Goal: Task Accomplishment & Management: Complete application form

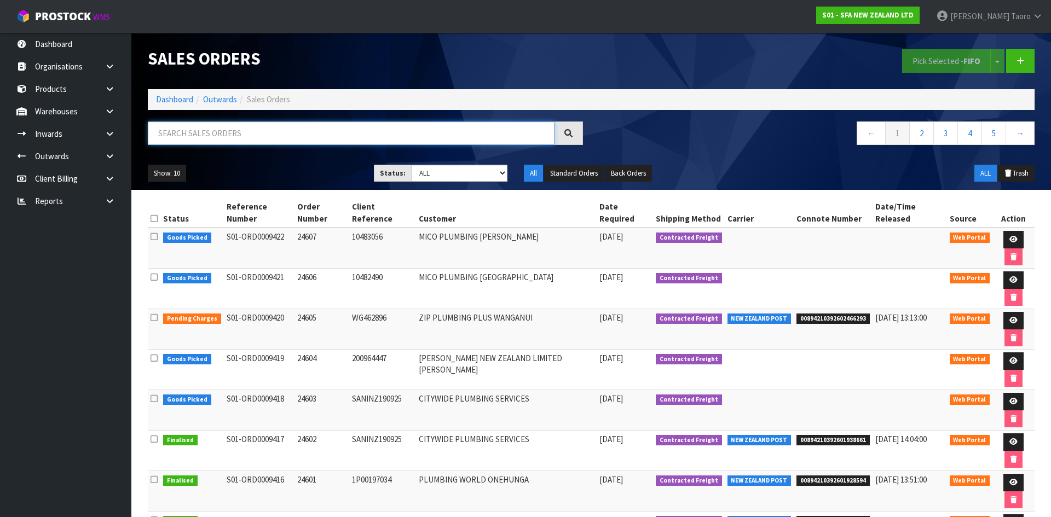
click at [242, 138] on input "text" at bounding box center [351, 134] width 407 height 24
type input "JOB-0413653"
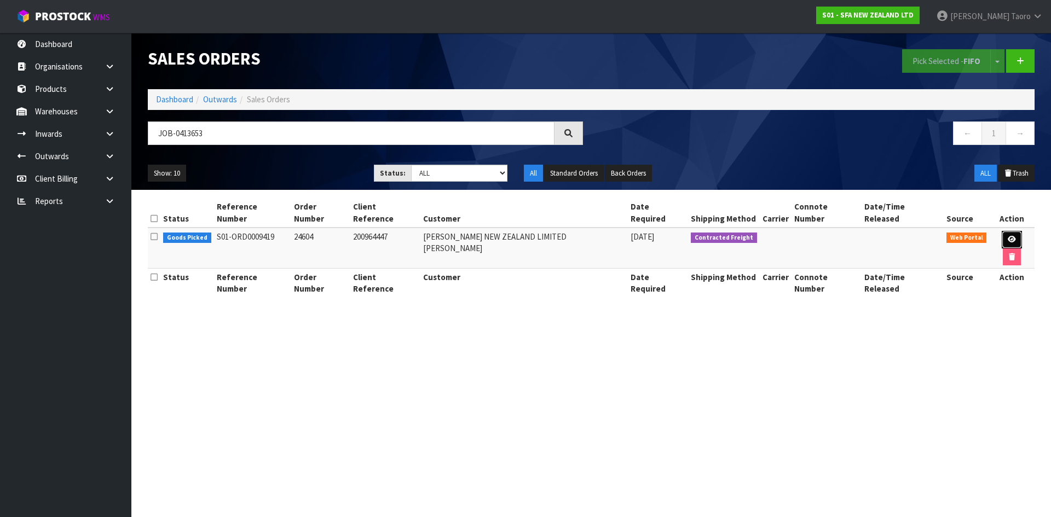
click at [1002, 231] on link at bounding box center [1012, 240] width 20 height 18
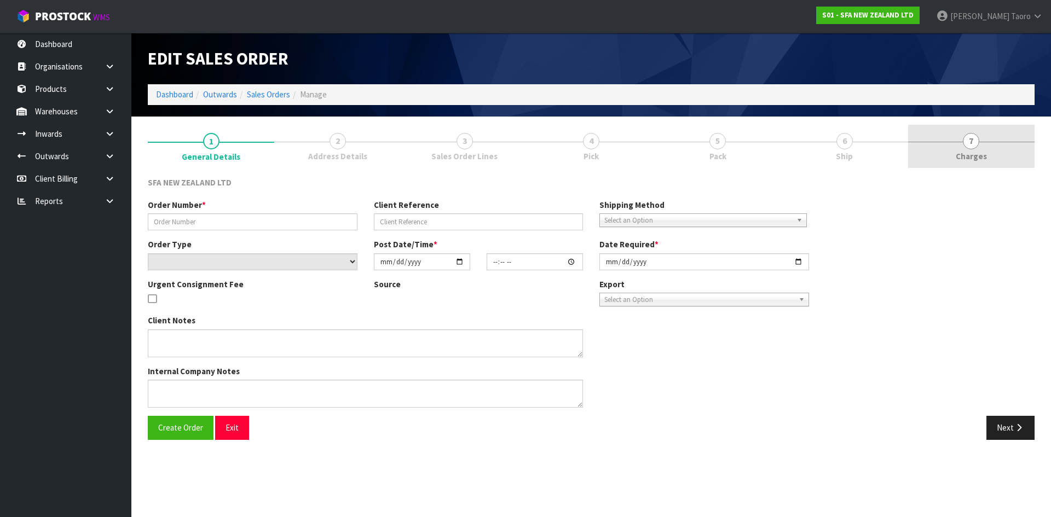
type input "24604"
type input "200964447"
select select "number:0"
type input "[DATE]"
type input "09:47:00.000"
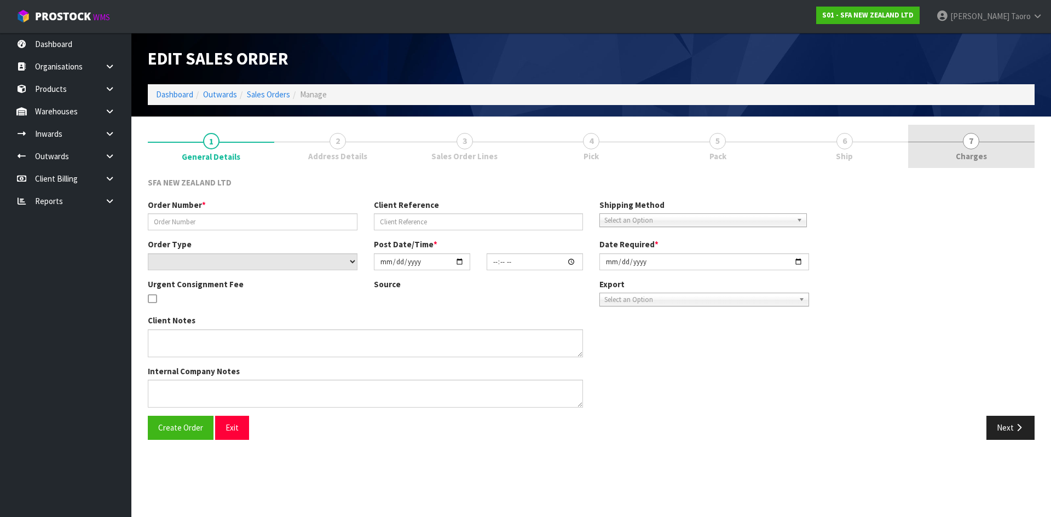
type input "[DATE]"
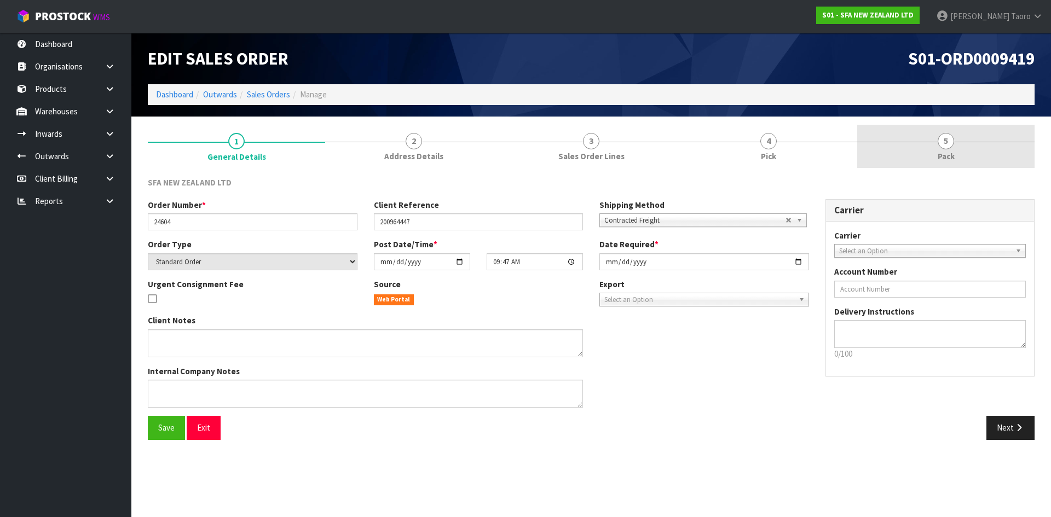
click at [906, 138] on link "5 Pack" at bounding box center [945, 146] width 177 height 43
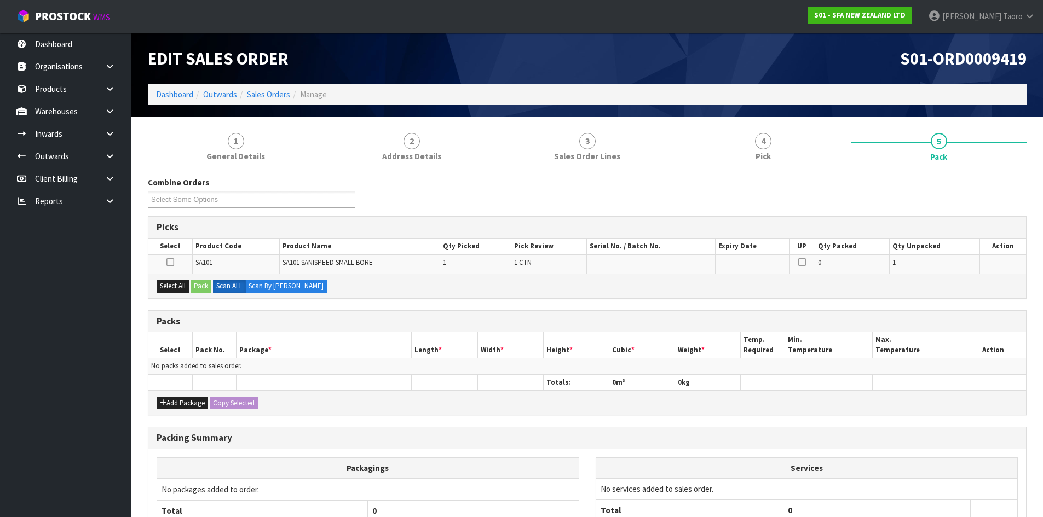
click at [848, 69] on div "S01-ORD0009419" at bounding box center [811, 58] width 448 height 51
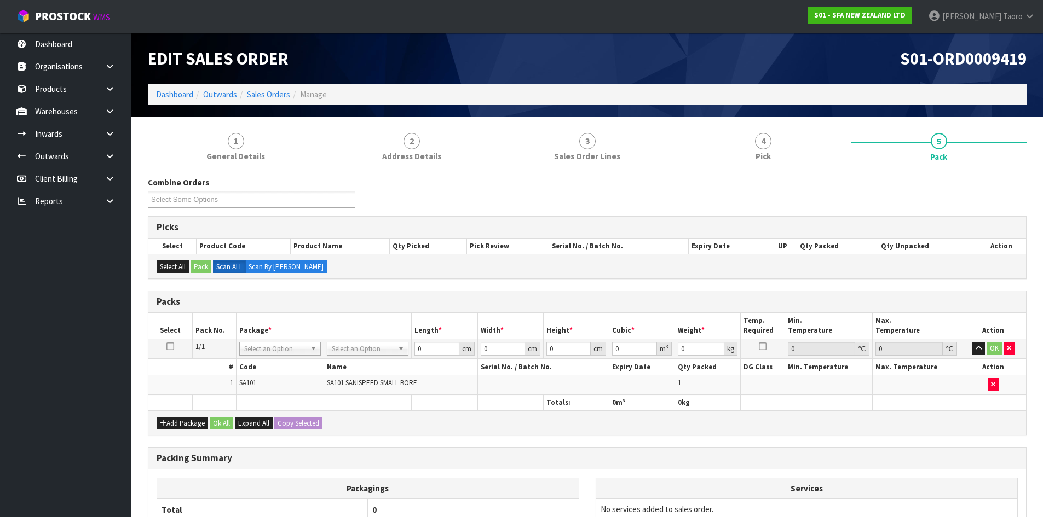
drag, startPoint x: 372, startPoint y: 337, endPoint x: 369, endPoint y: 349, distance: 11.8
click at [372, 340] on table "Select Pack No. Package * Length * Width * Height * Cubic * Weight * Temp. Requ…" at bounding box center [586, 361] width 877 height 97
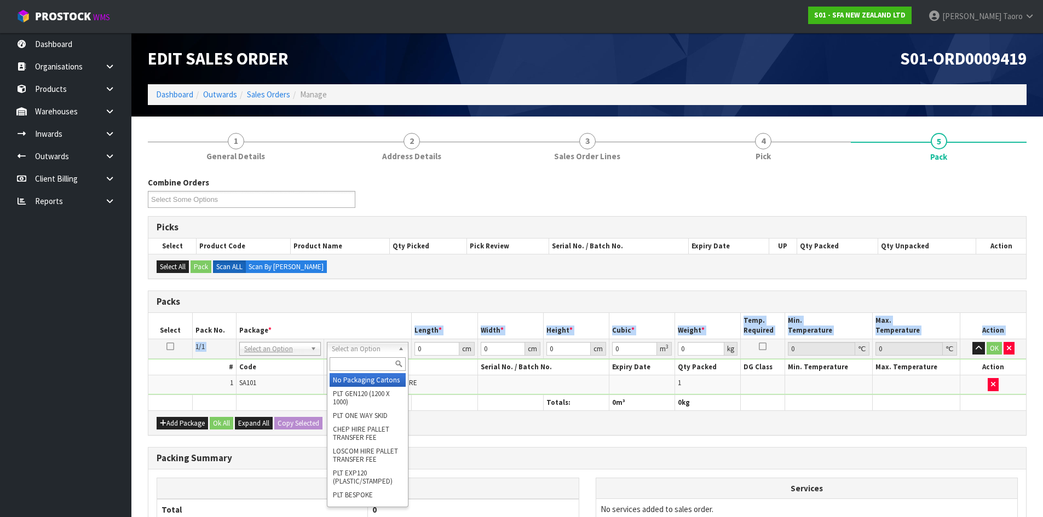
drag, startPoint x: 368, startPoint y: 391, endPoint x: 435, endPoint y: 360, distance: 73.9
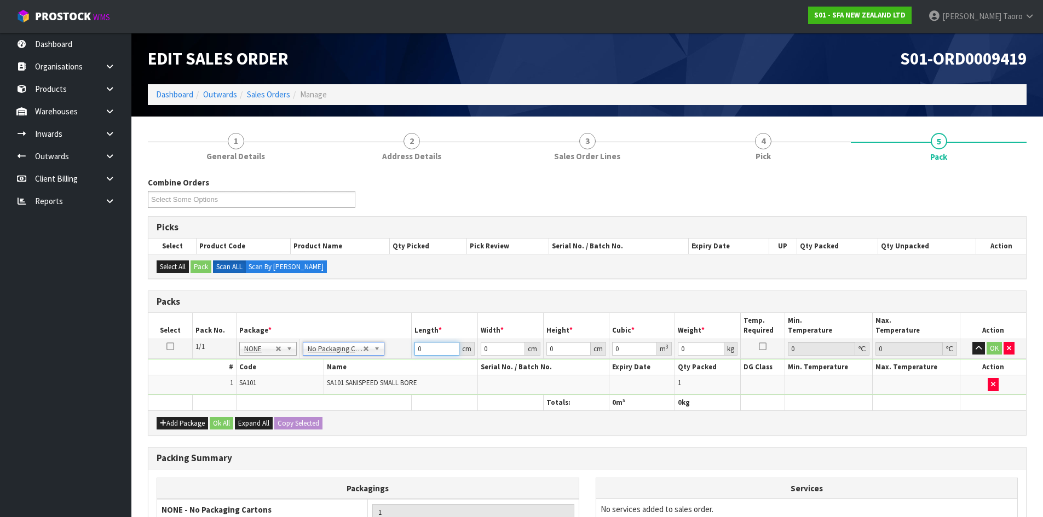
click at [432, 346] on input "0" at bounding box center [436, 349] width 44 height 14
type input "42"
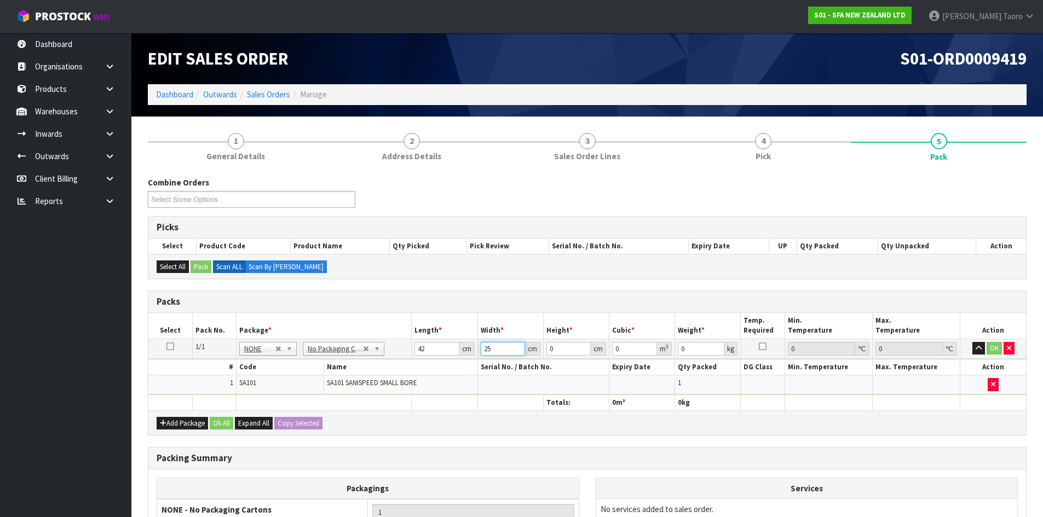
type input "25"
type input "3"
type input "0.00315"
type input "33"
type input "0.03465"
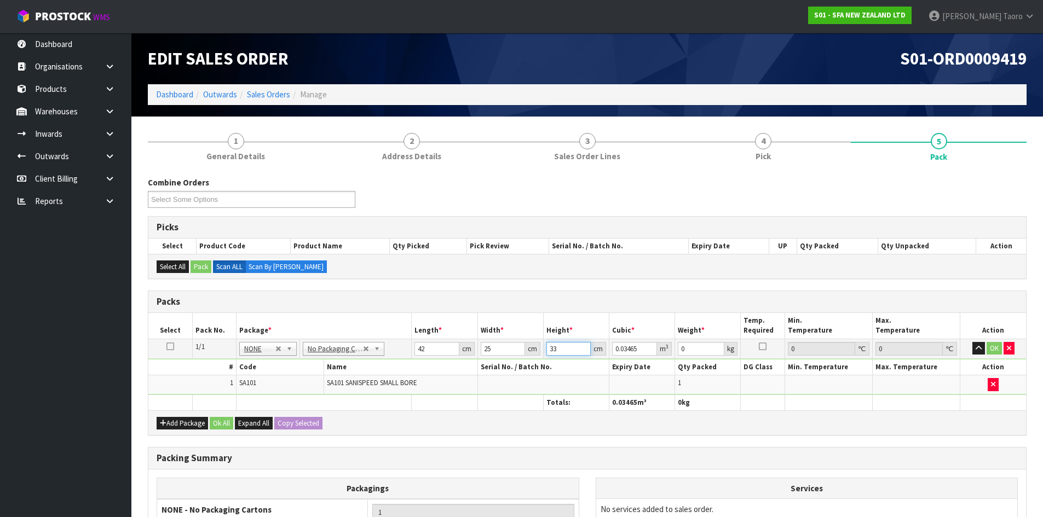
type input "33"
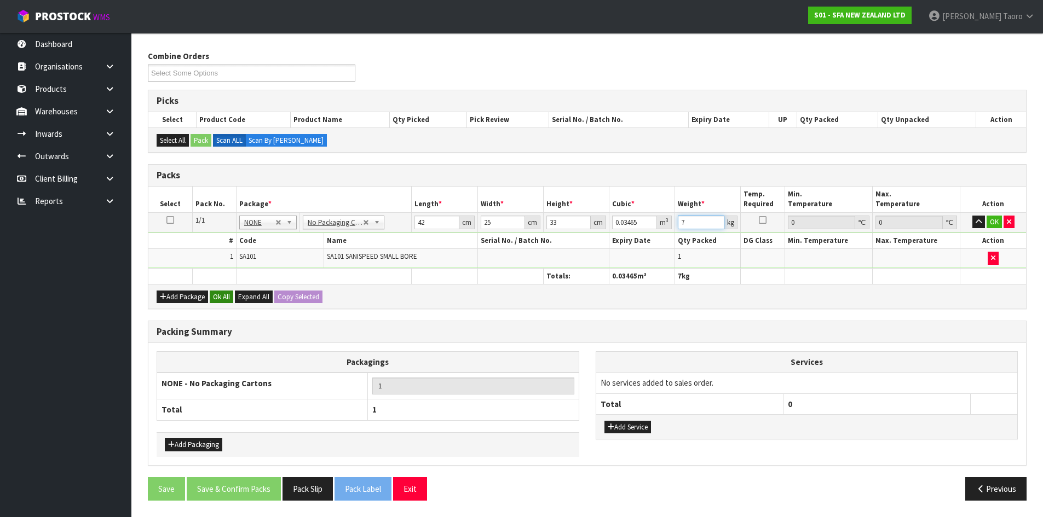
type input "7"
click at [230, 296] on button "Ok All" at bounding box center [222, 297] width 24 height 13
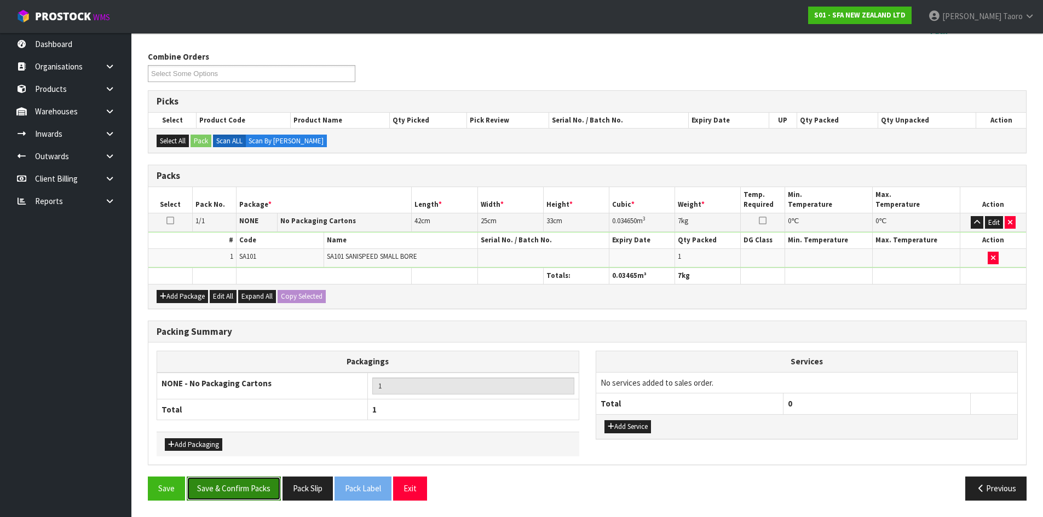
click at [261, 497] on button "Save & Confirm Packs" at bounding box center [234, 489] width 94 height 24
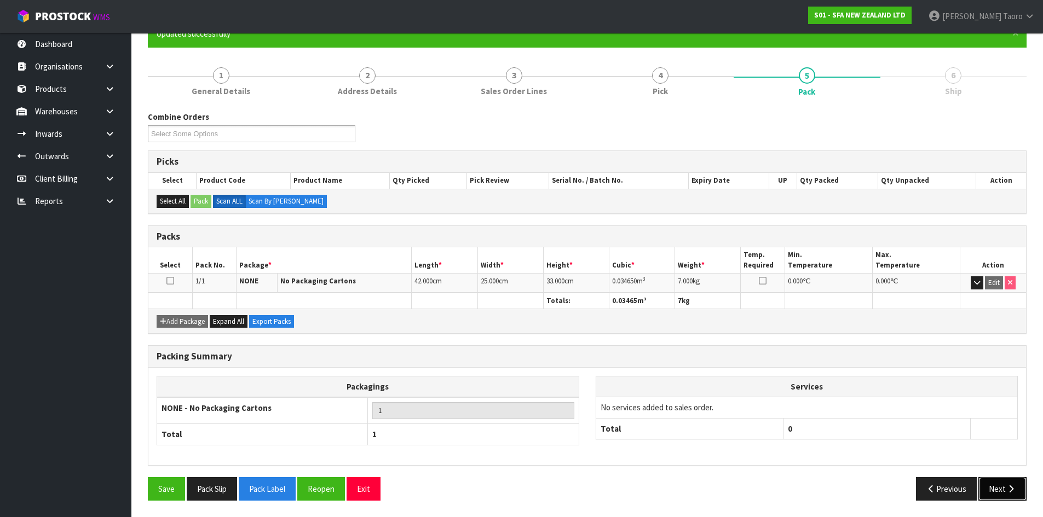
click at [1013, 488] on icon "button" at bounding box center [1011, 489] width 10 height 8
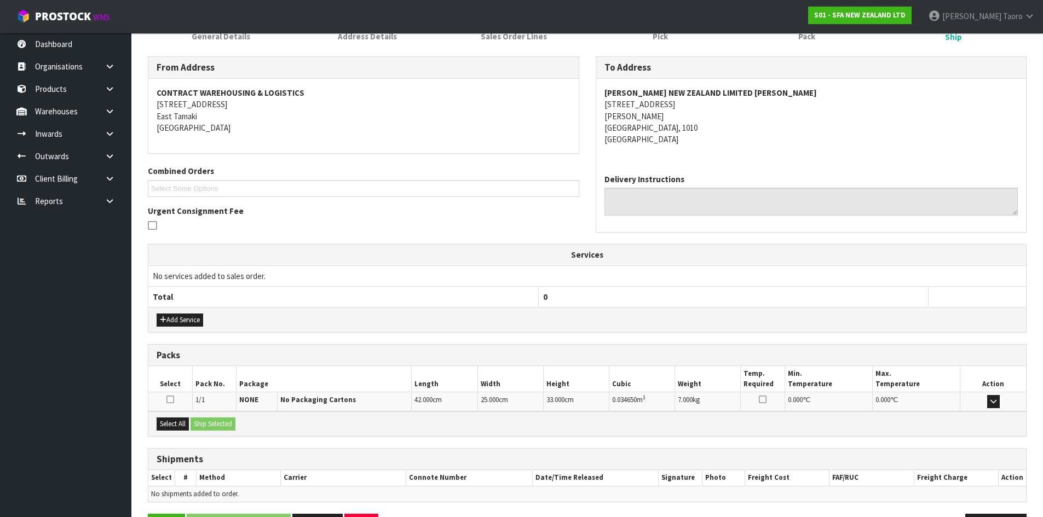
scroll to position [197, 0]
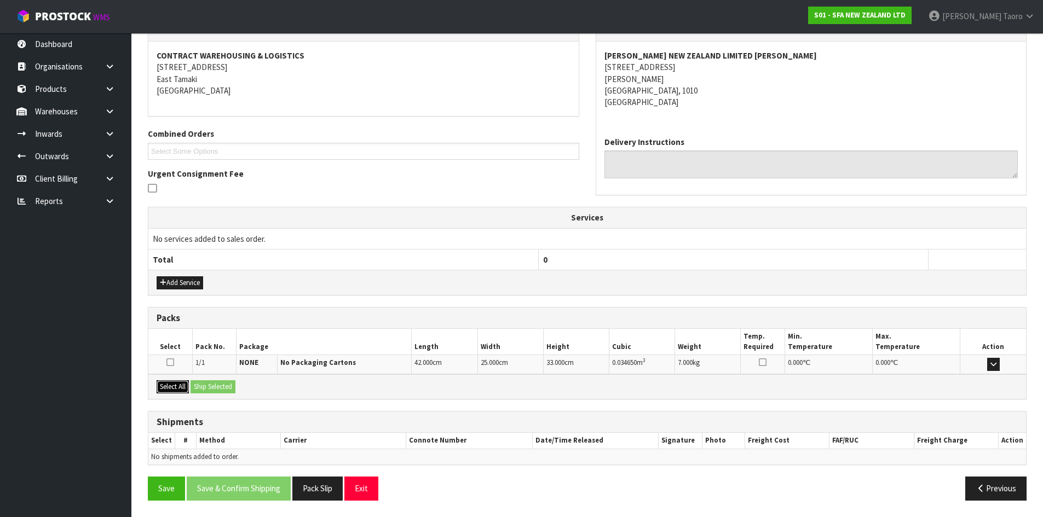
click at [176, 389] on button "Select All" at bounding box center [173, 386] width 32 height 13
click at [201, 385] on button "Ship Selected" at bounding box center [212, 386] width 45 height 13
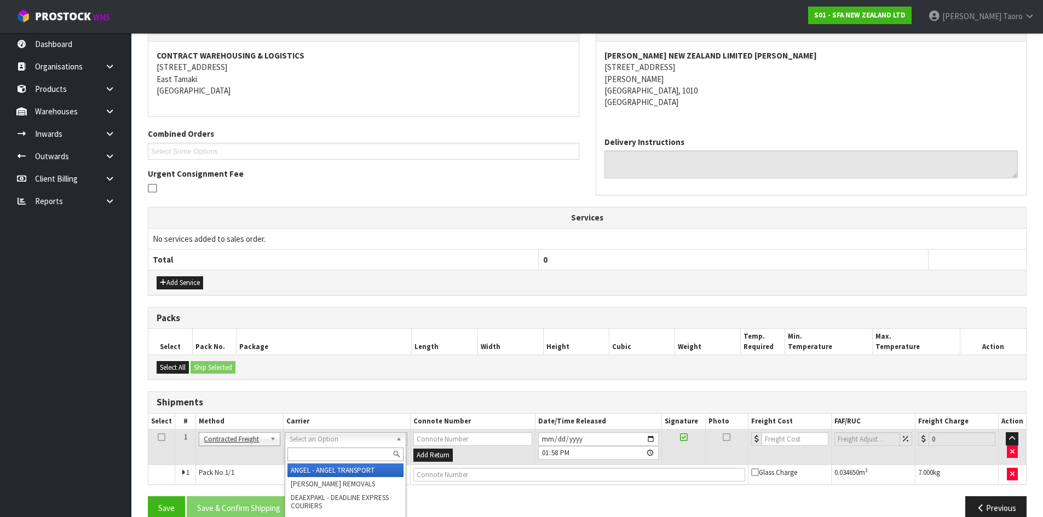
click at [338, 454] on input "text" at bounding box center [345, 455] width 116 height 14
type input "NZP"
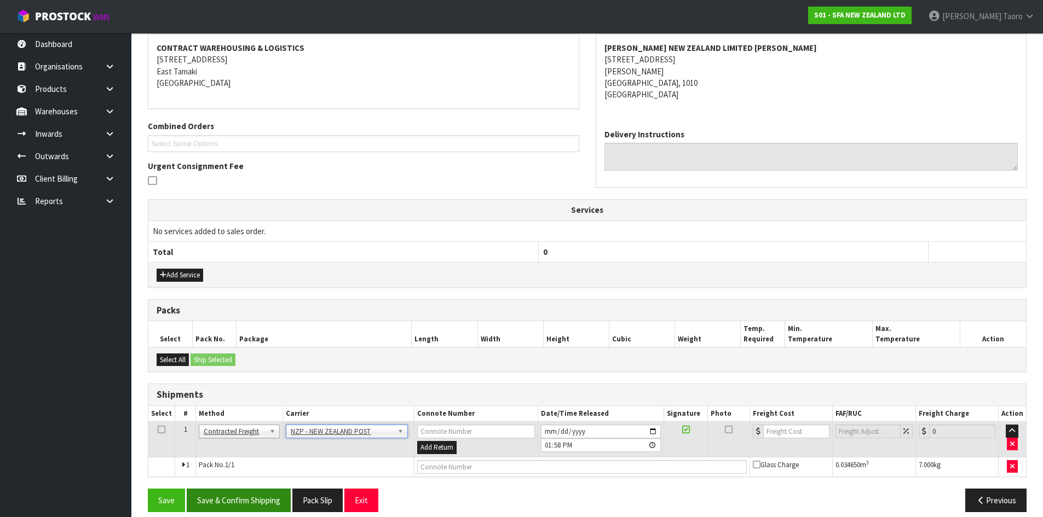
scroll to position [216, 0]
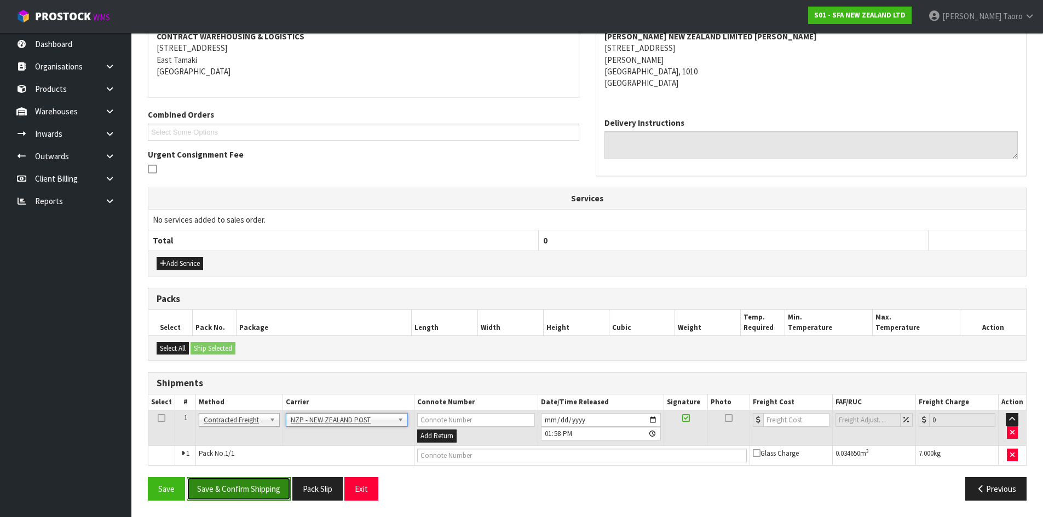
click at [253, 489] on button "Save & Confirm Shipping" at bounding box center [239, 489] width 104 height 24
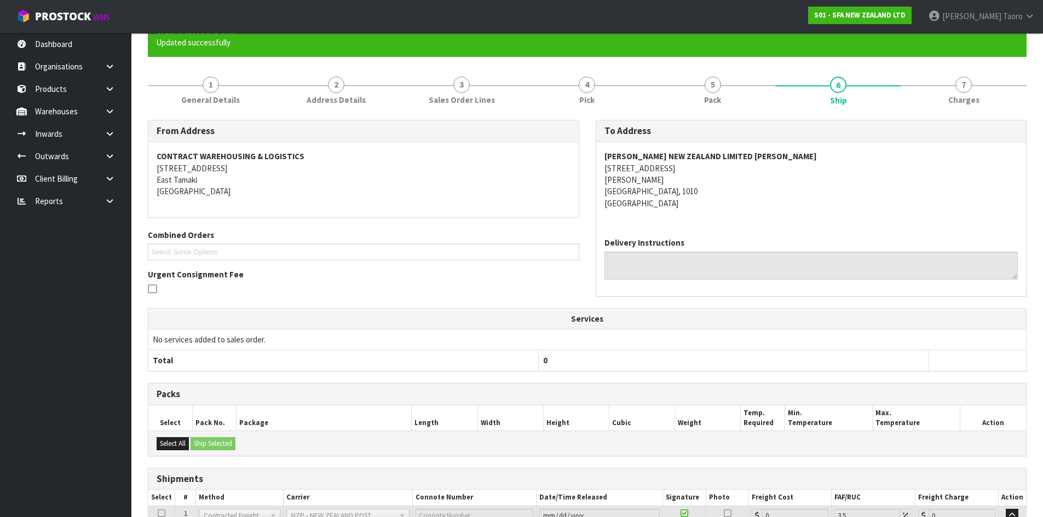
scroll to position [201, 0]
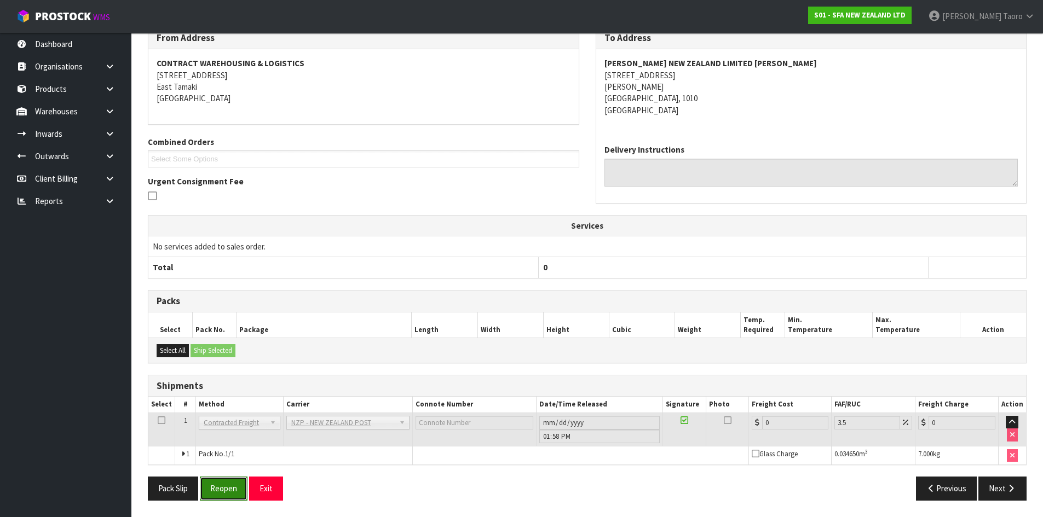
click at [232, 492] on button "Reopen" at bounding box center [224, 489] width 48 height 24
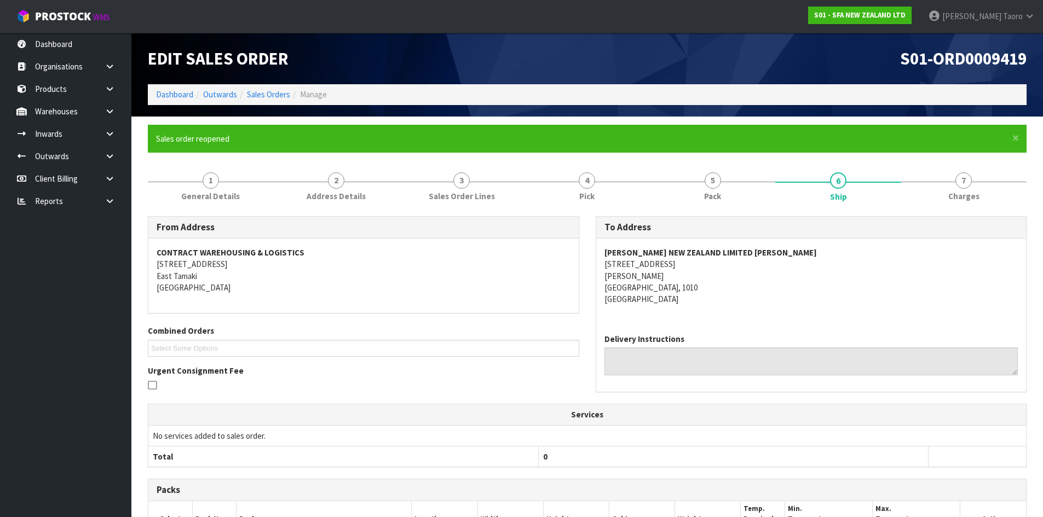
scroll to position [189, 0]
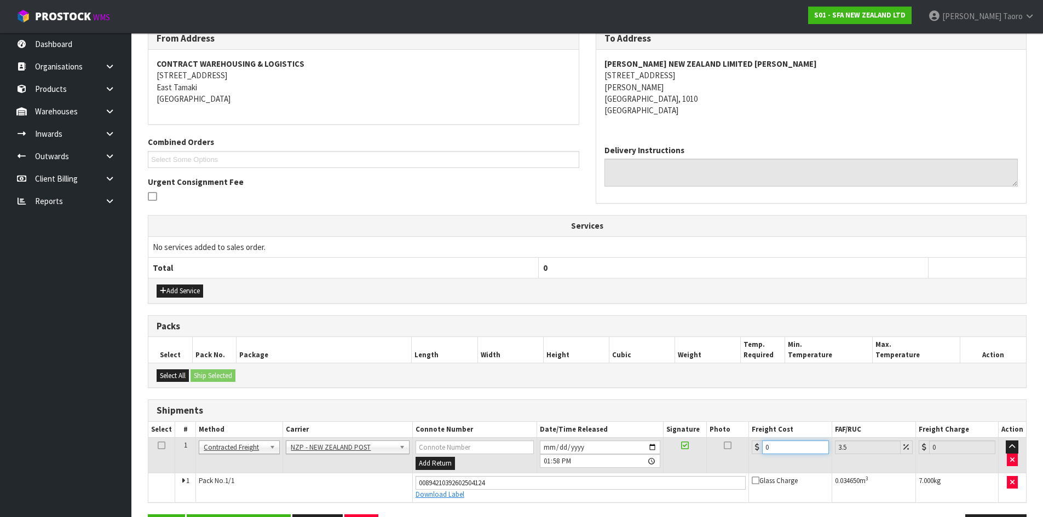
click at [798, 442] on input "0" at bounding box center [795, 448] width 66 height 14
type input "4"
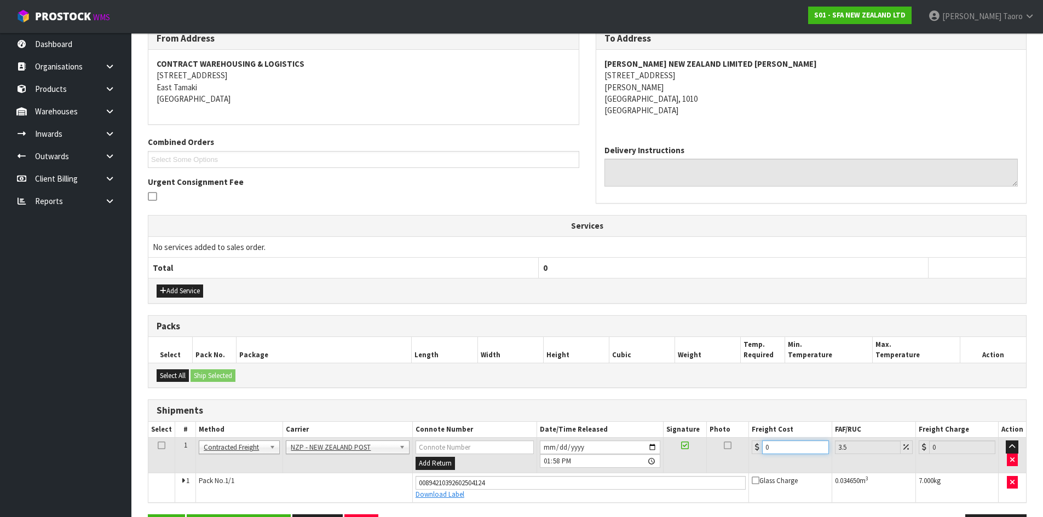
type input "4.14"
type input "40"
type input "41.4"
type input "4032"
type input "4173.12"
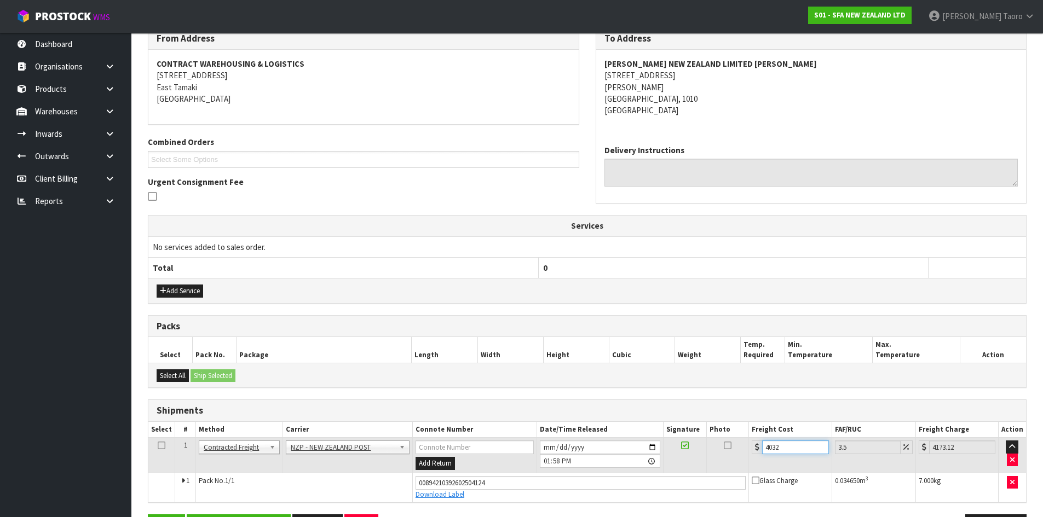
type input "403"
type input "417.1"
type input "40"
type input "41.4"
type input "4"
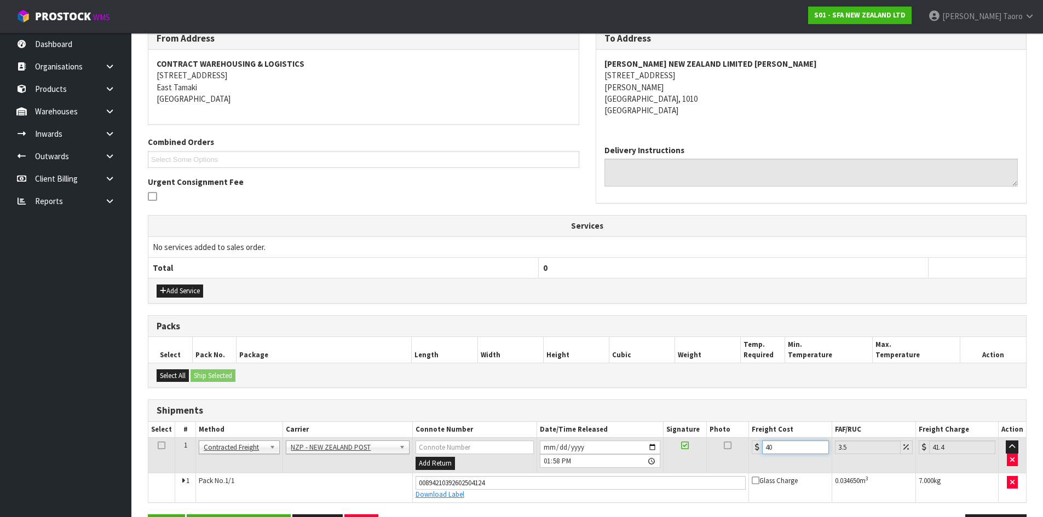
type input "4.14"
type input "0"
type input "4"
type input "4.14"
type input "40"
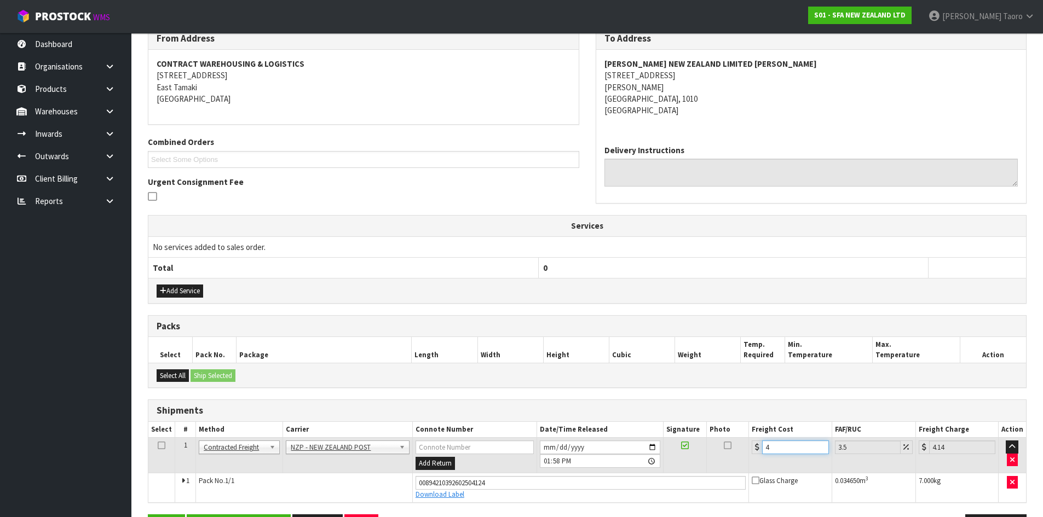
type input "41.4"
type input "4"
type input "4.14"
type input "4.3"
type input "4.45"
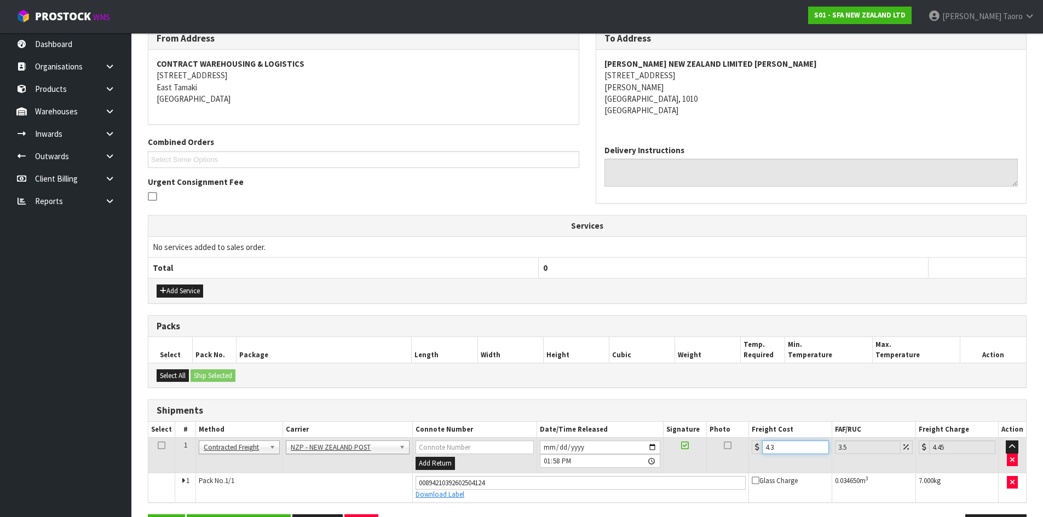
type input "4.33"
type input "4.48"
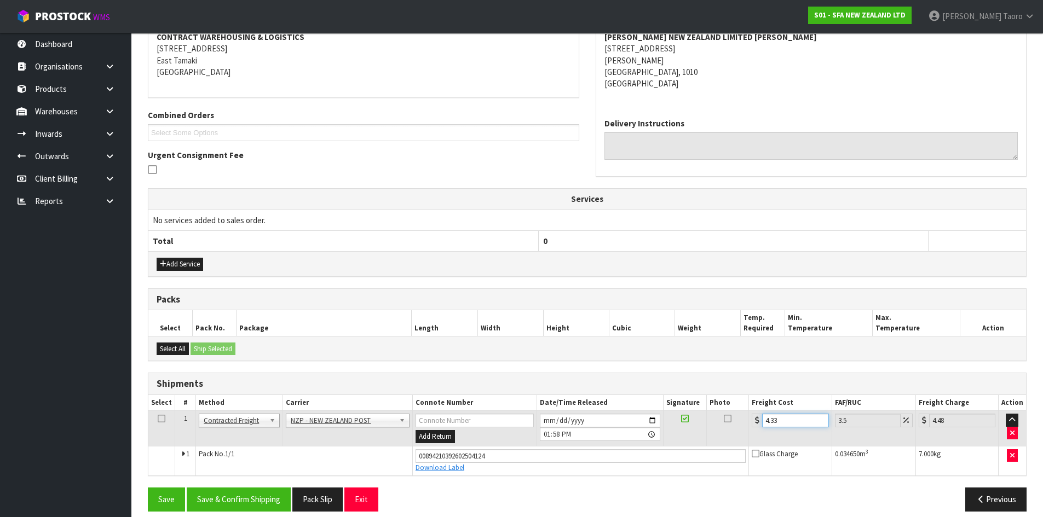
scroll to position [227, 0]
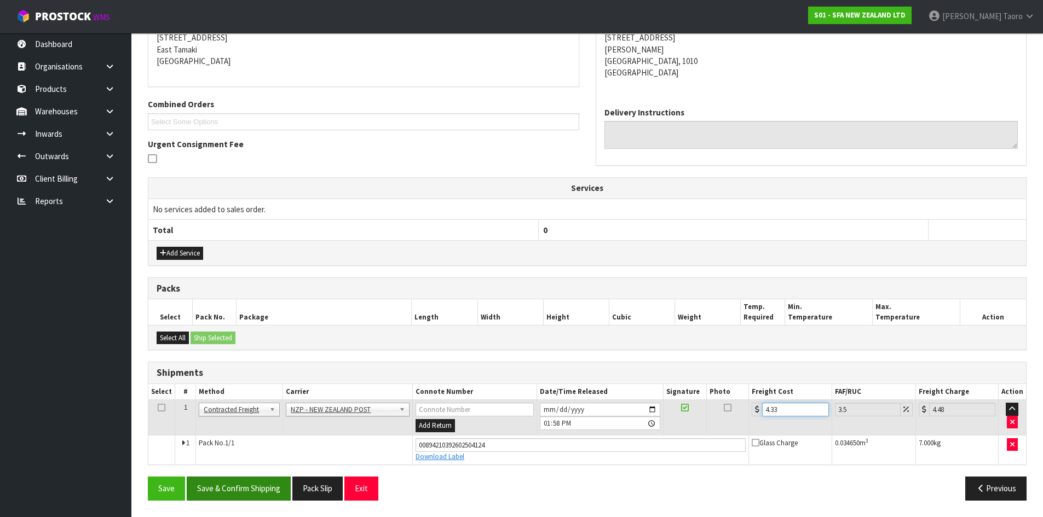
type input "4.33"
click at [251, 495] on button "Save & Confirm Shipping" at bounding box center [239, 489] width 104 height 24
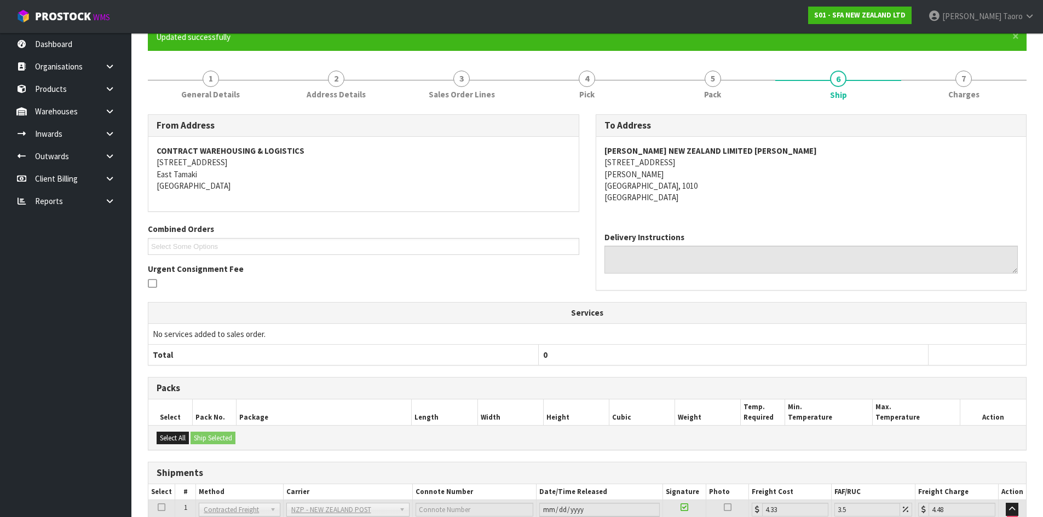
scroll to position [197, 0]
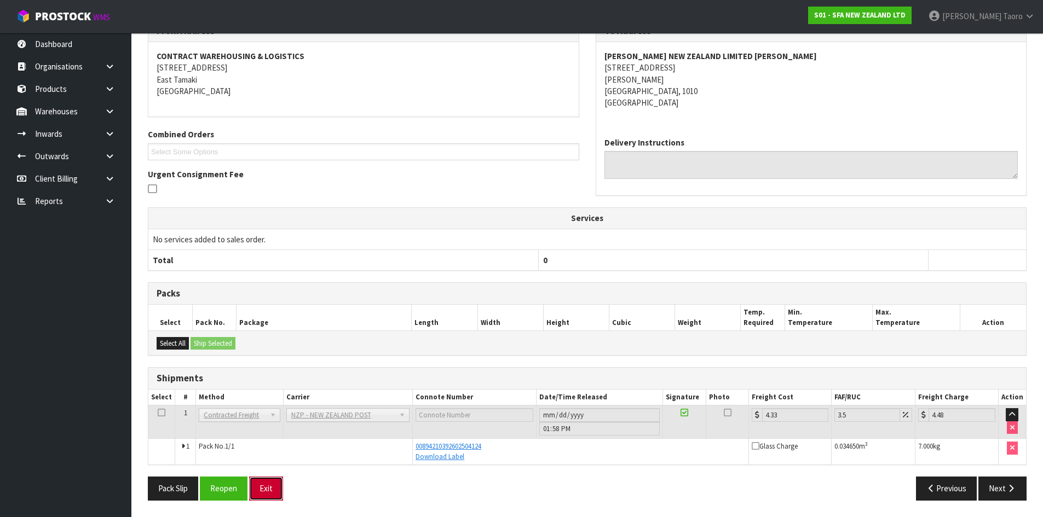
click at [268, 490] on button "Exit" at bounding box center [266, 489] width 34 height 24
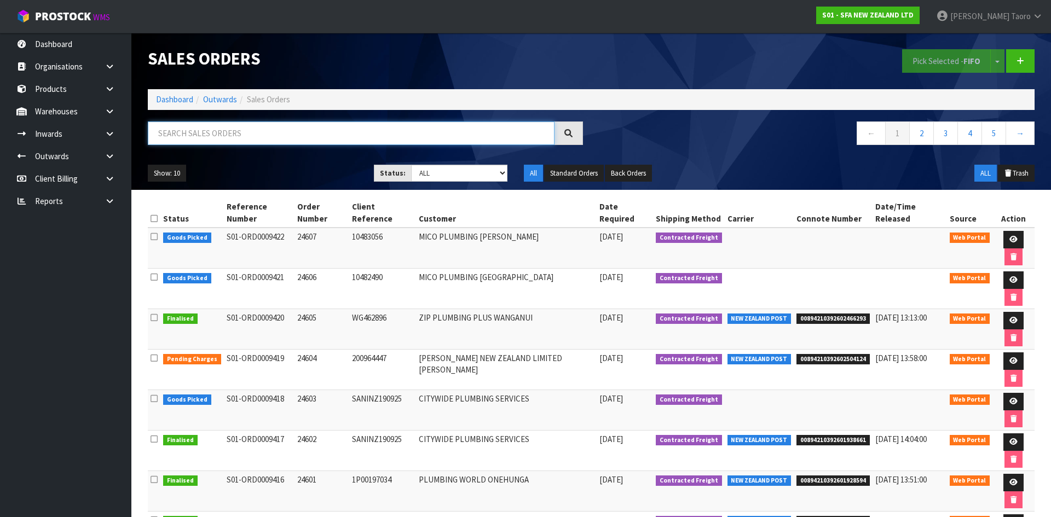
click at [243, 129] on input "text" at bounding box center [351, 134] width 407 height 24
type input "JOB-0413656"
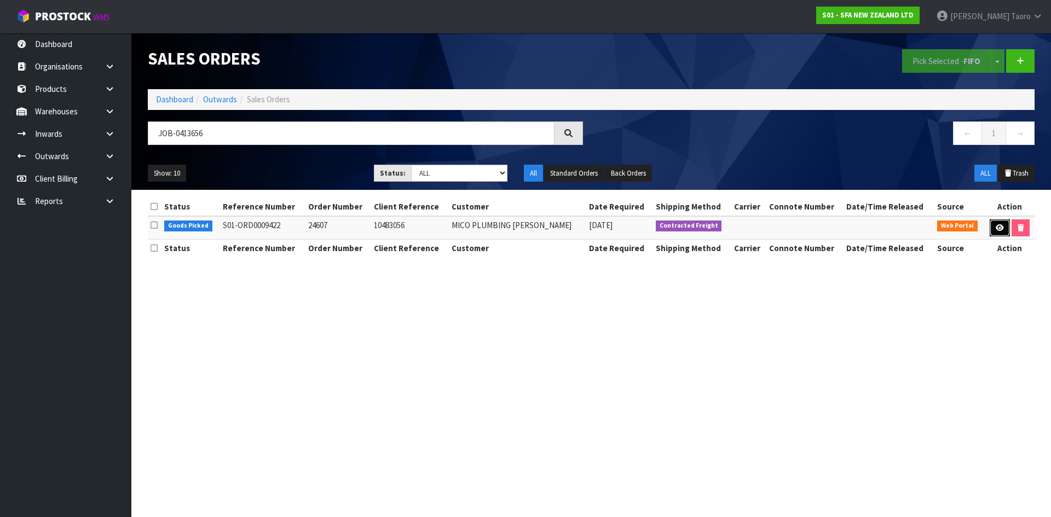
click at [998, 223] on link at bounding box center [1000, 229] width 20 height 18
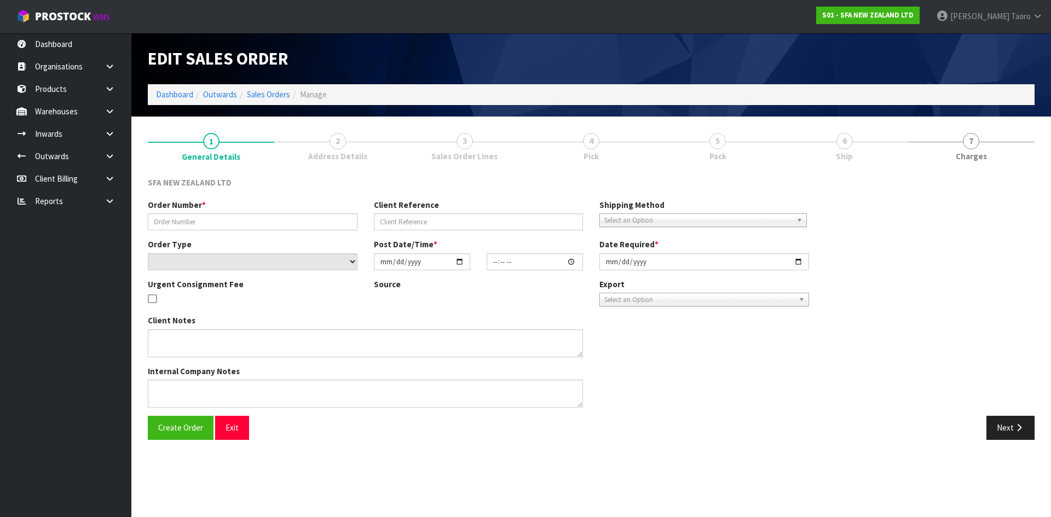
type input "24607"
type input "10483056"
select select "number:0"
type input "[DATE]"
type input "09:51:00.000"
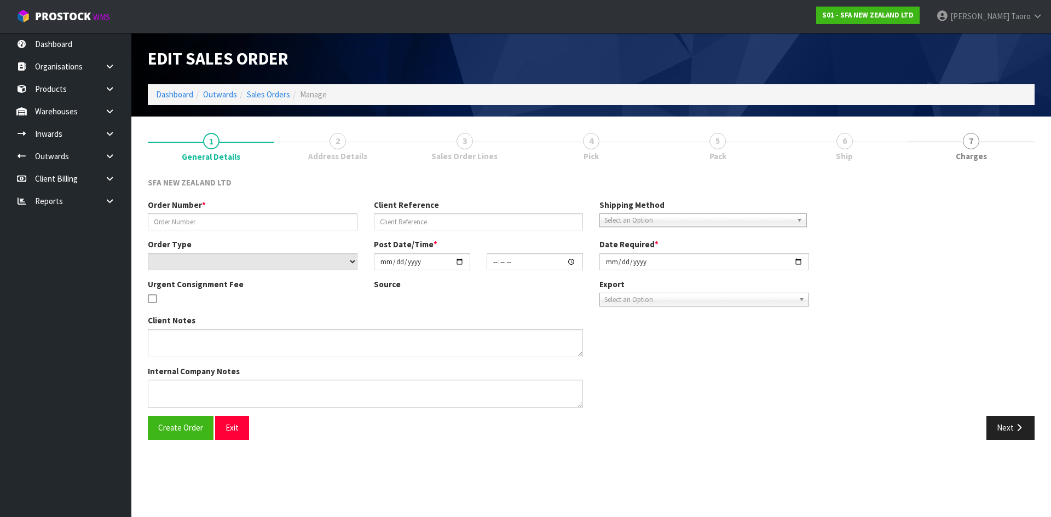
type input "[DATE]"
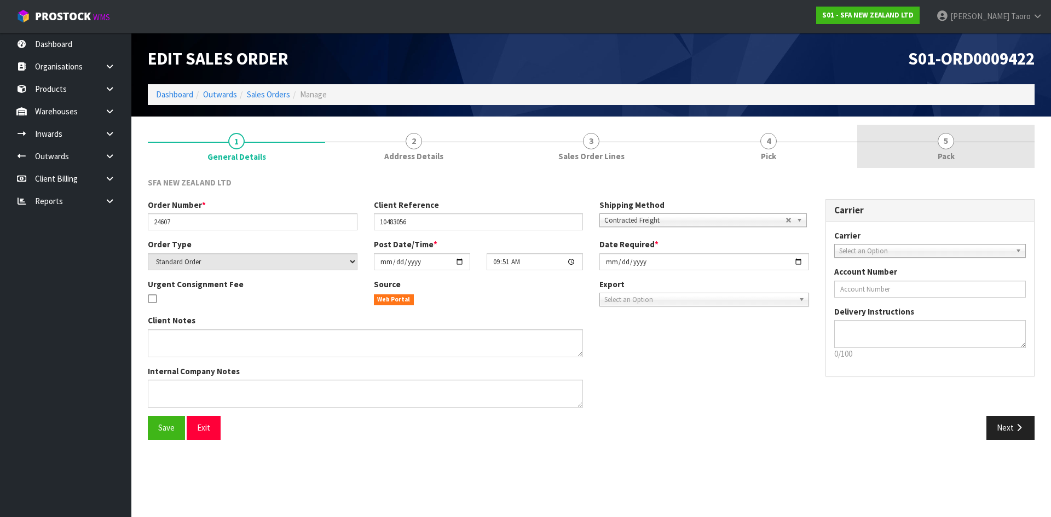
drag, startPoint x: 937, startPoint y: 153, endPoint x: 892, endPoint y: 93, distance: 75.1
click at [935, 150] on link "5 Pack" at bounding box center [945, 146] width 177 height 43
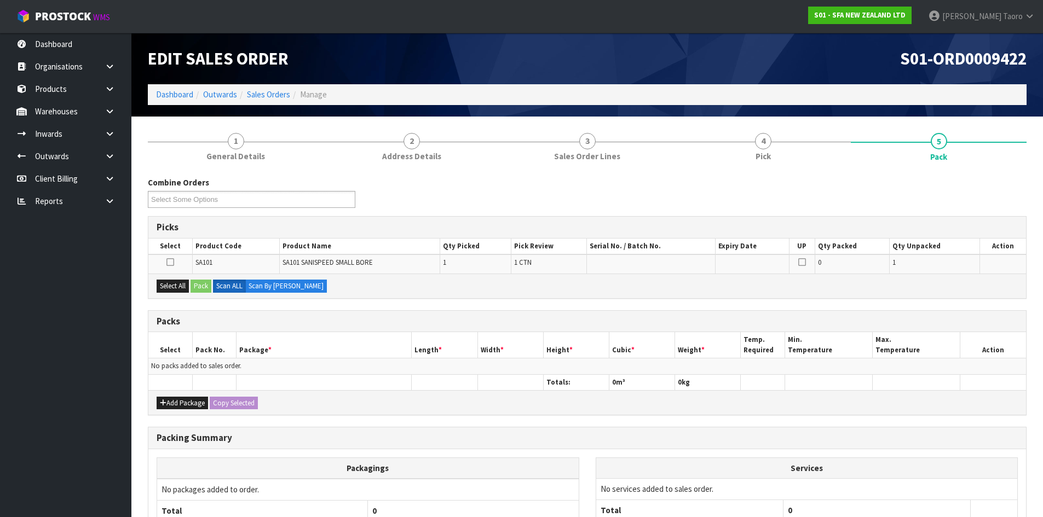
click at [885, 67] on h1 "S01-ORD0009422" at bounding box center [811, 58] width 431 height 19
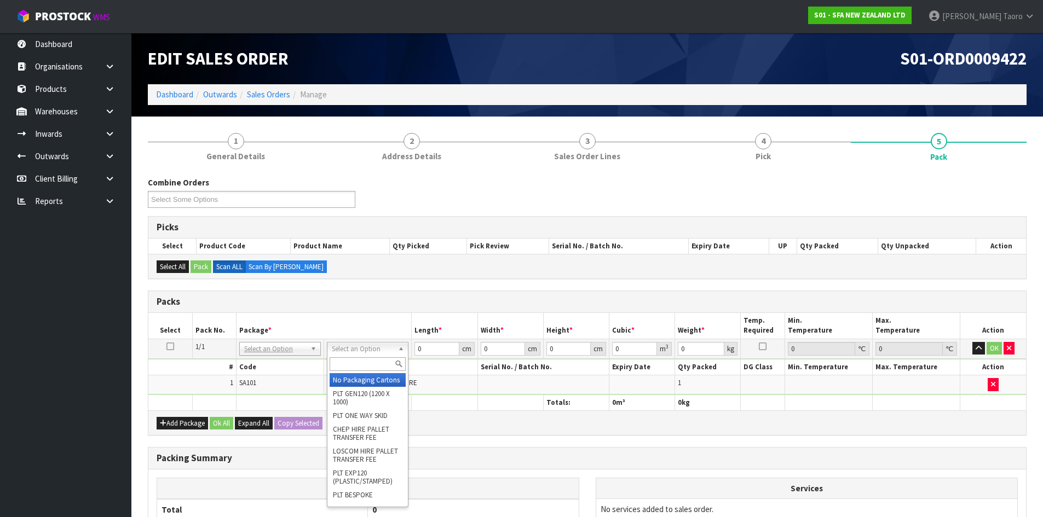
drag, startPoint x: 355, startPoint y: 387, endPoint x: 373, endPoint y: 374, distance: 22.0
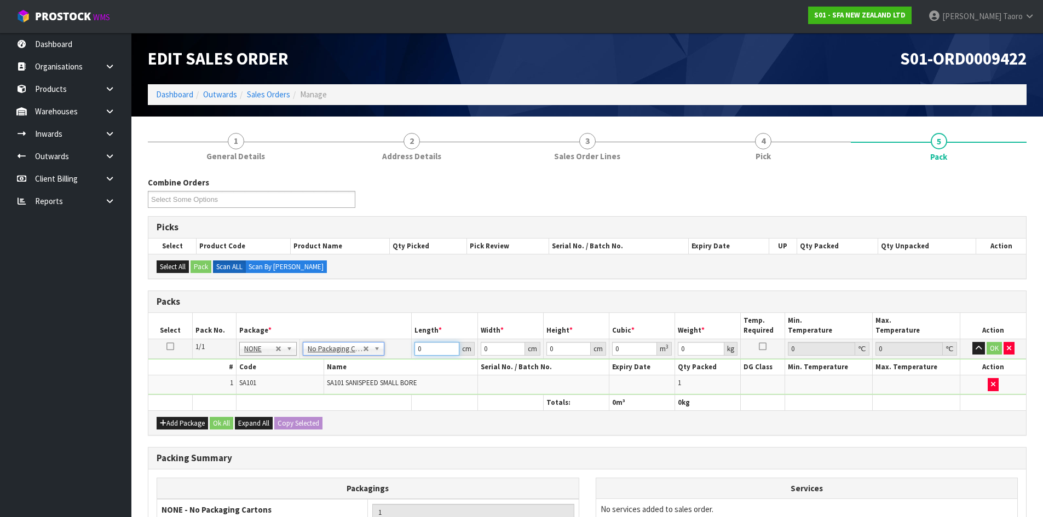
click at [426, 349] on input "0" at bounding box center [436, 349] width 44 height 14
type input "42"
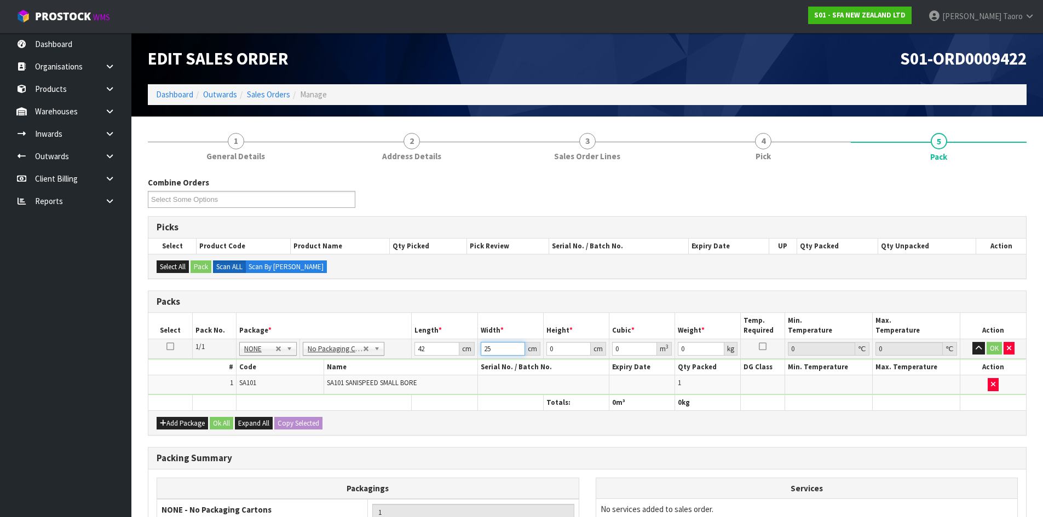
type input "25"
type input "3"
type input "0.00315"
type input "33"
type input "0.03465"
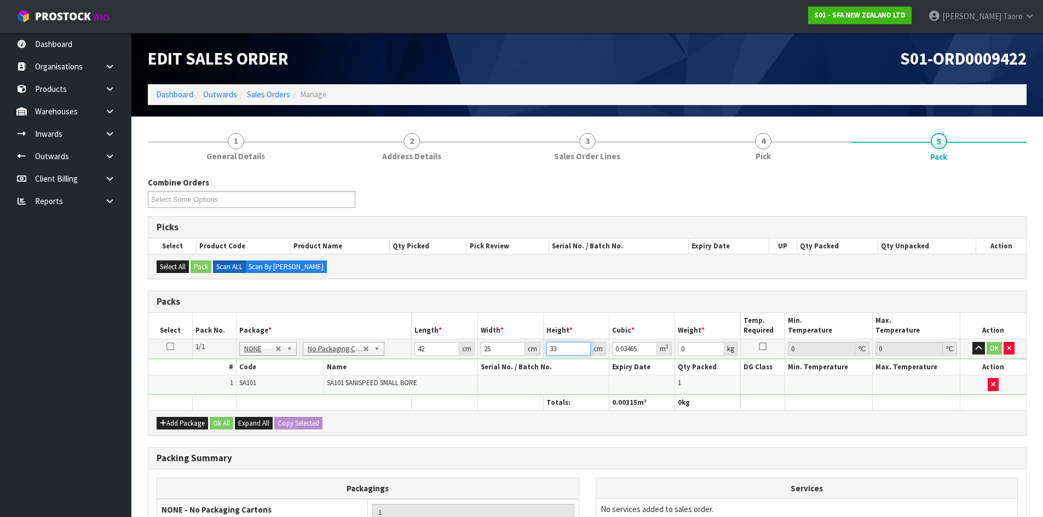
type input "33"
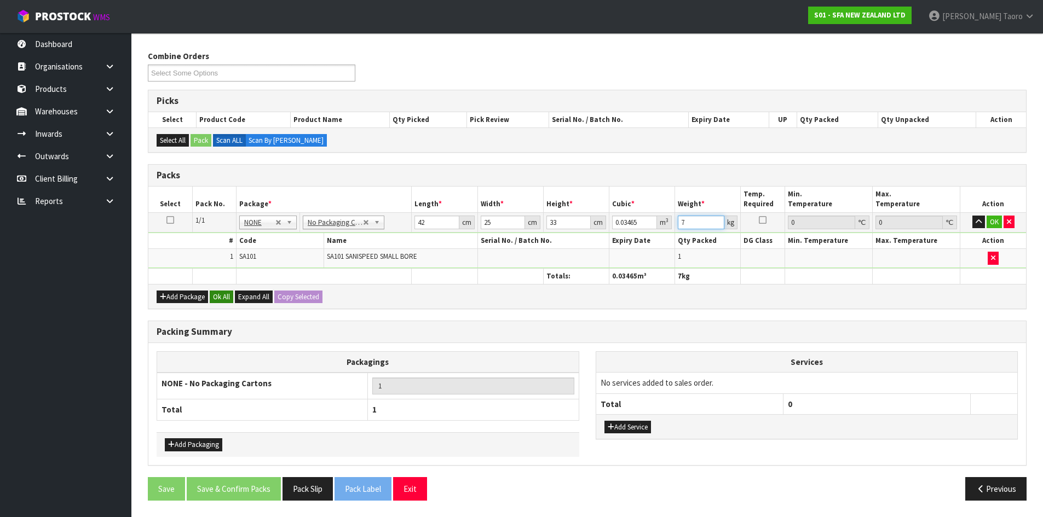
type input "7"
click at [224, 300] on button "Ok All" at bounding box center [222, 297] width 24 height 13
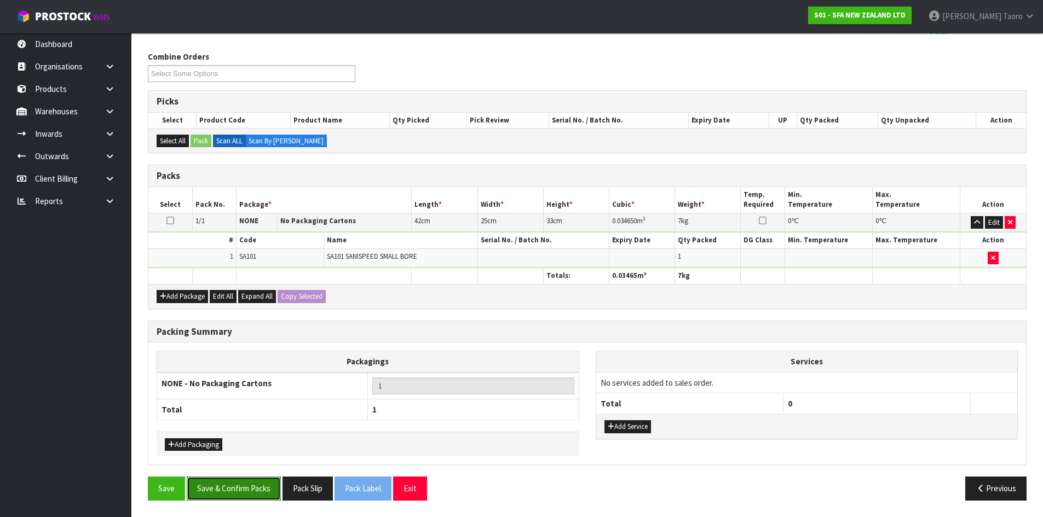
click at [245, 495] on button "Save & Confirm Packs" at bounding box center [234, 489] width 94 height 24
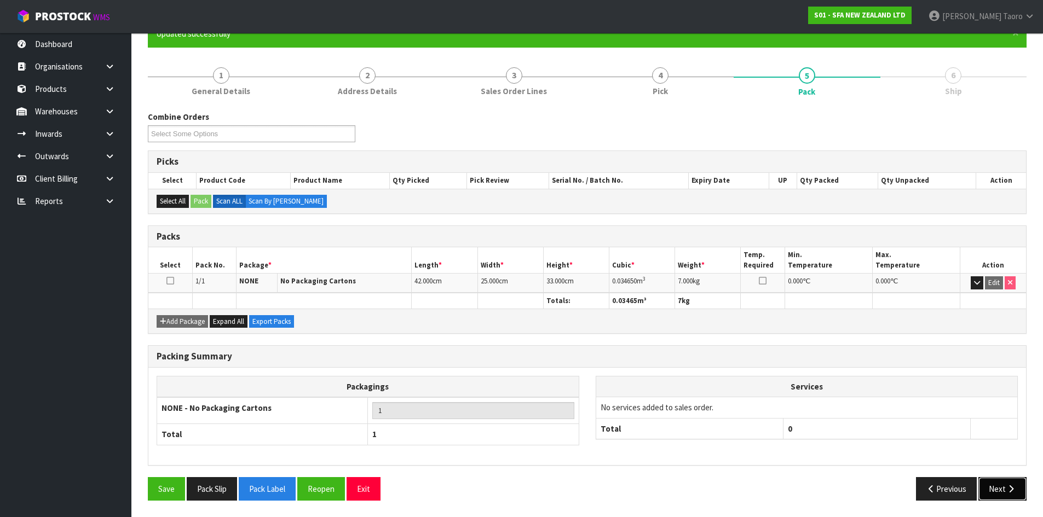
click at [1000, 492] on button "Next" at bounding box center [1002, 489] width 48 height 24
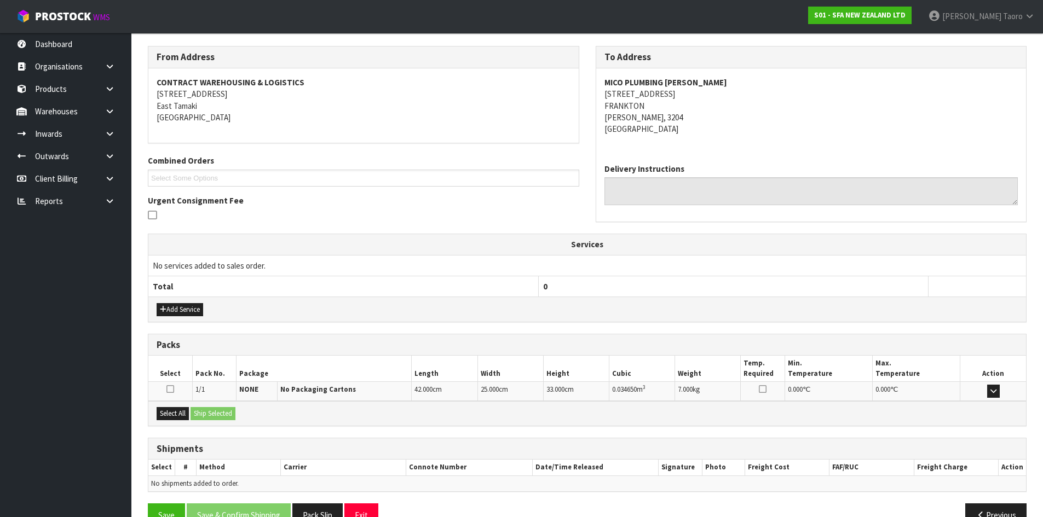
scroll to position [197, 0]
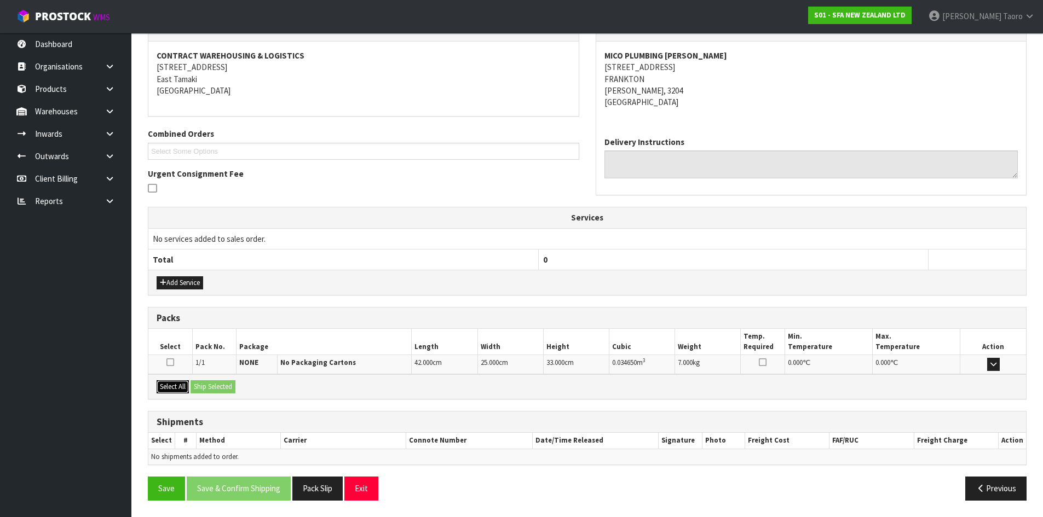
click at [183, 390] on button "Select All" at bounding box center [173, 386] width 32 height 13
click at [626, 221] on th "Services" at bounding box center [586, 217] width 877 height 21
click at [211, 382] on button "Ship Selected" at bounding box center [212, 386] width 45 height 13
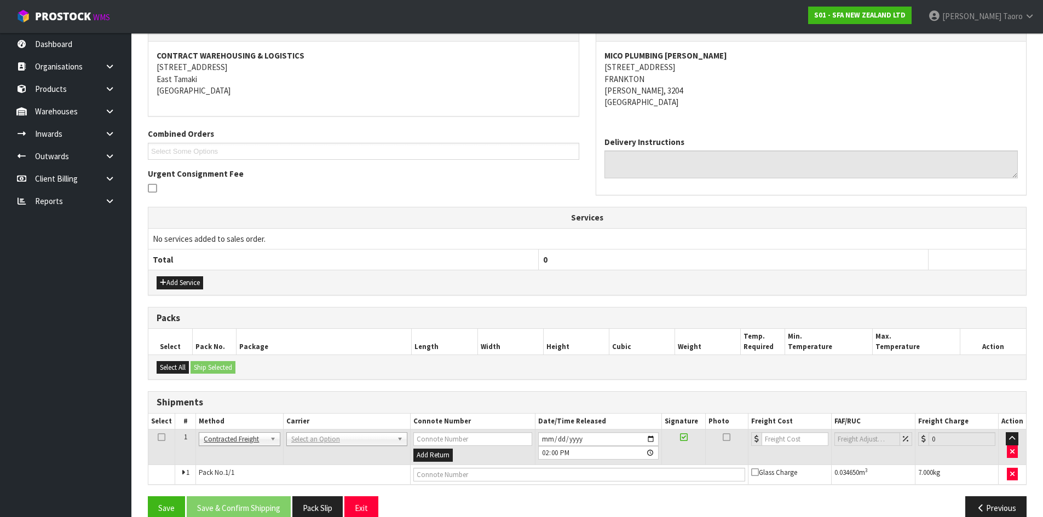
click at [359, 431] on td "ANGEL - ANGEL TRANSPORT [PERSON_NAME] REMOVALS DEAEXPAKL - DEADLINE EXPRESS COU…" at bounding box center [346, 448] width 127 height 36
click at [361, 452] on input "text" at bounding box center [345, 455] width 116 height 14
type input "NZP"
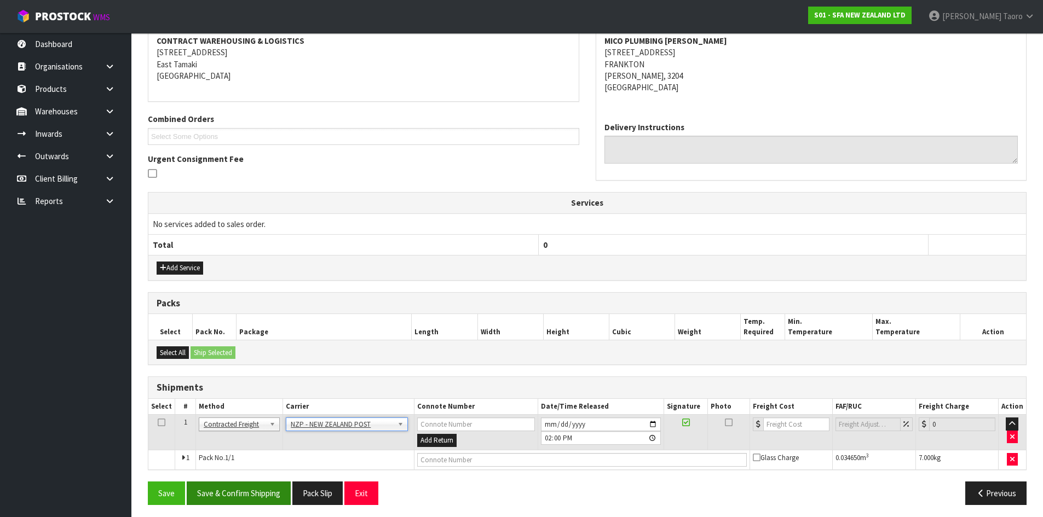
scroll to position [216, 0]
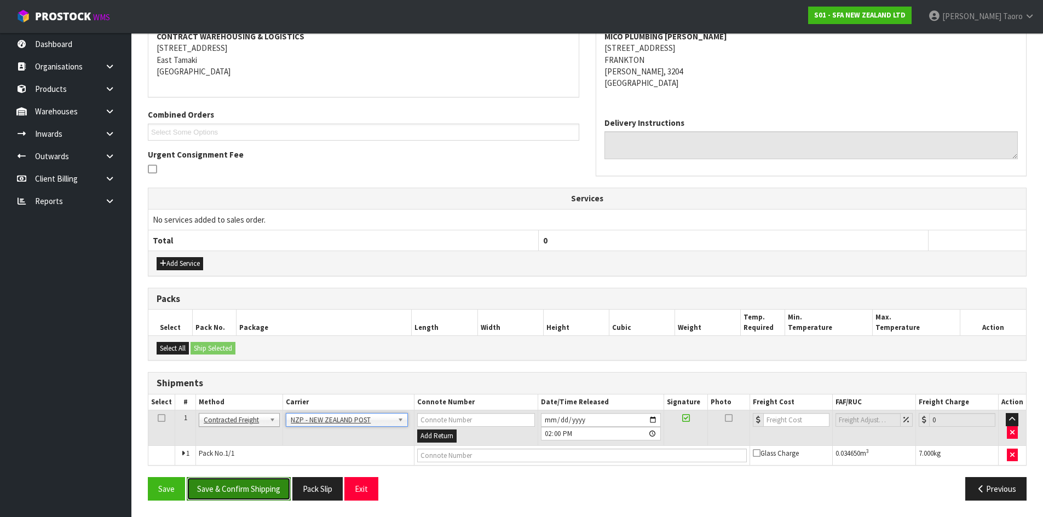
drag, startPoint x: 270, startPoint y: 484, endPoint x: 272, endPoint y: 476, distance: 9.0
click at [270, 483] on button "Save & Confirm Shipping" at bounding box center [239, 489] width 104 height 24
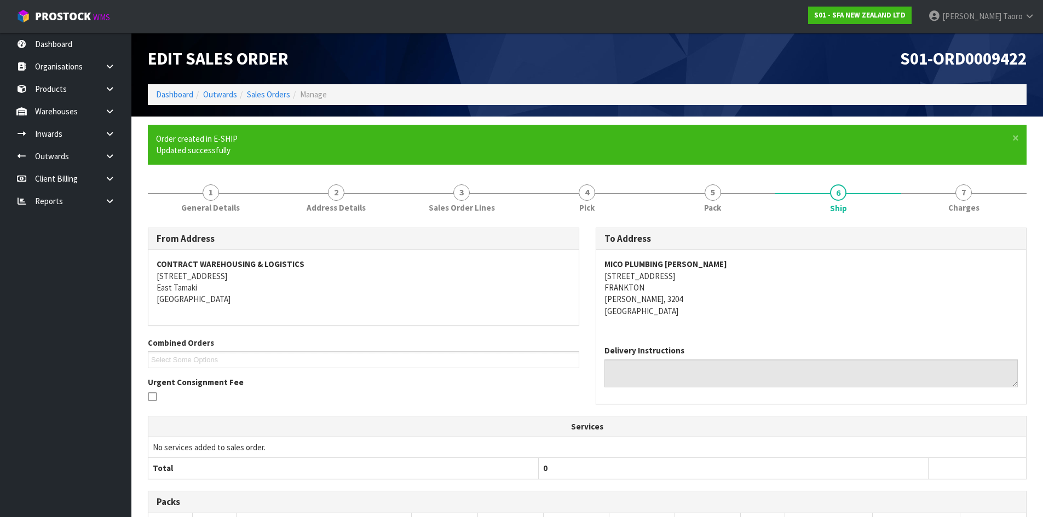
drag, startPoint x: 756, startPoint y: 271, endPoint x: 756, endPoint y: 259, distance: 12.0
click at [756, 271] on address "MICO PLUMBING [PERSON_NAME] [STREET_ADDRESS][PERSON_NAME]" at bounding box center [811, 287] width 414 height 59
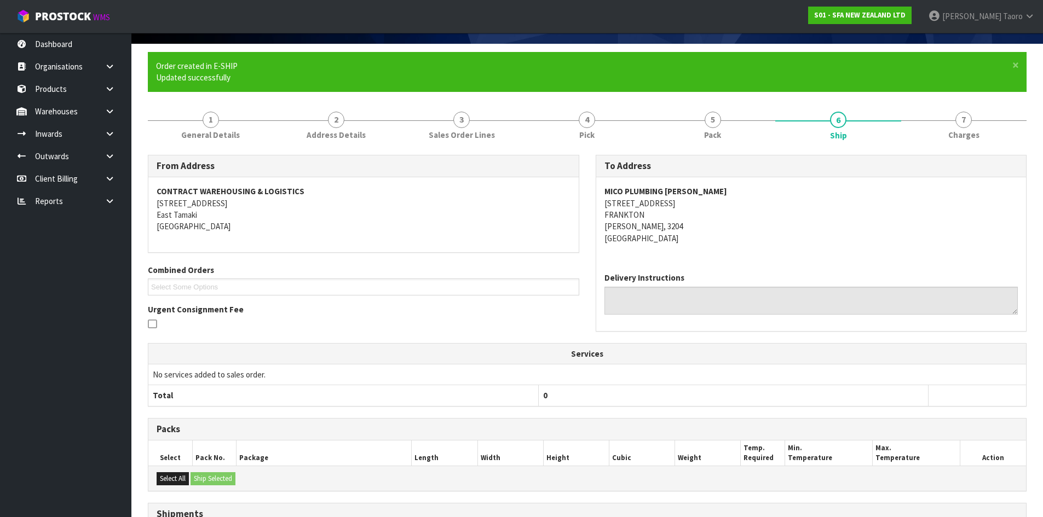
scroll to position [201, 0]
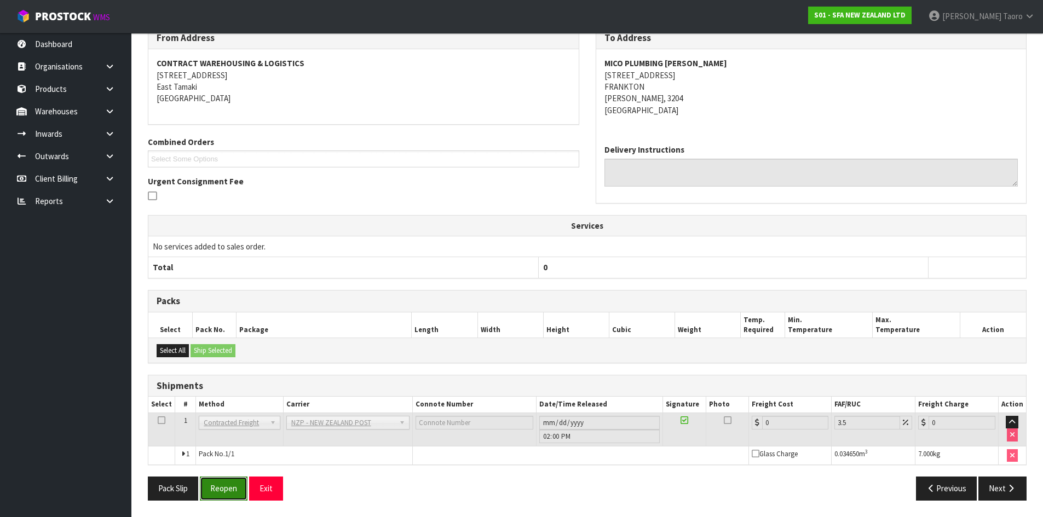
click at [224, 499] on button "Reopen" at bounding box center [224, 489] width 48 height 24
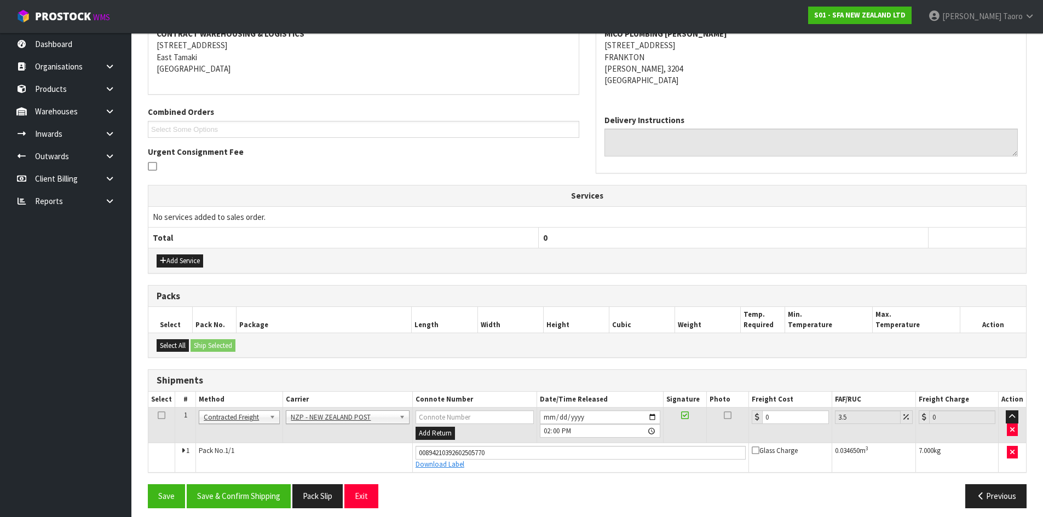
scroll to position [227, 0]
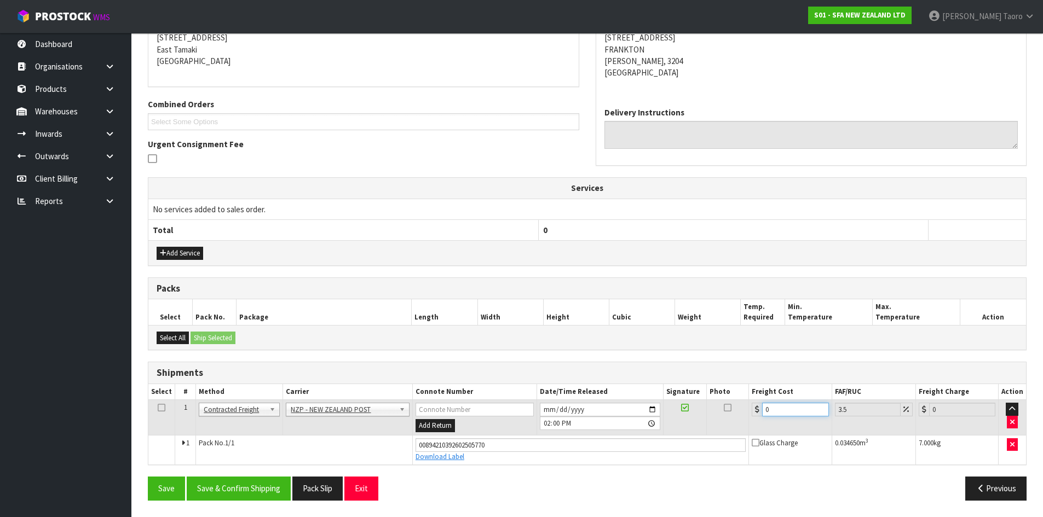
click at [794, 412] on input "0" at bounding box center [795, 410] width 66 height 14
type input "7"
type input "7.24"
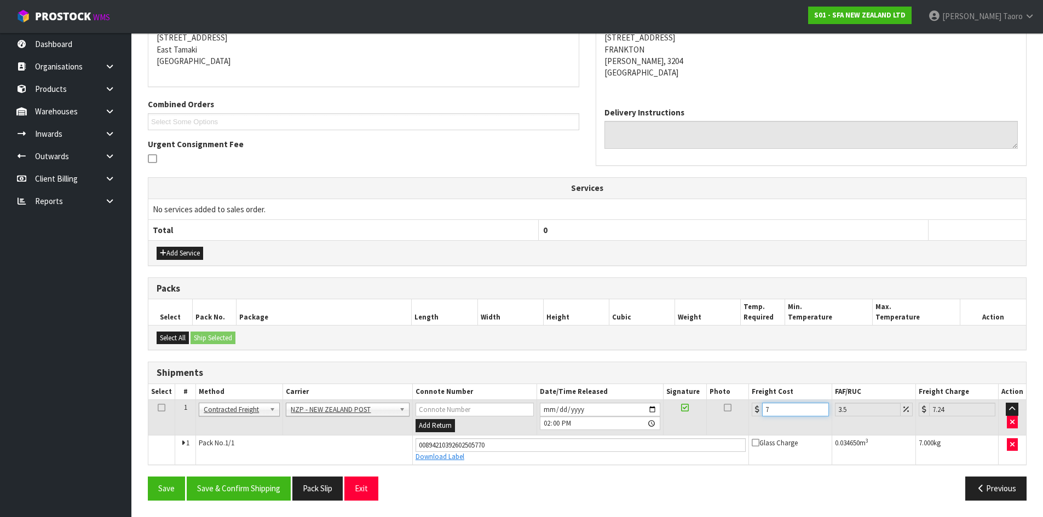
type input "7.3"
type input "7.56"
type input "7.31"
type input "7.57"
type input "7.31"
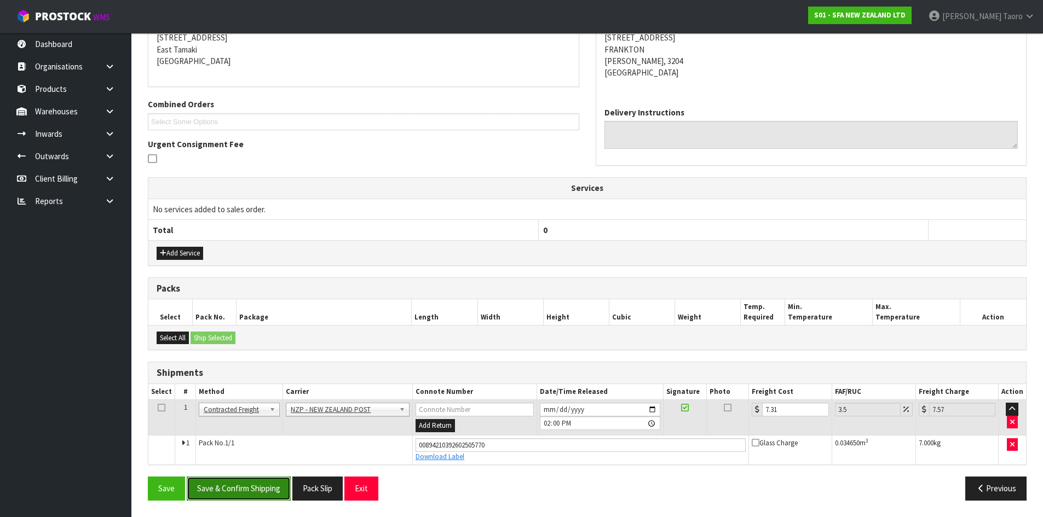
click at [277, 495] on button "Save & Confirm Shipping" at bounding box center [239, 489] width 104 height 24
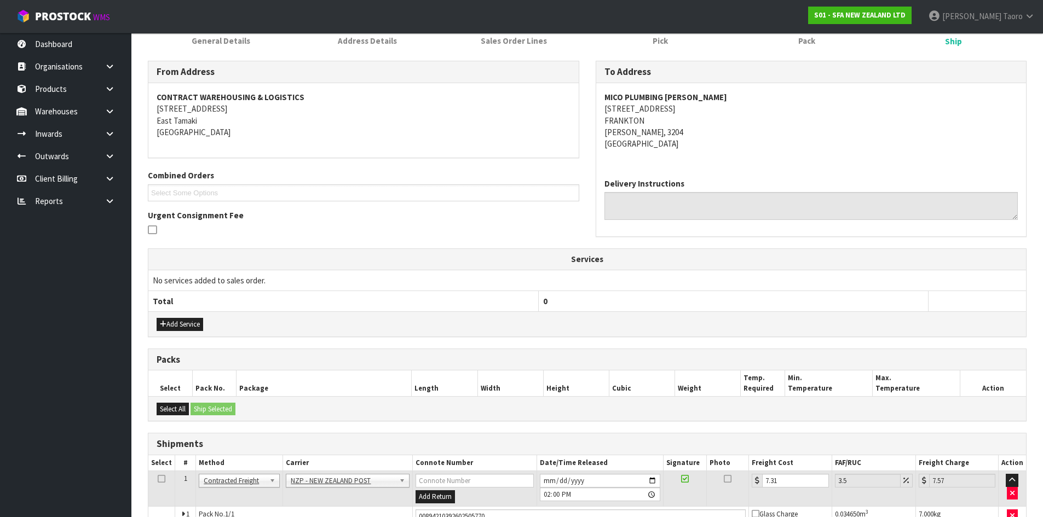
scroll to position [197, 0]
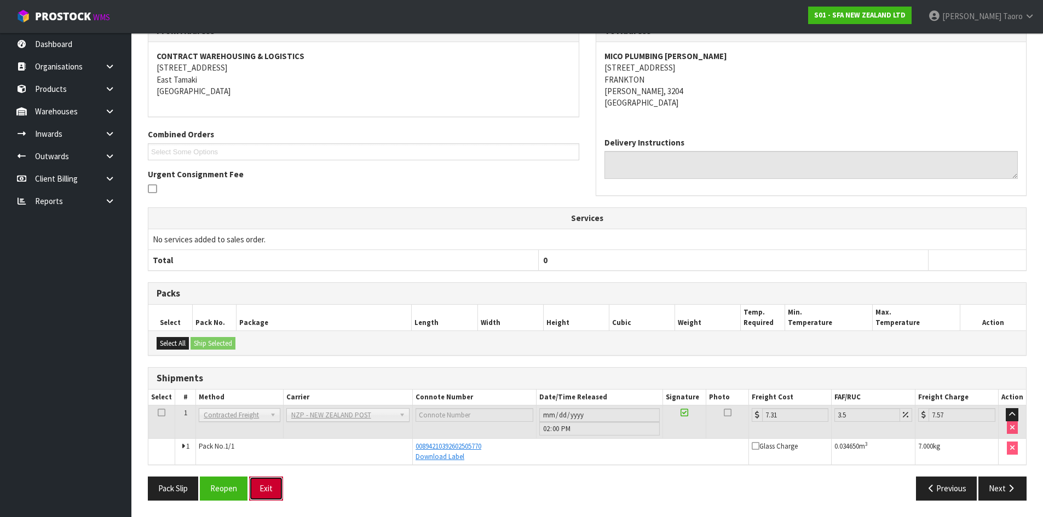
click at [267, 492] on button "Exit" at bounding box center [266, 489] width 34 height 24
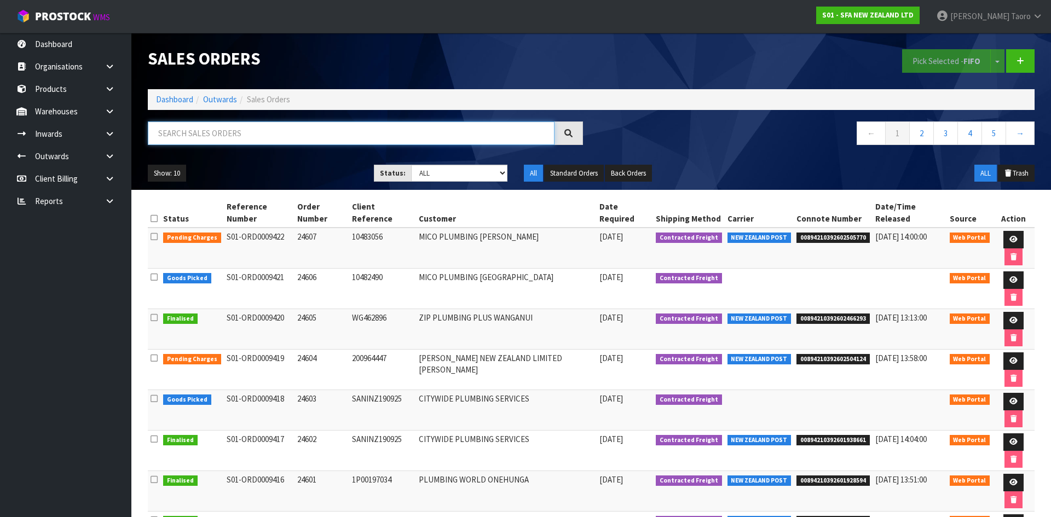
click at [322, 142] on input "text" at bounding box center [351, 134] width 407 height 24
type input "JOB-0413655"
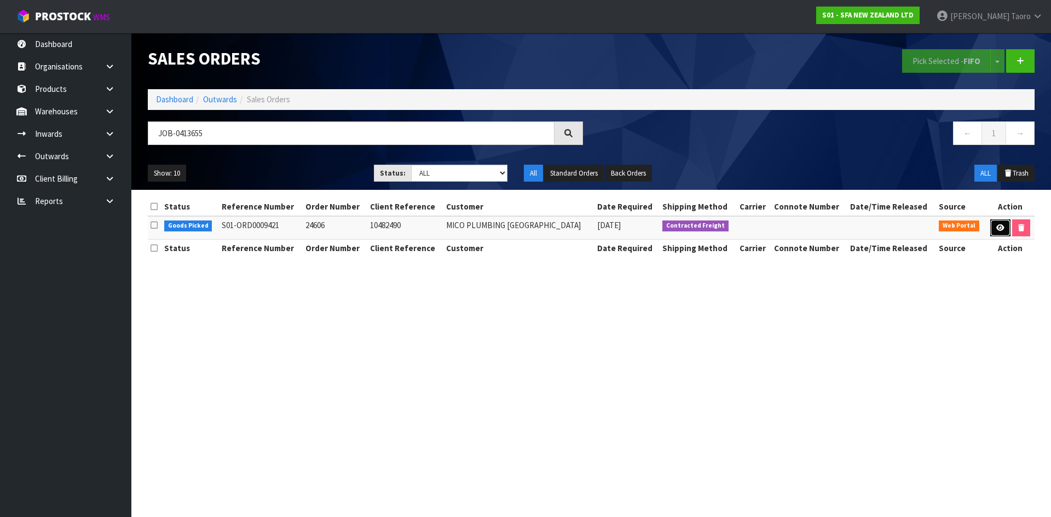
click at [996, 224] on icon at bounding box center [1000, 227] width 8 height 7
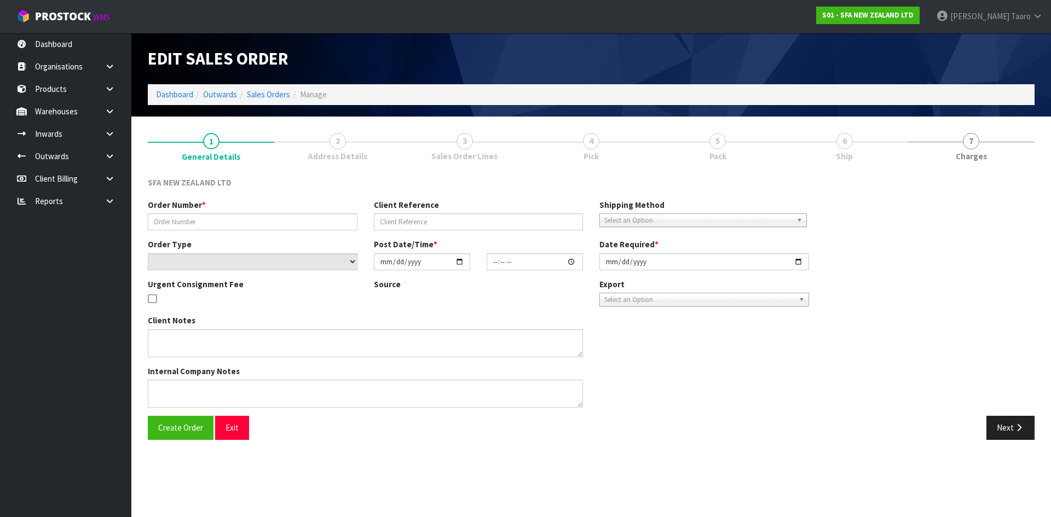
drag, startPoint x: 952, startPoint y: 143, endPoint x: 944, endPoint y: 134, distance: 12.8
type input "24606"
type input "10482490"
select select "number:0"
type input "[DATE]"
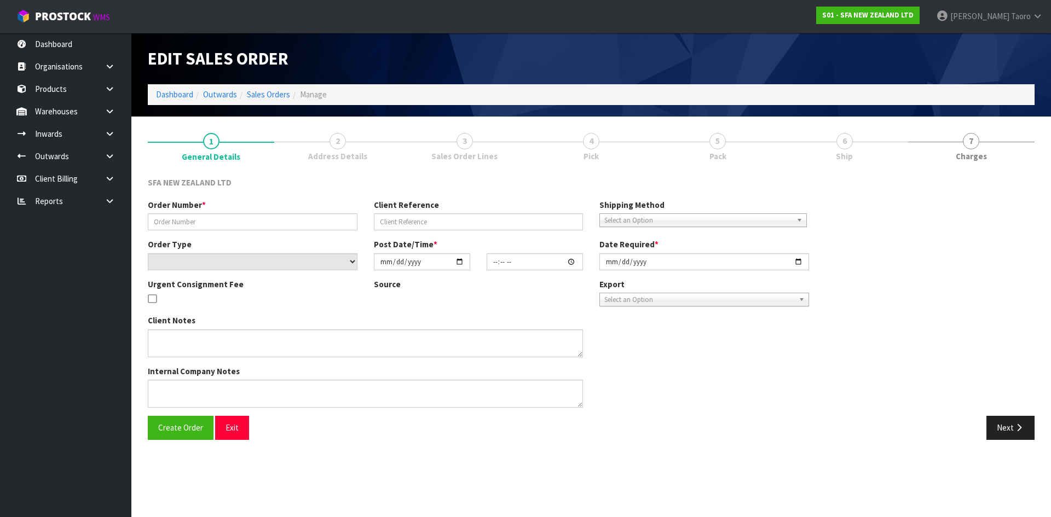
type input "09:51:00.000"
type input "[DATE]"
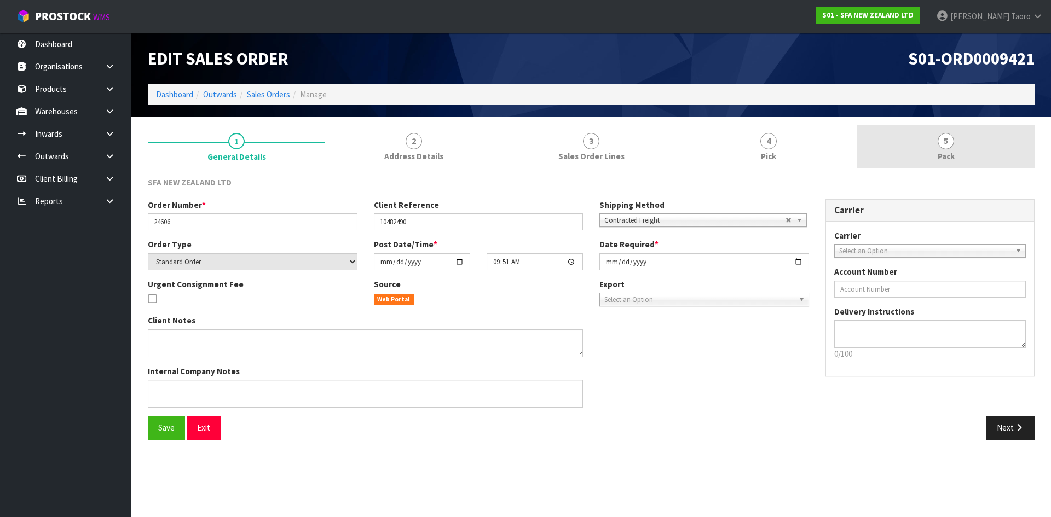
drag, startPoint x: 919, startPoint y: 137, endPoint x: 875, endPoint y: 88, distance: 65.9
click at [918, 137] on link "5 Pack" at bounding box center [945, 146] width 177 height 43
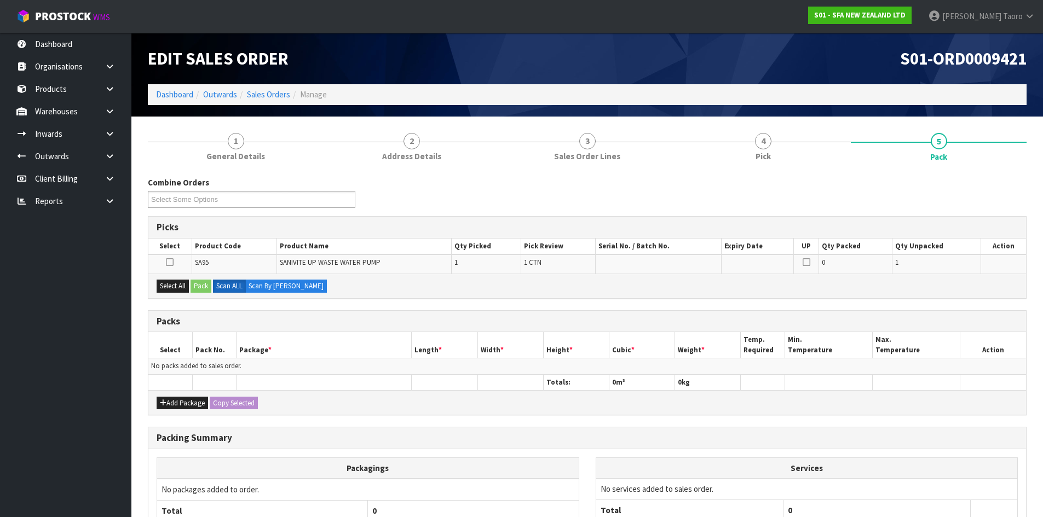
click at [829, 51] on h1 "S01-ORD0009421" at bounding box center [811, 58] width 431 height 19
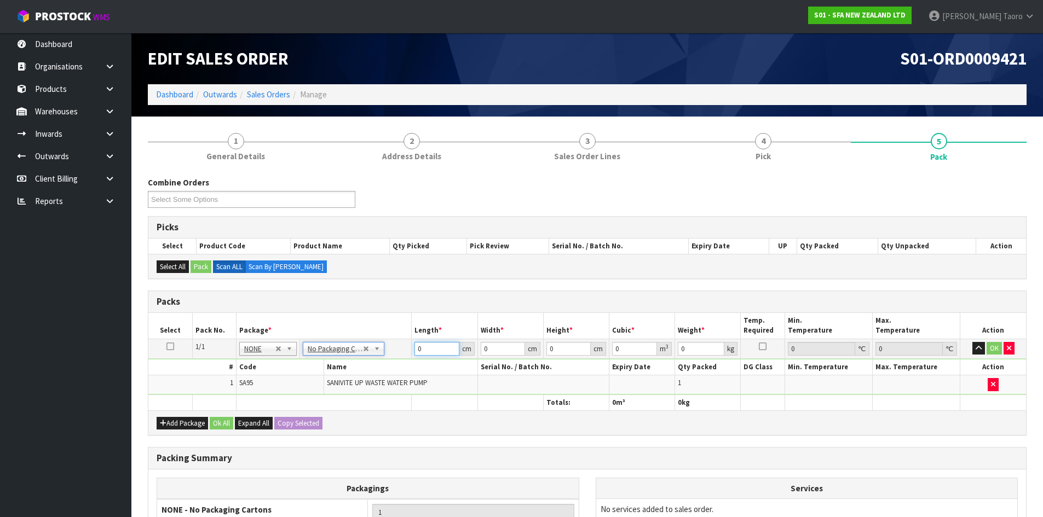
click at [437, 349] on input "0" at bounding box center [436, 349] width 44 height 14
click at [436, 349] on input "0" at bounding box center [436, 349] width 44 height 14
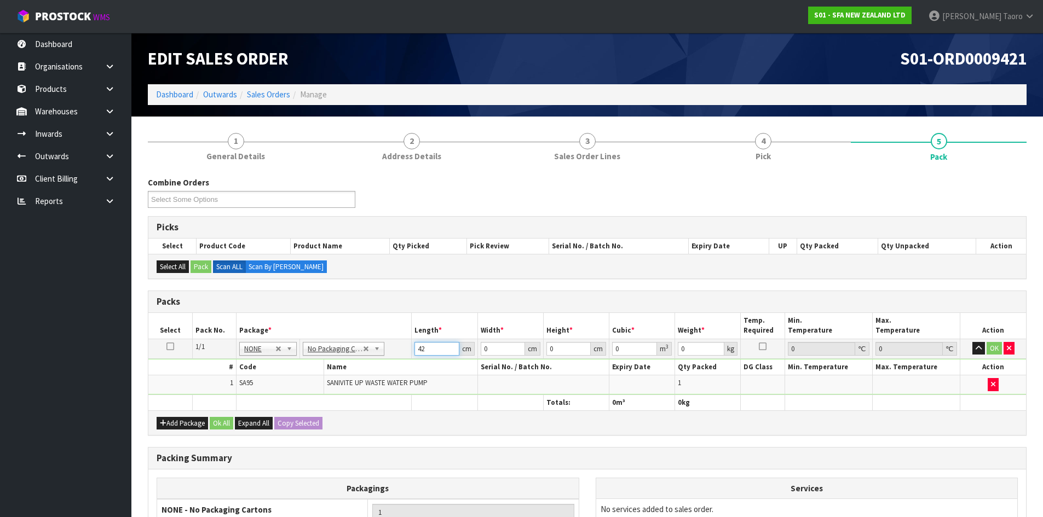
type input "42"
type input "25"
type input "3"
type input "0.00315"
type input "36"
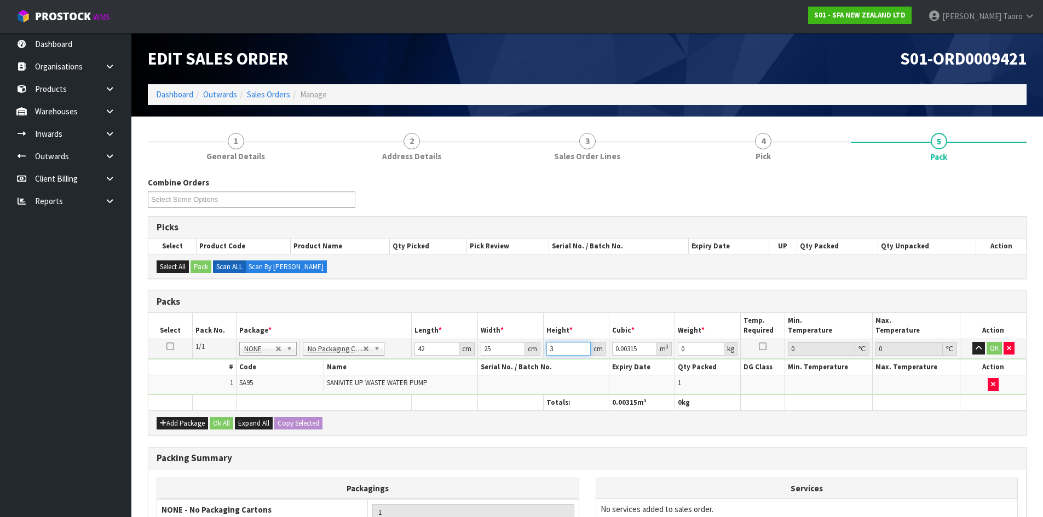
type input "0.0378"
type input "36"
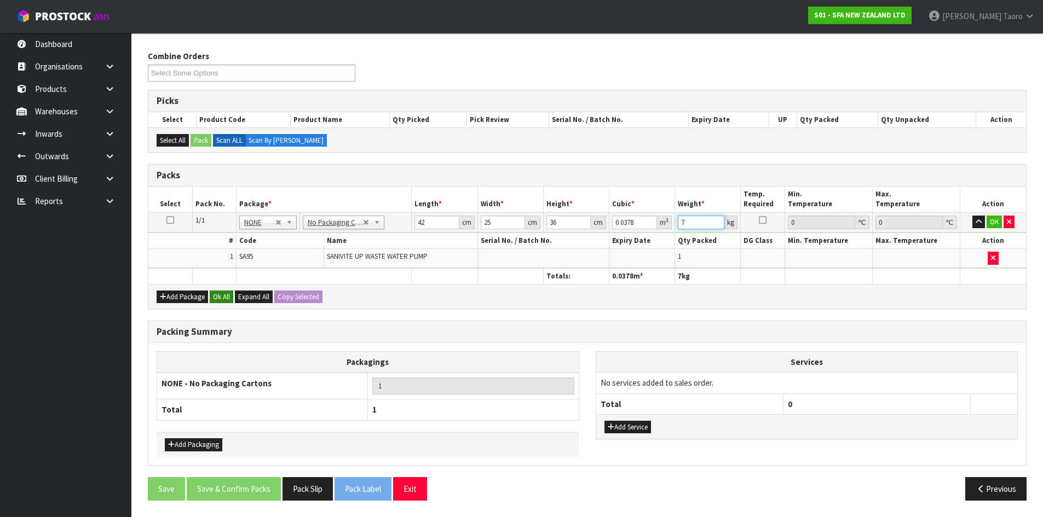
type input "7"
click at [228, 299] on button "Ok All" at bounding box center [222, 297] width 24 height 13
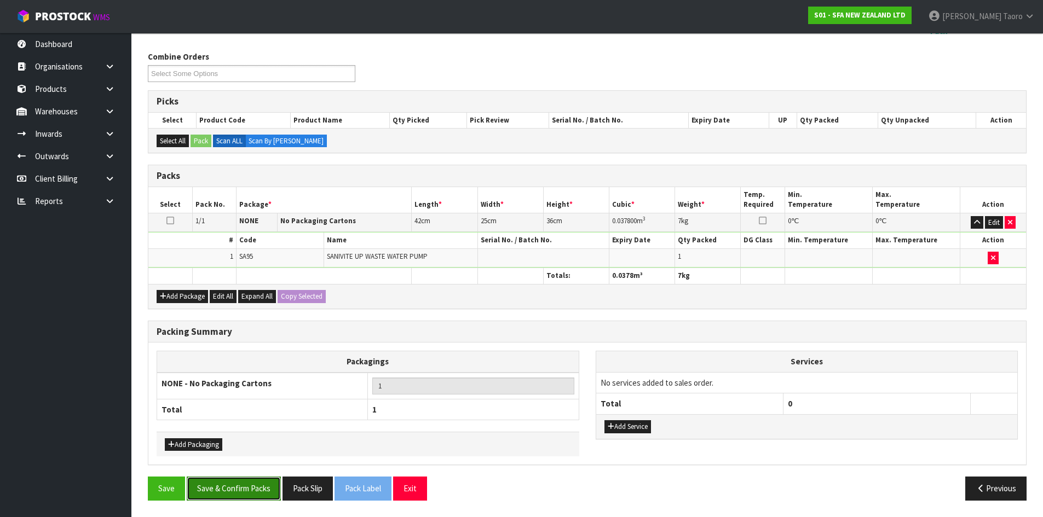
click at [264, 495] on button "Save & Confirm Packs" at bounding box center [234, 489] width 94 height 24
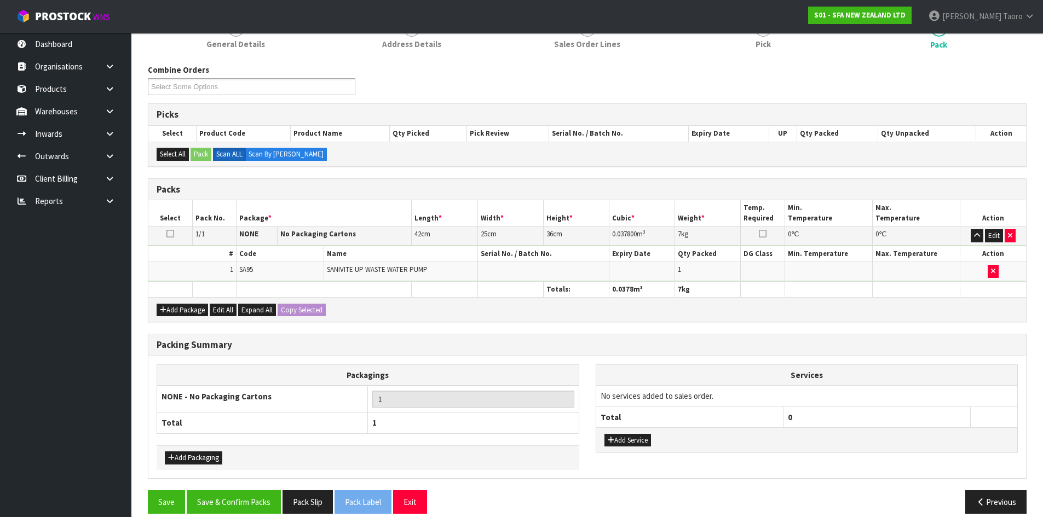
scroll to position [105, 0]
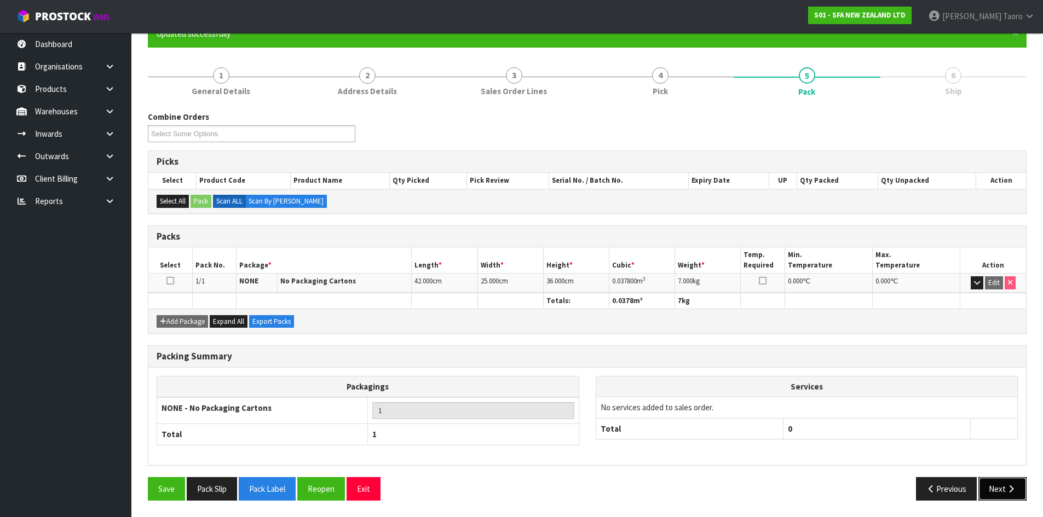
click at [1004, 489] on button "Next" at bounding box center [1002, 489] width 48 height 24
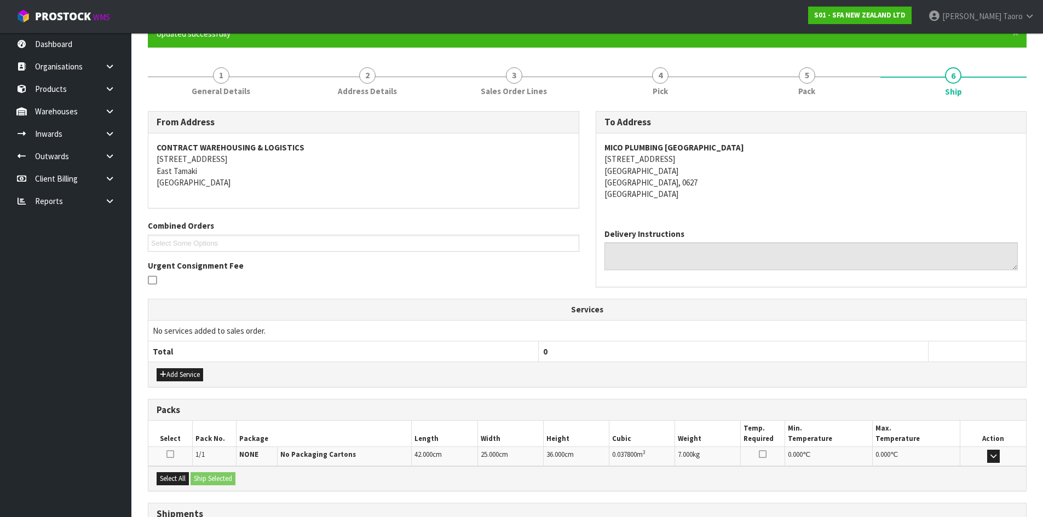
drag, startPoint x: 667, startPoint y: 344, endPoint x: 546, endPoint y: 396, distance: 131.9
click at [667, 344] on th "0" at bounding box center [733, 352] width 390 height 21
click at [169, 473] on button "Select All" at bounding box center [173, 478] width 32 height 13
click at [201, 478] on button "Ship Selected" at bounding box center [212, 478] width 45 height 13
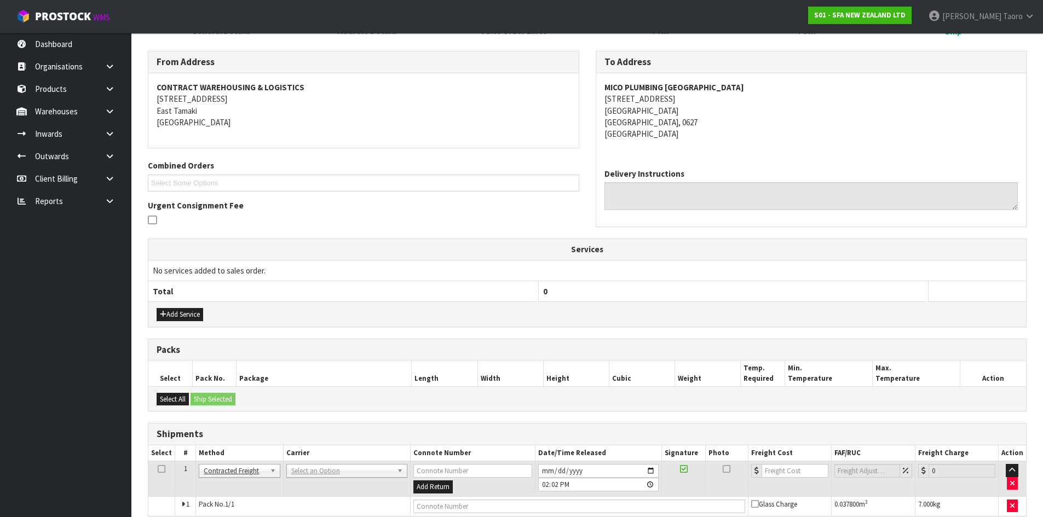
scroll to position [216, 0]
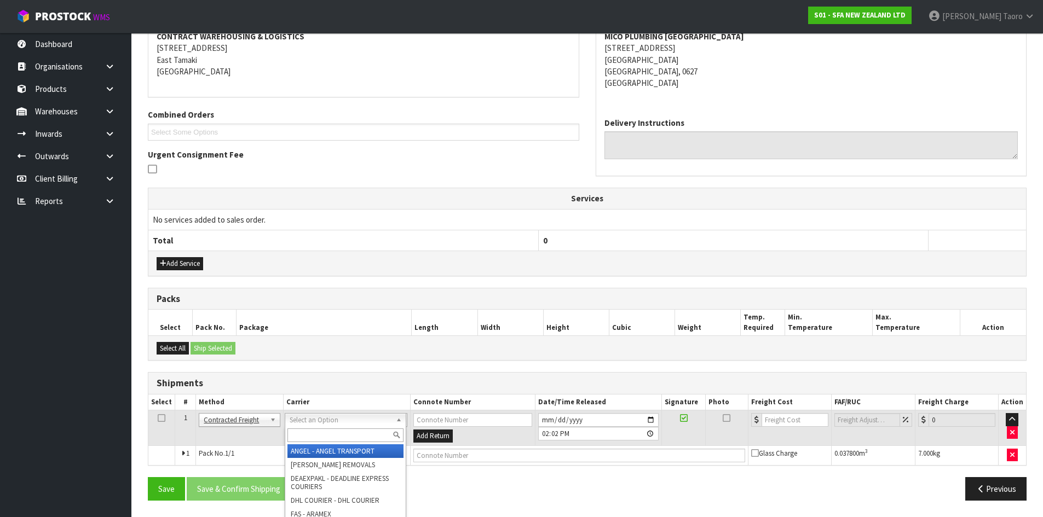
click at [331, 433] on input "text" at bounding box center [345, 436] width 116 height 14
type input "NZP"
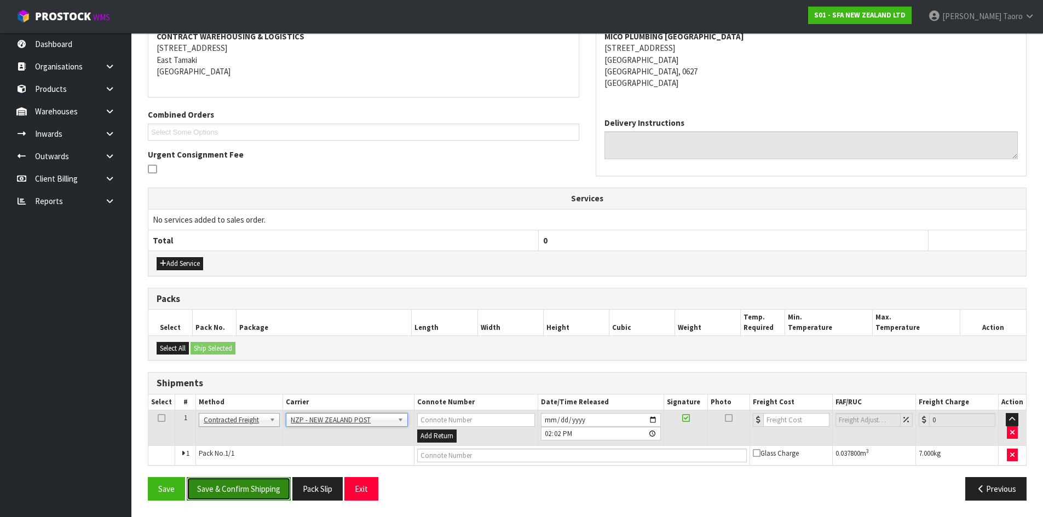
click at [261, 488] on button "Save & Confirm Shipping" at bounding box center [239, 489] width 104 height 24
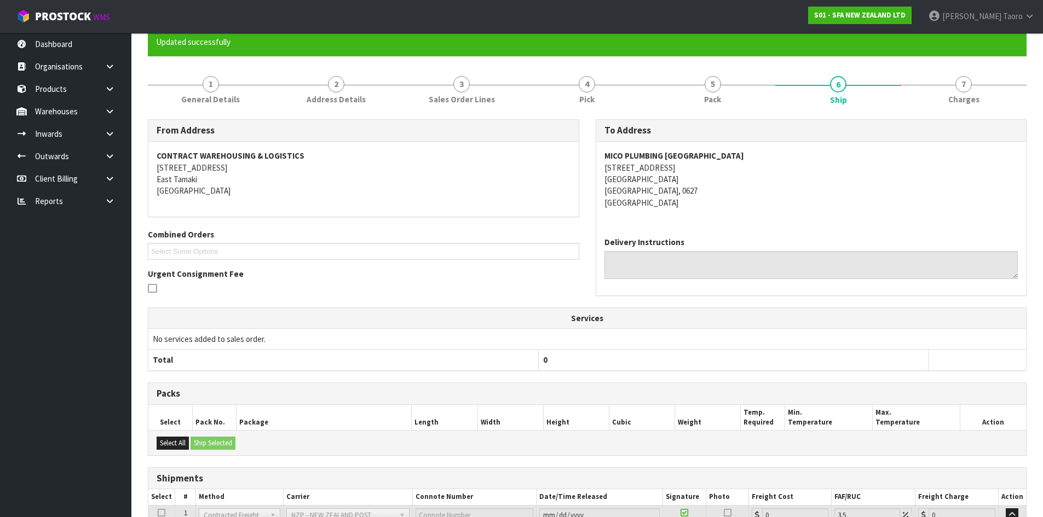
scroll to position [201, 0]
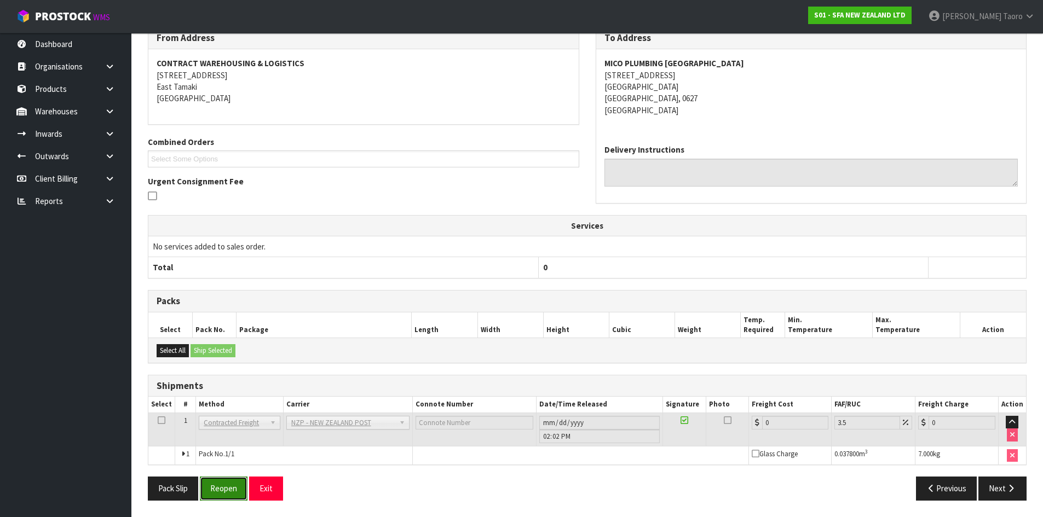
drag, startPoint x: 220, startPoint y: 487, endPoint x: 232, endPoint y: 486, distance: 12.7
click at [220, 487] on button "Reopen" at bounding box center [224, 489] width 48 height 24
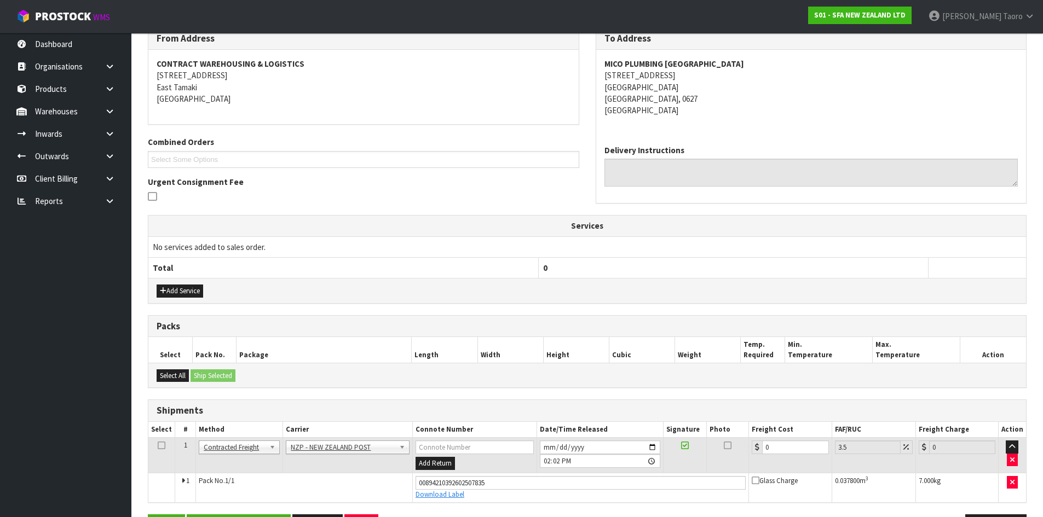
scroll to position [227, 0]
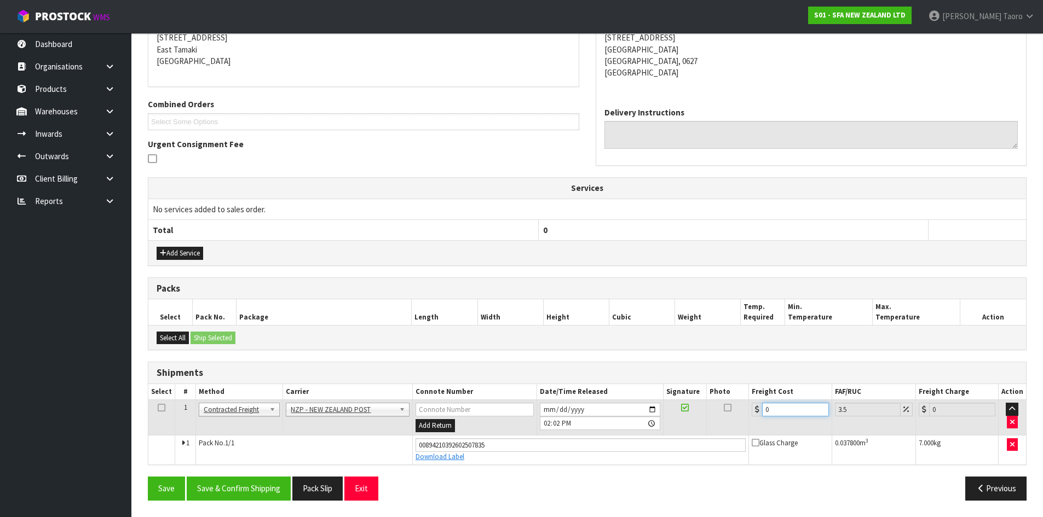
click at [789, 404] on input "0" at bounding box center [795, 410] width 66 height 14
click at [790, 405] on input "0" at bounding box center [795, 410] width 66 height 14
type input "4"
type input "4.14"
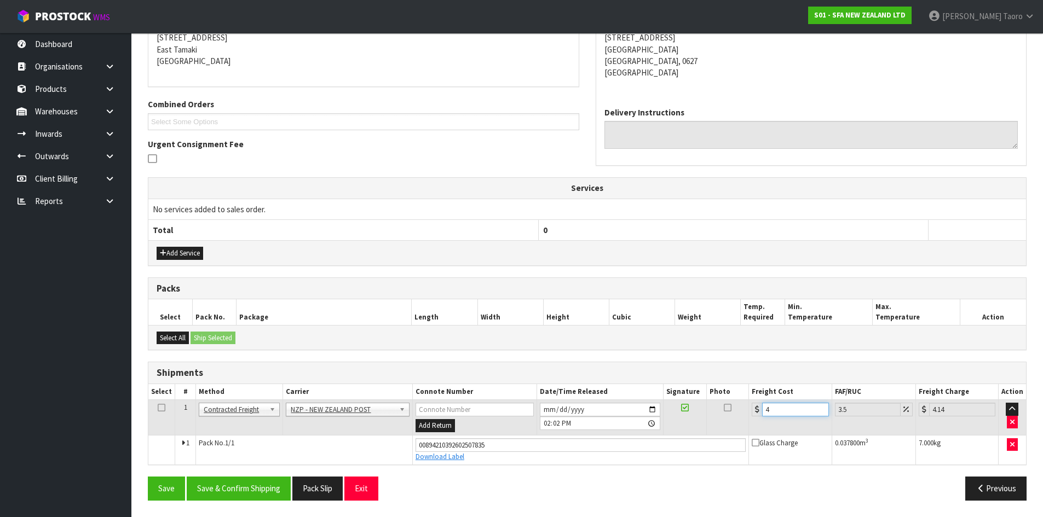
type input "4.3"
type input "4.45"
type input "4.33"
type input "4.48"
type input "4.33"
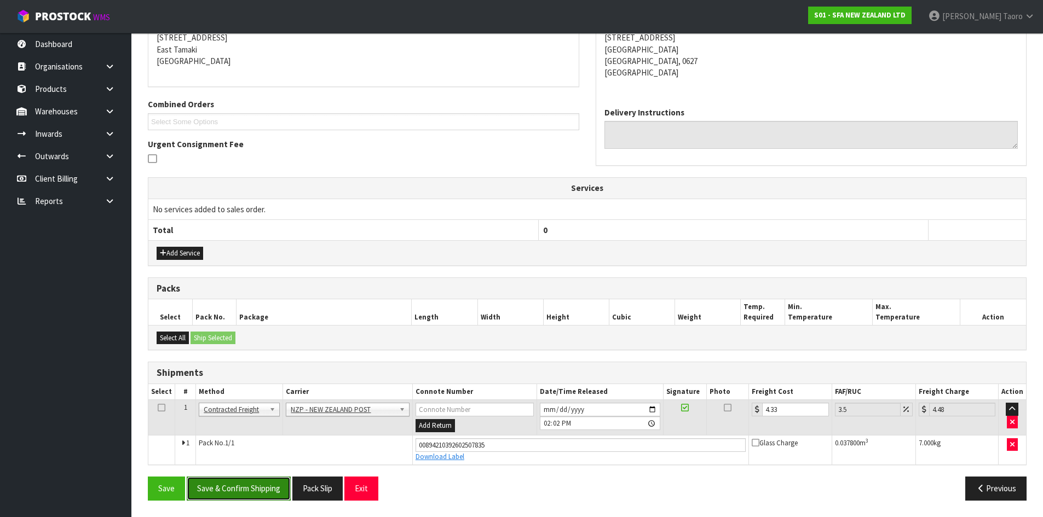
drag, startPoint x: 269, startPoint y: 482, endPoint x: 281, endPoint y: 483, distance: 12.6
click at [280, 483] on button "Save & Confirm Shipping" at bounding box center [239, 489] width 104 height 24
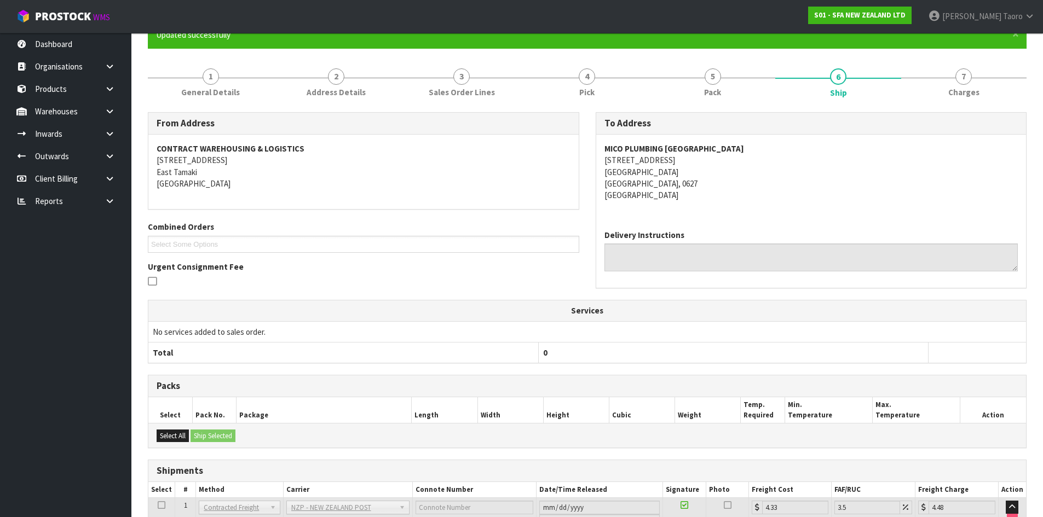
scroll to position [197, 0]
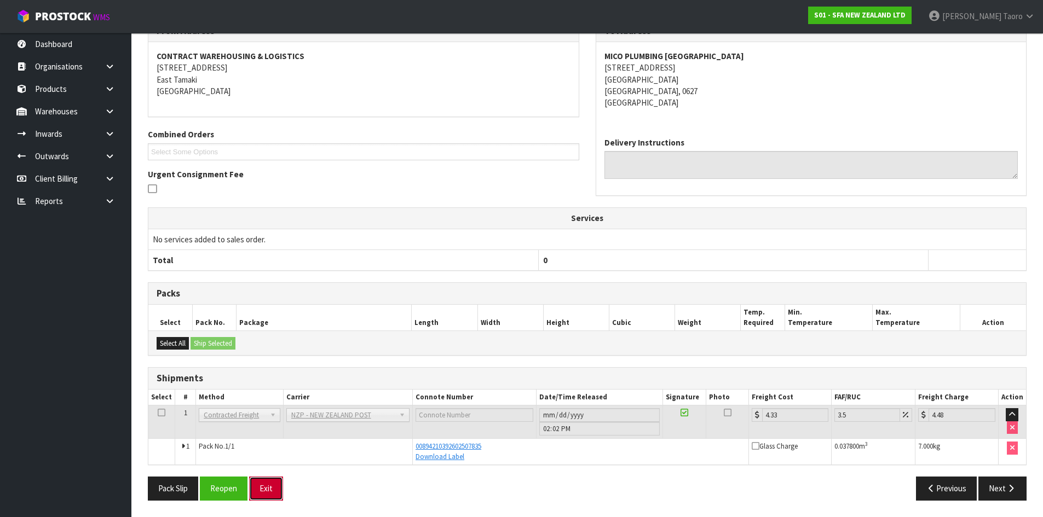
drag, startPoint x: 263, startPoint y: 489, endPoint x: 259, endPoint y: 482, distance: 7.6
click at [264, 488] on button "Exit" at bounding box center [266, 489] width 34 height 24
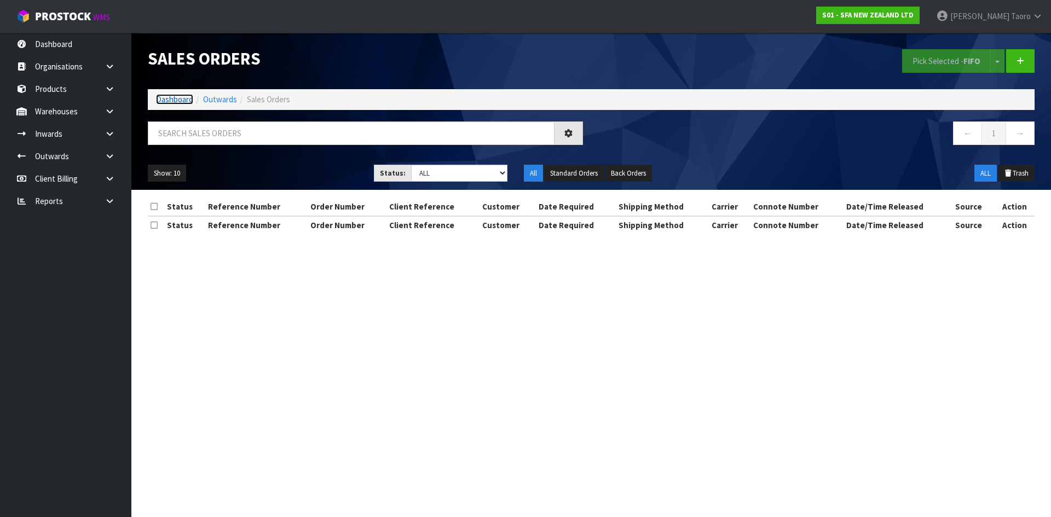
click at [183, 103] on link "Dashboard" at bounding box center [174, 99] width 37 height 10
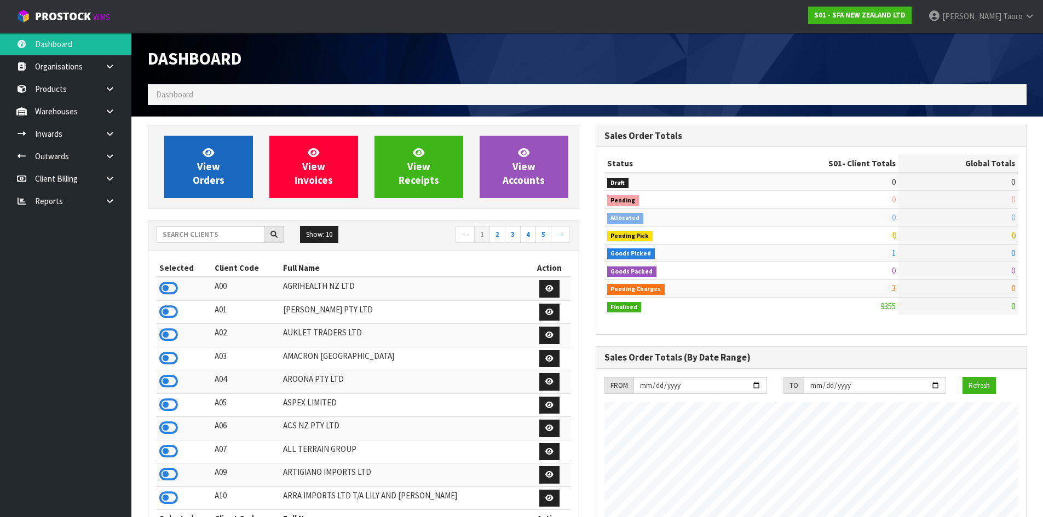
scroll to position [829, 447]
click at [204, 160] on span "View Orders" at bounding box center [209, 166] width 32 height 41
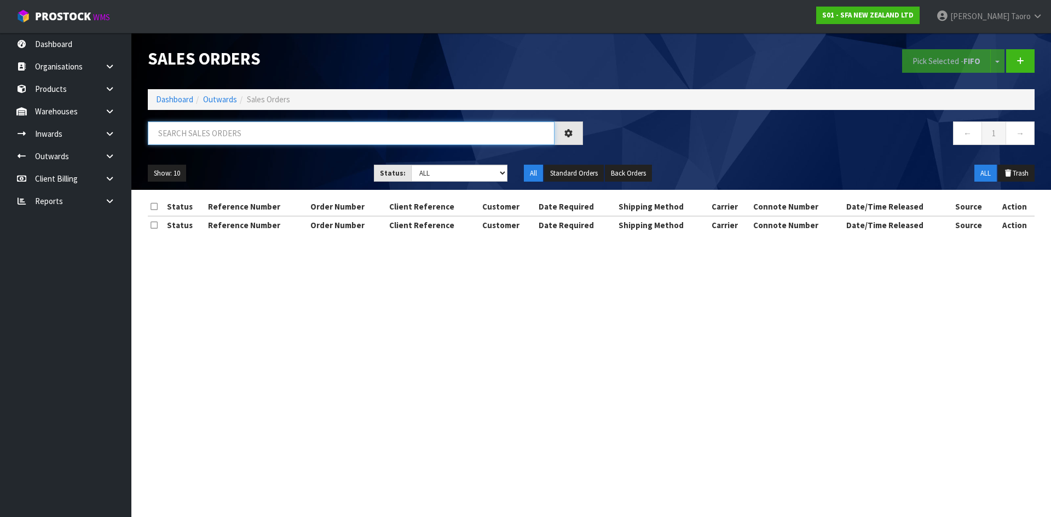
click at [206, 135] on input "text" at bounding box center [351, 134] width 407 height 24
type input "JOB-0413651"
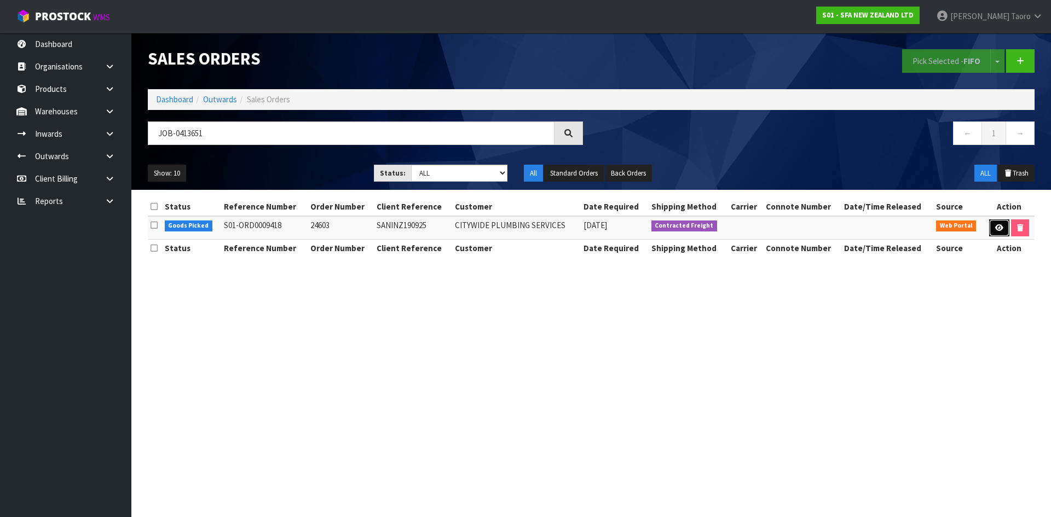
click at [1000, 223] on link at bounding box center [999, 229] width 20 height 18
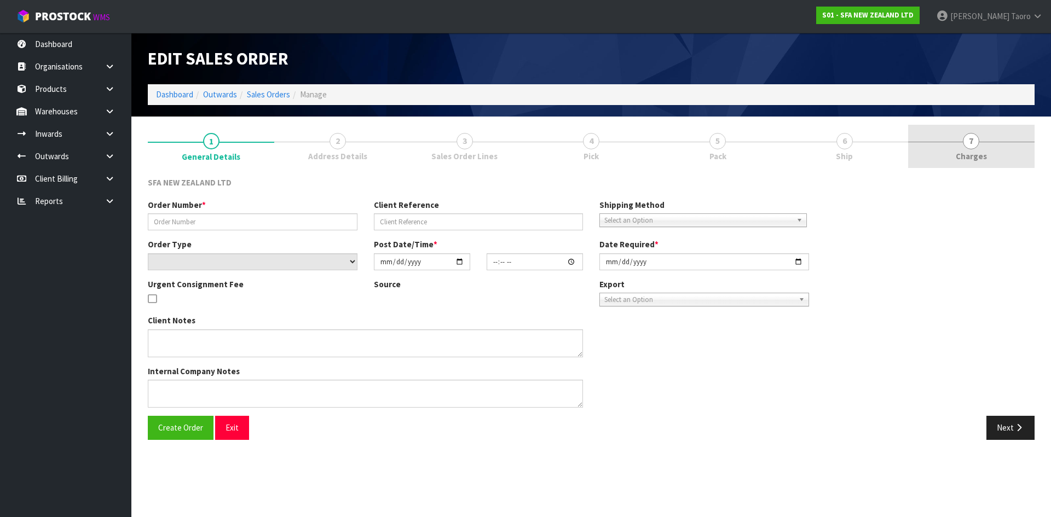
type input "24603"
type input "SANINZ190925"
select select "number:0"
type input "[DATE]"
type input "09:46:00.000"
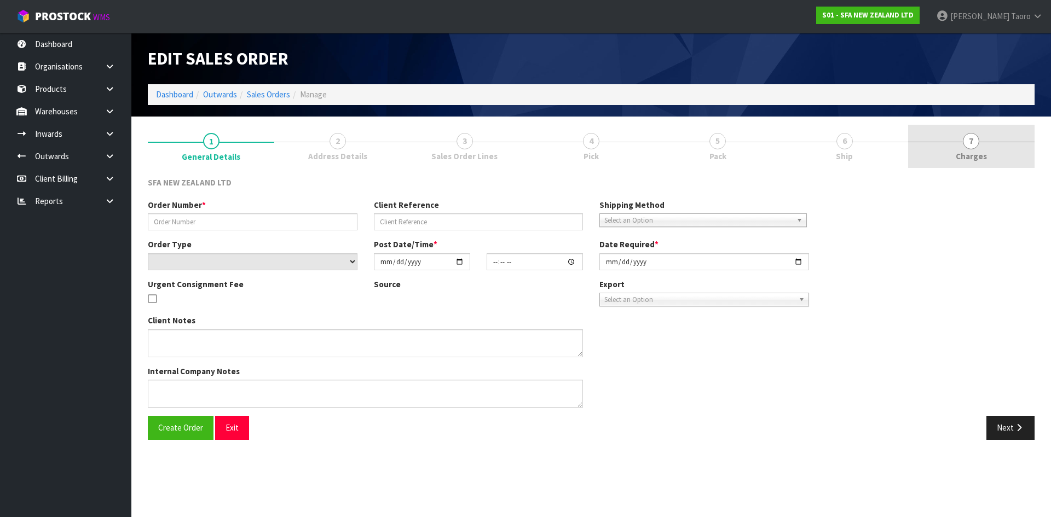
type input "[DATE]"
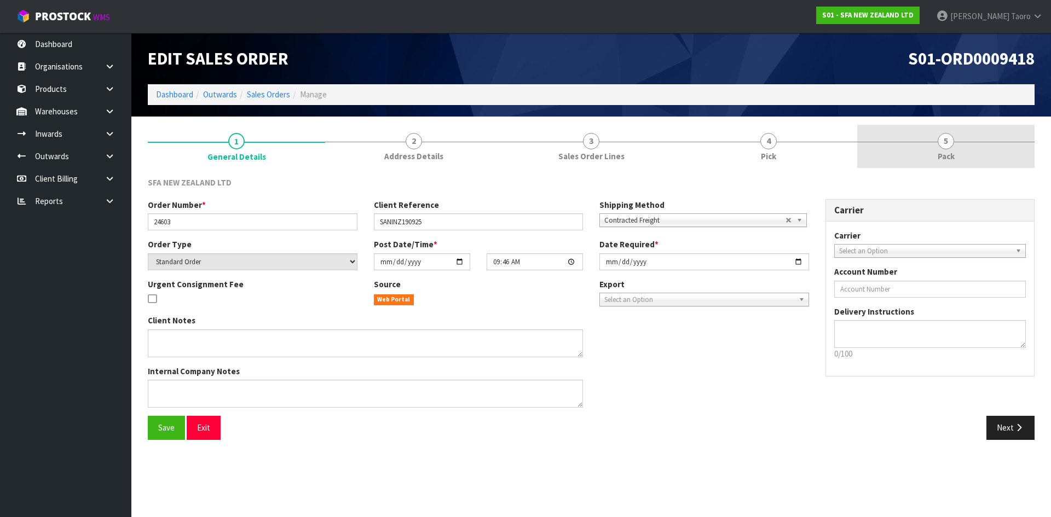
drag, startPoint x: 921, startPoint y: 150, endPoint x: 901, endPoint y: 134, distance: 25.7
click at [921, 148] on link "5 Pack" at bounding box center [945, 146] width 177 height 43
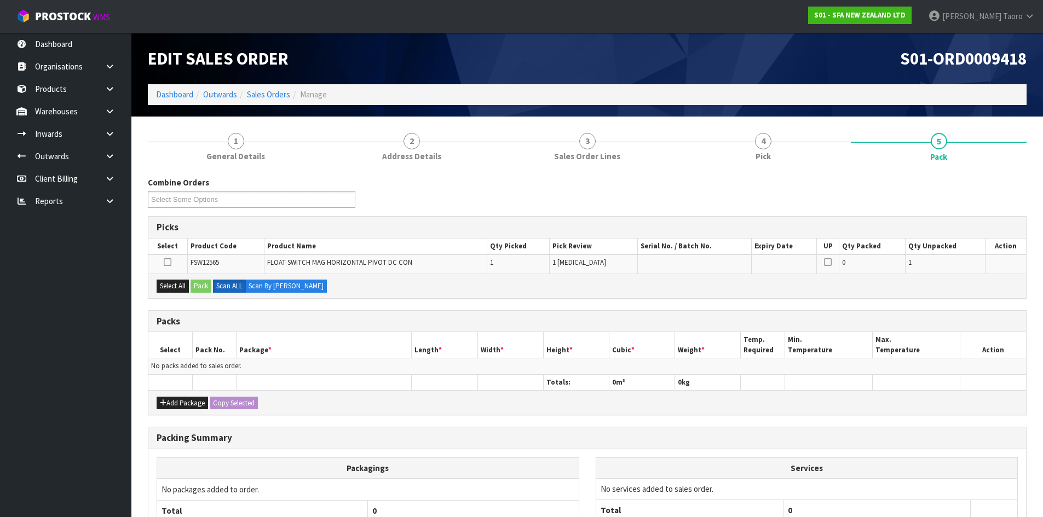
click at [866, 74] on div "S01-ORD0009418" at bounding box center [811, 58] width 448 height 51
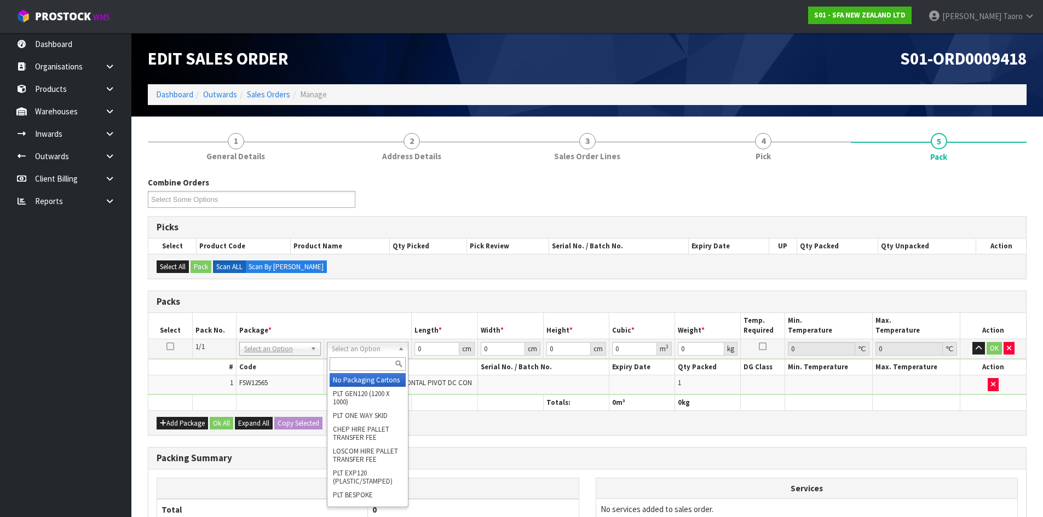
click at [349, 357] on input "text" at bounding box center [368, 364] width 76 height 14
type input "200"
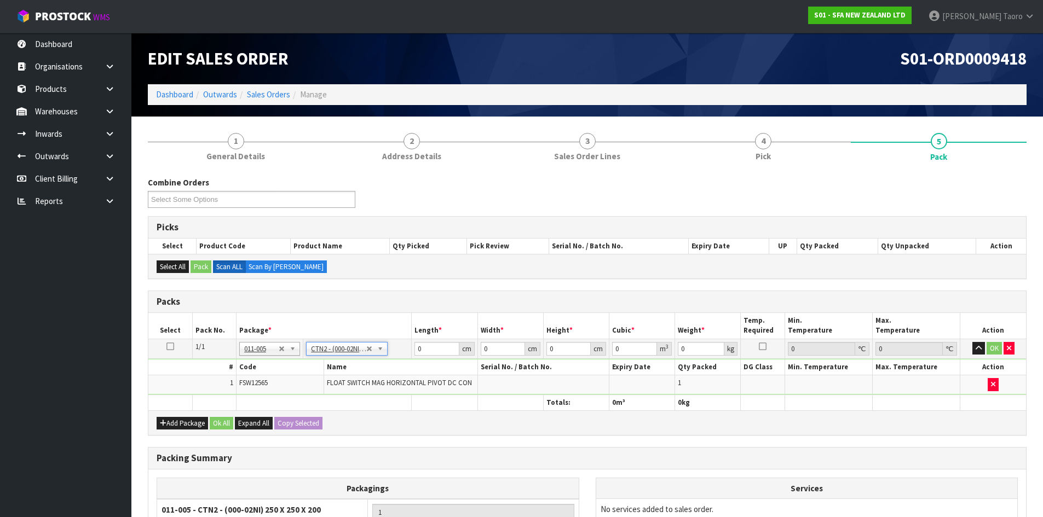
type input "25"
type input "20"
type input "0.0125"
type input "0.4"
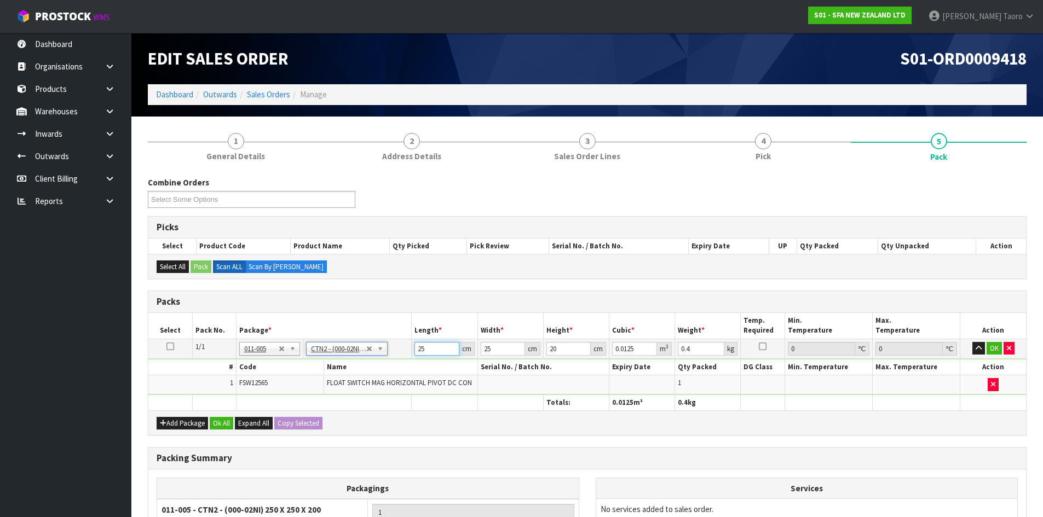
click at [442, 352] on input "25" at bounding box center [436, 349] width 44 height 14
type input "2"
type input "0.001"
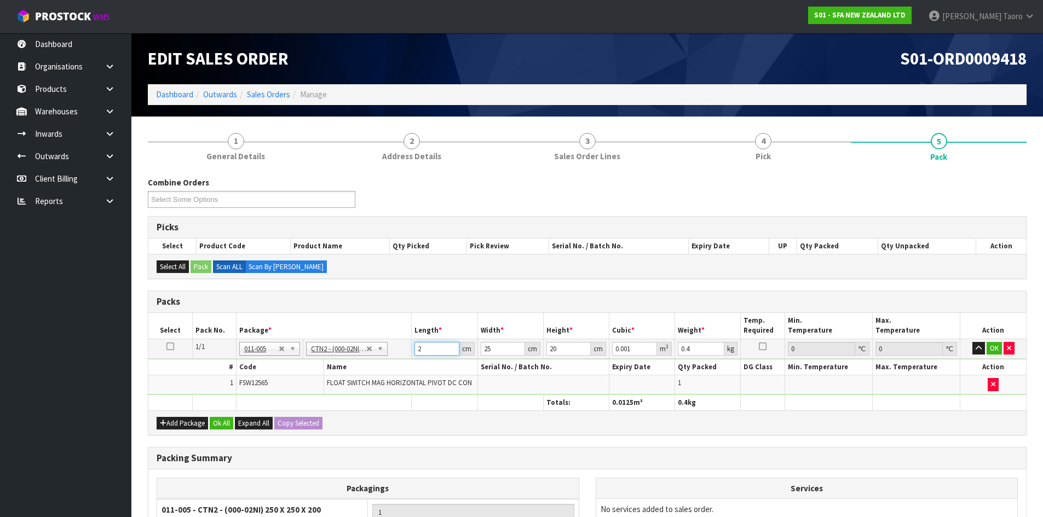
type input "21"
type input "0.0105"
type input "21"
type input "1"
type input "0.00042"
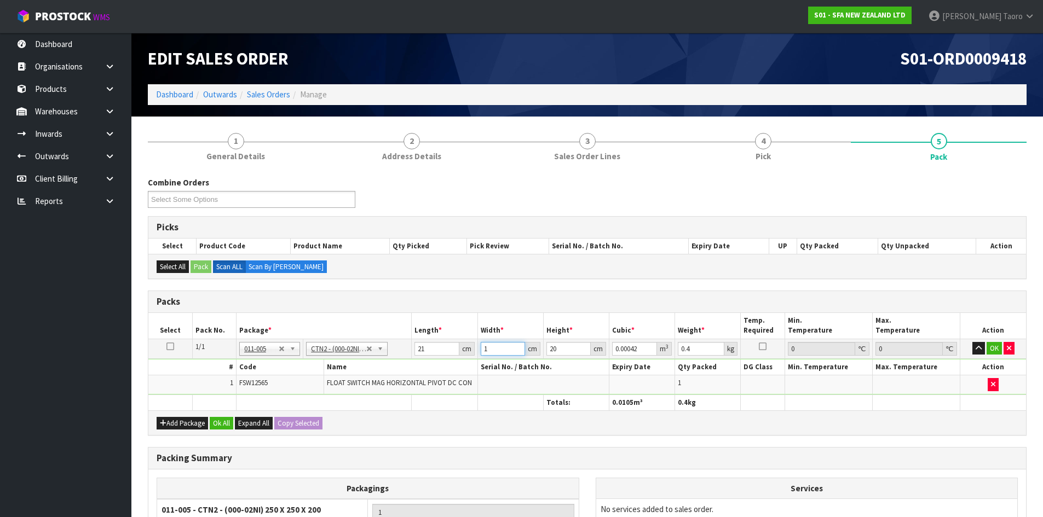
type input "14"
type input "0.00588"
type input "14"
type input "1"
type input "0.000294"
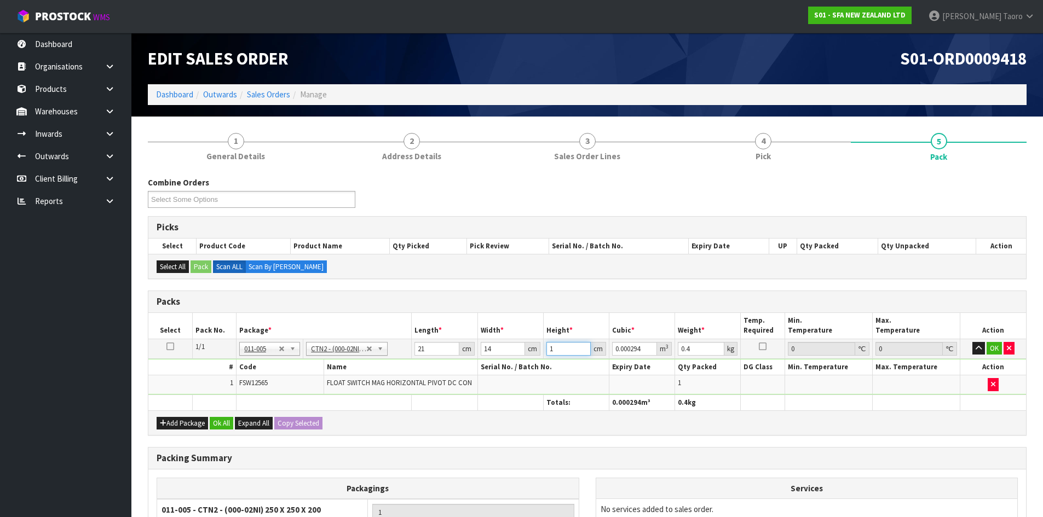
type input "17"
type input "0.004998"
type input "17"
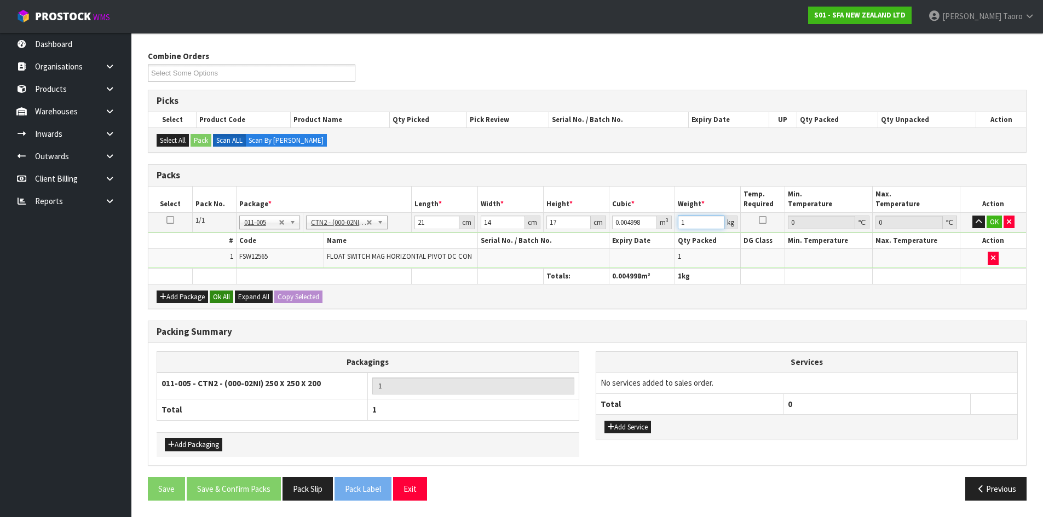
type input "1"
click at [230, 298] on button "Ok All" at bounding box center [222, 297] width 24 height 13
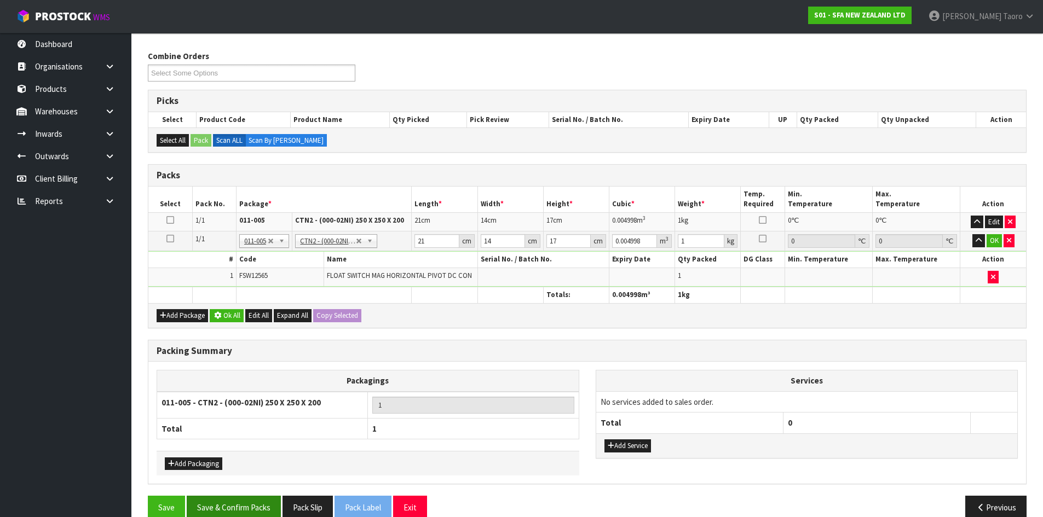
scroll to position [126, 0]
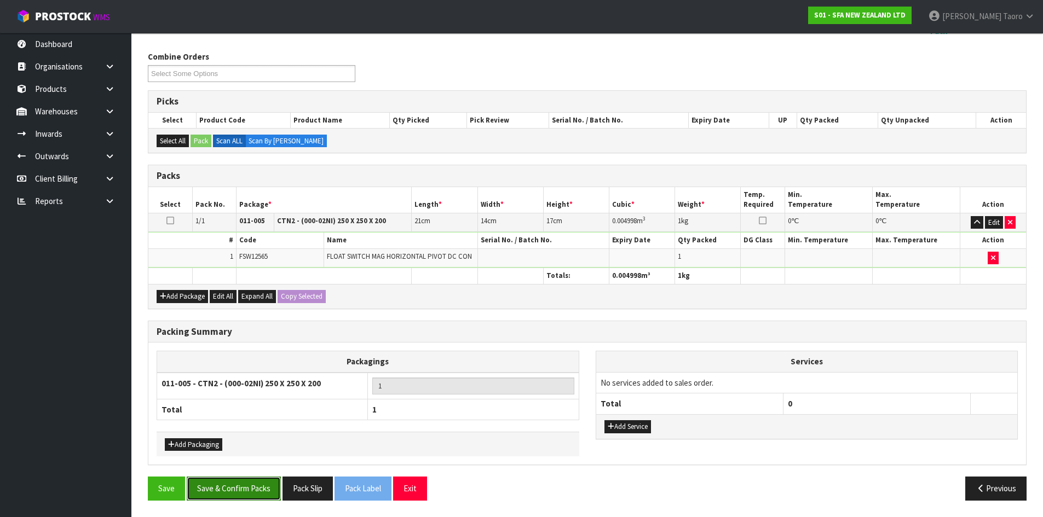
click at [258, 484] on button "Save & Confirm Packs" at bounding box center [234, 489] width 94 height 24
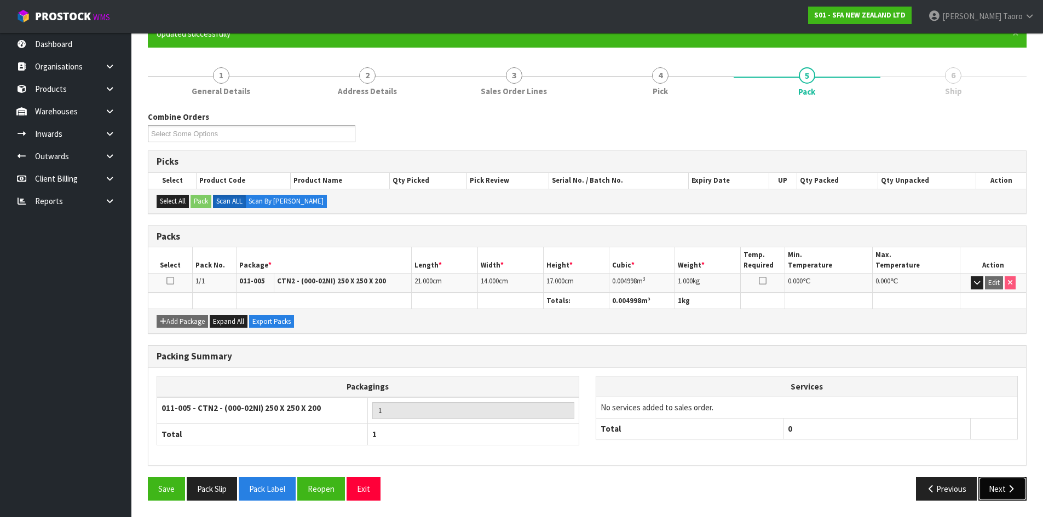
click at [1001, 492] on button "Next" at bounding box center [1002, 489] width 48 height 24
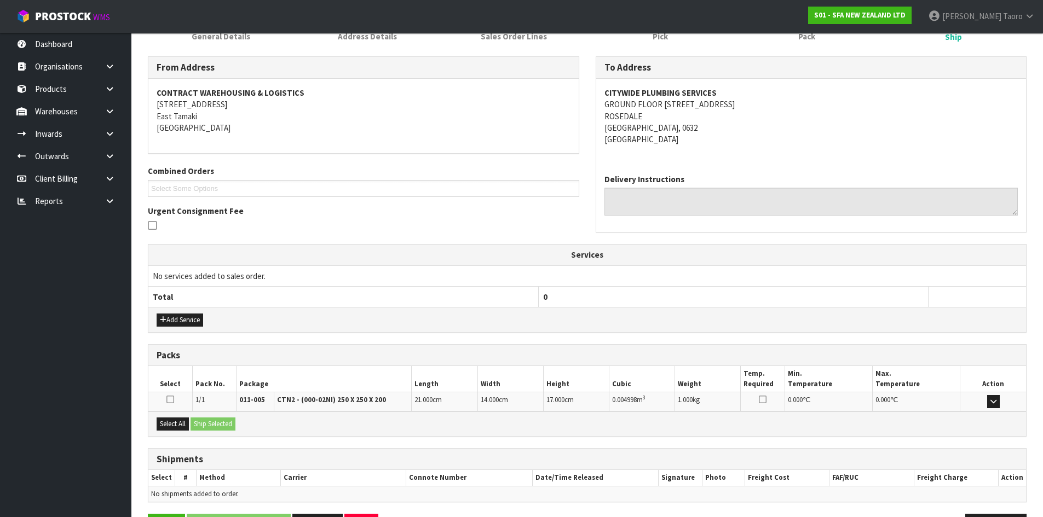
scroll to position [197, 0]
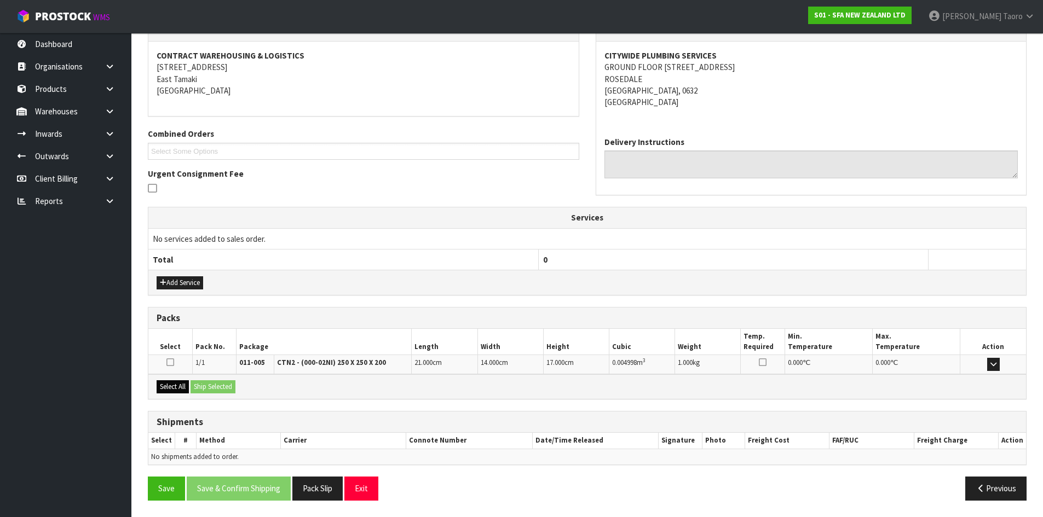
click at [180, 388] on button "Select All" at bounding box center [173, 386] width 32 height 13
drag, startPoint x: 680, startPoint y: 338, endPoint x: 561, endPoint y: 376, distance: 125.3
click at [679, 337] on th "Weight" at bounding box center [708, 342] width 66 height 26
click at [180, 389] on button "Select All" at bounding box center [173, 386] width 32 height 13
click at [200, 387] on button "Ship Selected" at bounding box center [212, 386] width 45 height 13
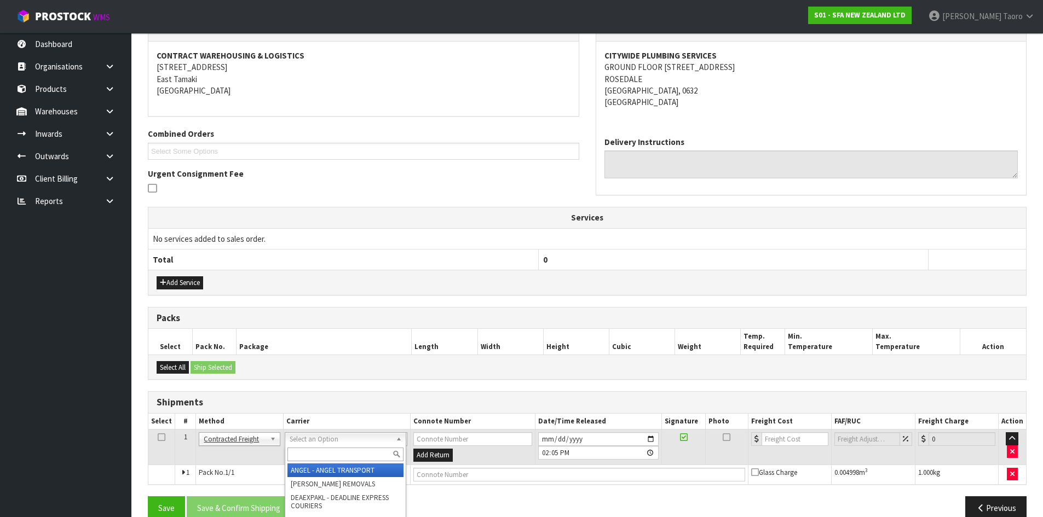
click at [368, 448] on input "text" at bounding box center [345, 455] width 116 height 14
type input "NZP"
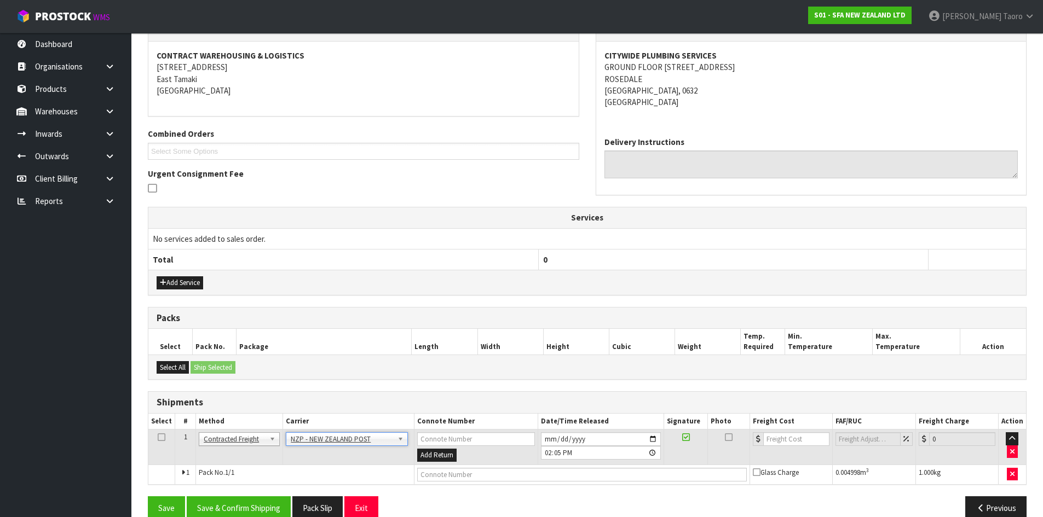
scroll to position [216, 0]
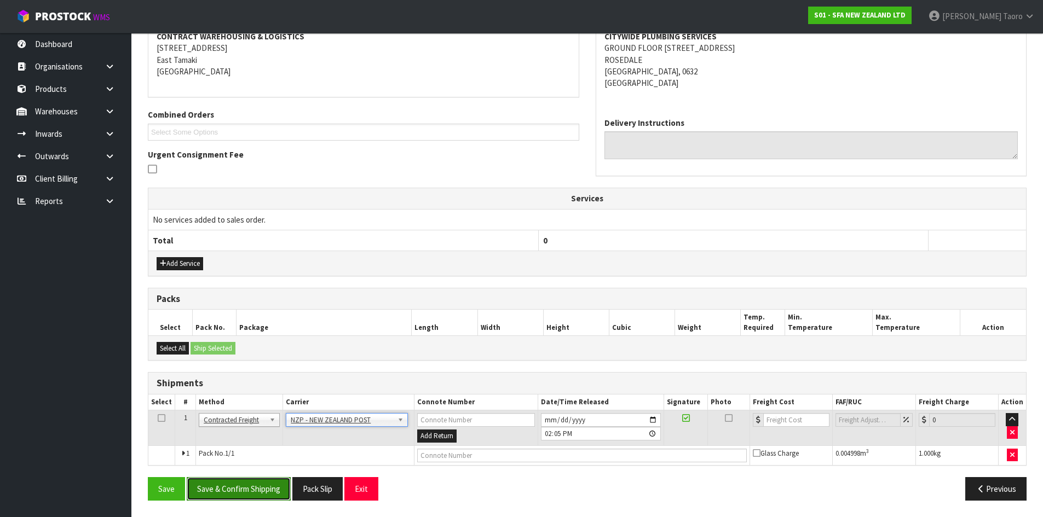
click at [277, 490] on button "Save & Confirm Shipping" at bounding box center [239, 489] width 104 height 24
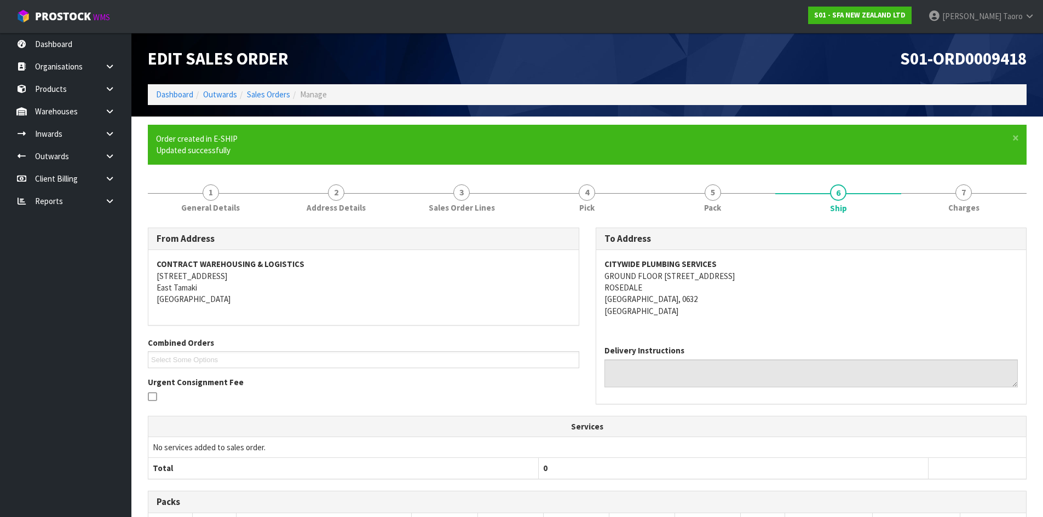
drag, startPoint x: 787, startPoint y: 317, endPoint x: 478, endPoint y: 381, distance: 314.7
click at [787, 317] on div "CITYWIDE PLUMBING SERVICES [STREET_ADDRESS]" at bounding box center [811, 293] width 430 height 86
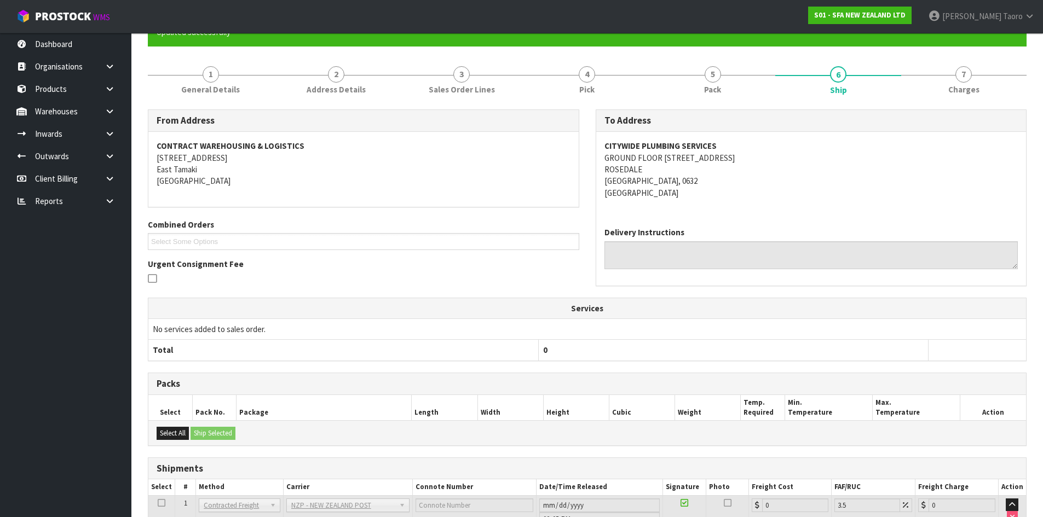
scroll to position [201, 0]
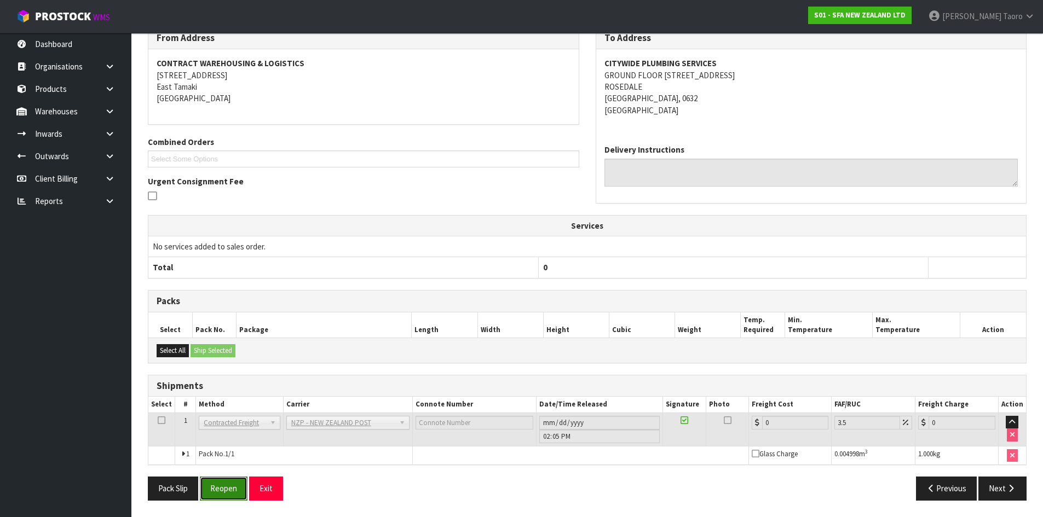
click at [228, 487] on button "Reopen" at bounding box center [224, 489] width 48 height 24
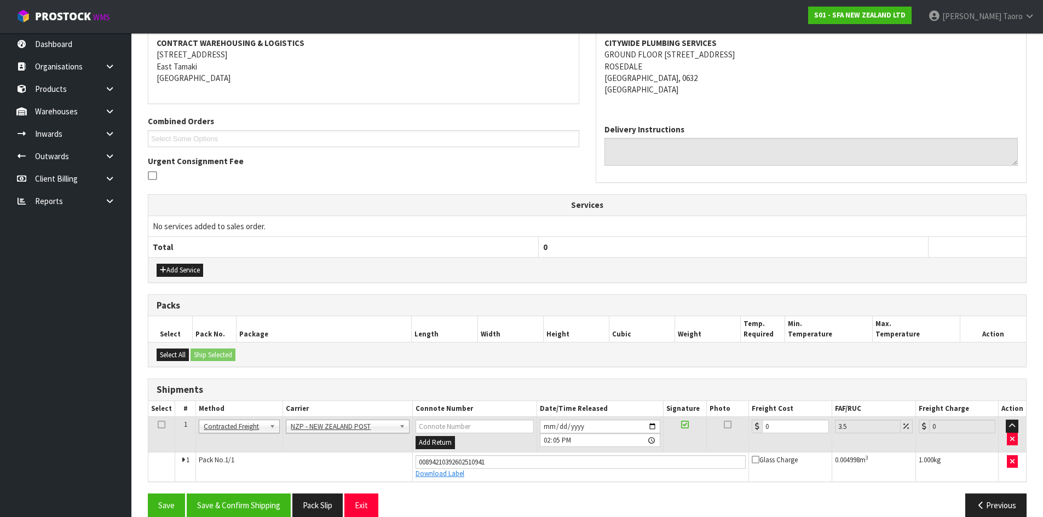
scroll to position [227, 0]
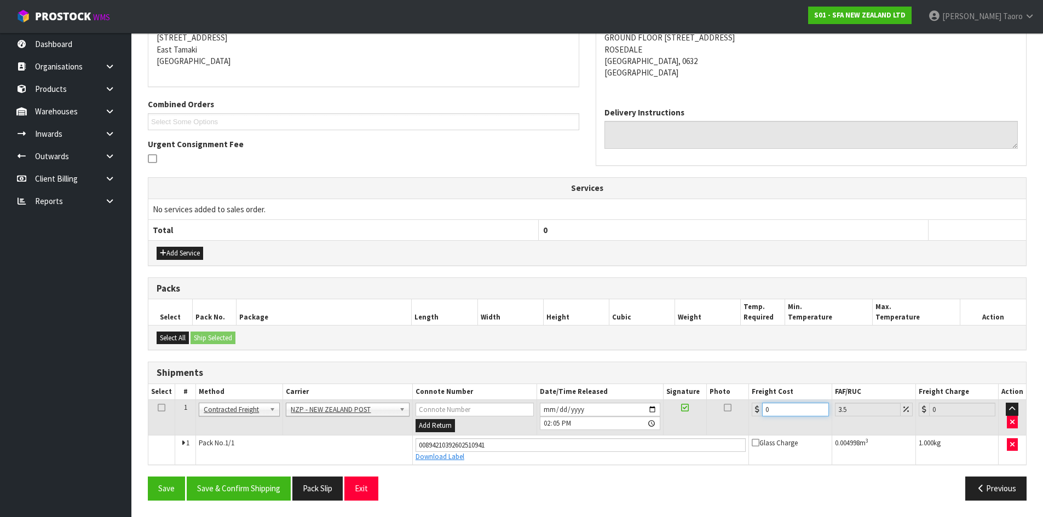
click at [801, 416] on input "0" at bounding box center [795, 410] width 66 height 14
type input "4"
type input "4.14"
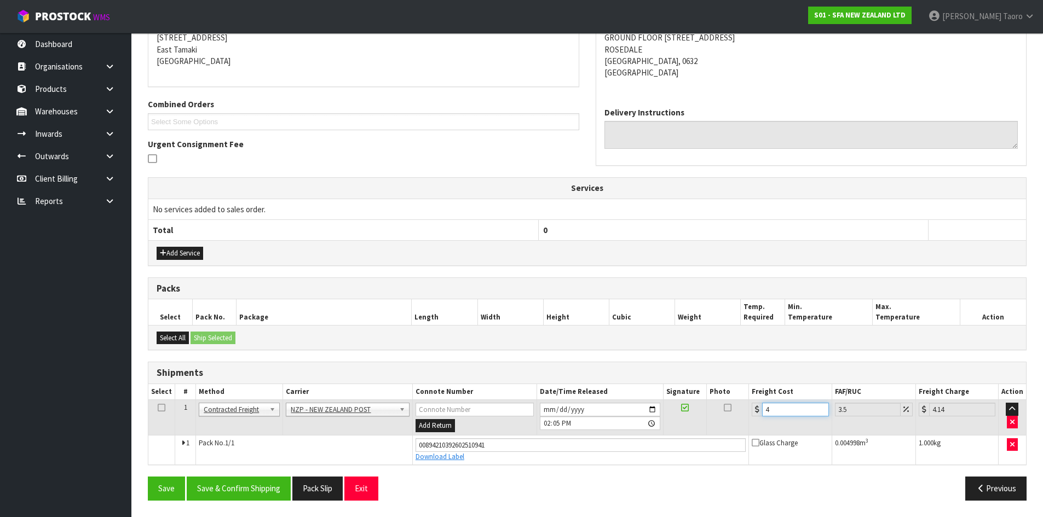
type input "4.3"
type input "4.45"
type input "4.33"
type input "4.48"
type input "4.33"
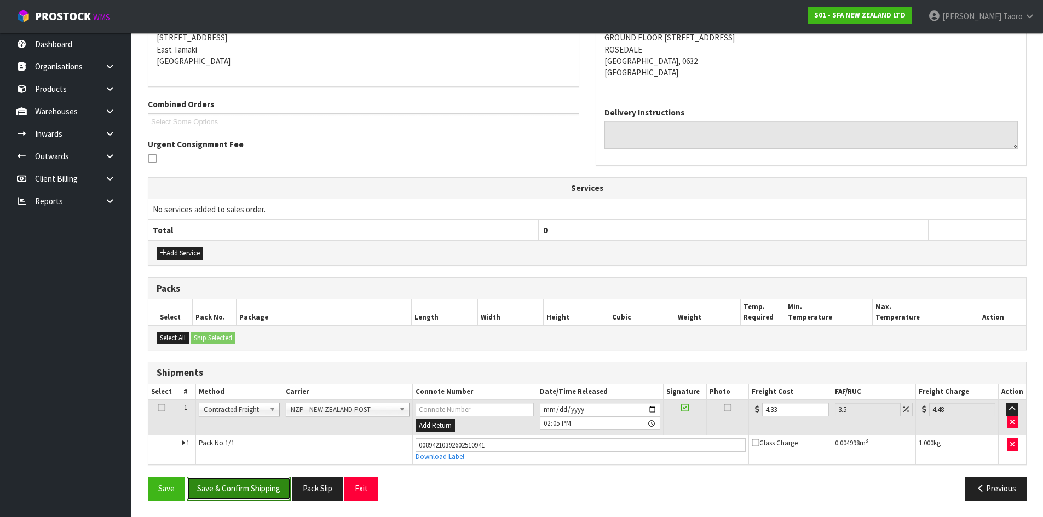
click at [258, 486] on button "Save & Confirm Shipping" at bounding box center [239, 489] width 104 height 24
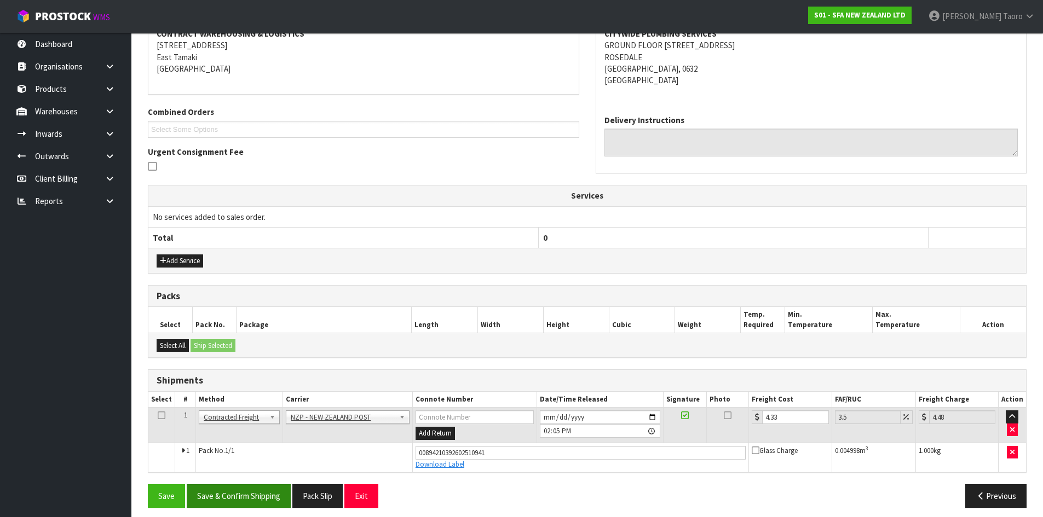
scroll to position [197, 0]
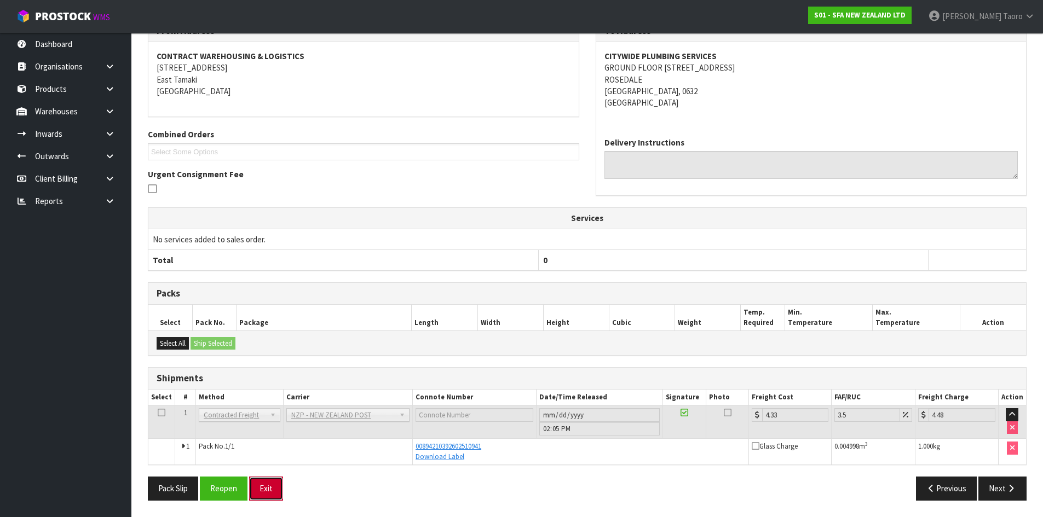
click at [277, 490] on button "Exit" at bounding box center [266, 489] width 34 height 24
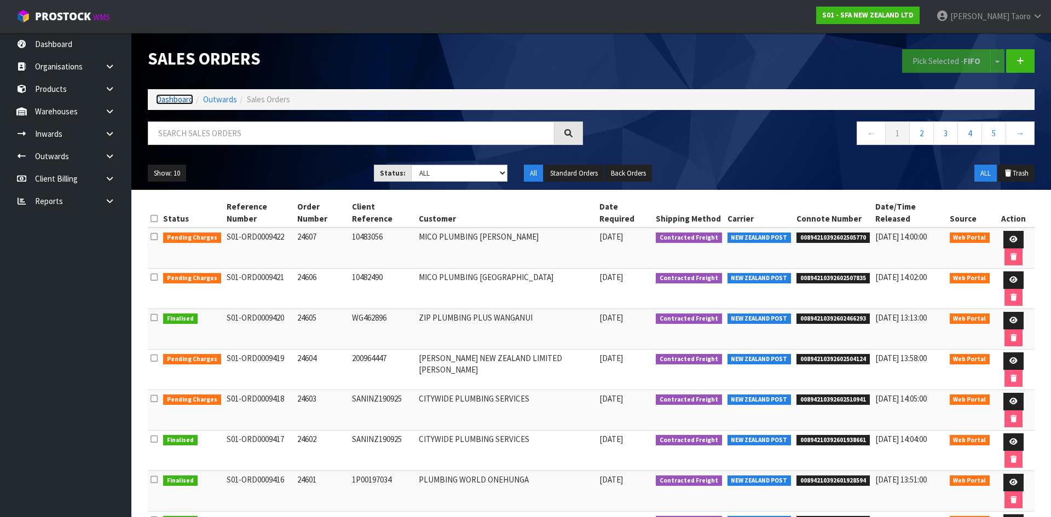
click at [188, 102] on link "Dashboard" at bounding box center [174, 99] width 37 height 10
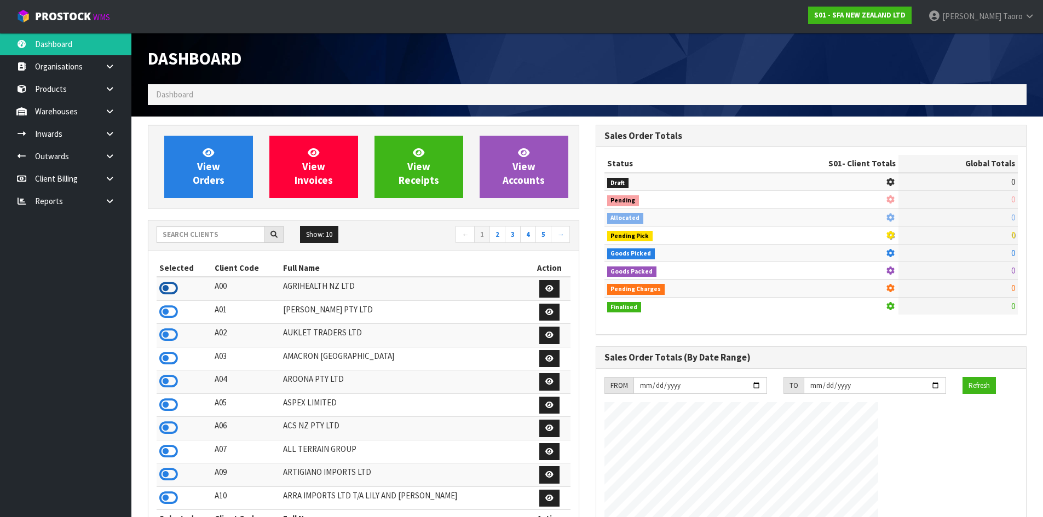
click at [164, 290] on icon at bounding box center [168, 288] width 19 height 16
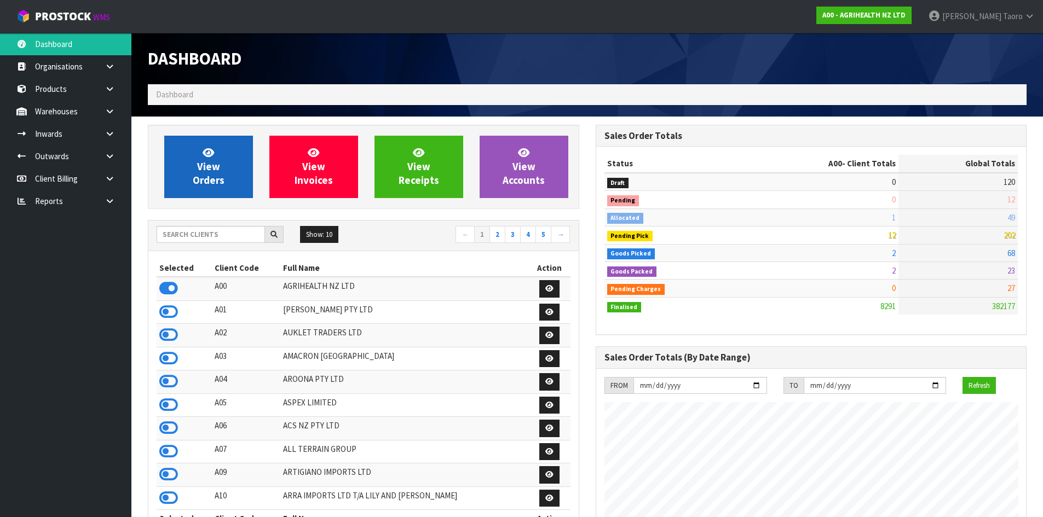
scroll to position [829, 447]
click at [220, 179] on span "View Orders" at bounding box center [209, 166] width 32 height 41
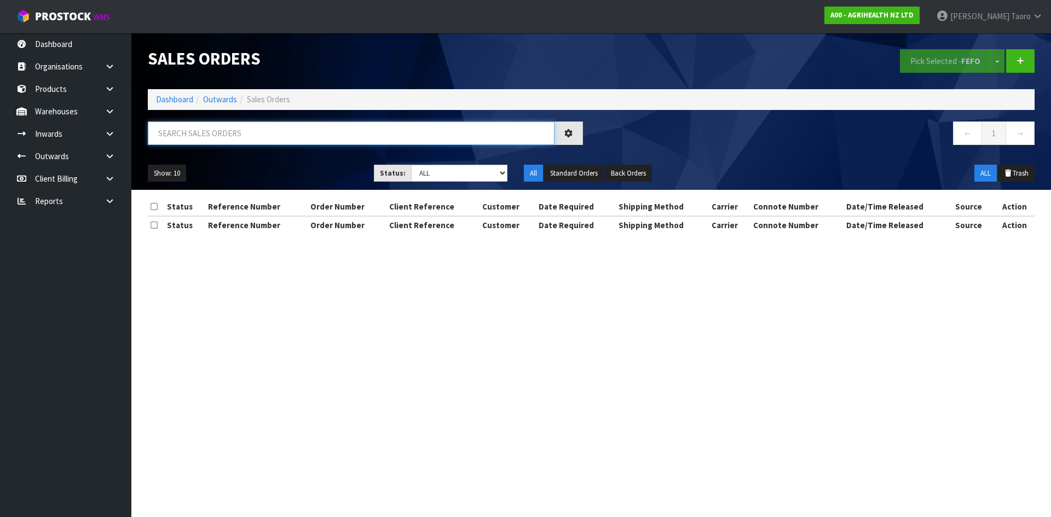
click at [234, 138] on input "text" at bounding box center [351, 134] width 407 height 24
type input "JOB-0413421"
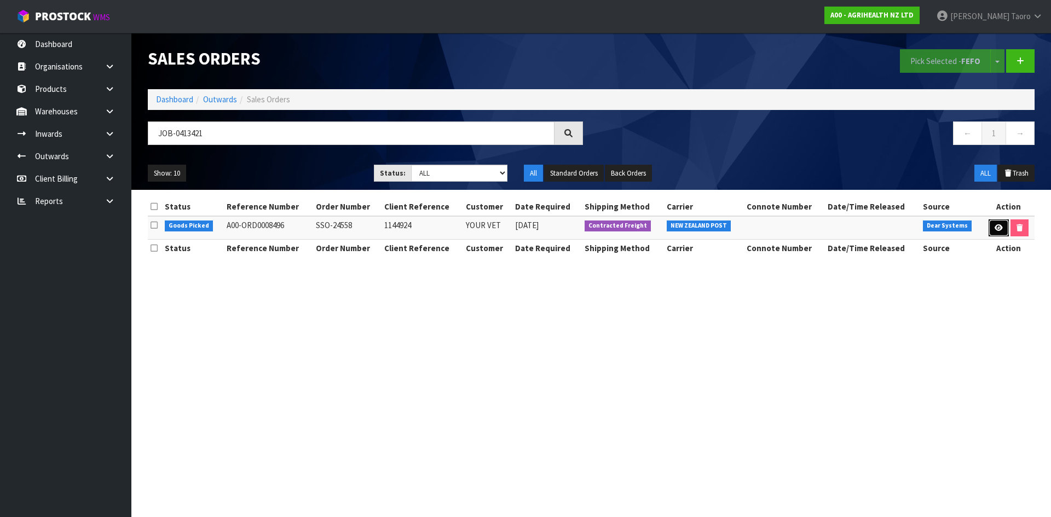
click at [995, 228] on icon at bounding box center [999, 227] width 8 height 7
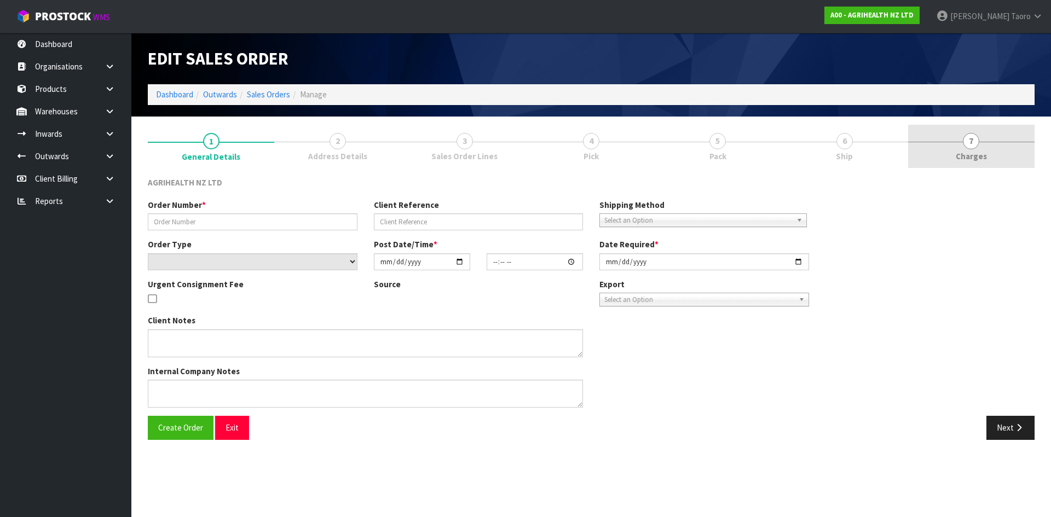
type input "SSO-24558"
type input "1144924"
select select "number:0"
type input "[DATE]"
type input "13:21:27.000"
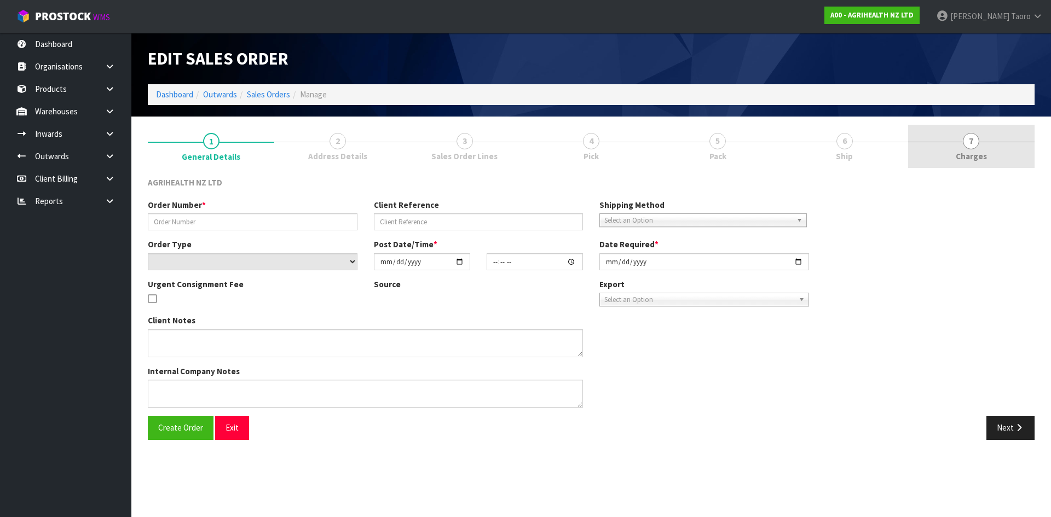
type input "[DATE]"
type textarea "SHIP BY: Overnight Courier"
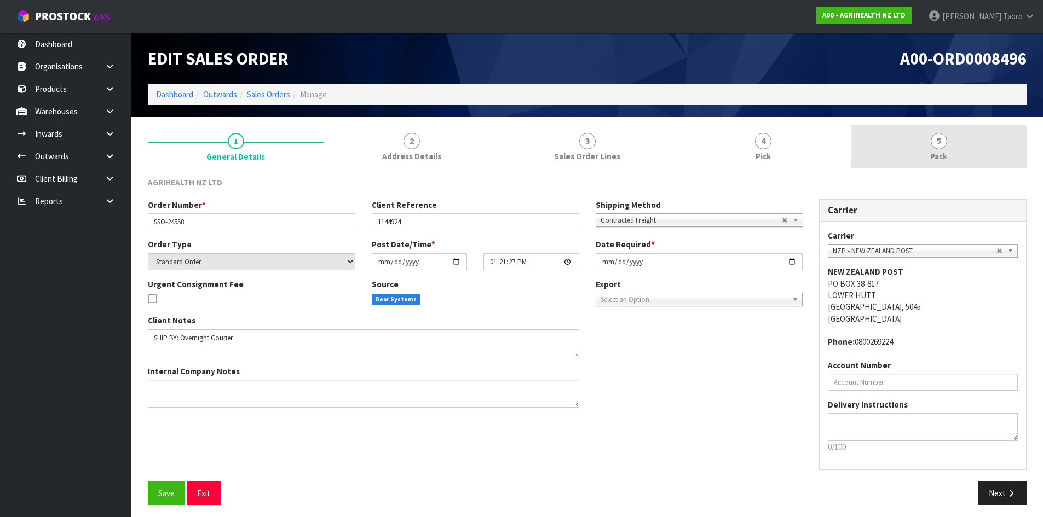
click at [950, 162] on link "5 Pack" at bounding box center [939, 146] width 176 height 43
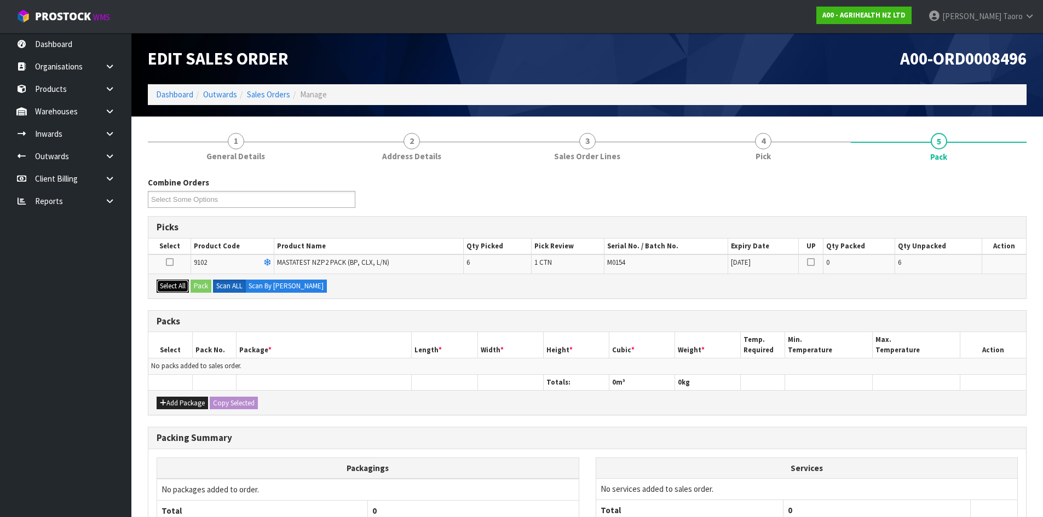
click at [174, 290] on button "Select All" at bounding box center [173, 286] width 32 height 13
drag, startPoint x: 198, startPoint y: 284, endPoint x: 359, endPoint y: 327, distance: 167.2
click at [199, 284] on button "Pack" at bounding box center [200, 286] width 21 height 13
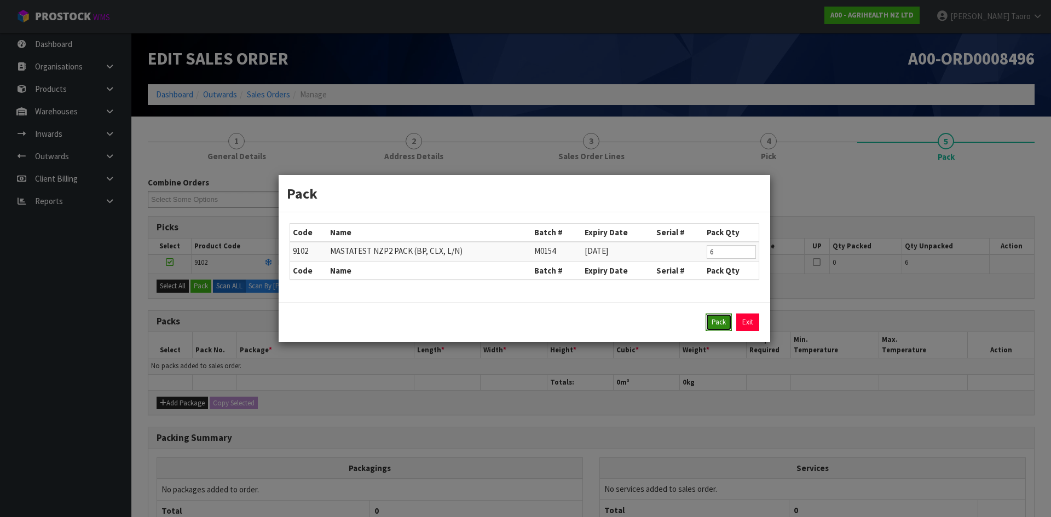
click at [715, 325] on button "Pack" at bounding box center [719, 323] width 26 height 18
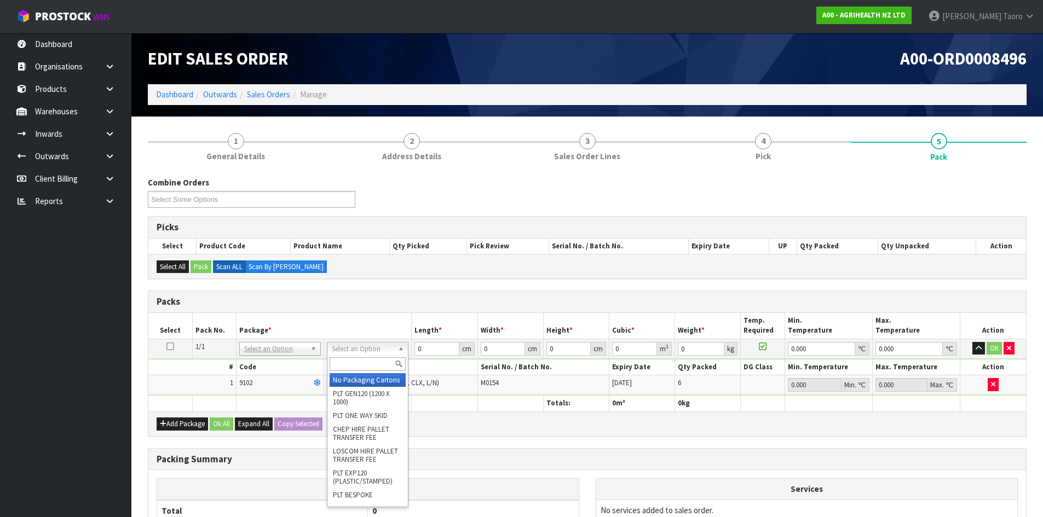
drag, startPoint x: 385, startPoint y: 383, endPoint x: 425, endPoint y: 362, distance: 45.0
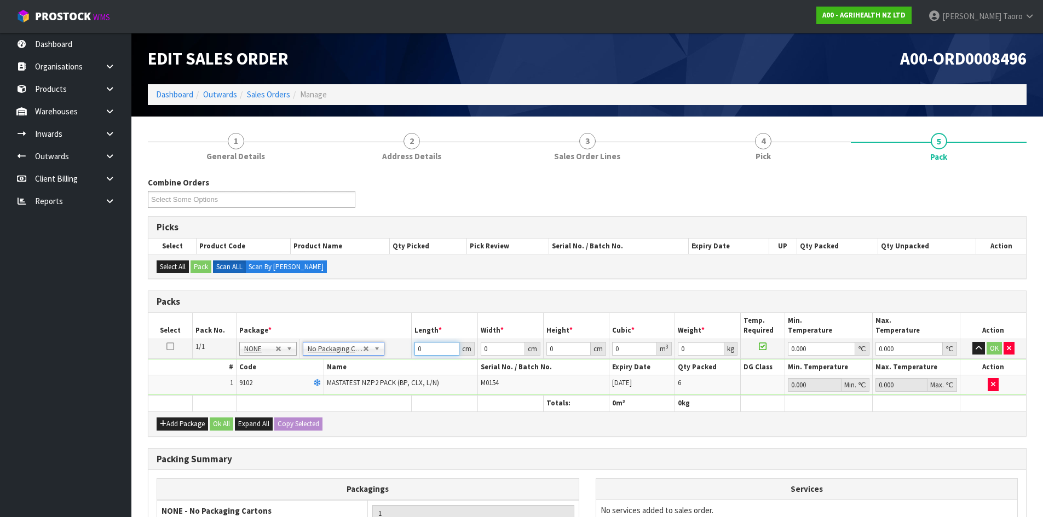
click at [431, 348] on input "0" at bounding box center [436, 349] width 44 height 14
type input "61"
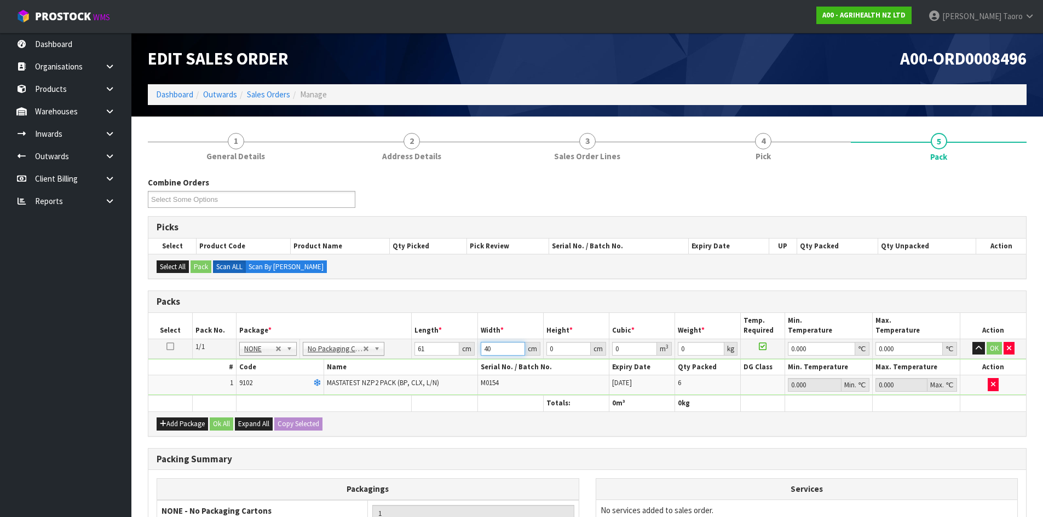
type input "40"
type input "1"
type input "0.00244"
type input "11"
type input "0.02684"
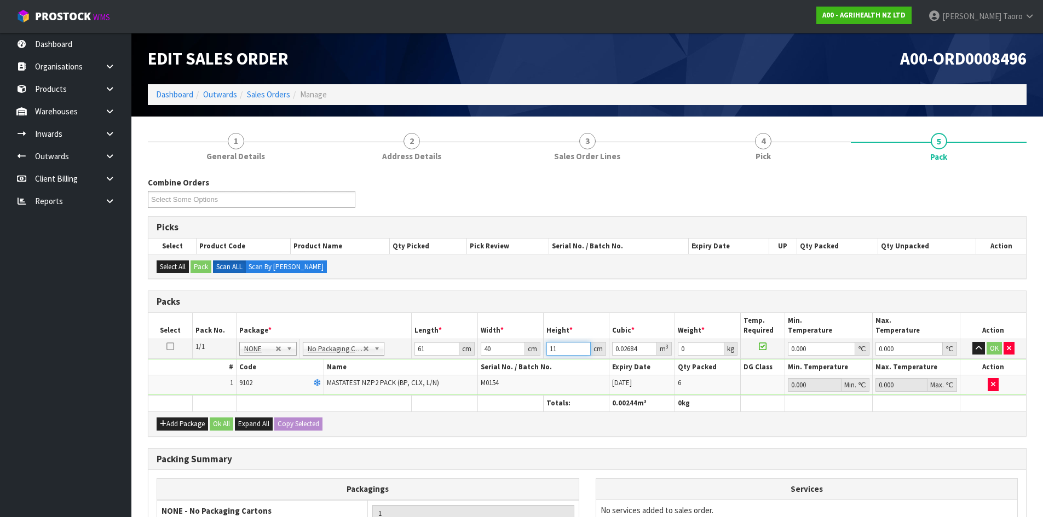
type input "11"
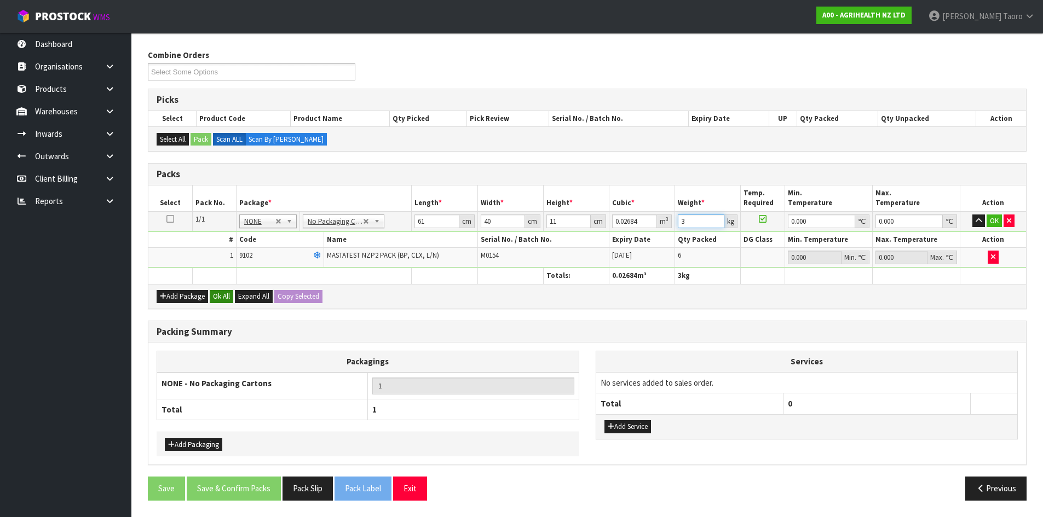
type input "3"
click at [216, 297] on button "Ok All" at bounding box center [222, 296] width 24 height 13
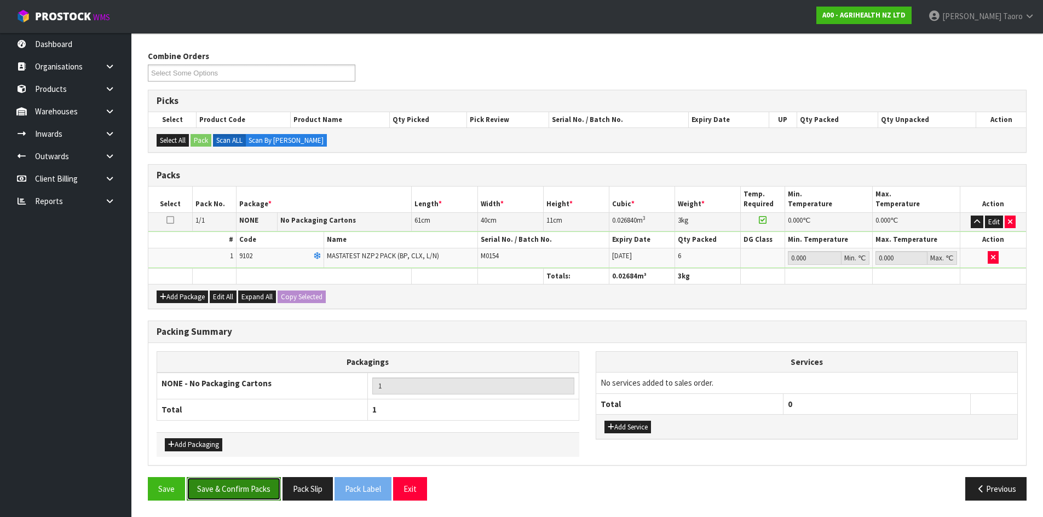
click at [236, 486] on button "Save & Confirm Packs" at bounding box center [234, 489] width 94 height 24
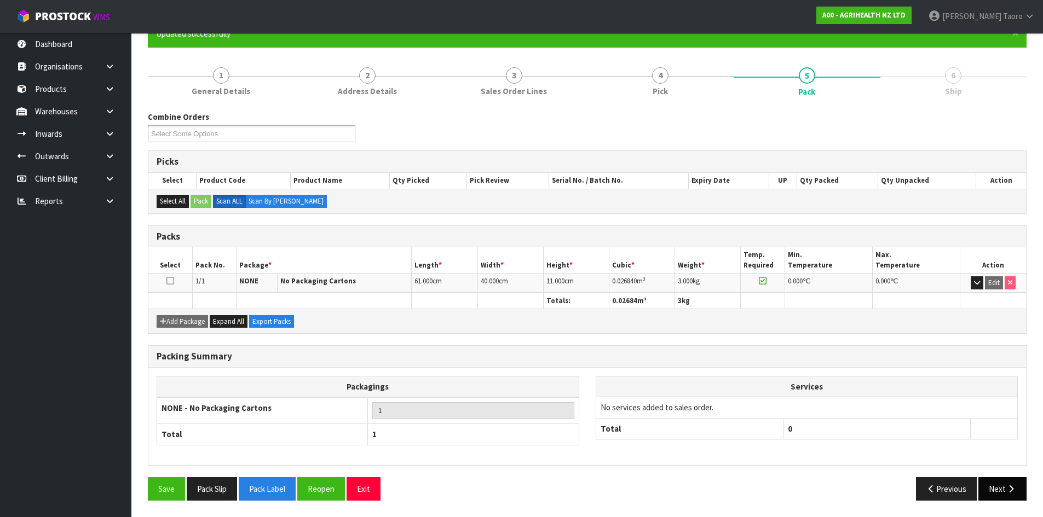
scroll to position [105, 0]
click at [1001, 485] on button "Next" at bounding box center [1002, 489] width 48 height 24
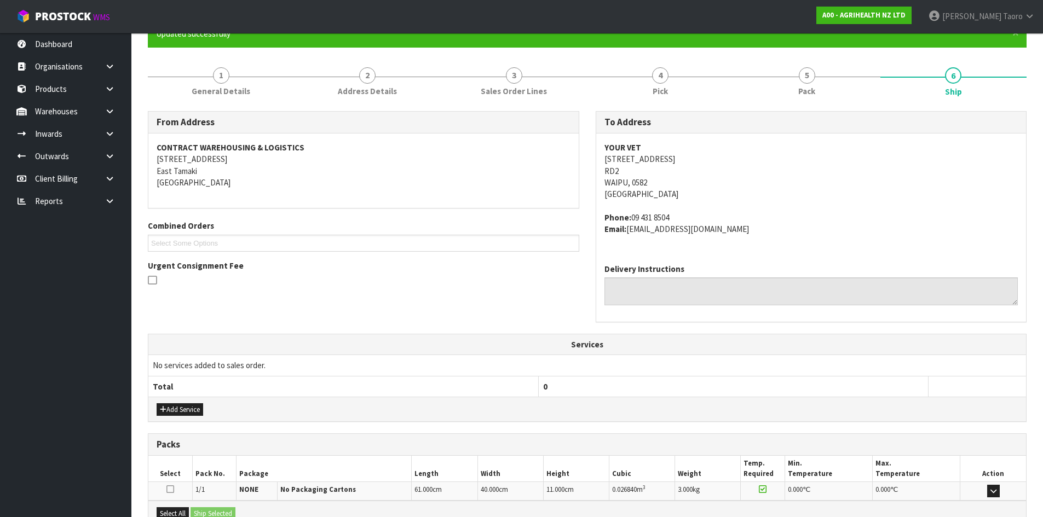
drag, startPoint x: 657, startPoint y: 385, endPoint x: 326, endPoint y: 464, distance: 340.8
click at [657, 385] on th "0" at bounding box center [733, 386] width 390 height 21
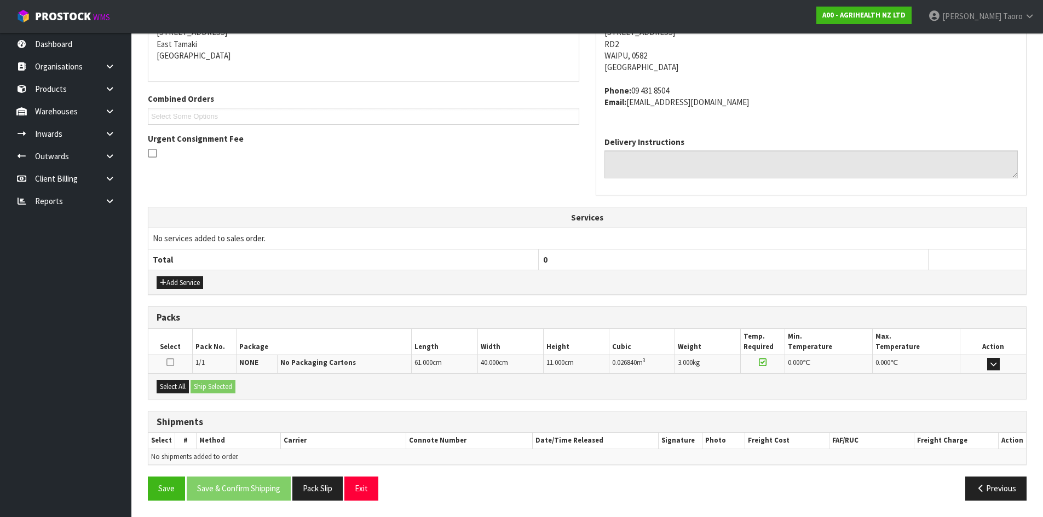
click at [183, 380] on div "Select All Ship Selected" at bounding box center [586, 386] width 877 height 25
drag, startPoint x: 184, startPoint y: 385, endPoint x: 205, endPoint y: 380, distance: 22.0
click at [184, 385] on button "Select All" at bounding box center [173, 386] width 32 height 13
click at [206, 380] on div "Select All Ship Selected" at bounding box center [586, 386] width 877 height 25
click at [216, 386] on button "Ship Selected" at bounding box center [212, 386] width 45 height 13
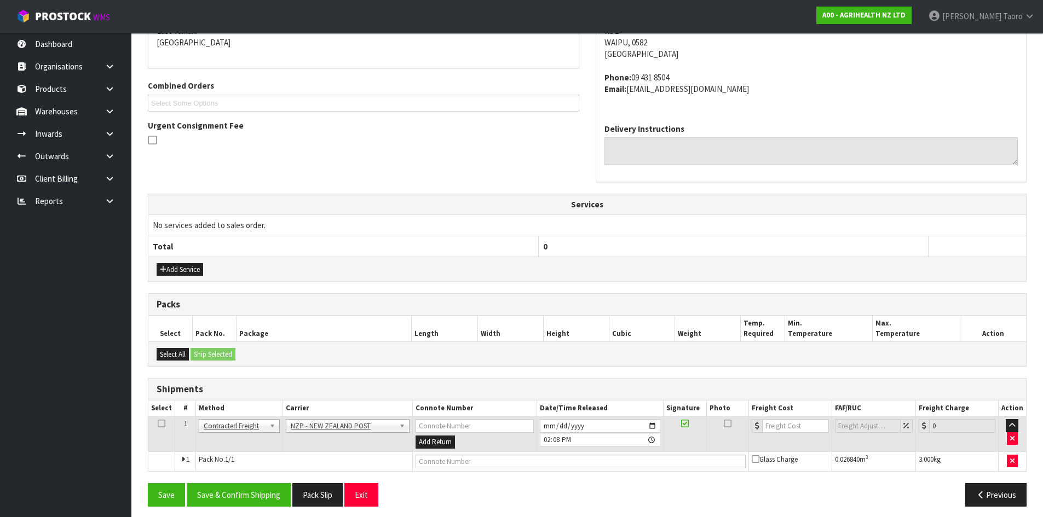
scroll to position [251, 0]
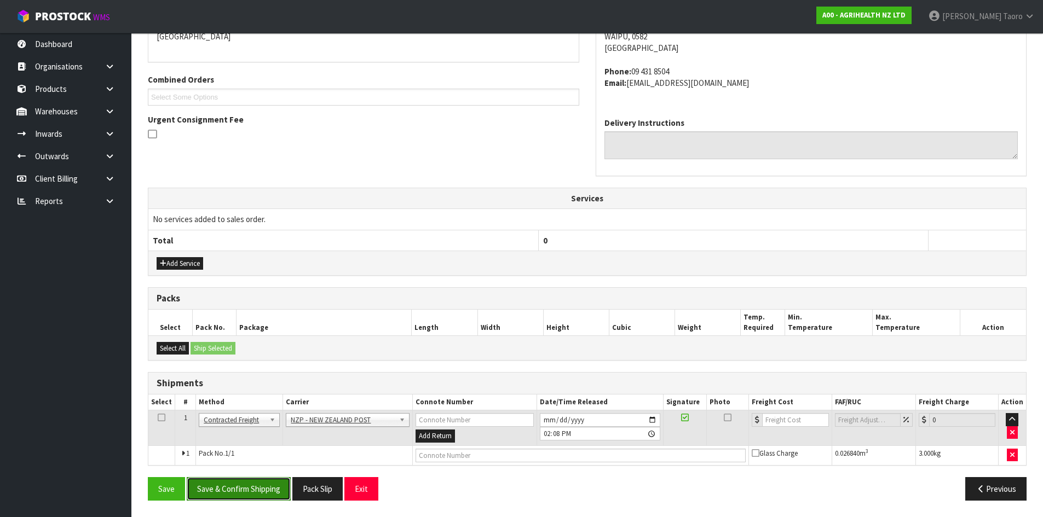
click at [283, 500] on button "Save & Confirm Shipping" at bounding box center [239, 489] width 104 height 24
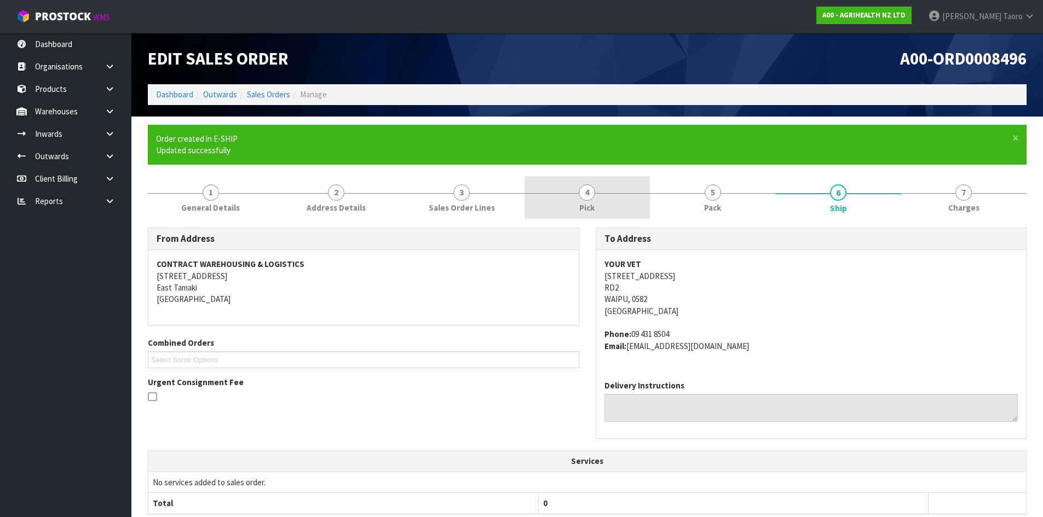
drag, startPoint x: 771, startPoint y: 55, endPoint x: 556, endPoint y: 205, distance: 263.0
click at [771, 55] on h1 "A00-ORD0008496" at bounding box center [811, 58] width 431 height 19
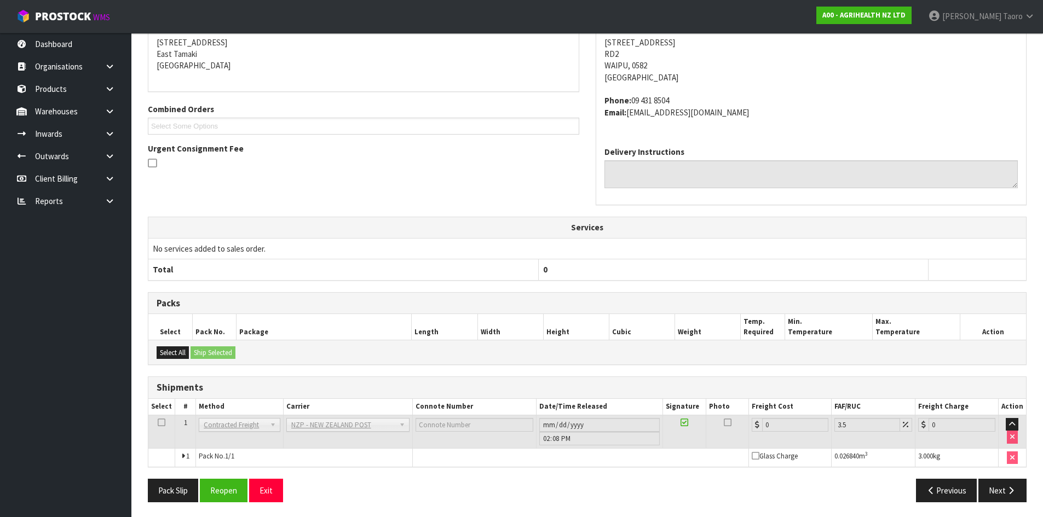
scroll to position [235, 0]
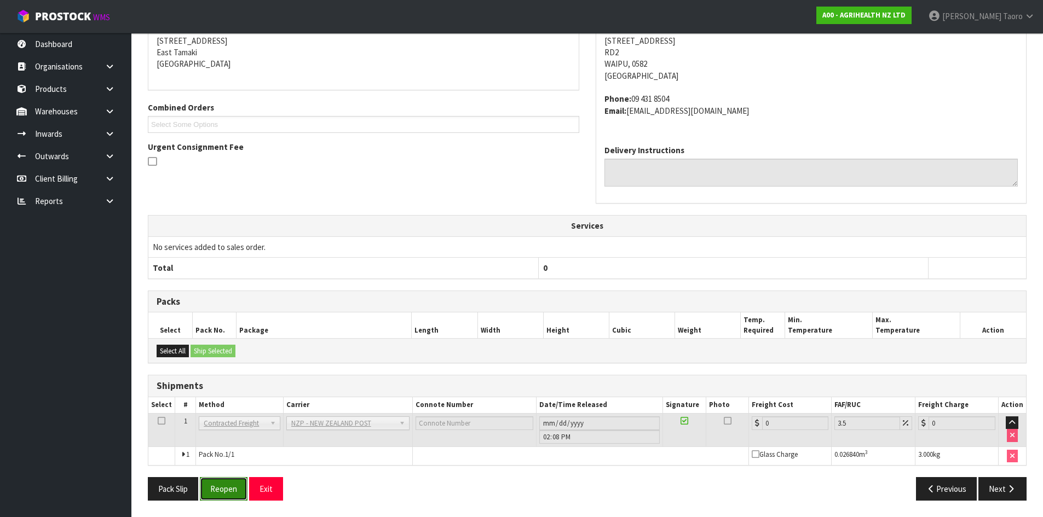
click at [227, 488] on button "Reopen" at bounding box center [224, 489] width 48 height 24
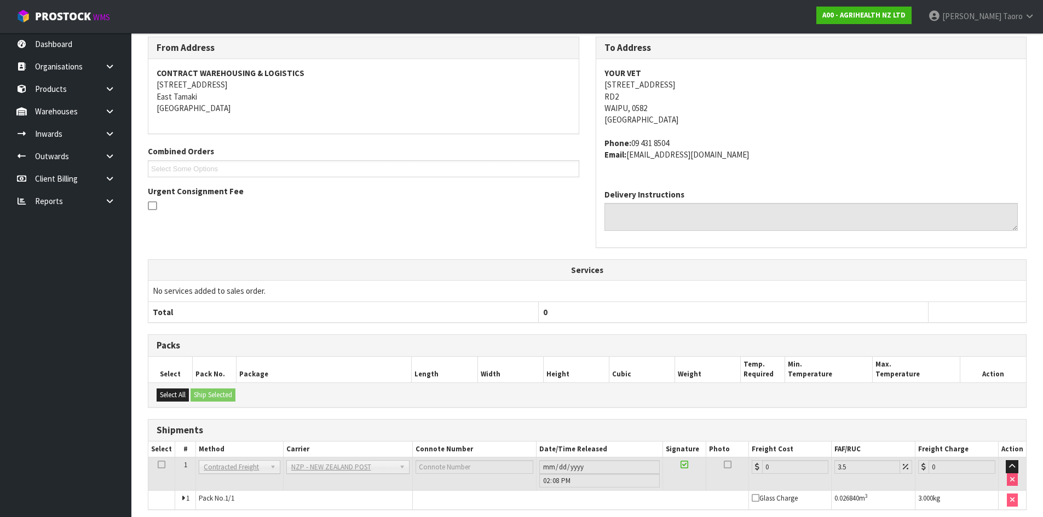
scroll to position [224, 0]
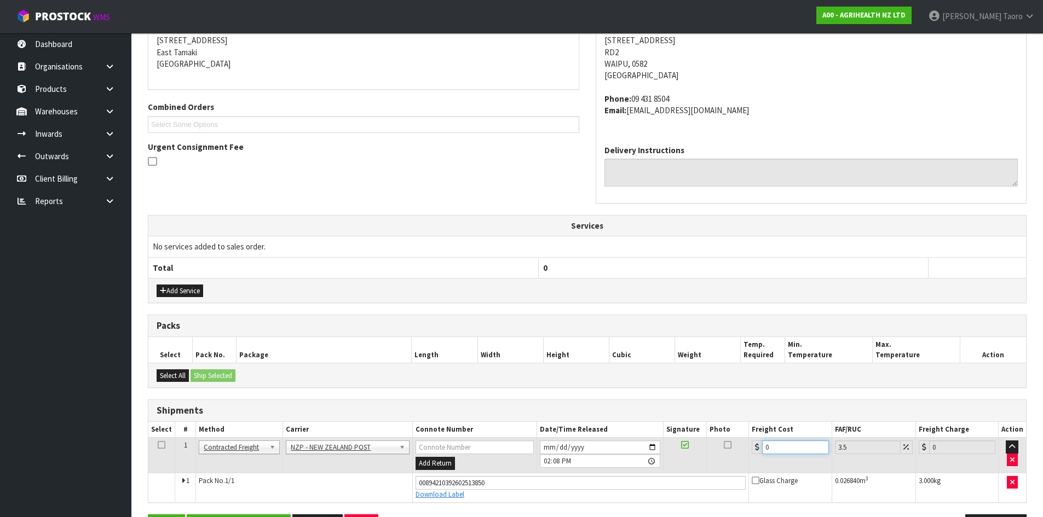
click at [786, 443] on input "0" at bounding box center [795, 448] width 66 height 14
type input "1"
type input "1.03"
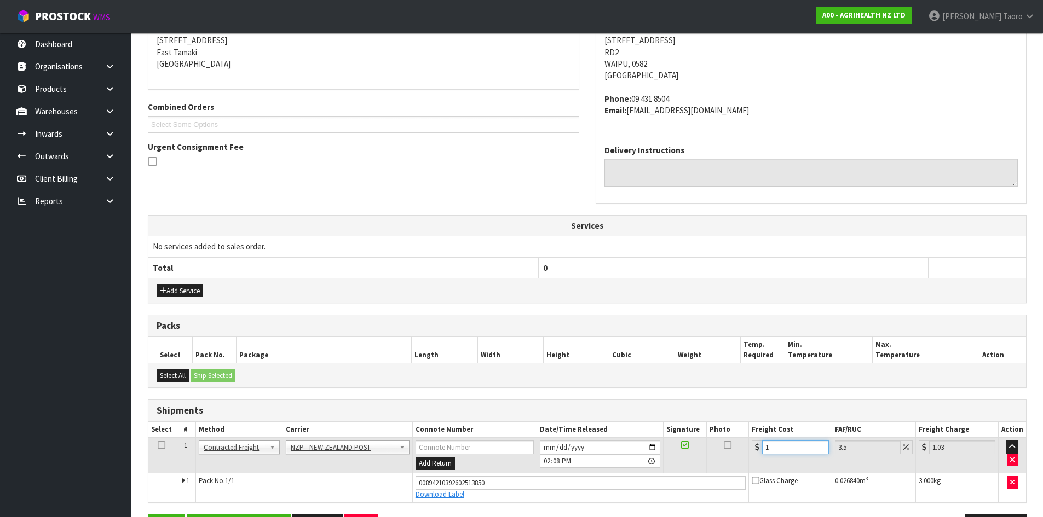
type input "11"
type input "11.38"
type input "11.9"
type input "12.32"
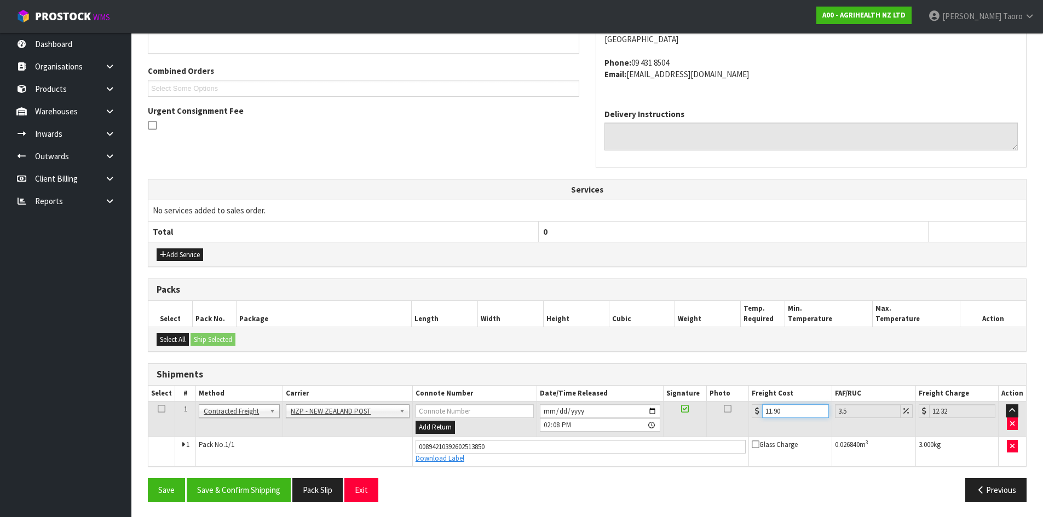
scroll to position [262, 0]
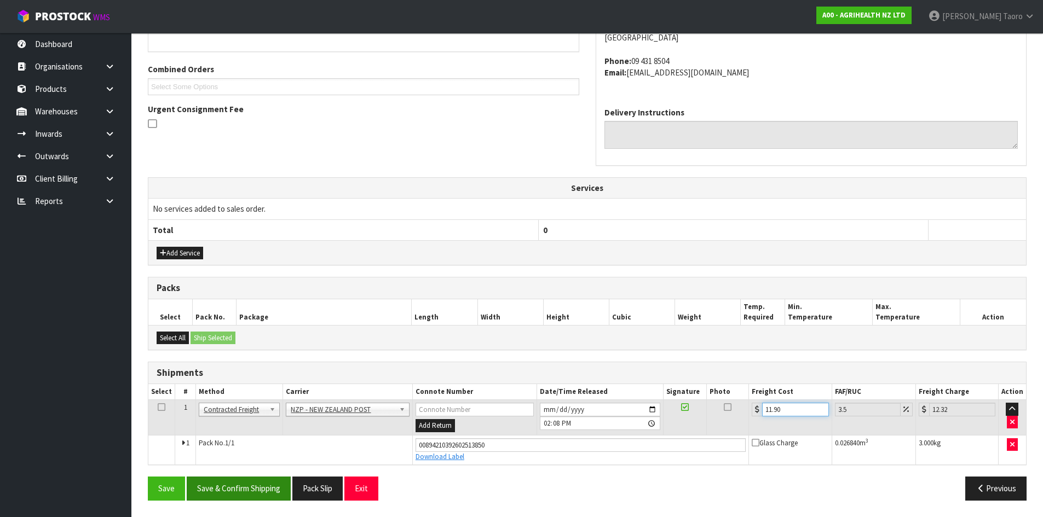
type input "11.90"
click at [245, 490] on button "Save & Confirm Shipping" at bounding box center [239, 489] width 104 height 24
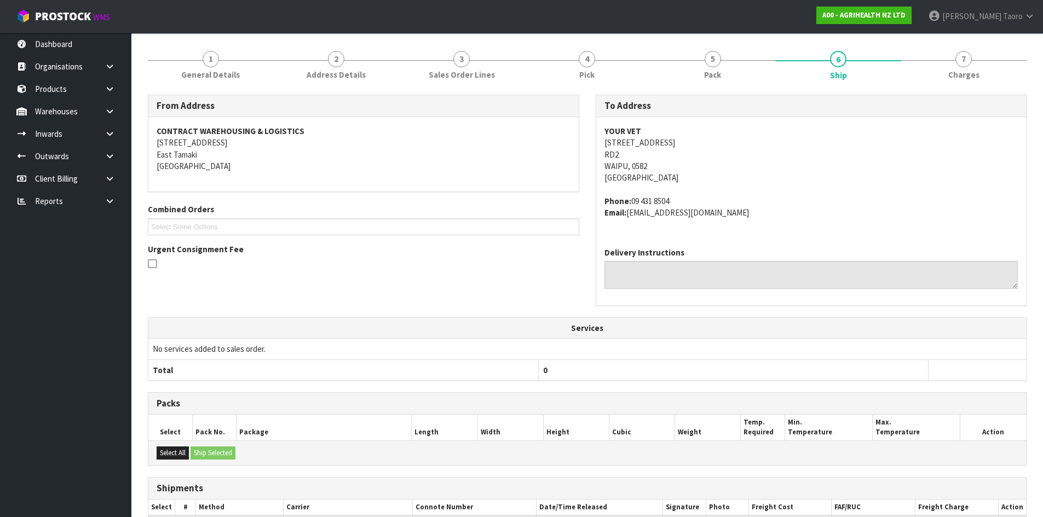
scroll to position [231, 0]
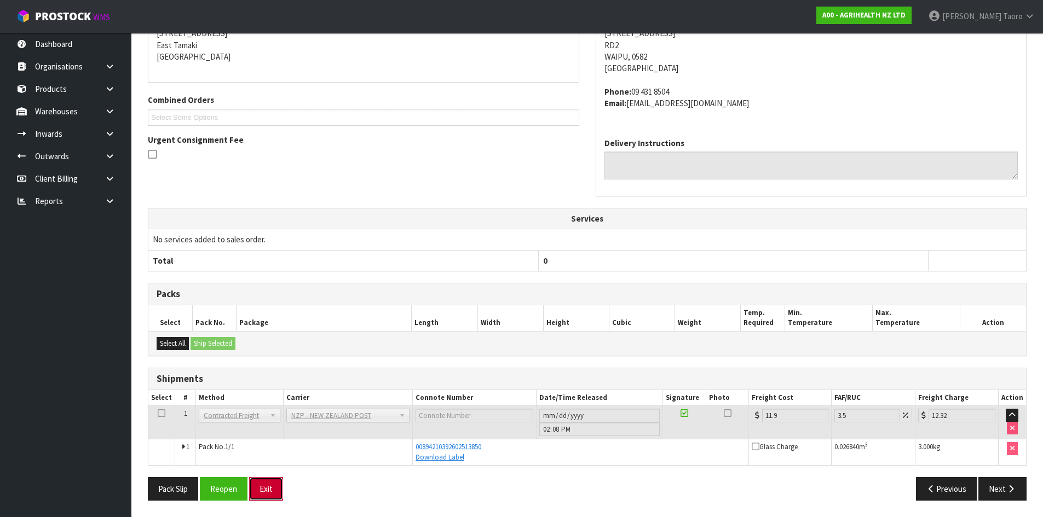
click at [273, 482] on button "Exit" at bounding box center [266, 489] width 34 height 24
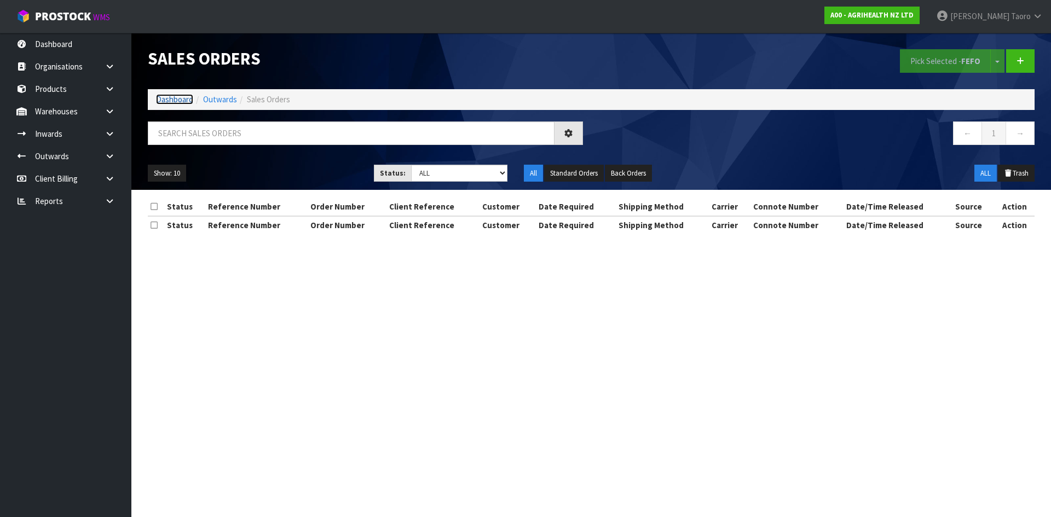
click at [163, 97] on link "Dashboard" at bounding box center [174, 99] width 37 height 10
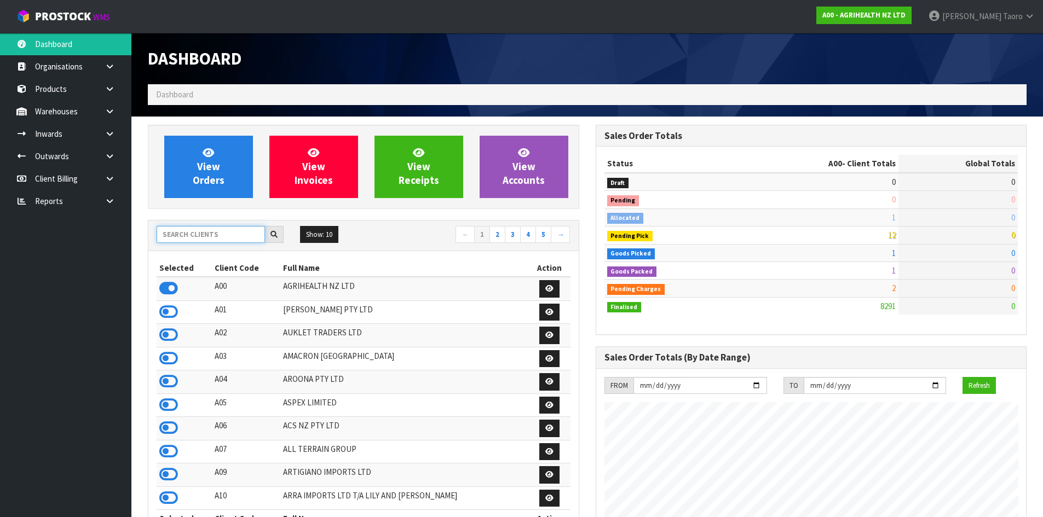
click at [226, 240] on input "text" at bounding box center [211, 234] width 108 height 17
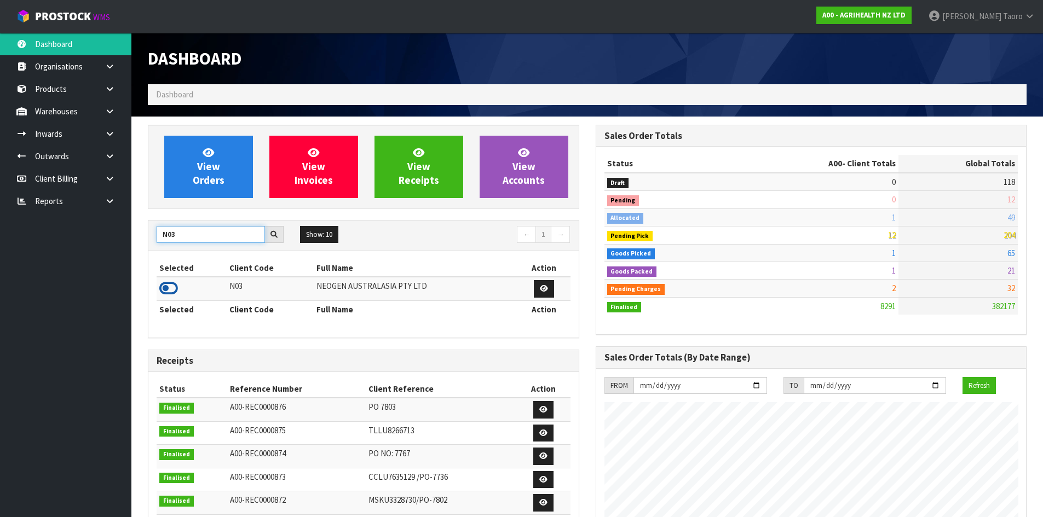
type input "N03"
drag, startPoint x: 169, startPoint y: 290, endPoint x: 218, endPoint y: 201, distance: 101.7
click at [169, 288] on icon at bounding box center [168, 288] width 19 height 16
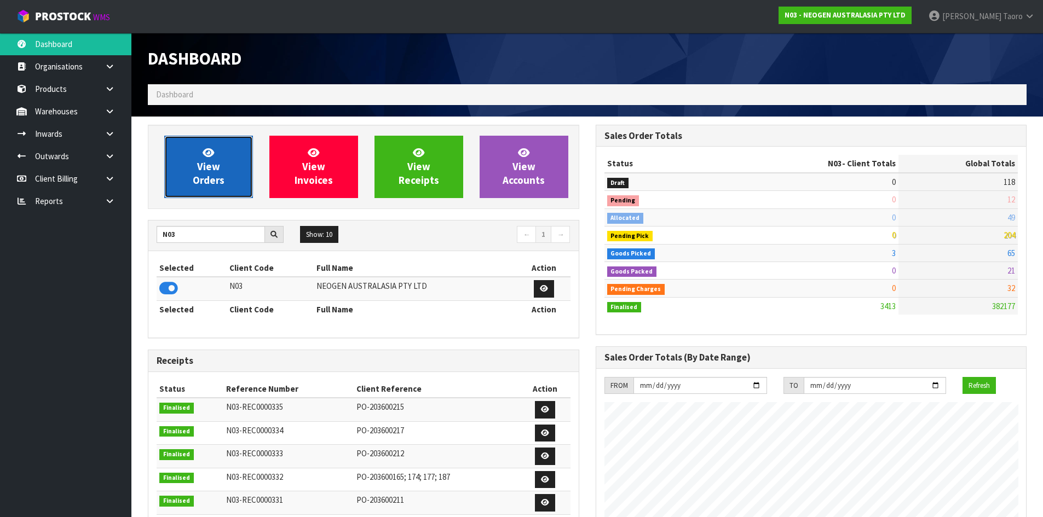
click at [222, 158] on link "View Orders" at bounding box center [208, 167] width 89 height 62
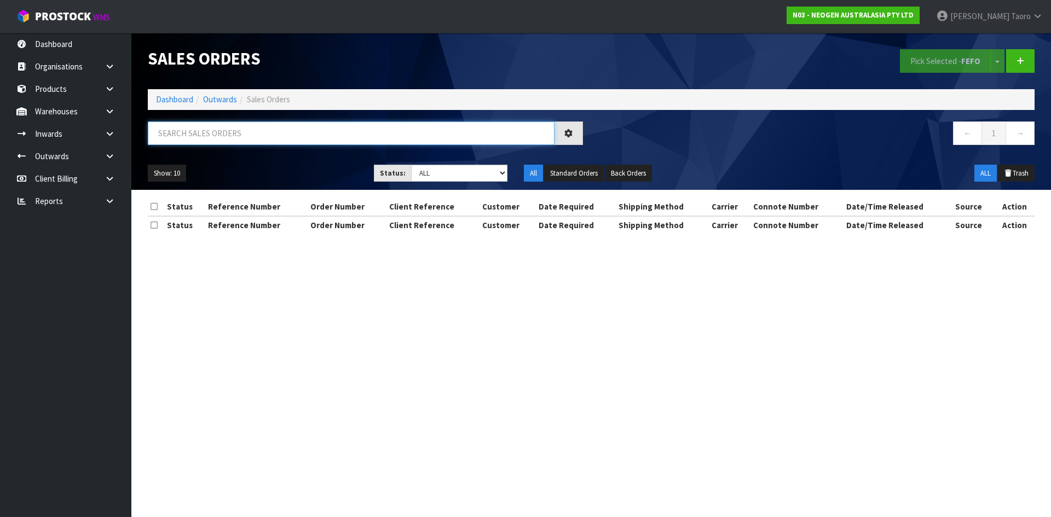
click at [233, 139] on input "text" at bounding box center [351, 134] width 407 height 24
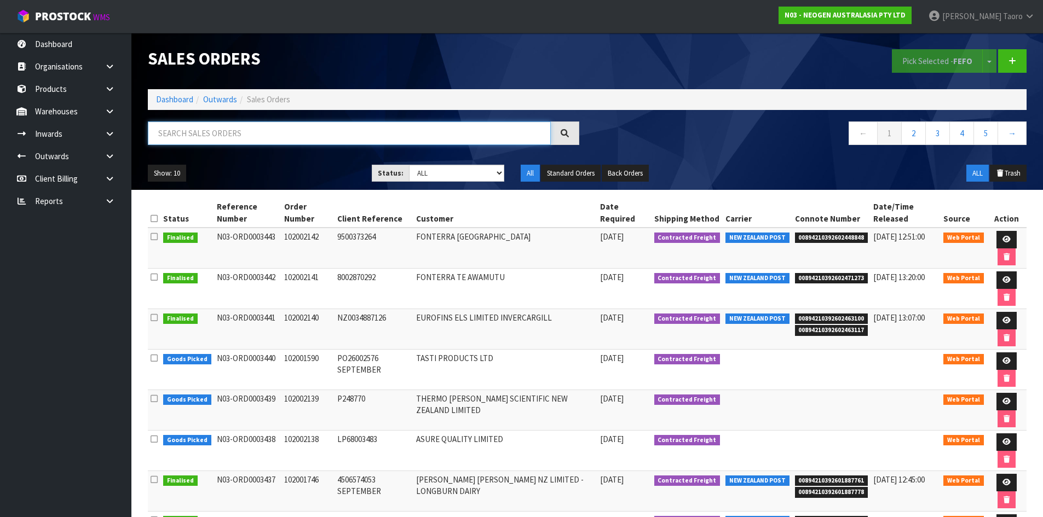
click at [170, 135] on input "text" at bounding box center [349, 134] width 403 height 24
type input "JOB-0413356"
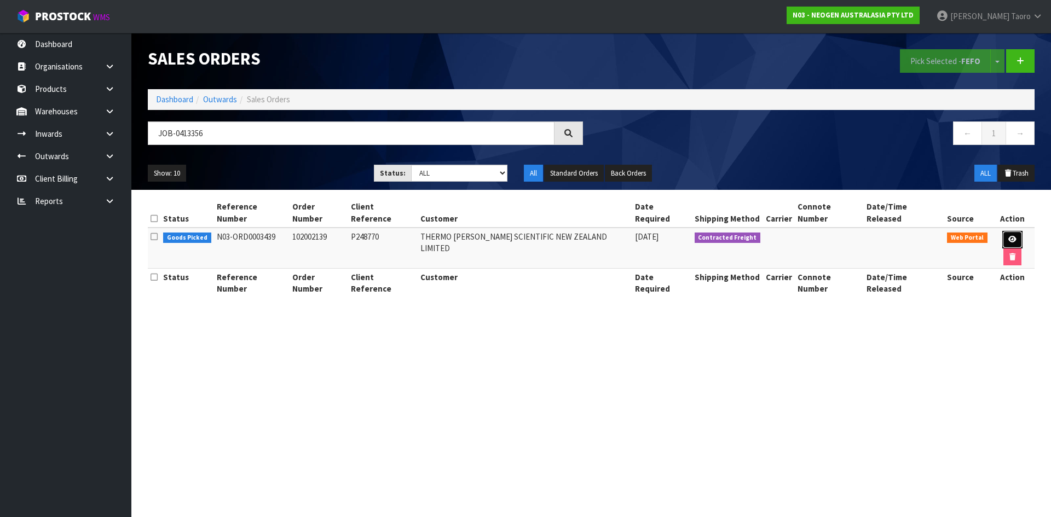
click at [1008, 236] on icon at bounding box center [1012, 239] width 8 height 7
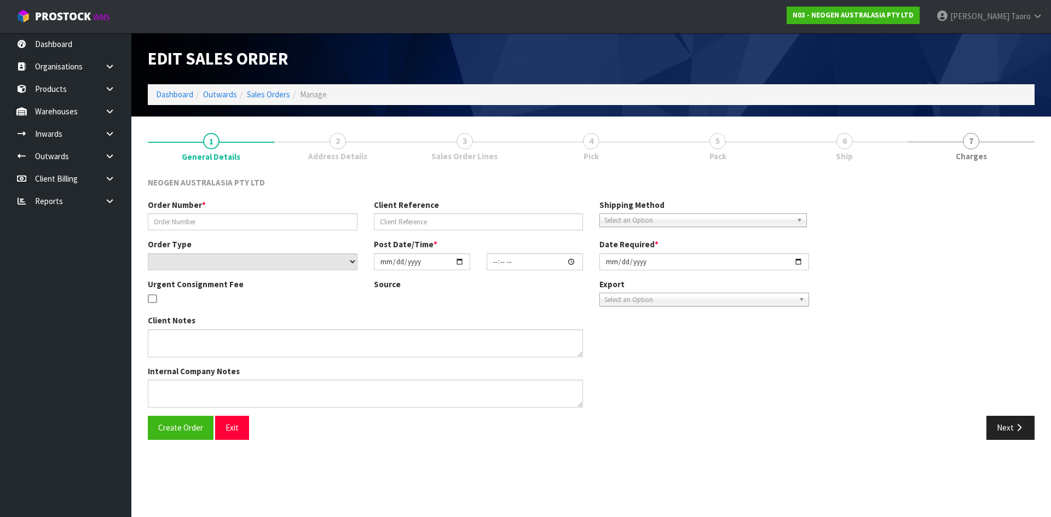
type input "102002139"
type input "P248770"
select select "number:0"
type input "[DATE]"
type input "09:16:00.000"
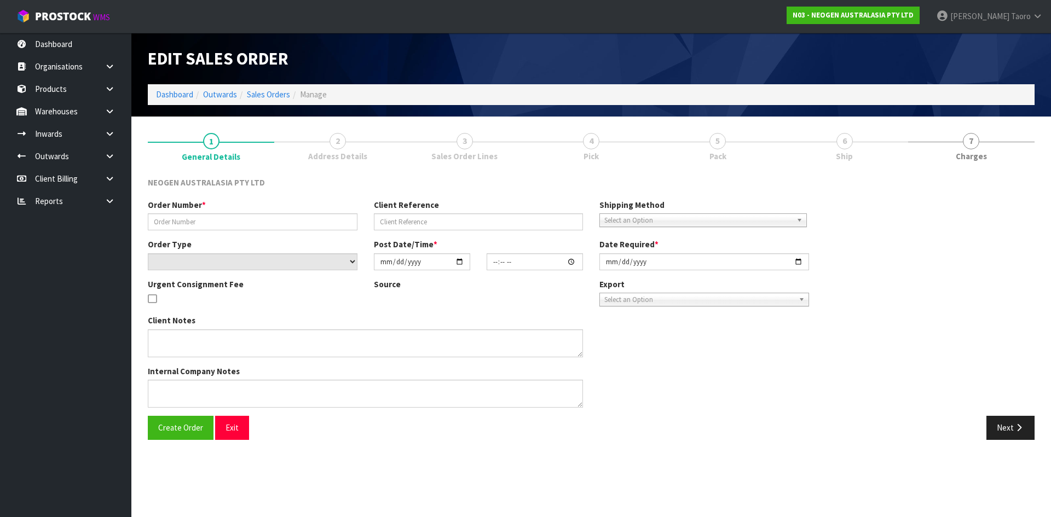
type input "[DATE]"
type textarea "ATTN: [PERSON_NAME]"
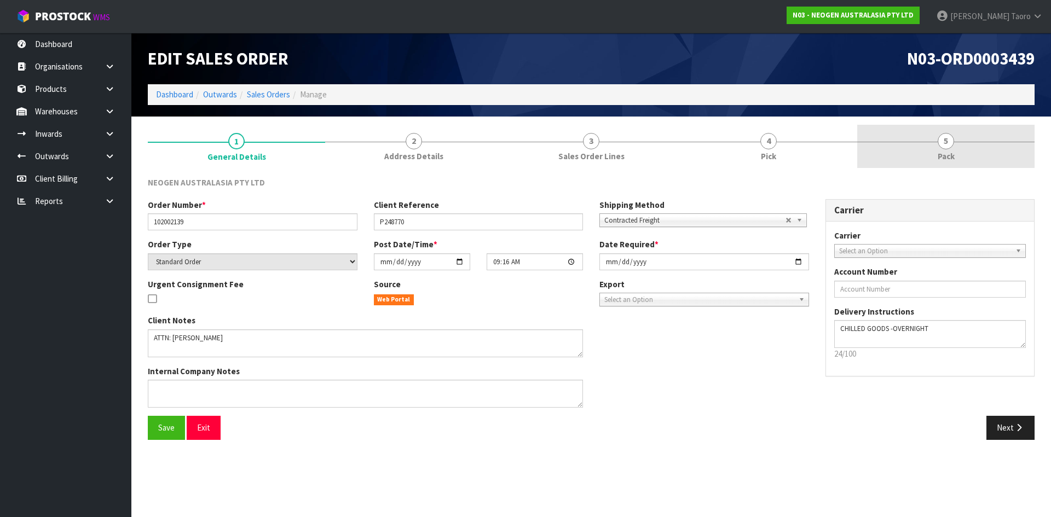
click at [969, 149] on link "5 Pack" at bounding box center [945, 146] width 177 height 43
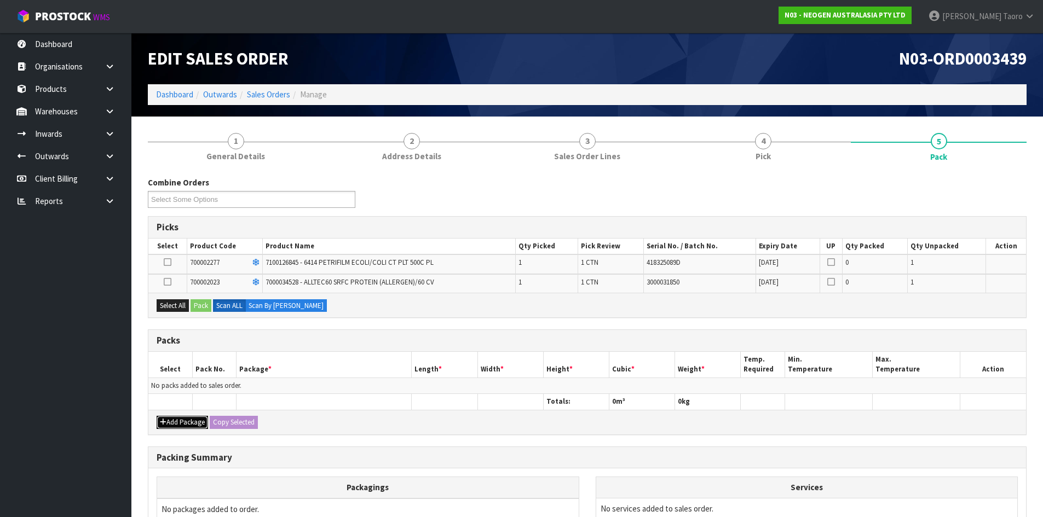
click at [188, 420] on button "Add Package" at bounding box center [182, 422] width 51 height 13
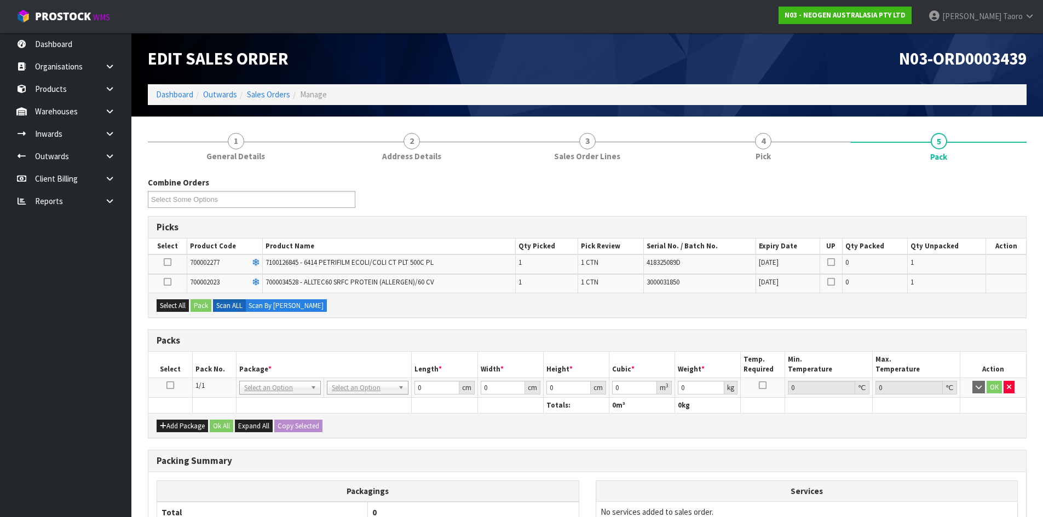
click at [171, 386] on icon at bounding box center [170, 385] width 8 height 1
click at [176, 310] on button "Select All" at bounding box center [173, 305] width 32 height 13
click at [200, 307] on button "Pack" at bounding box center [200, 305] width 21 height 13
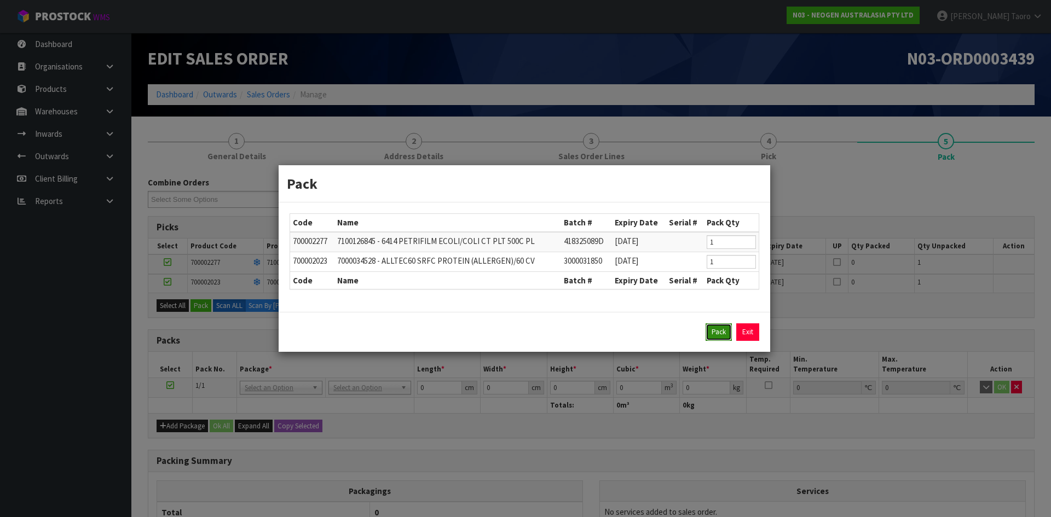
click at [721, 336] on button "Pack" at bounding box center [719, 333] width 26 height 18
type input "0.000"
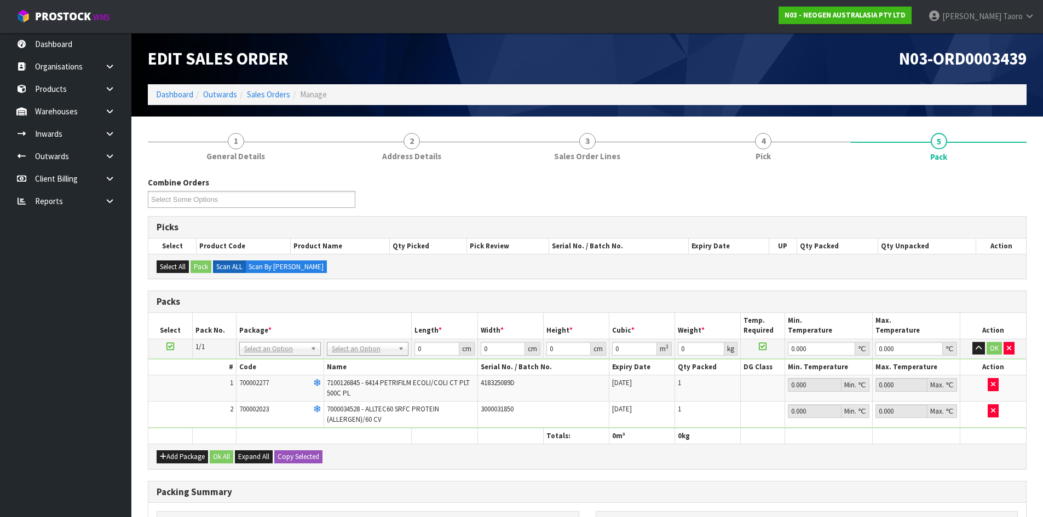
drag, startPoint x: 353, startPoint y: 348, endPoint x: 356, endPoint y: 353, distance: 5.9
click at [359, 365] on input "text" at bounding box center [368, 364] width 76 height 14
type input "CTN5"
type input "43"
type input "33"
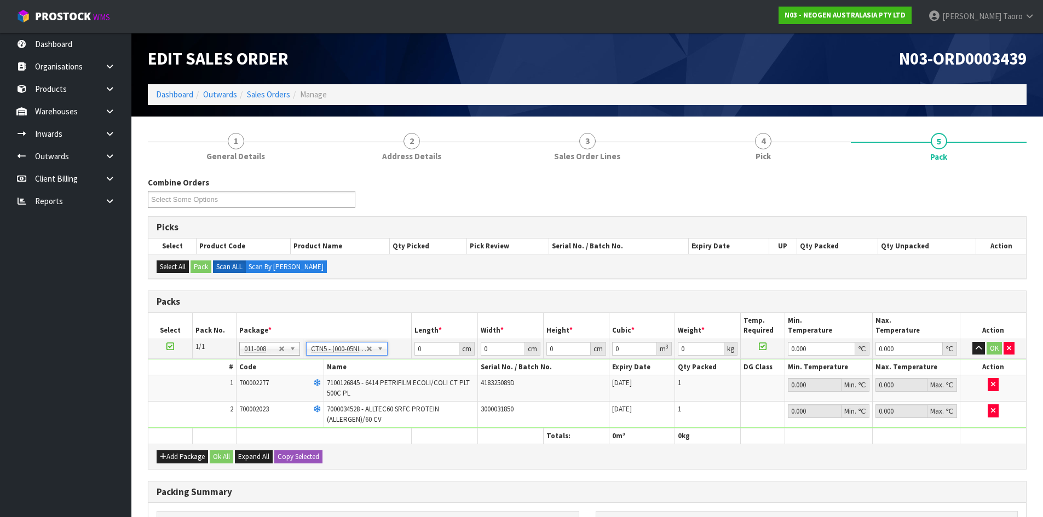
type input "25.5"
type input "0.036185"
type input "2.45"
click at [430, 347] on input "43" at bounding box center [436, 349] width 44 height 14
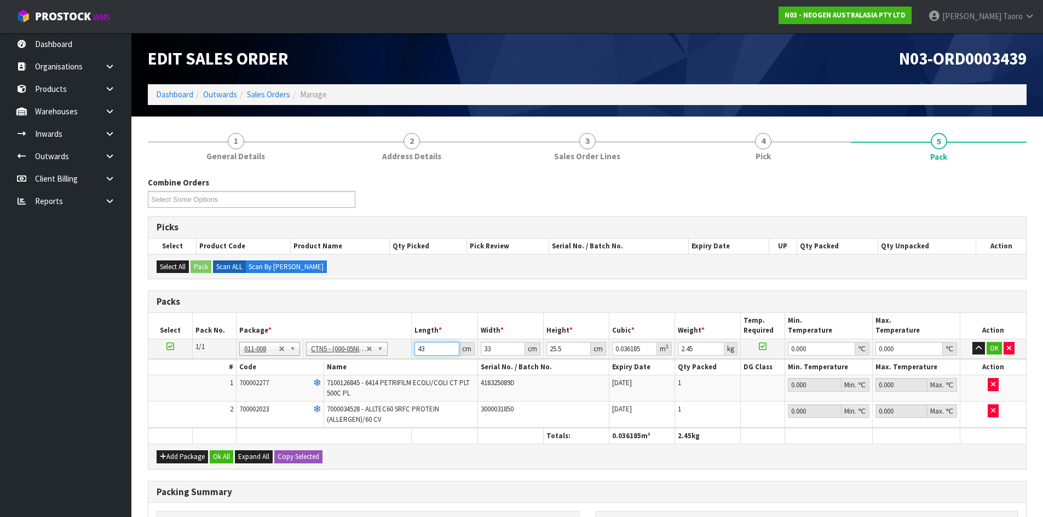
click at [430, 347] on input "43" at bounding box center [436, 349] width 44 height 14
type input "4"
type input "0.003366"
type input "44"
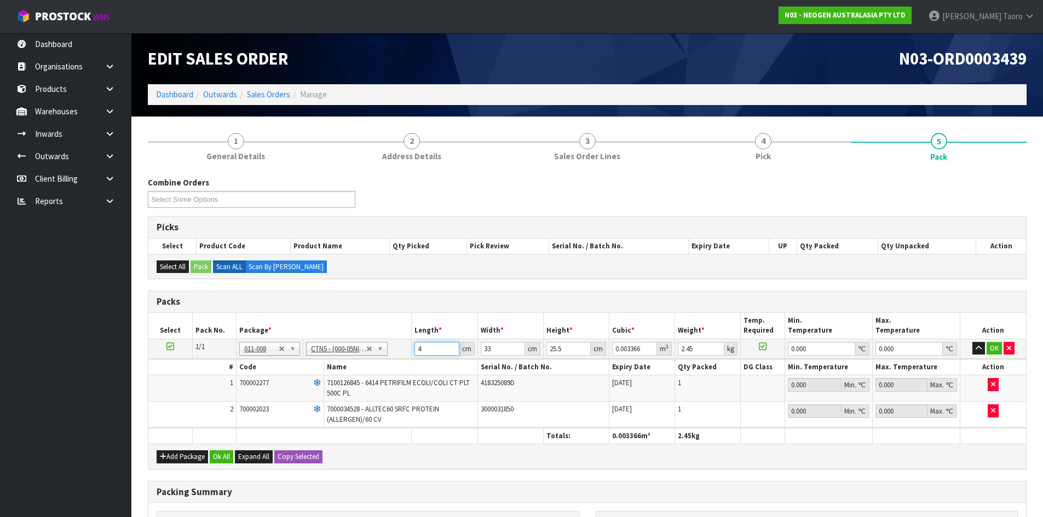
type input "0.037026"
type input "44"
type input "3"
type input "0.003366"
type input "34"
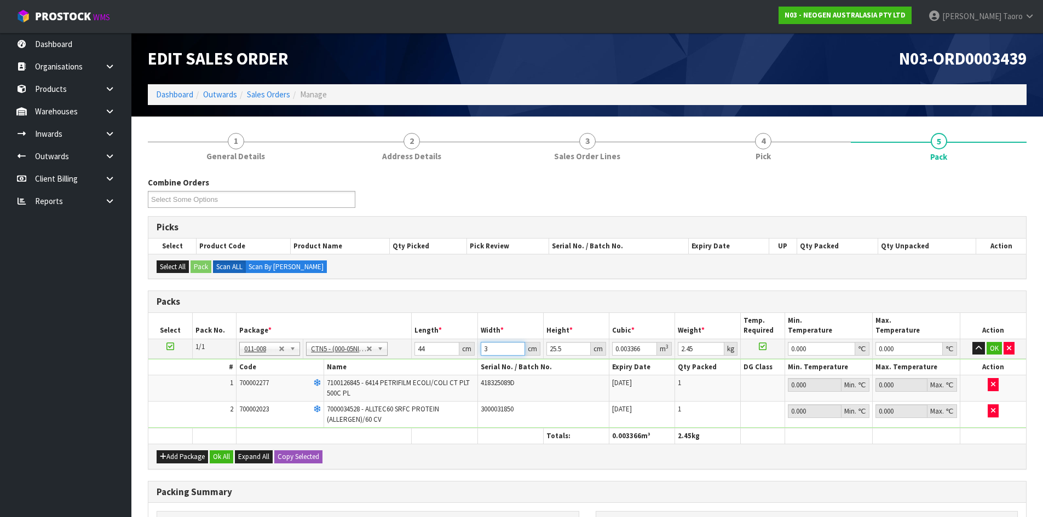
type input "0.038148"
type input "34"
type input "2"
type input "0.002992"
type input "21"
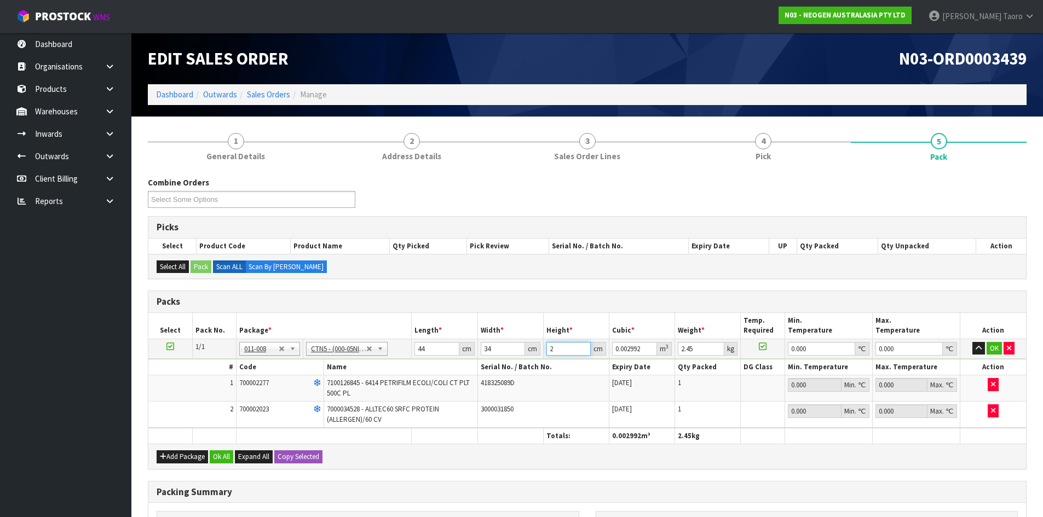
type input "0.031416"
type input "21"
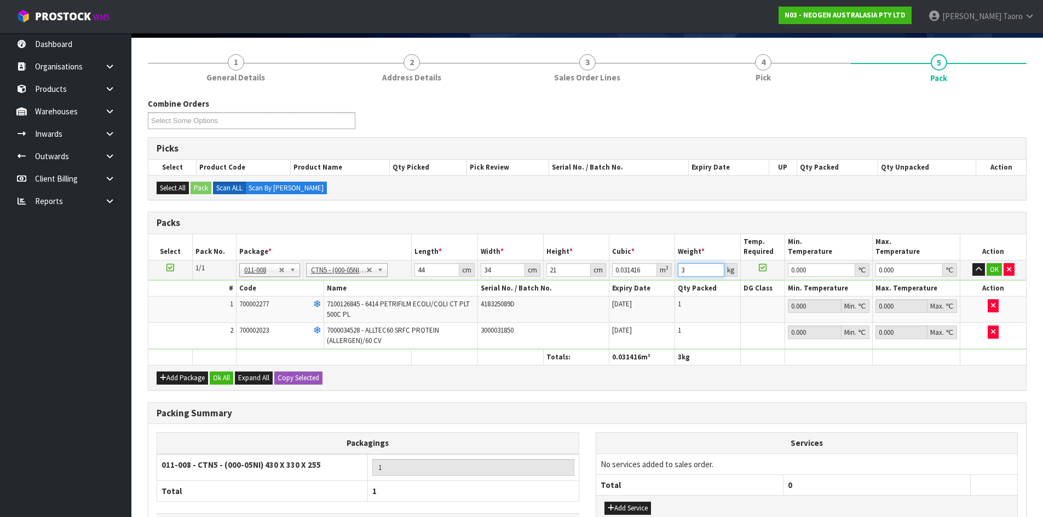
scroll to position [160, 0]
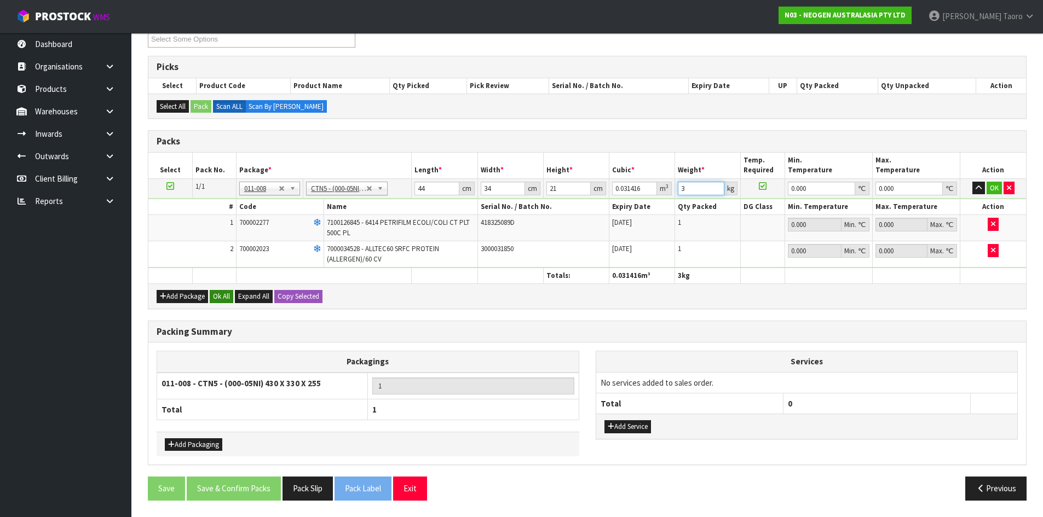
type input "3"
drag, startPoint x: 212, startPoint y: 294, endPoint x: 232, endPoint y: 336, distance: 45.8
click at [213, 294] on button "Ok All" at bounding box center [222, 296] width 24 height 13
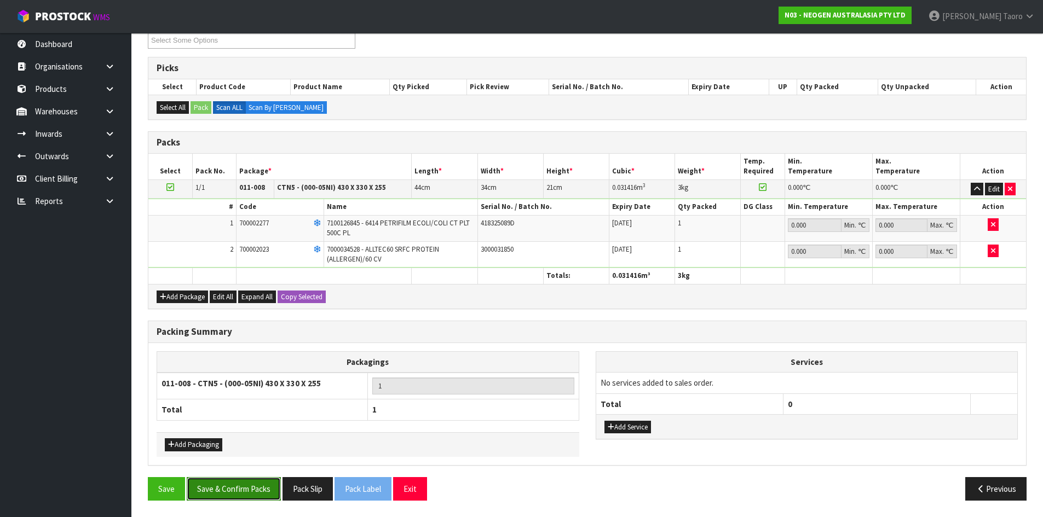
click at [249, 485] on button "Save & Confirm Packs" at bounding box center [234, 489] width 94 height 24
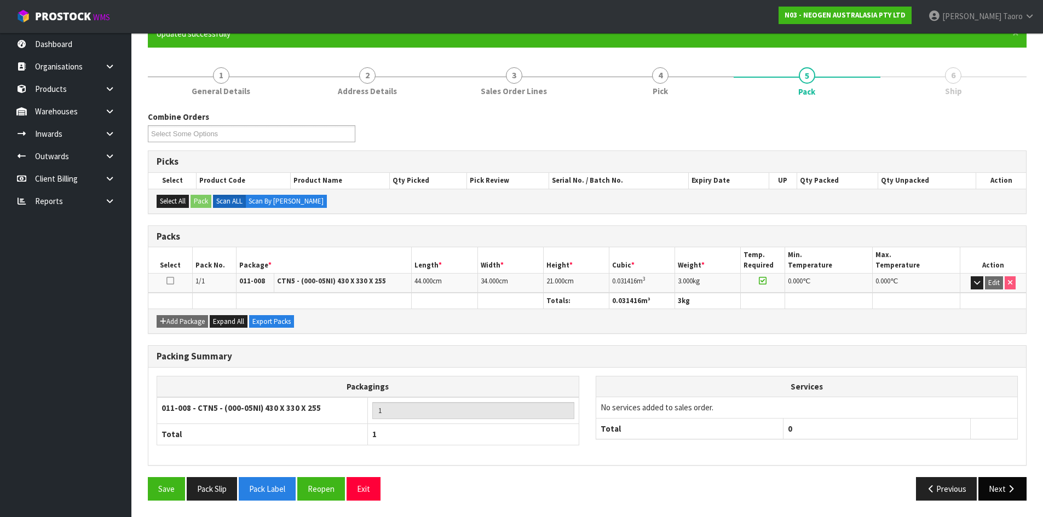
click at [995, 493] on button "Next" at bounding box center [1002, 489] width 48 height 24
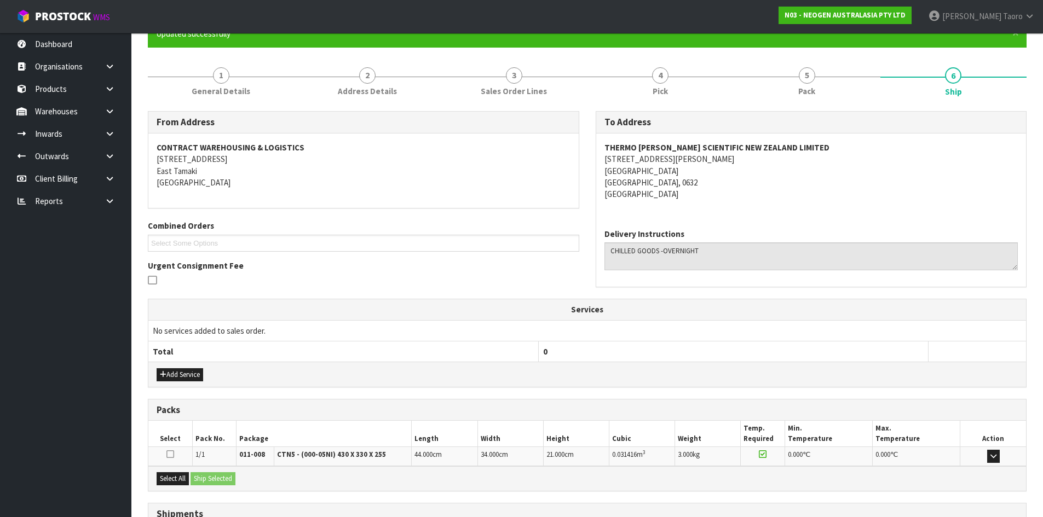
scroll to position [197, 0]
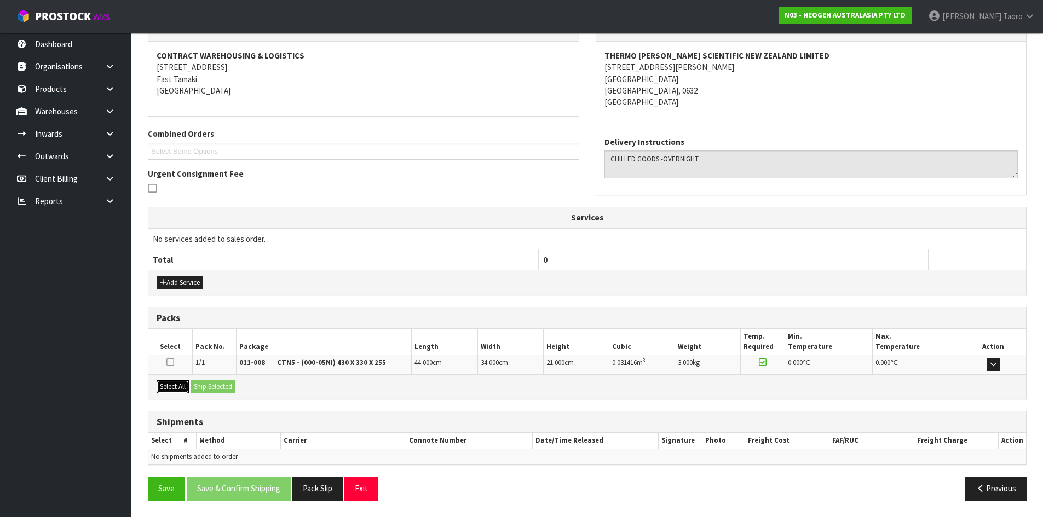
drag, startPoint x: 180, startPoint y: 386, endPoint x: 200, endPoint y: 385, distance: 20.9
click at [186, 386] on button "Select All" at bounding box center [173, 386] width 32 height 13
click at [204, 385] on button "Ship Selected" at bounding box center [212, 386] width 45 height 13
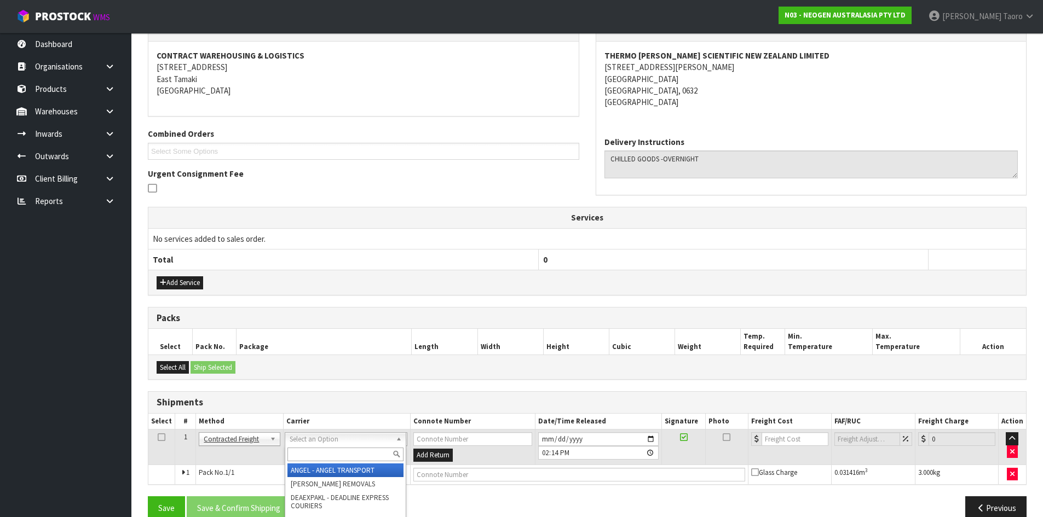
click at [321, 455] on input "text" at bounding box center [345, 455] width 116 height 14
type input "NZP"
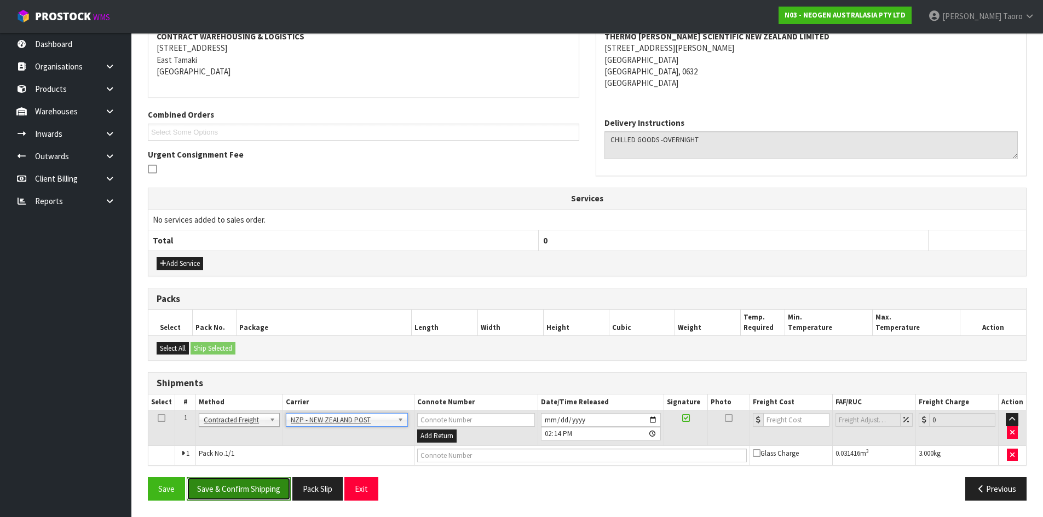
click at [281, 481] on button "Save & Confirm Shipping" at bounding box center [239, 489] width 104 height 24
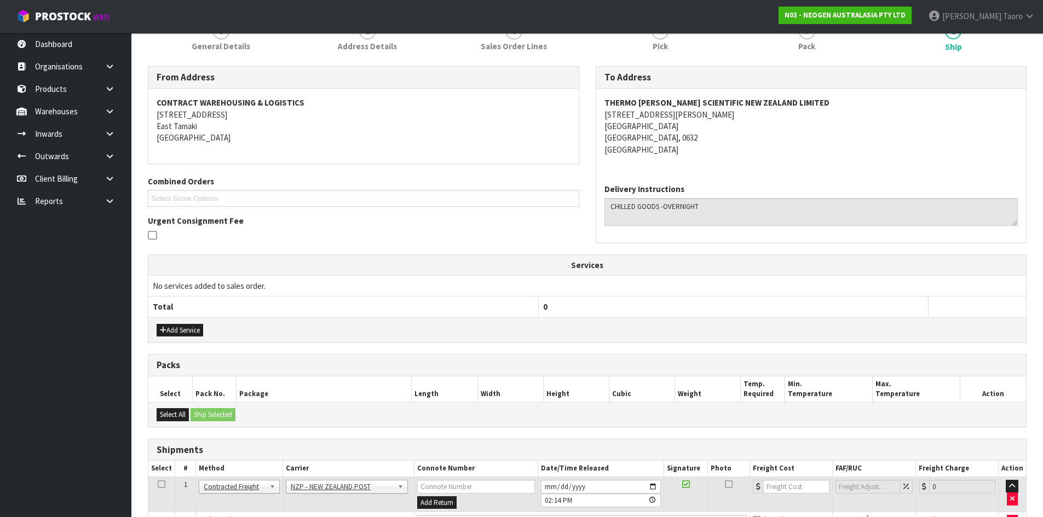
scroll to position [0, 0]
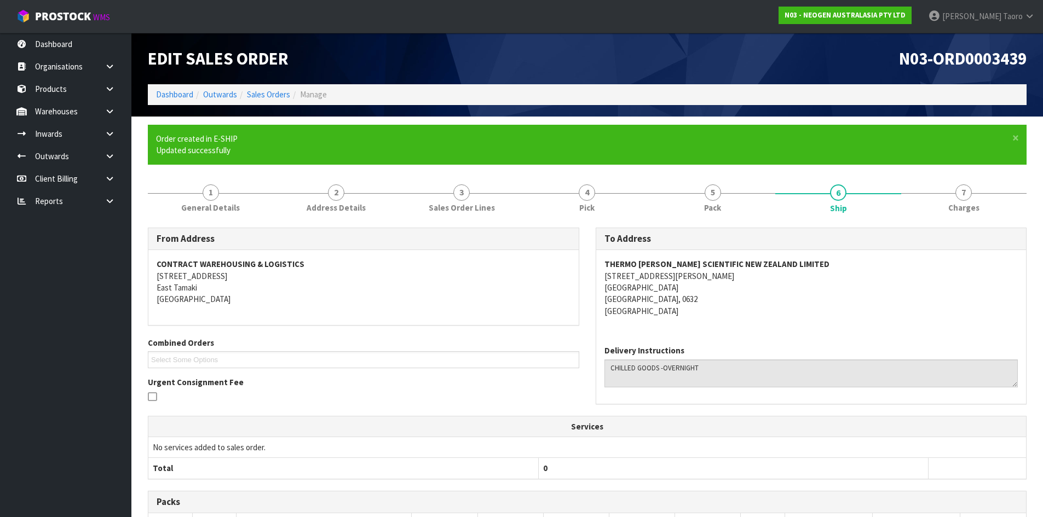
drag, startPoint x: 768, startPoint y: 290, endPoint x: 253, endPoint y: 424, distance: 532.1
click at [767, 291] on address "THERMO [PERSON_NAME] SCIENTIFIC NEW ZEALAND LIMITED [STREET_ADDRESS][PERSON_NAM…" at bounding box center [811, 287] width 414 height 59
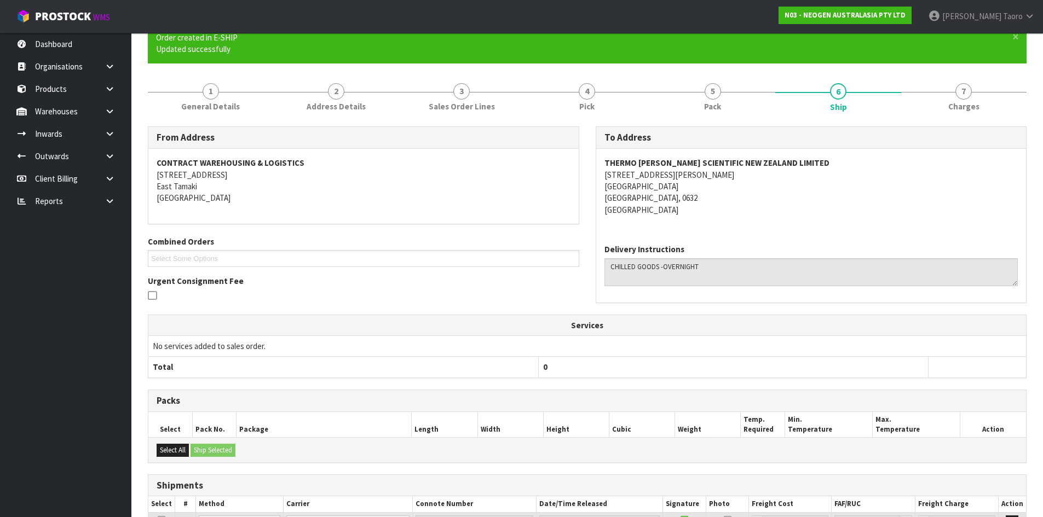
scroll to position [201, 0]
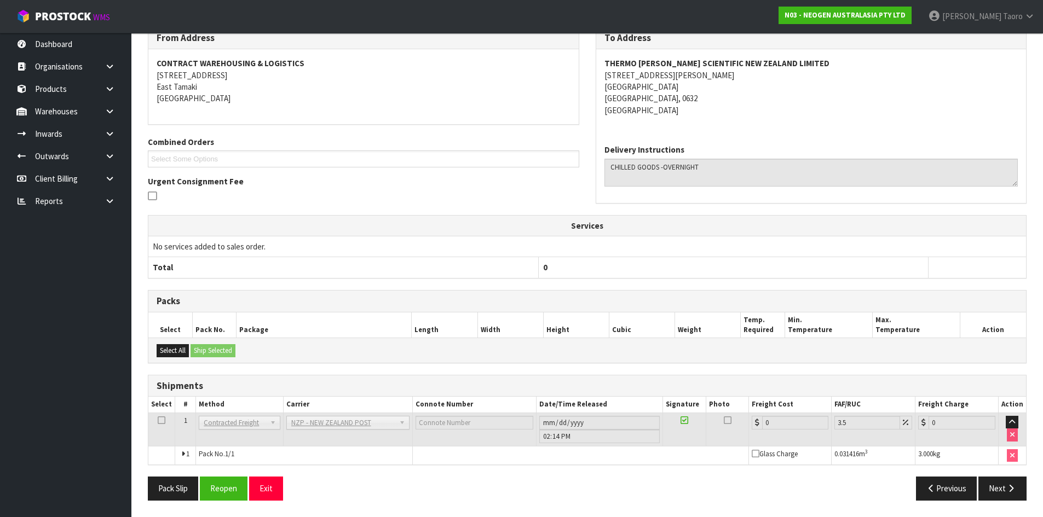
click at [246, 463] on td "Pack No. 1/1" at bounding box center [304, 455] width 217 height 19
click at [218, 486] on button "Reopen" at bounding box center [224, 489] width 48 height 24
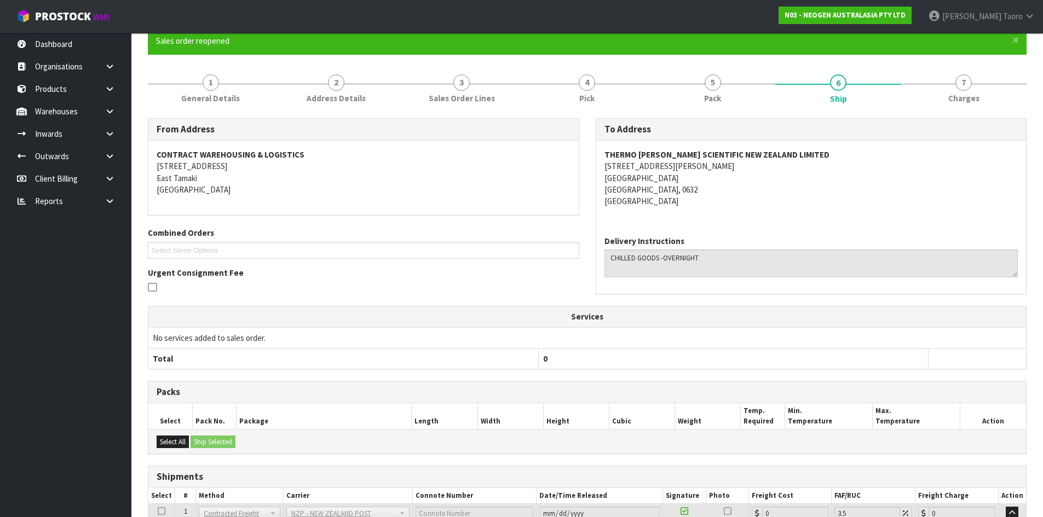
scroll to position [189, 0]
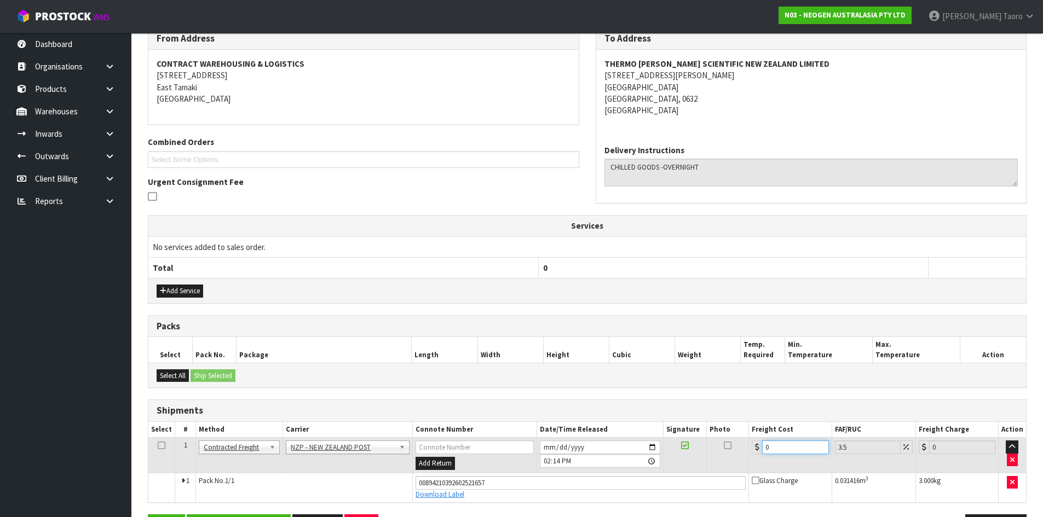
click at [789, 444] on input "0" at bounding box center [795, 448] width 66 height 14
type input "4"
type input "4.14"
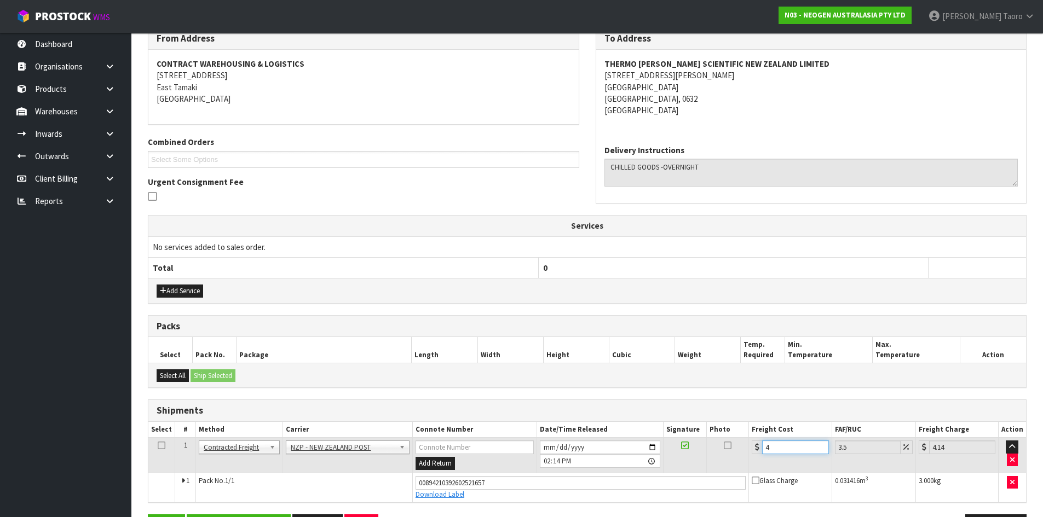
type input "4.3"
type input "4.45"
type input "4.33"
type input "4.48"
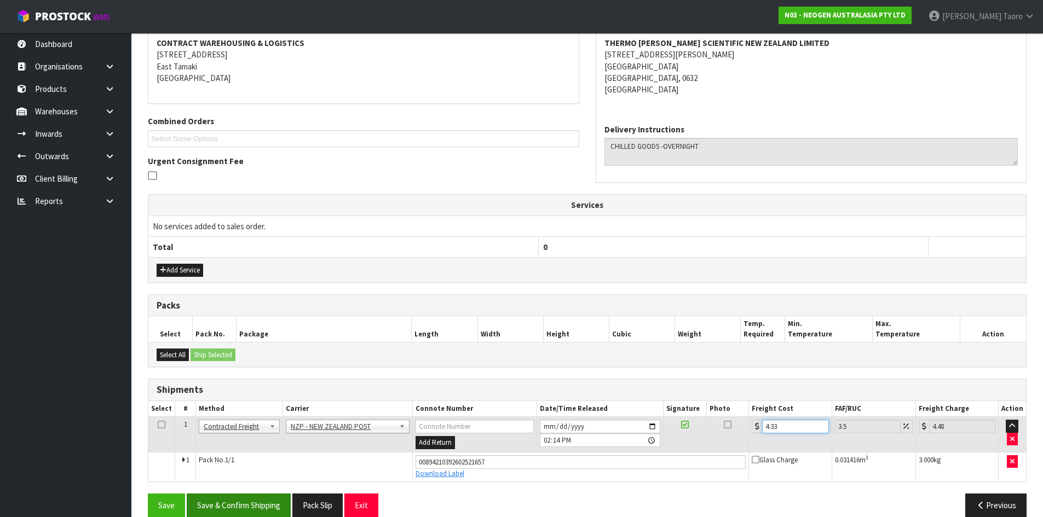
scroll to position [227, 0]
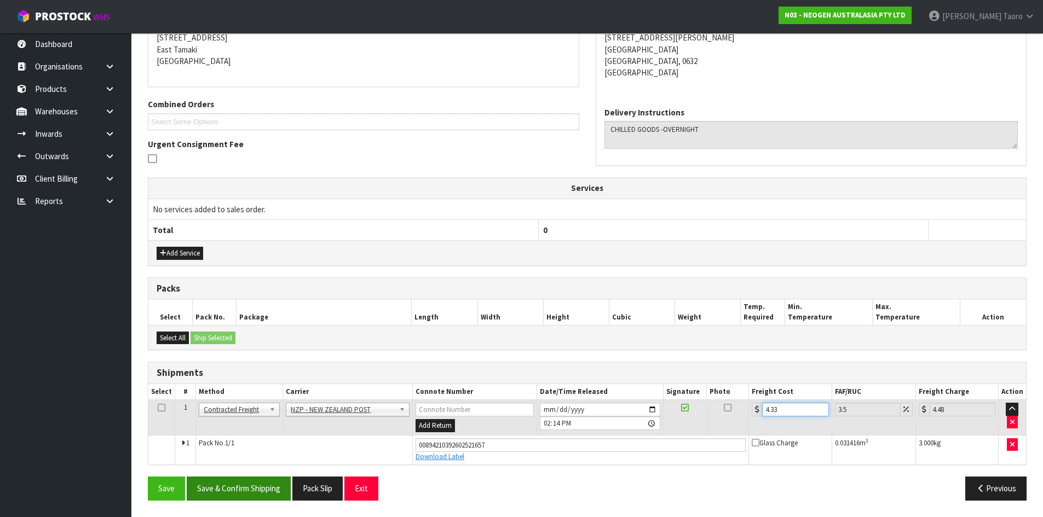
type input "4.33"
click at [236, 486] on button "Save & Confirm Shipping" at bounding box center [239, 489] width 104 height 24
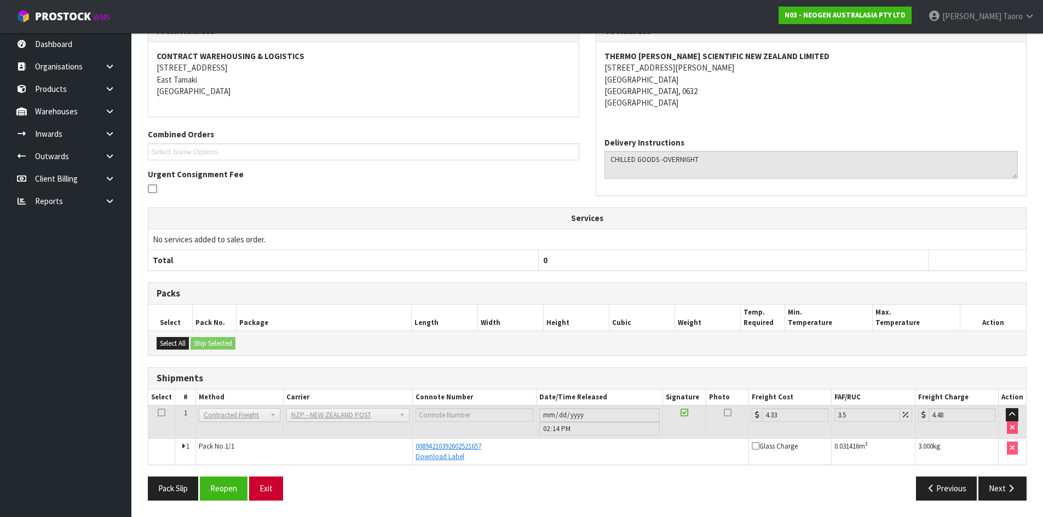
scroll to position [197, 0]
click at [272, 488] on button "Exit" at bounding box center [266, 489] width 34 height 24
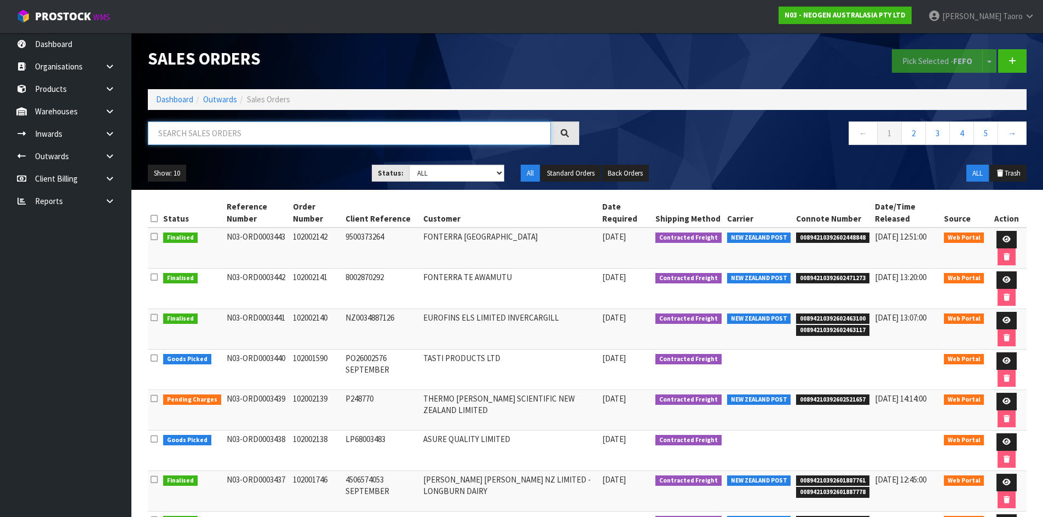
click at [218, 133] on input "text" at bounding box center [349, 134] width 403 height 24
type input "JOB-0413358"
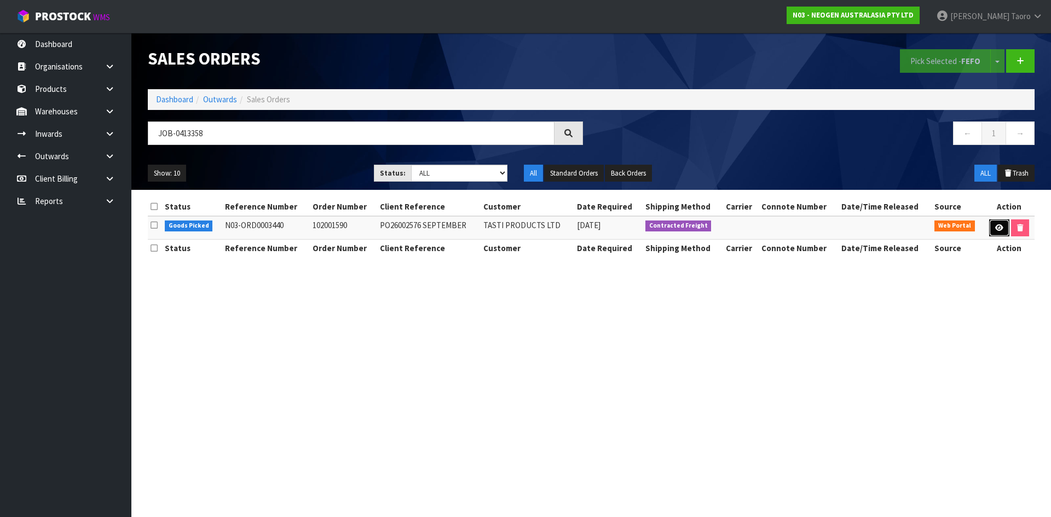
click at [995, 222] on link at bounding box center [999, 229] width 20 height 18
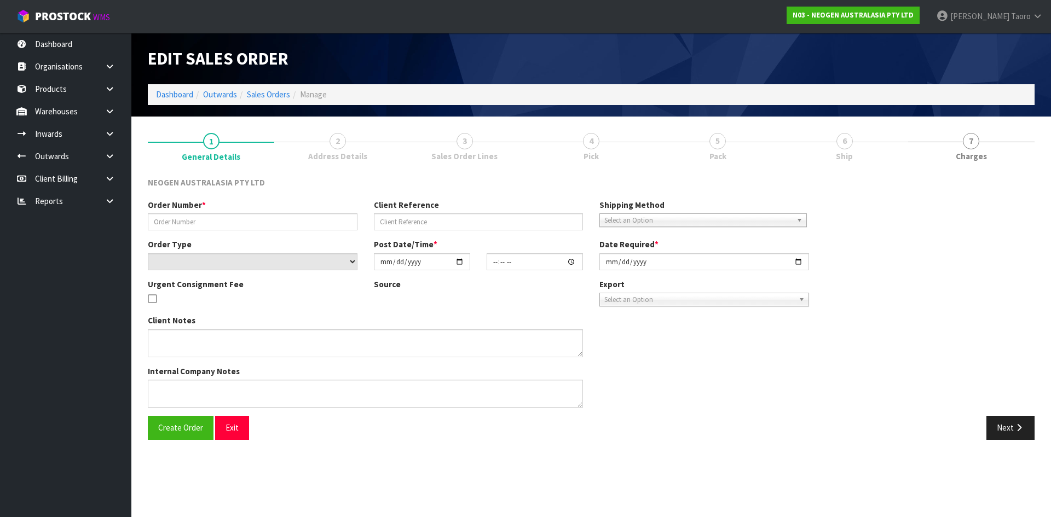
type input "102001590"
type input "PO26002576 SEPTEMBER"
select select "number:0"
type input "[DATE]"
type input "09:20:00.000"
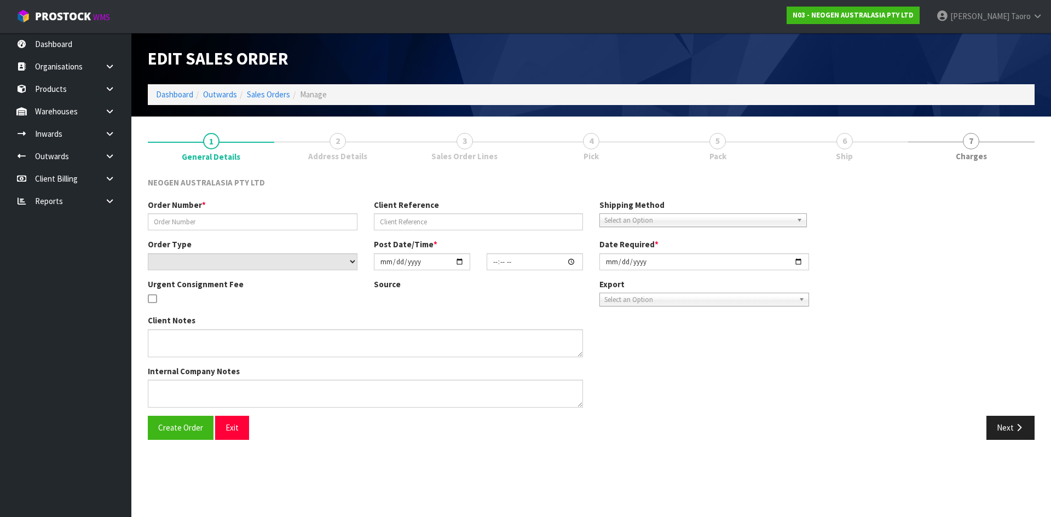
type input "[DATE]"
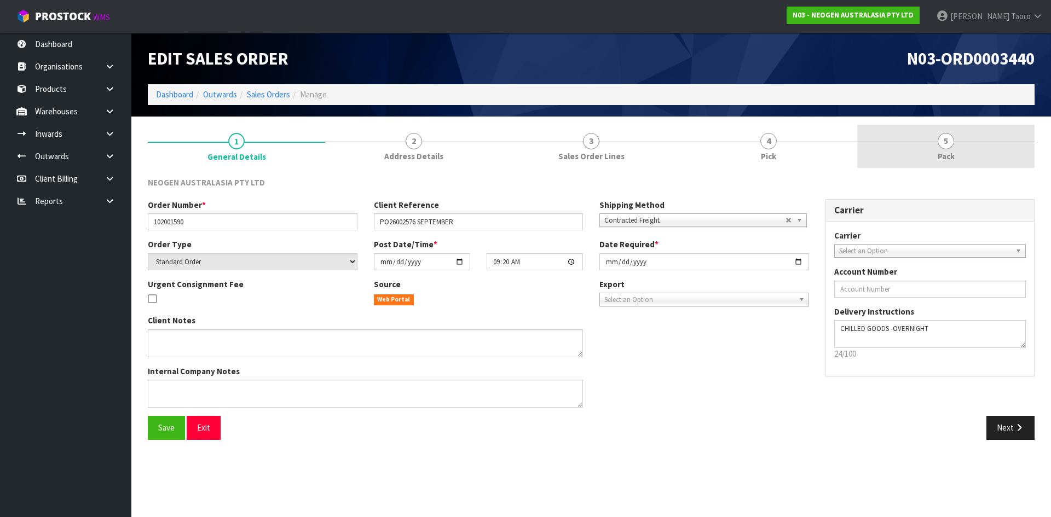
click at [945, 152] on span "Pack" at bounding box center [946, 156] width 17 height 11
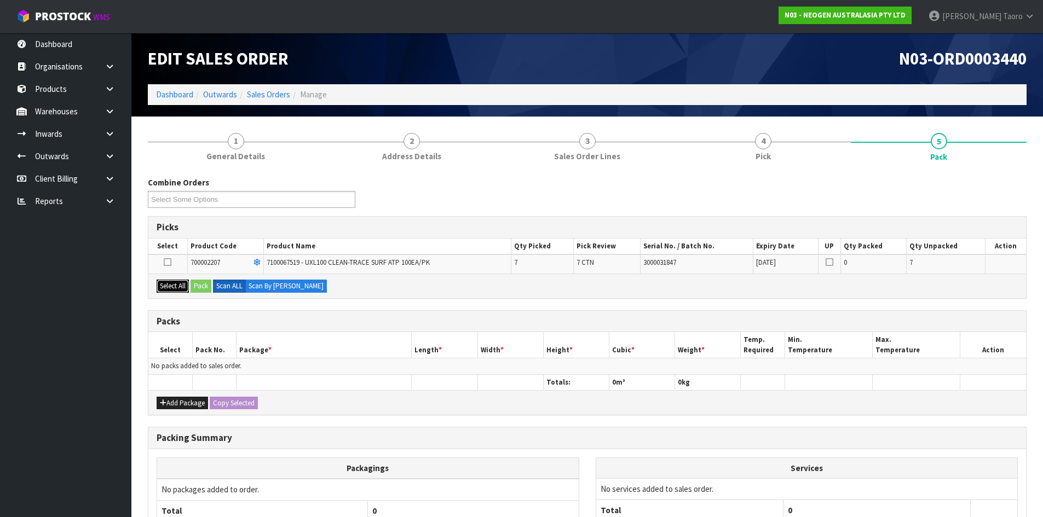
drag, startPoint x: 171, startPoint y: 290, endPoint x: 188, endPoint y: 288, distance: 16.5
click at [174, 290] on button "Select All" at bounding box center [173, 286] width 32 height 13
click at [201, 286] on button "Pack" at bounding box center [200, 286] width 21 height 13
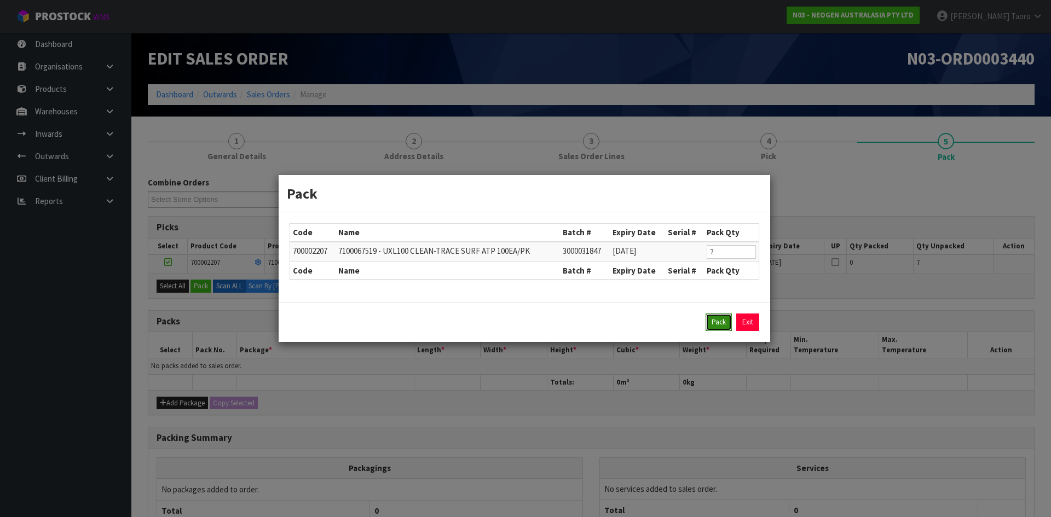
click at [711, 319] on button "Pack" at bounding box center [719, 323] width 26 height 18
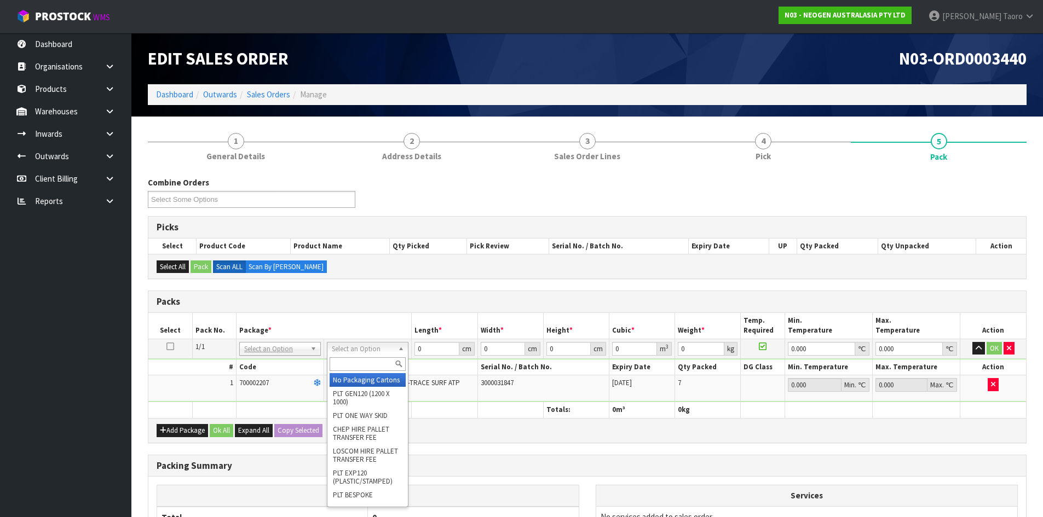
click at [373, 358] on input "text" at bounding box center [368, 364] width 76 height 14
type input "CTN7"
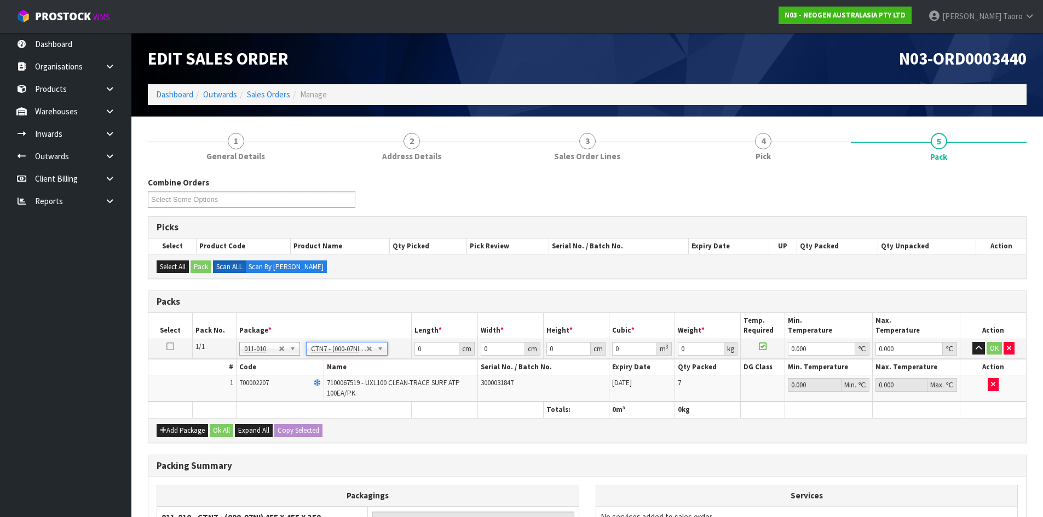
type input "45.5"
type input "35"
type input "0.072459"
click at [431, 351] on input "45.5" at bounding box center [436, 349] width 44 height 14
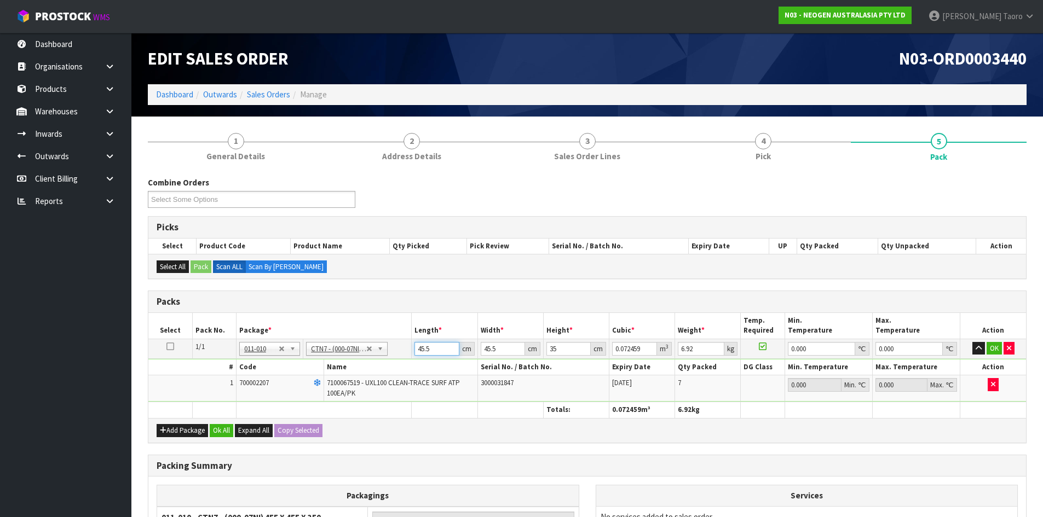
click at [431, 351] on input "45.5" at bounding box center [436, 349] width 44 height 14
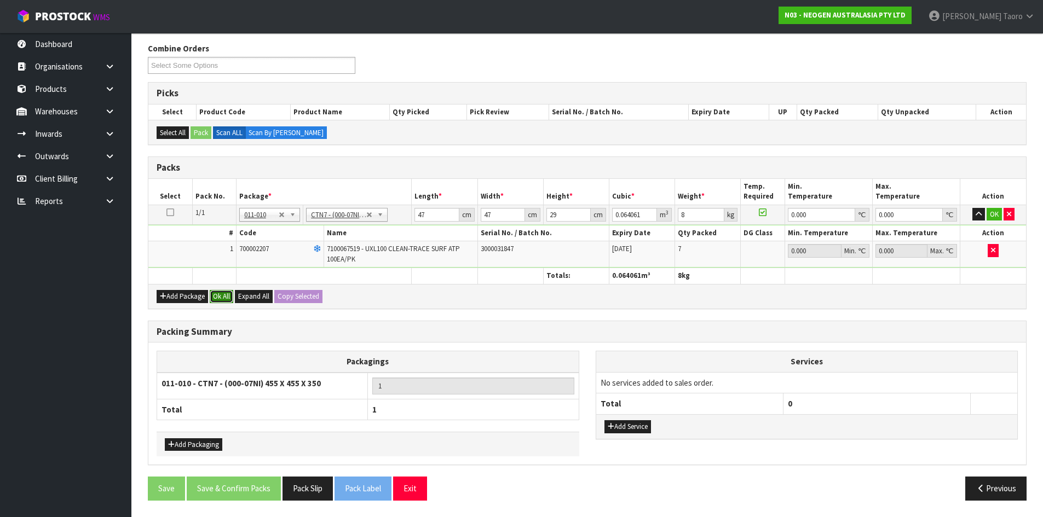
click at [218, 299] on button "Ok All" at bounding box center [222, 296] width 24 height 13
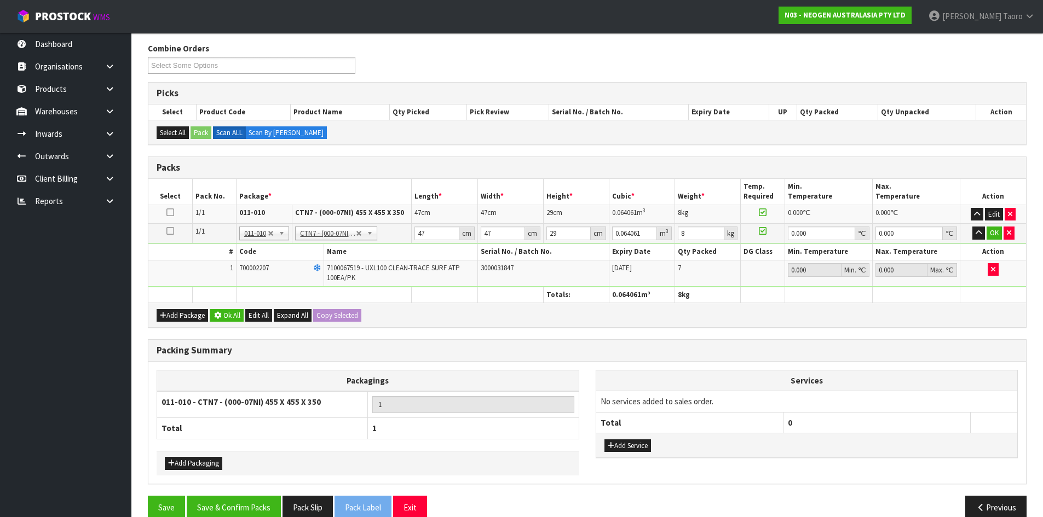
scroll to position [133, 0]
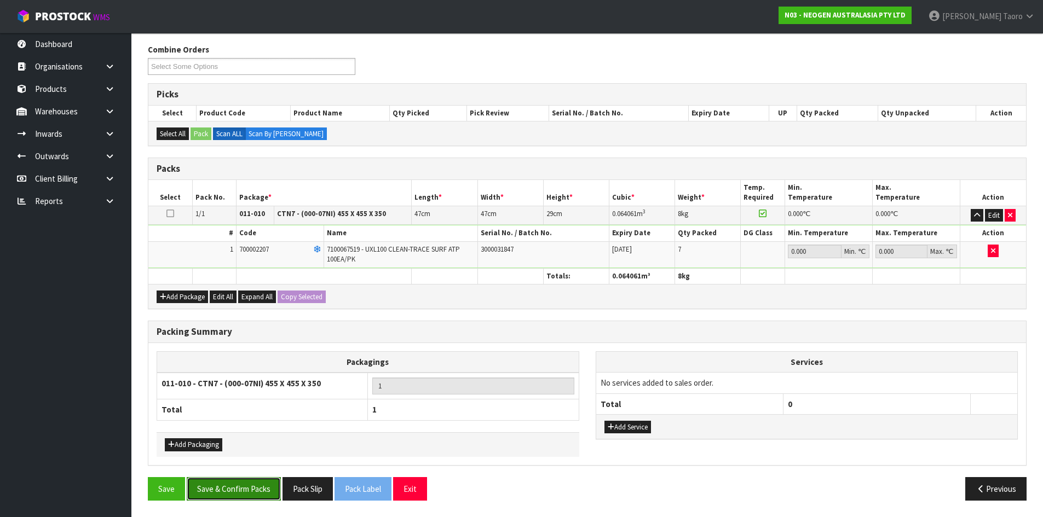
click at [263, 480] on button "Save & Confirm Packs" at bounding box center [234, 489] width 94 height 24
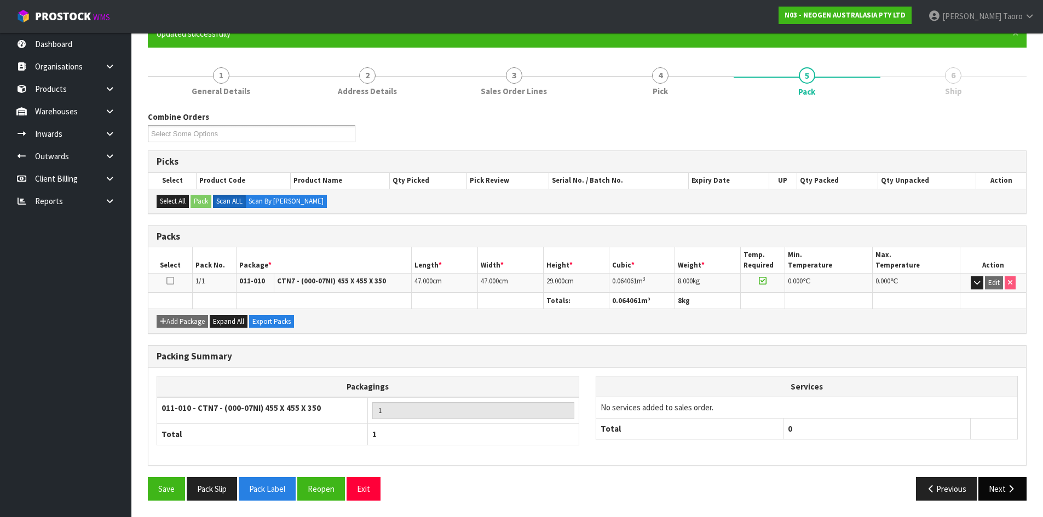
click at [1009, 486] on icon "button" at bounding box center [1011, 489] width 10 height 8
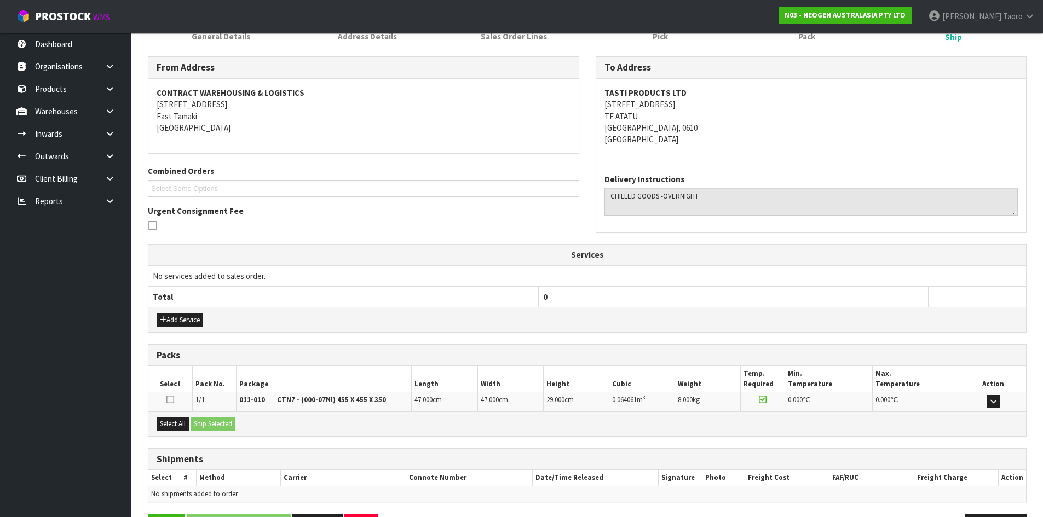
scroll to position [197, 0]
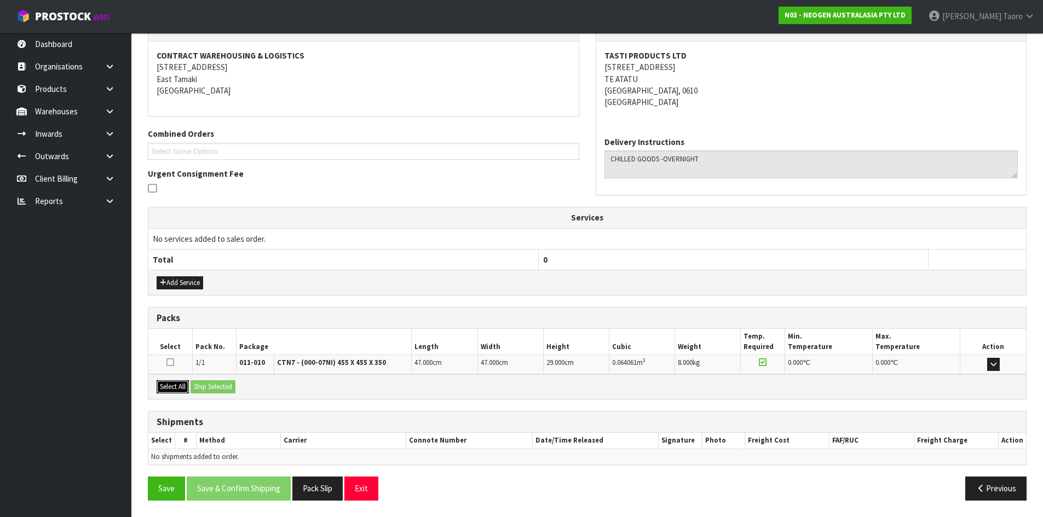
drag, startPoint x: 181, startPoint y: 389, endPoint x: 209, endPoint y: 391, distance: 28.6
click at [182, 388] on button "Select All" at bounding box center [173, 386] width 32 height 13
drag, startPoint x: 209, startPoint y: 391, endPoint x: 261, endPoint y: 421, distance: 59.3
click at [210, 391] on button "Ship Selected" at bounding box center [212, 386] width 45 height 13
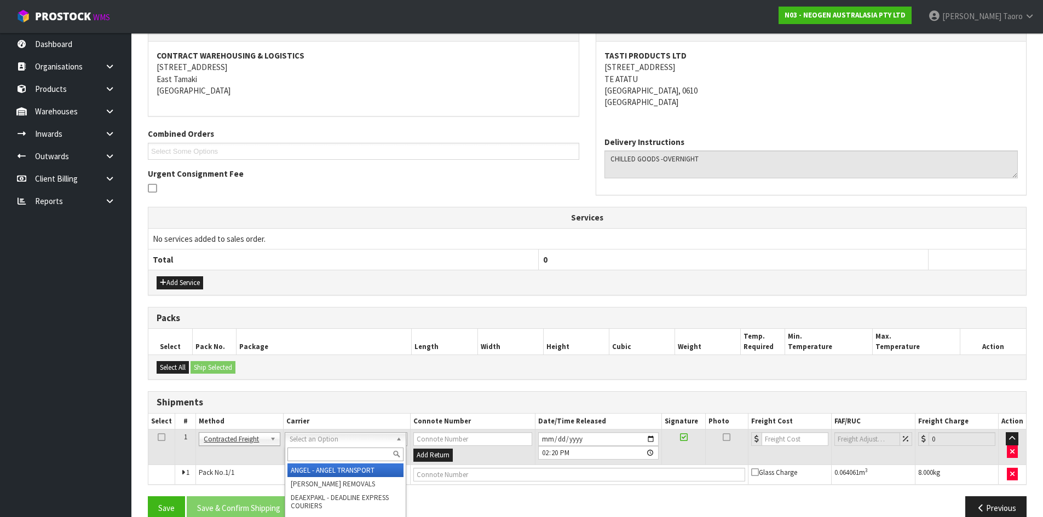
click at [348, 456] on input "text" at bounding box center [345, 455] width 116 height 14
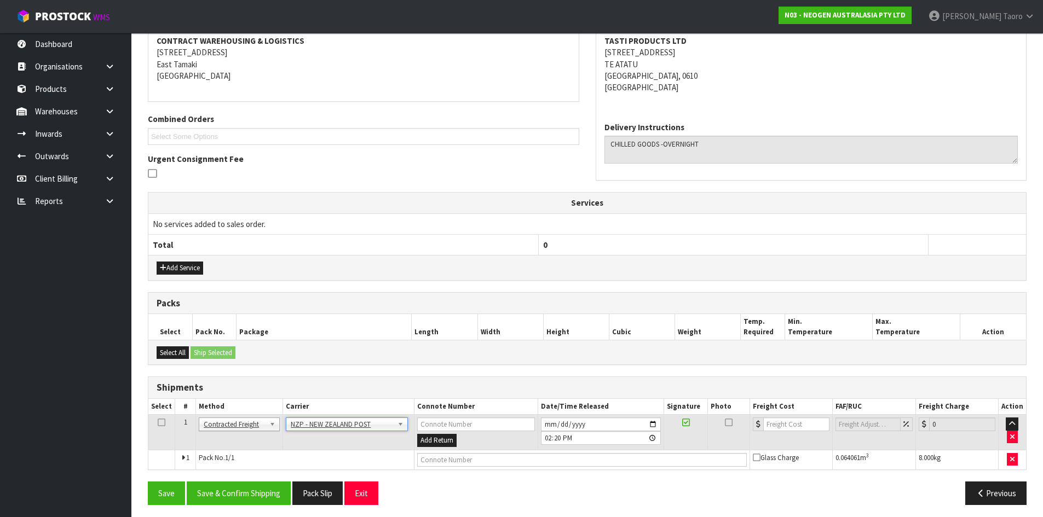
scroll to position [216, 0]
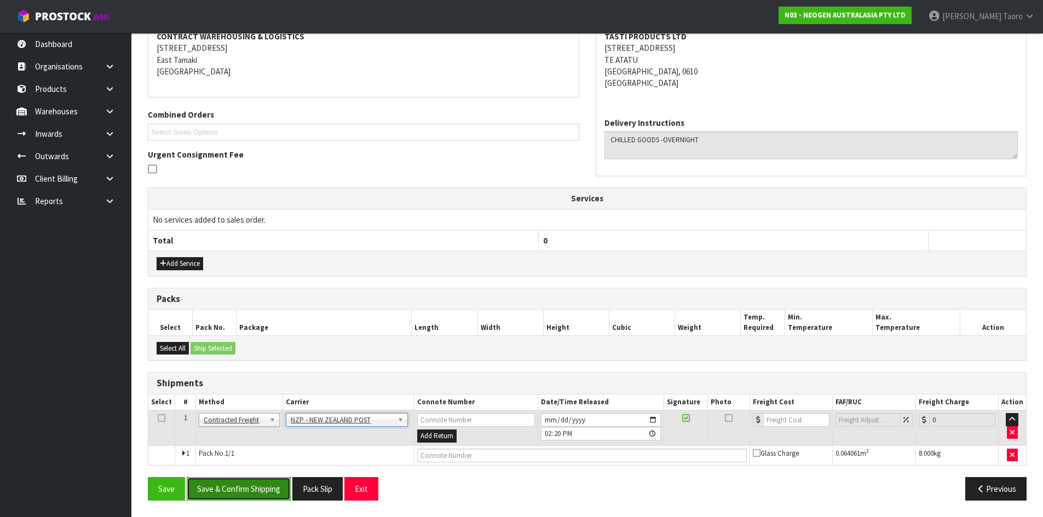
click at [271, 483] on button "Save & Confirm Shipping" at bounding box center [239, 489] width 104 height 24
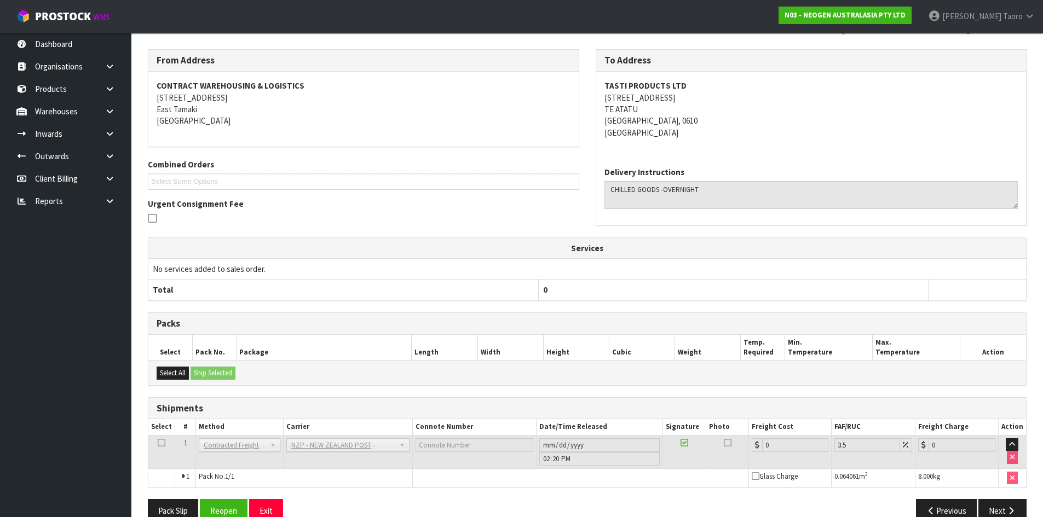
scroll to position [201, 0]
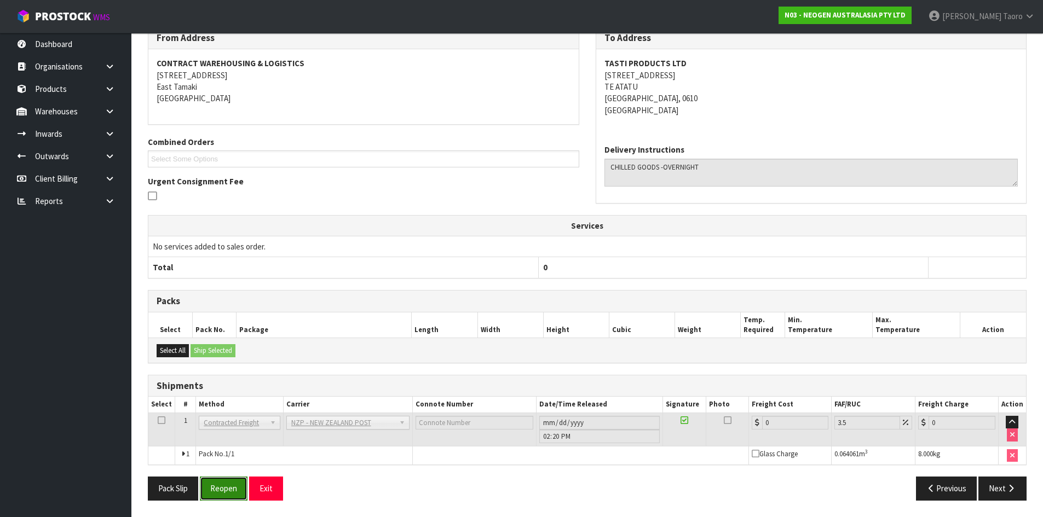
drag, startPoint x: 233, startPoint y: 487, endPoint x: 228, endPoint y: 476, distance: 12.0
click at [233, 487] on button "Reopen" at bounding box center [224, 489] width 48 height 24
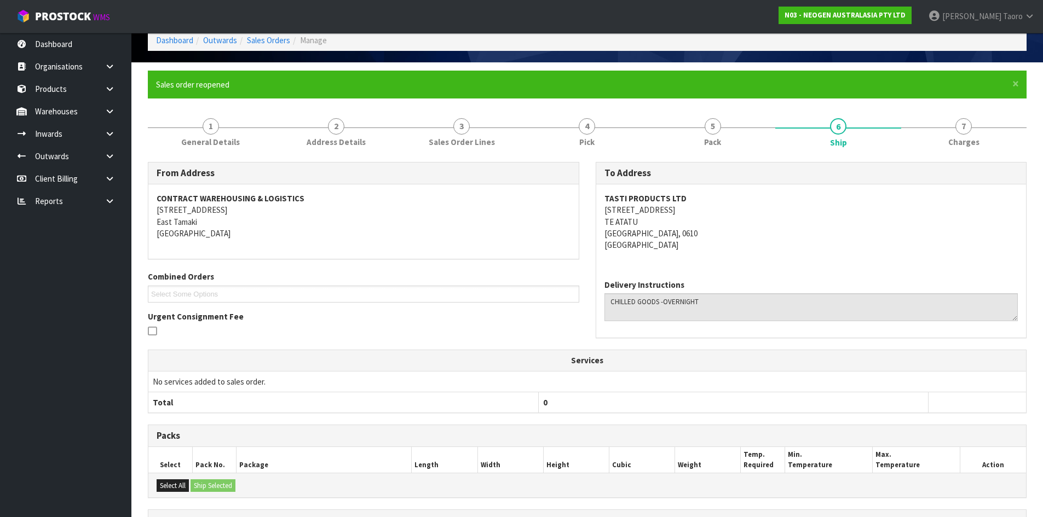
scroll to position [189, 0]
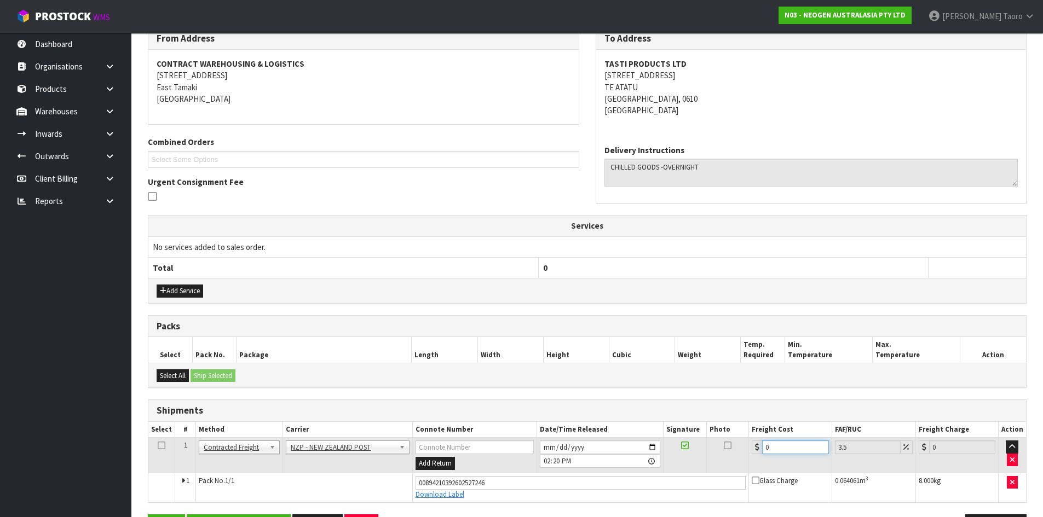
click at [792, 442] on input "0" at bounding box center [795, 448] width 66 height 14
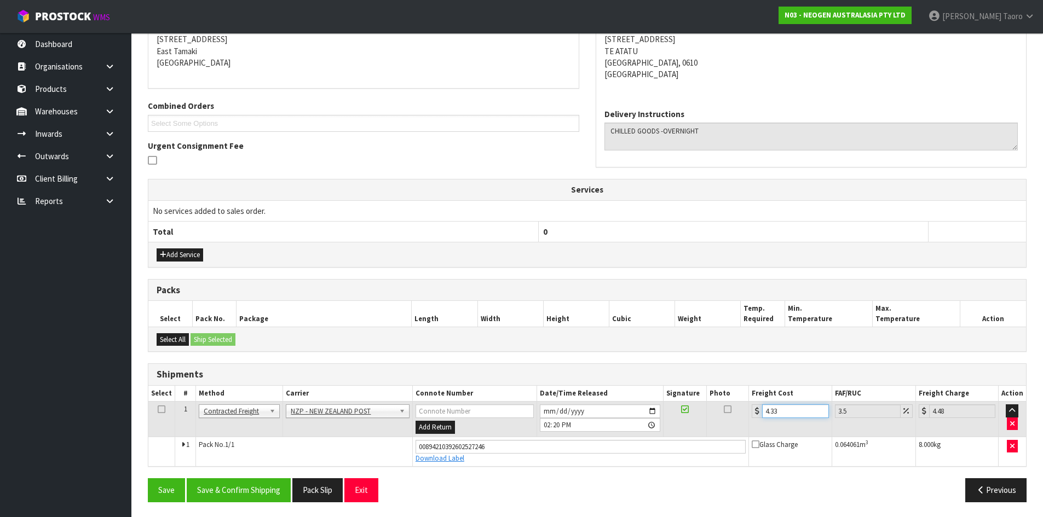
scroll to position [227, 0]
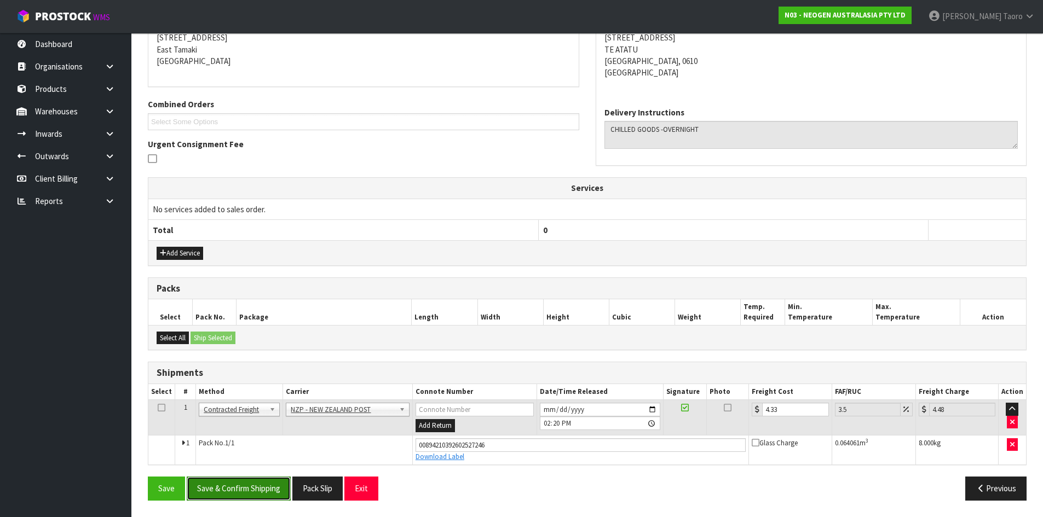
drag, startPoint x: 251, startPoint y: 489, endPoint x: 253, endPoint y: 478, distance: 11.3
click at [253, 487] on button "Save & Confirm Shipping" at bounding box center [239, 489] width 104 height 24
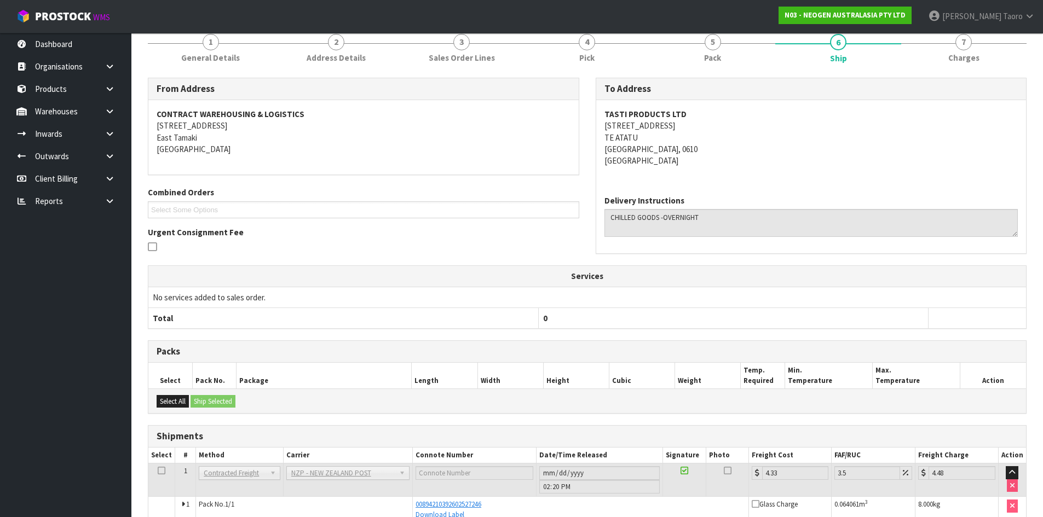
scroll to position [197, 0]
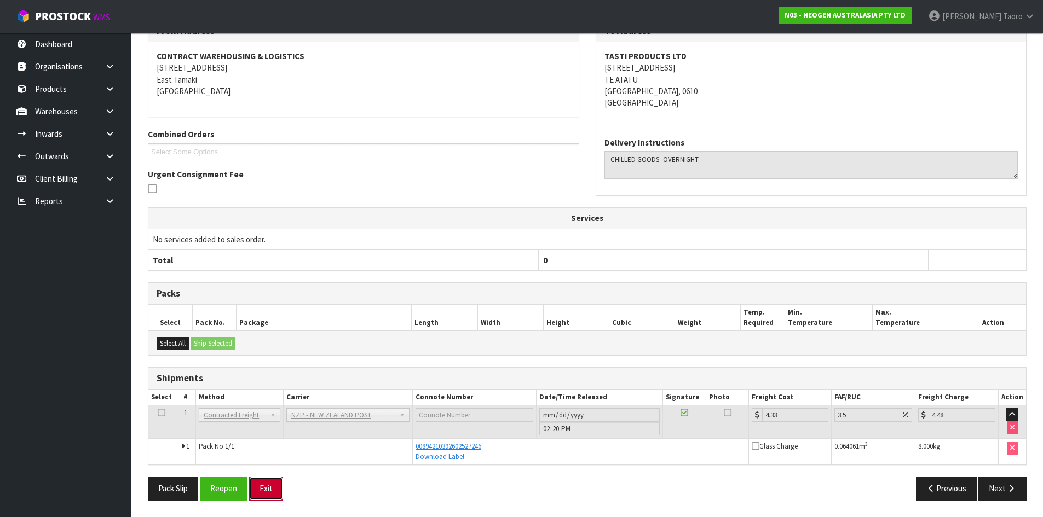
click at [263, 488] on button "Exit" at bounding box center [266, 489] width 34 height 24
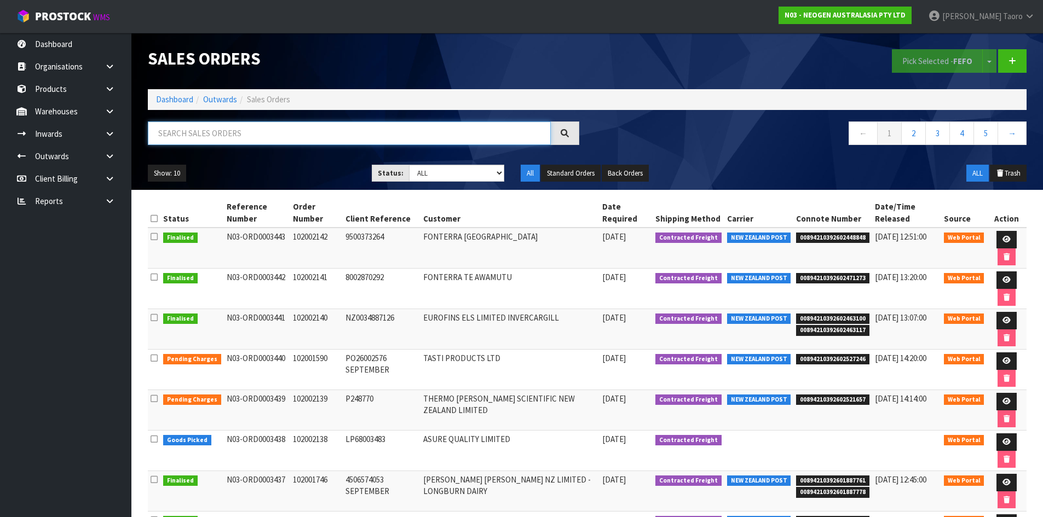
click at [272, 136] on input "text" at bounding box center [349, 134] width 403 height 24
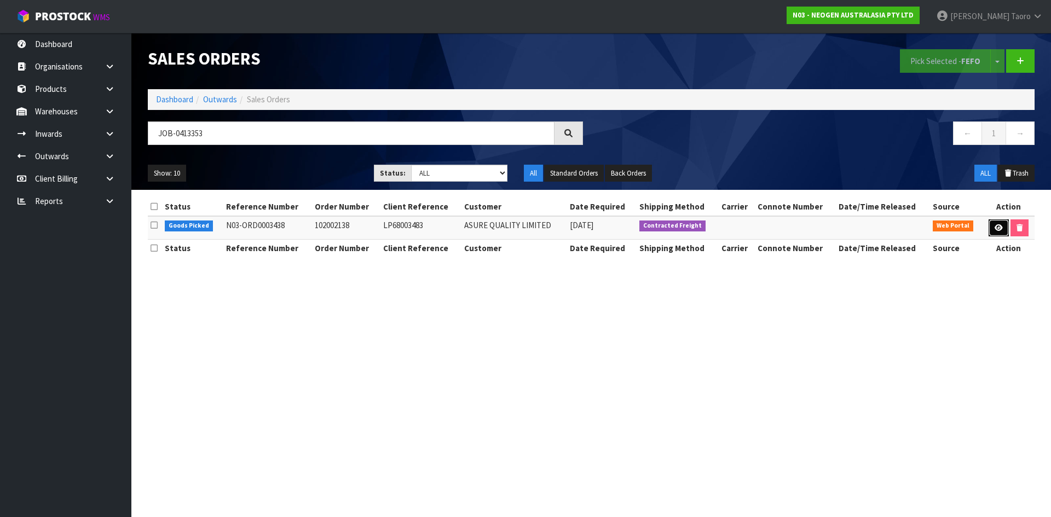
click at [989, 230] on link at bounding box center [999, 229] width 20 height 18
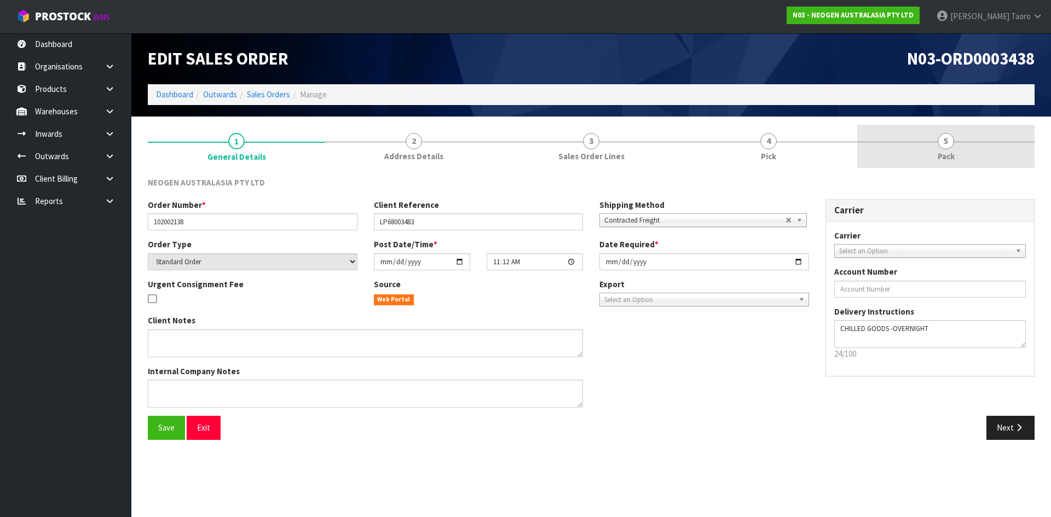
click at [937, 145] on link "5 Pack" at bounding box center [945, 146] width 177 height 43
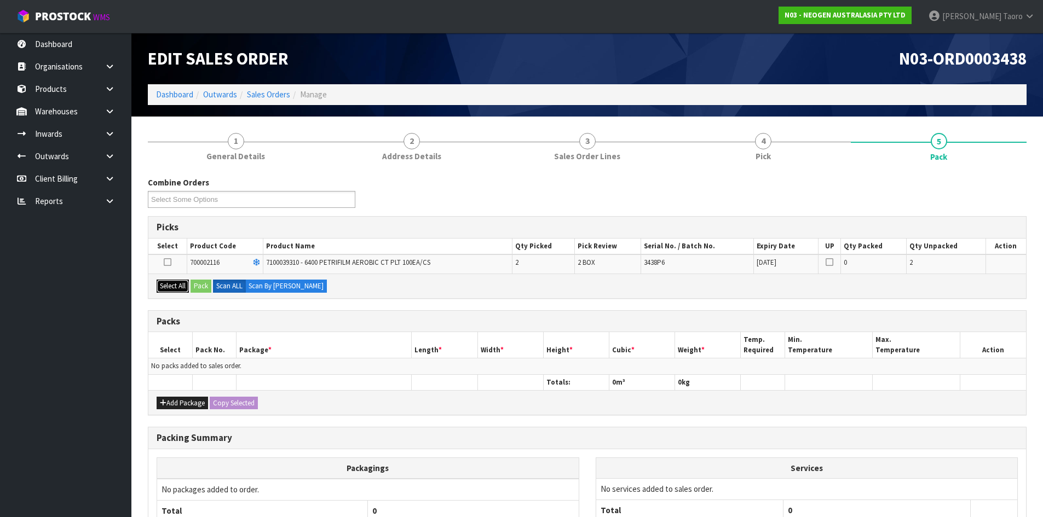
click at [188, 286] on button "Select All" at bounding box center [173, 286] width 32 height 13
click at [198, 286] on button "Pack" at bounding box center [200, 286] width 21 height 13
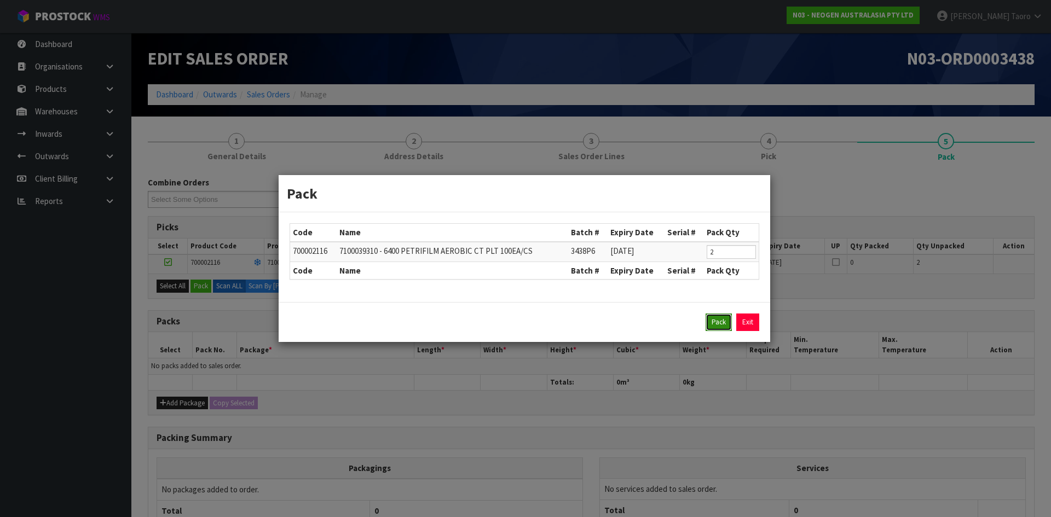
click at [714, 327] on button "Pack" at bounding box center [719, 323] width 26 height 18
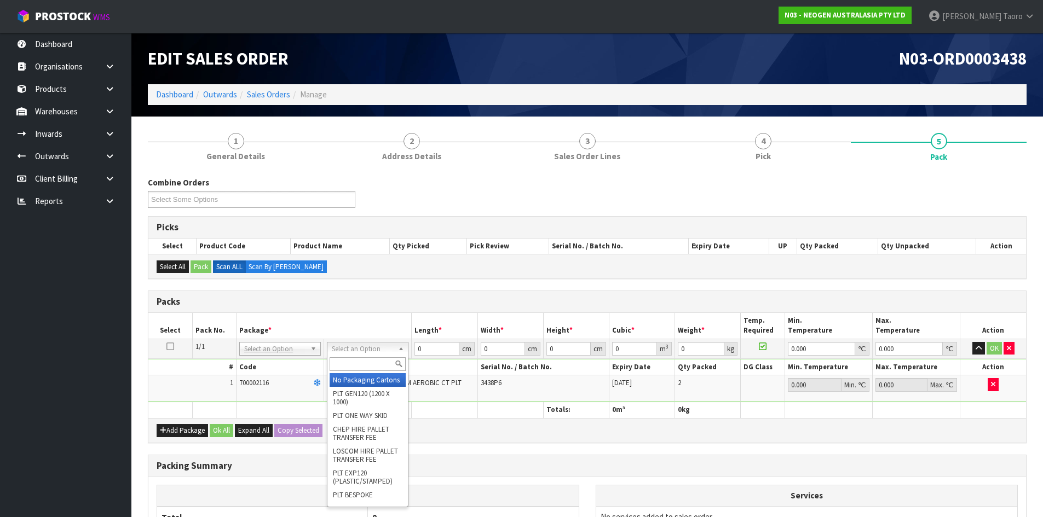
click at [366, 363] on input "text" at bounding box center [368, 364] width 76 height 14
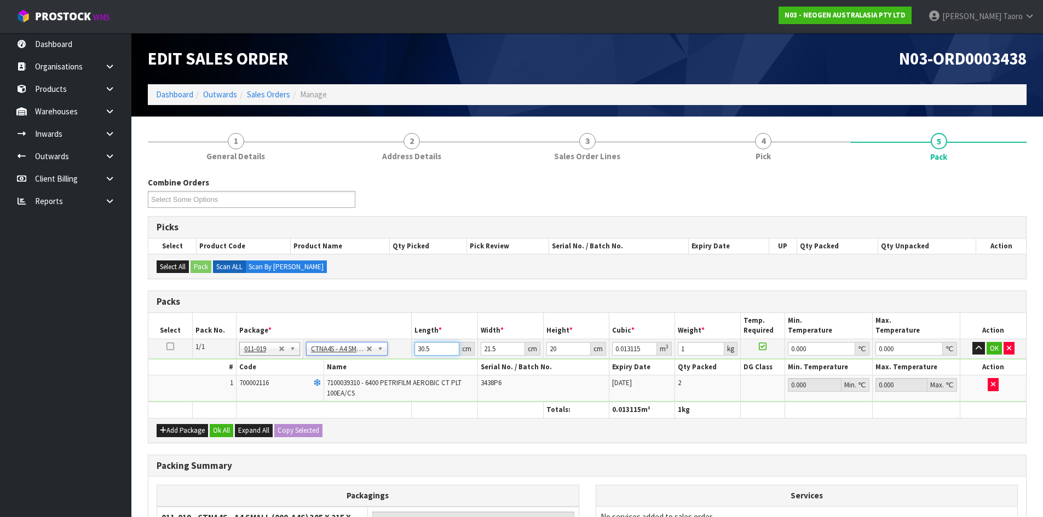
click at [429, 350] on input "30.5" at bounding box center [436, 349] width 44 height 14
click at [492, 349] on input "21" at bounding box center [503, 349] width 44 height 14
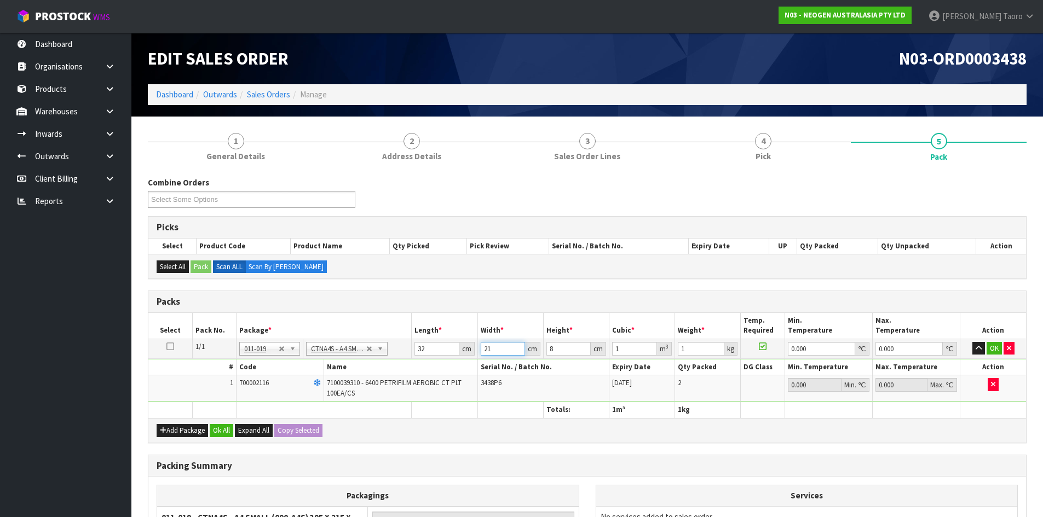
click at [492, 349] on input "21" at bounding box center [503, 349] width 44 height 14
click at [218, 428] on button "Ok All" at bounding box center [222, 430] width 24 height 13
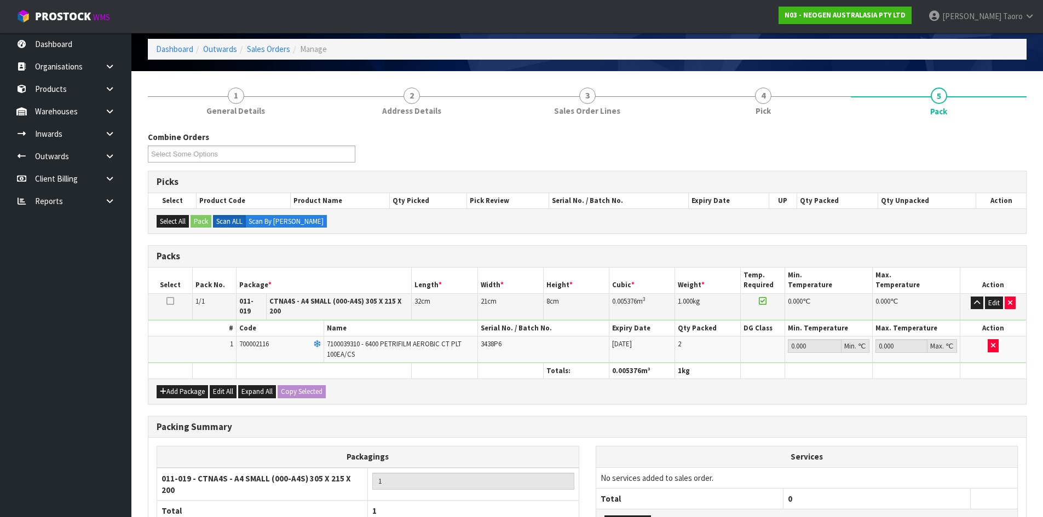
scroll to position [141, 0]
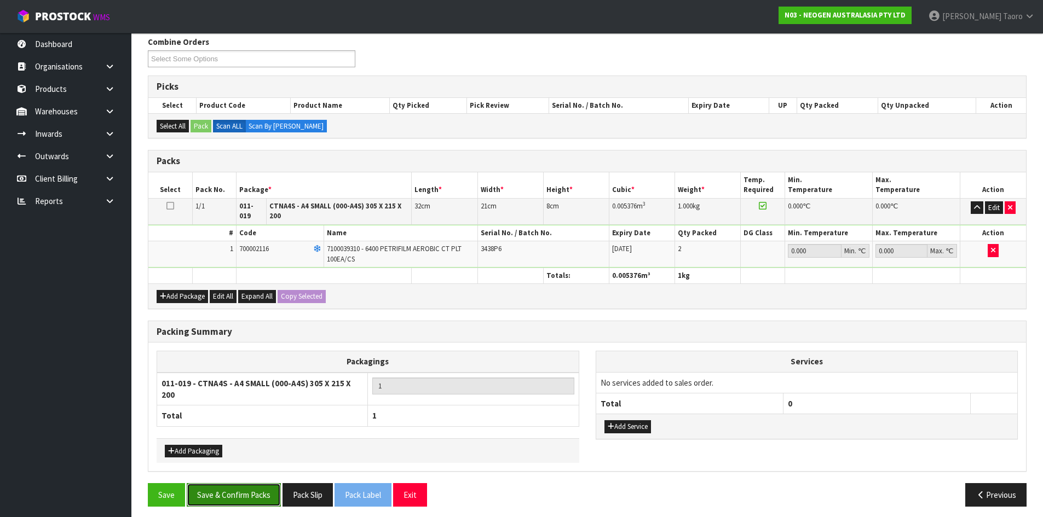
click at [239, 483] on button "Save & Confirm Packs" at bounding box center [234, 495] width 94 height 24
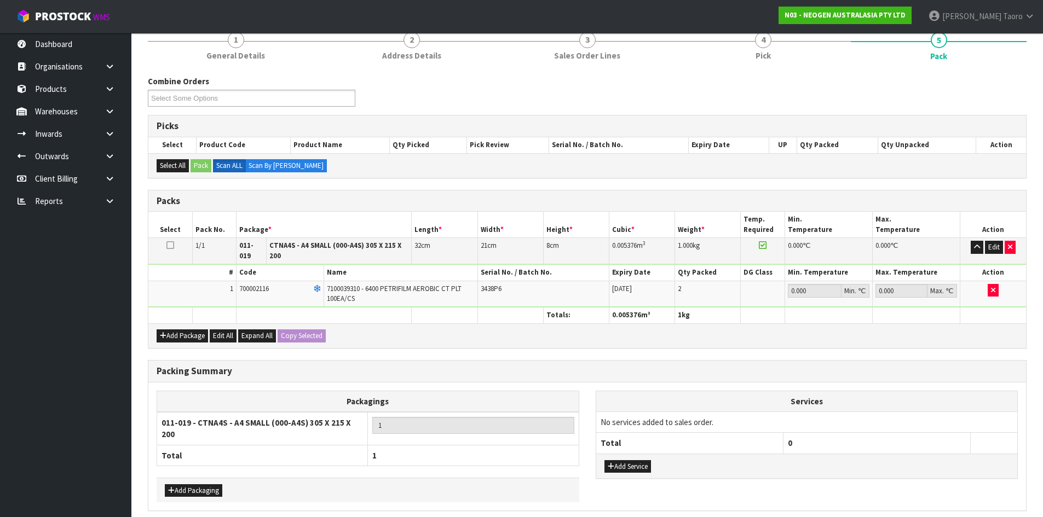
scroll to position [0, 0]
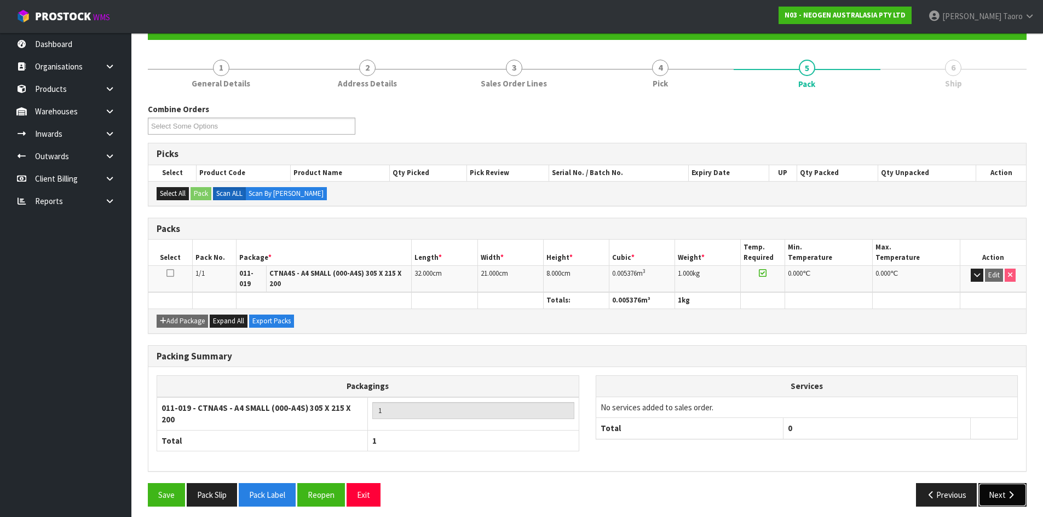
click at [998, 483] on button "Next" at bounding box center [1002, 495] width 48 height 24
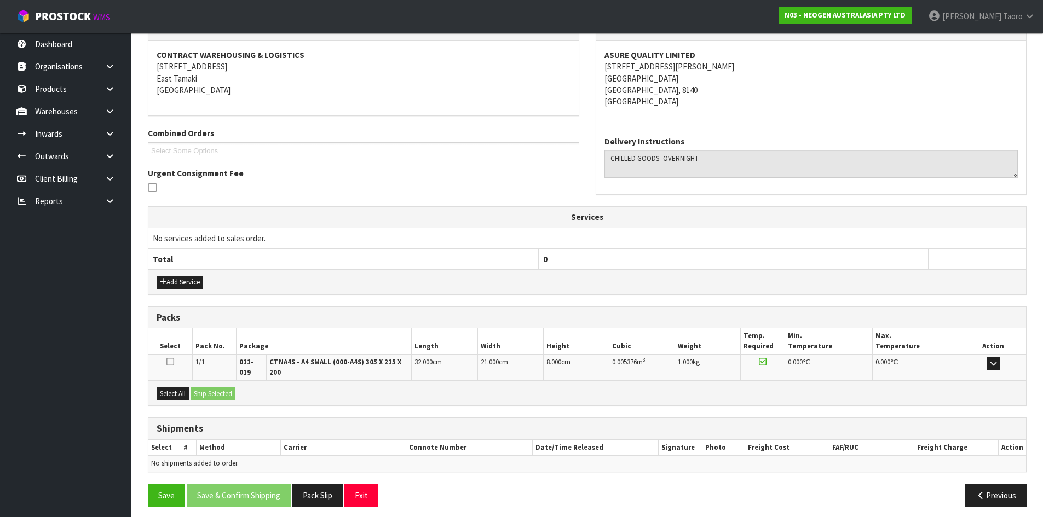
scroll to position [204, 0]
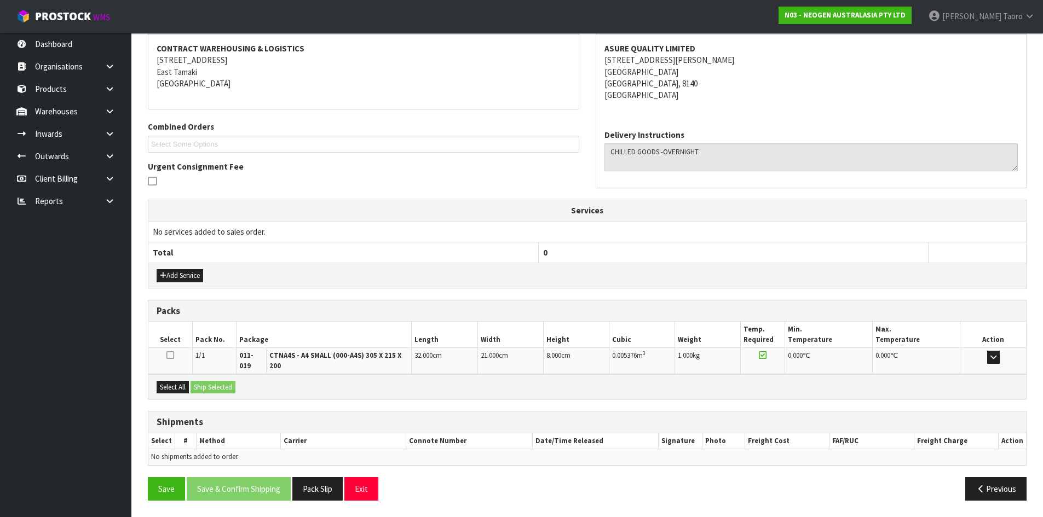
drag, startPoint x: 625, startPoint y: 278, endPoint x: 371, endPoint y: 382, distance: 274.5
click at [625, 278] on div "Add Service" at bounding box center [586, 275] width 877 height 25
drag, startPoint x: 174, startPoint y: 390, endPoint x: 199, endPoint y: 386, distance: 25.4
click at [182, 390] on button "Select All" at bounding box center [173, 387] width 32 height 13
click at [202, 386] on button "Ship Selected" at bounding box center [212, 387] width 45 height 13
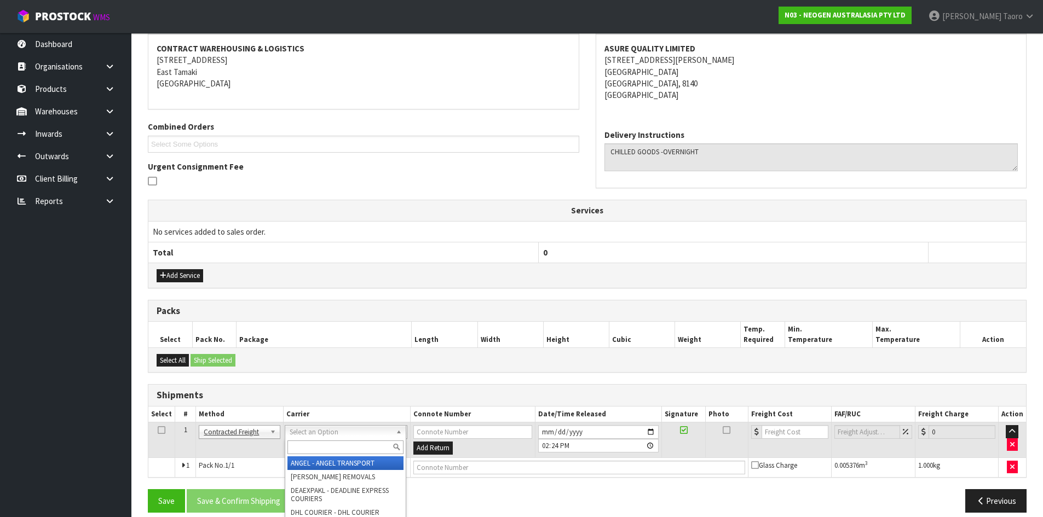
click at [348, 449] on input "text" at bounding box center [345, 448] width 116 height 14
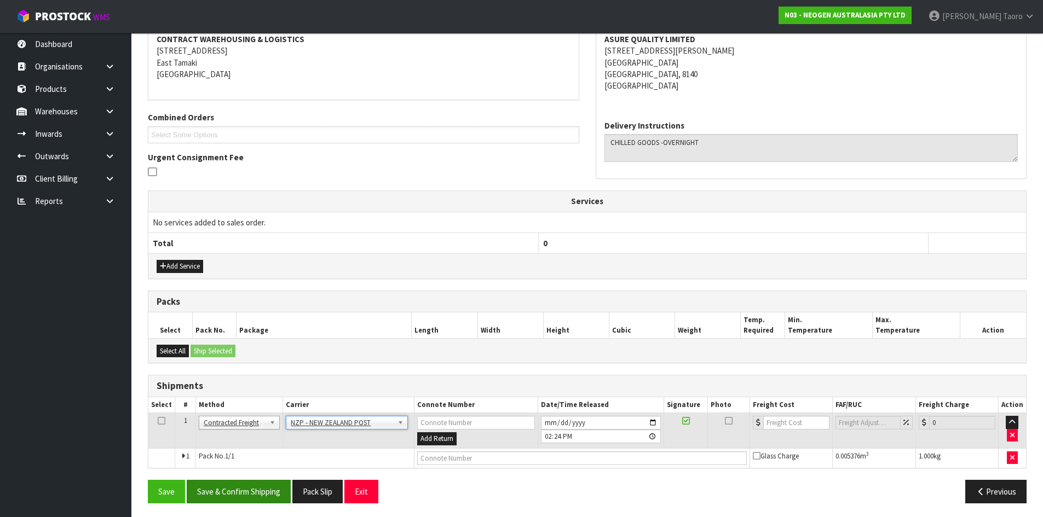
scroll to position [216, 0]
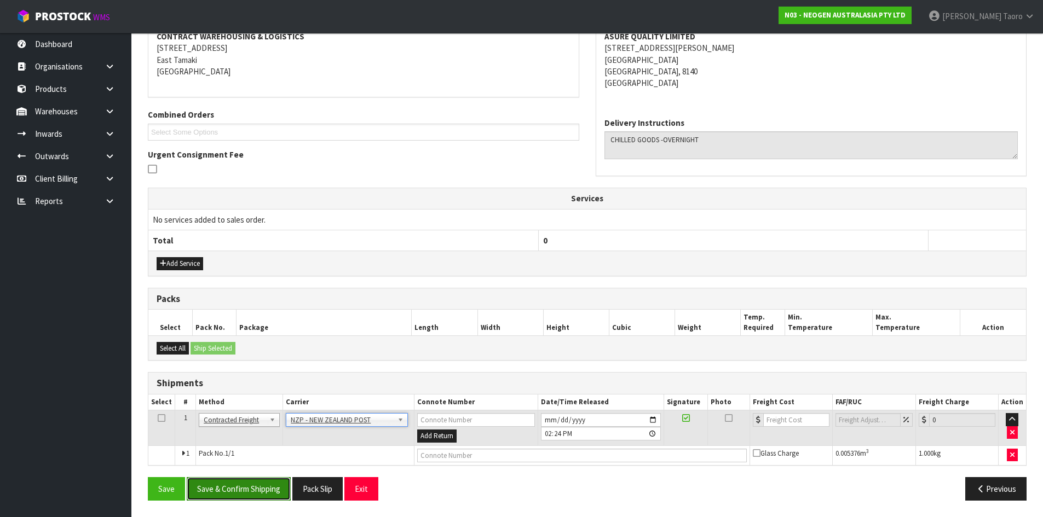
click at [240, 489] on button "Save & Confirm Shipping" at bounding box center [239, 489] width 104 height 24
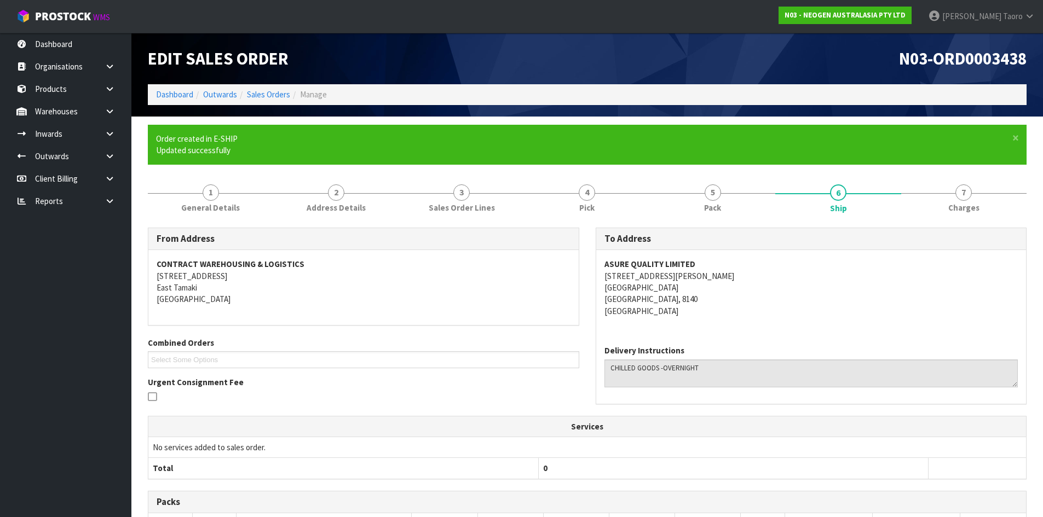
scroll to position [201, 0]
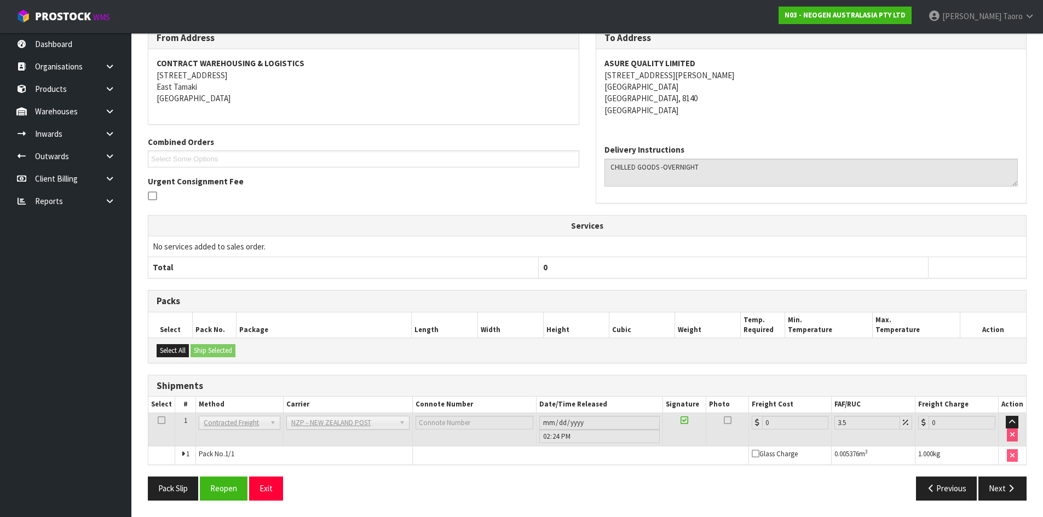
click at [613, 73] on address "ASURE QUALITY LIMITED [STREET_ADDRESS][PERSON_NAME]" at bounding box center [811, 86] width 414 height 59
click at [219, 494] on button "Reopen" at bounding box center [224, 489] width 48 height 24
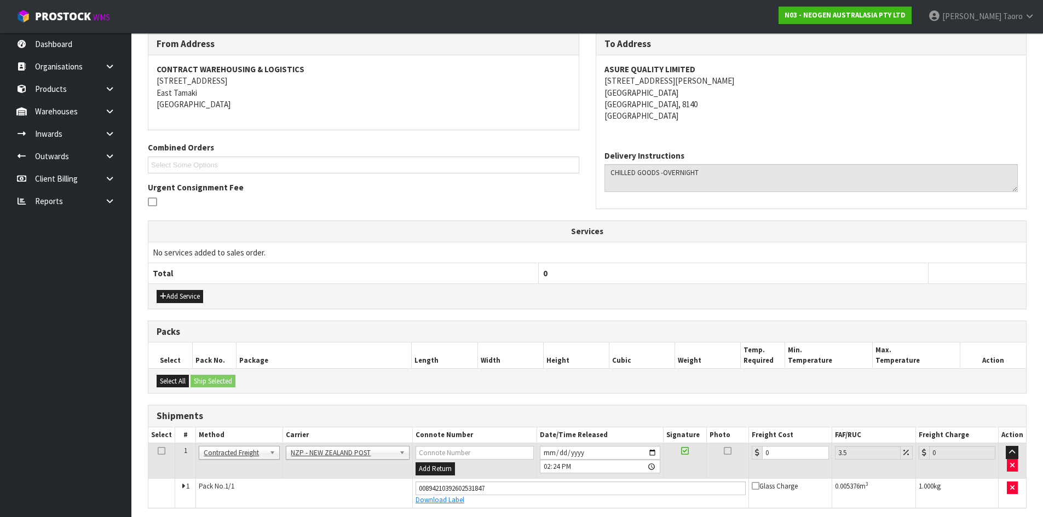
scroll to position [189, 0]
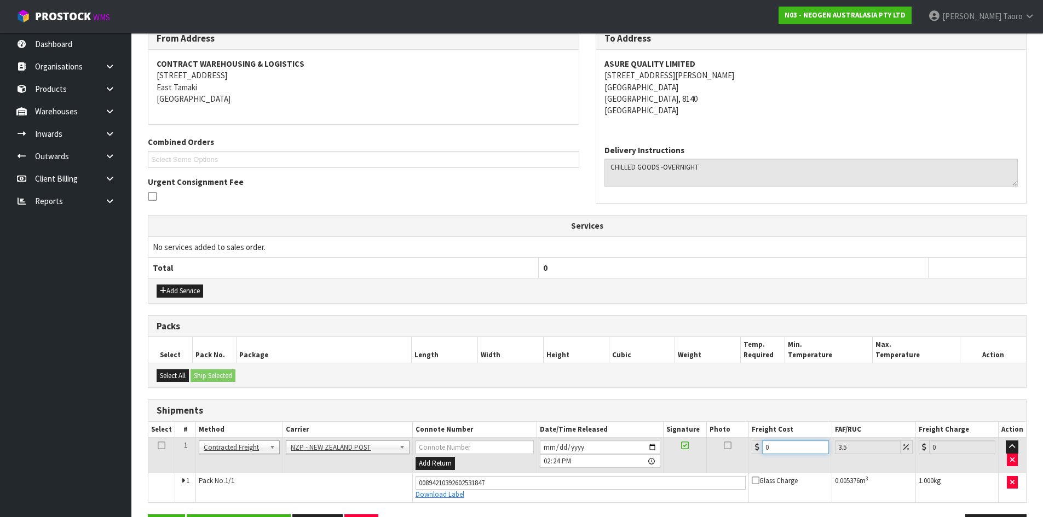
click at [789, 449] on input "0" at bounding box center [795, 448] width 66 height 14
click at [789, 448] on input "0" at bounding box center [795, 448] width 66 height 14
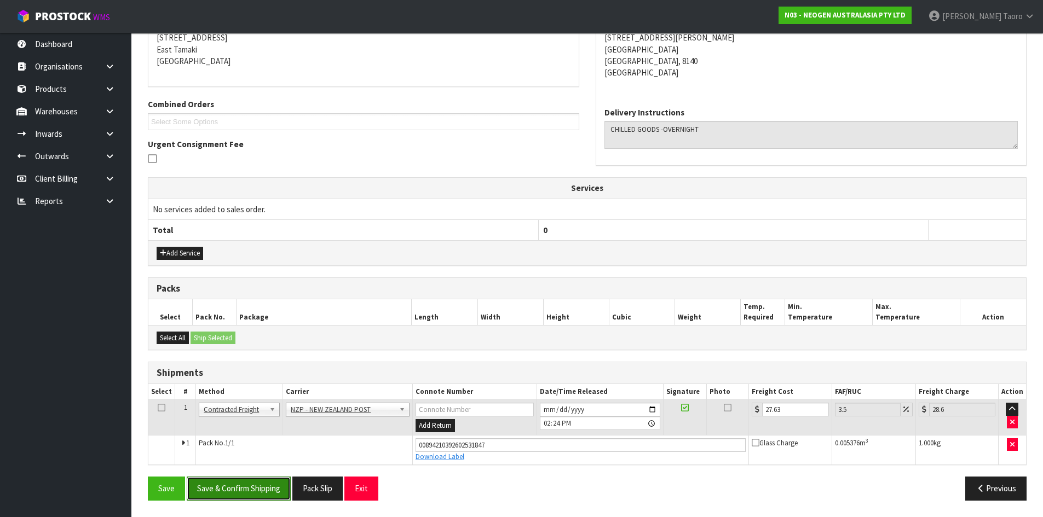
drag, startPoint x: 278, startPoint y: 481, endPoint x: 270, endPoint y: 480, distance: 7.3
click at [278, 481] on button "Save & Confirm Shipping" at bounding box center [239, 489] width 104 height 24
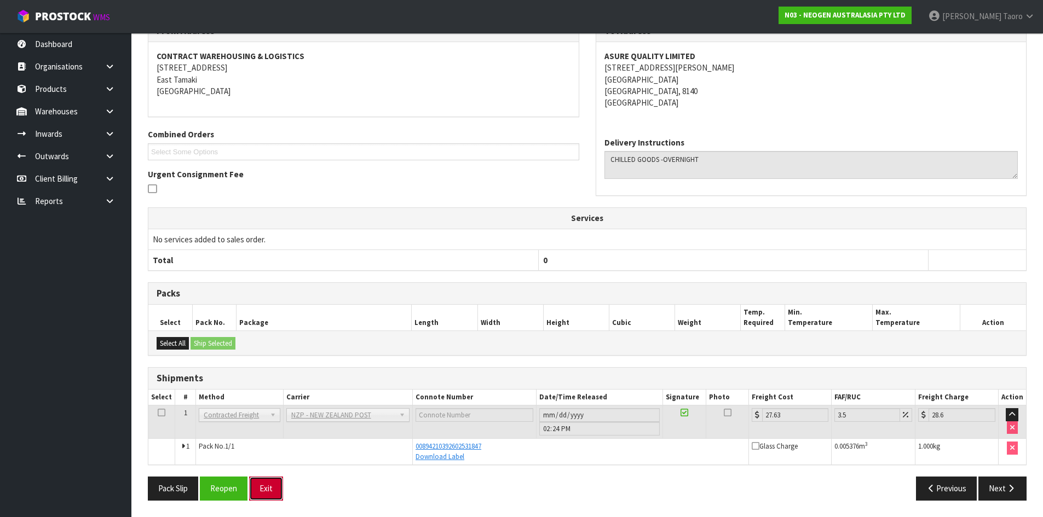
click at [265, 486] on button "Exit" at bounding box center [266, 489] width 34 height 24
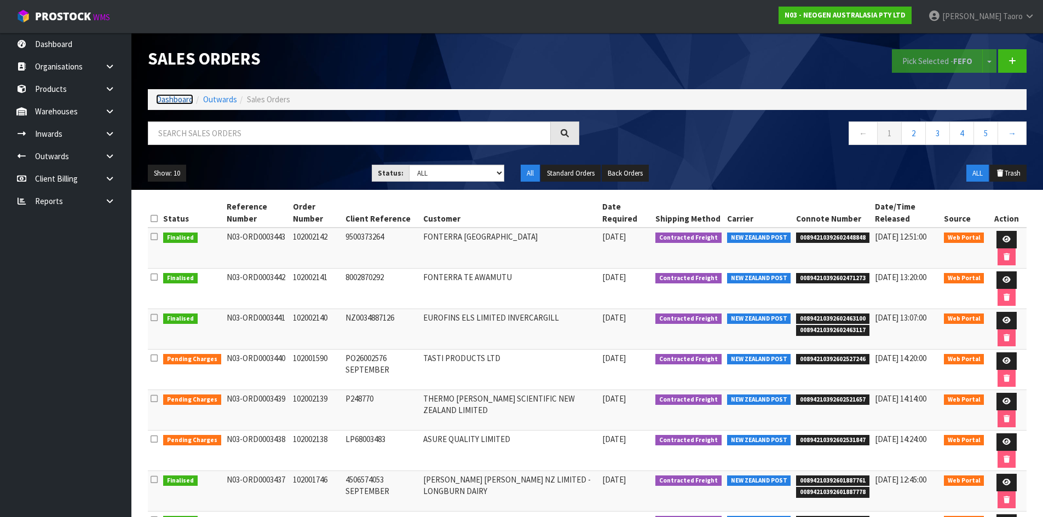
click at [180, 100] on link "Dashboard" at bounding box center [174, 99] width 37 height 10
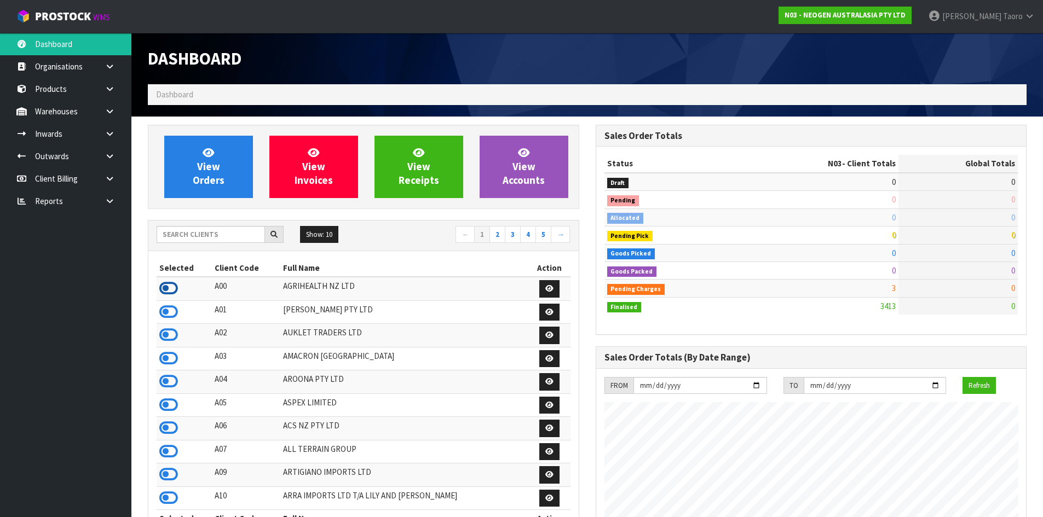
scroll to position [546558, 546940]
click at [169, 293] on icon at bounding box center [168, 288] width 19 height 16
click at [388, 241] on nav "← 1 2 3 4 5 →" at bounding box center [471, 235] width 199 height 19
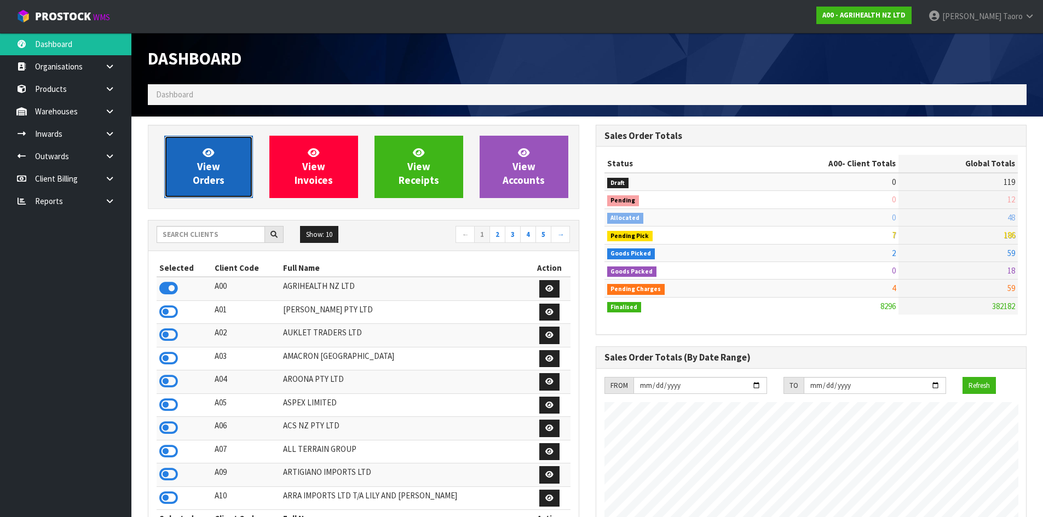
click at [233, 174] on link "View Orders" at bounding box center [208, 167] width 89 height 62
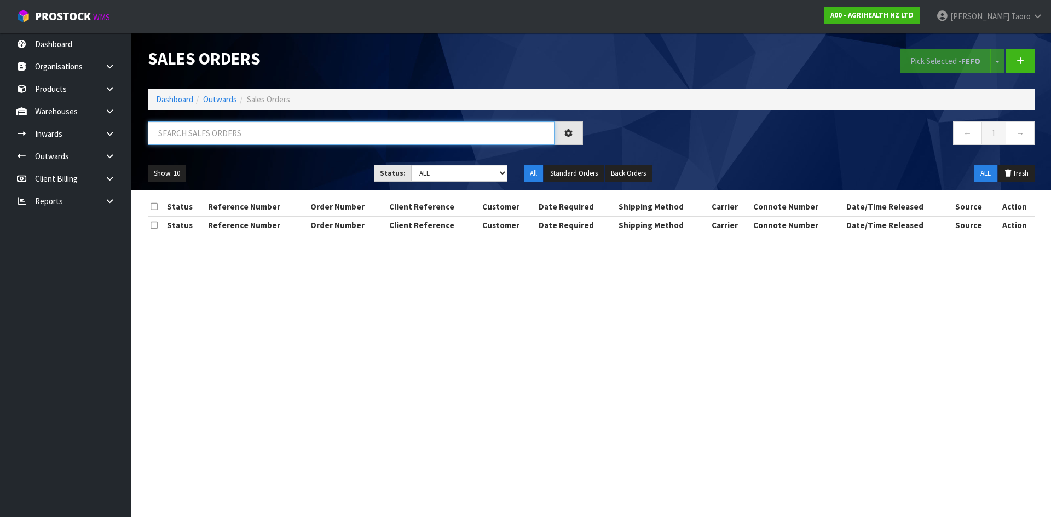
click at [223, 137] on input "text" at bounding box center [351, 134] width 407 height 24
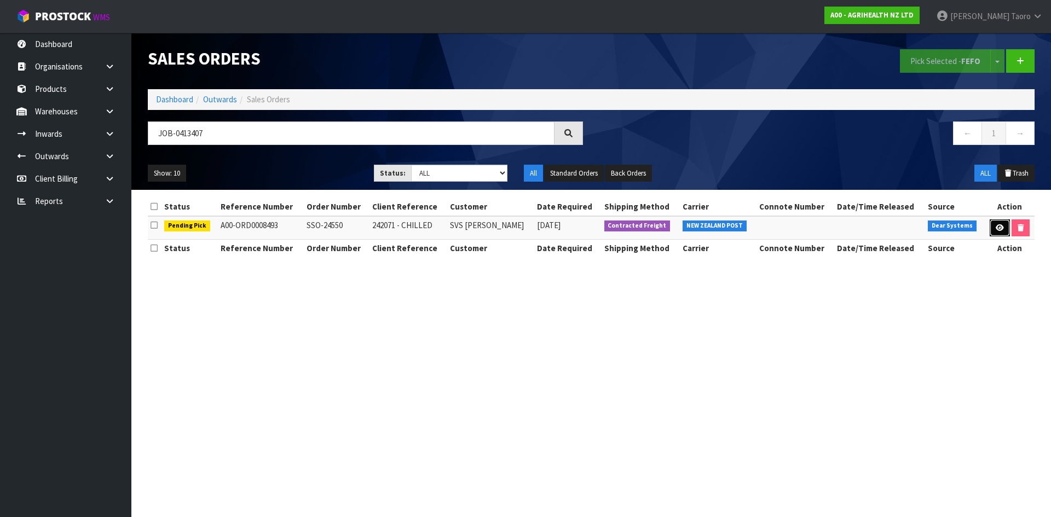
click at [996, 226] on icon at bounding box center [1000, 227] width 8 height 7
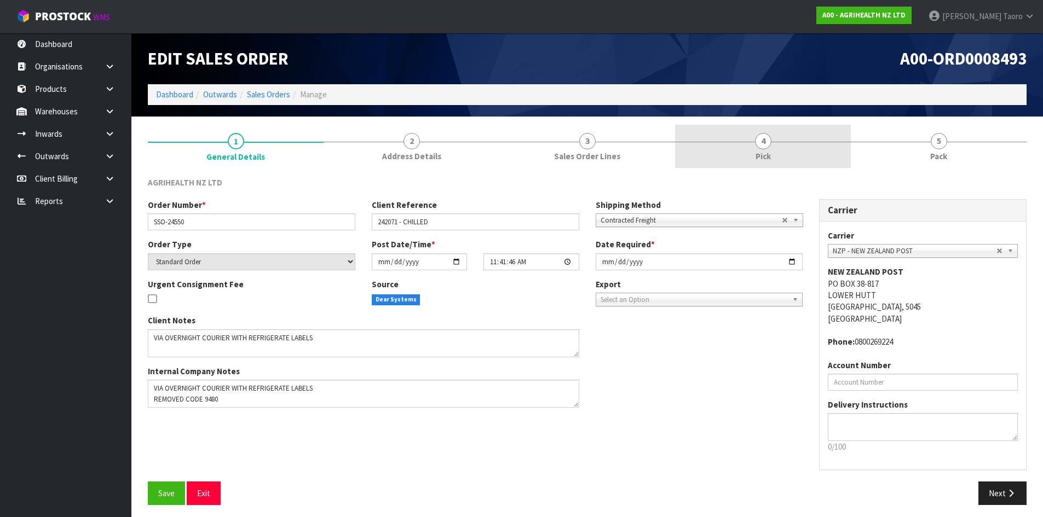
click at [811, 143] on link "4 Pick" at bounding box center [763, 146] width 176 height 43
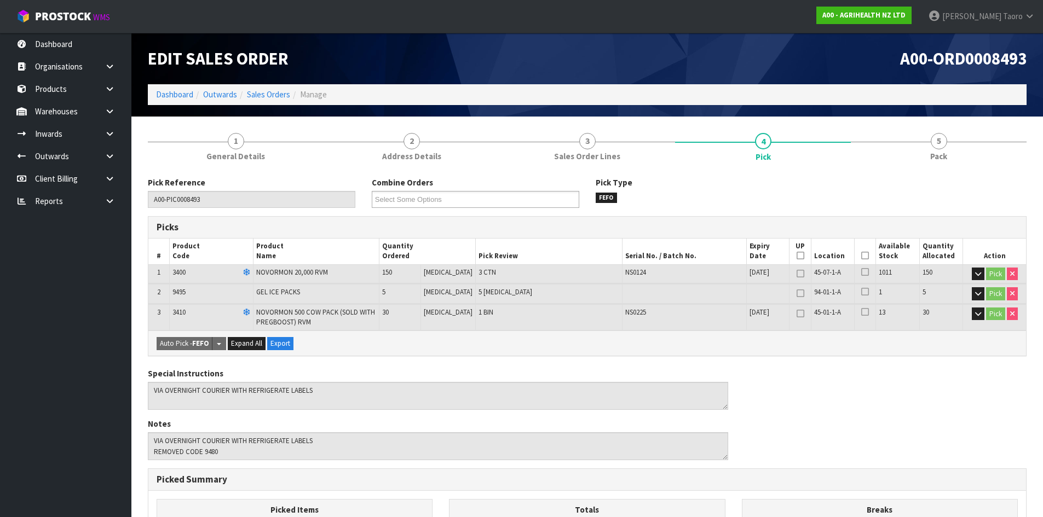
click at [764, 58] on h1 "A00-ORD0008493" at bounding box center [811, 58] width 431 height 19
click at [957, 57] on span "A00-ORD0008493" at bounding box center [963, 59] width 126 height 22
copy div "A00-ORD0008493"
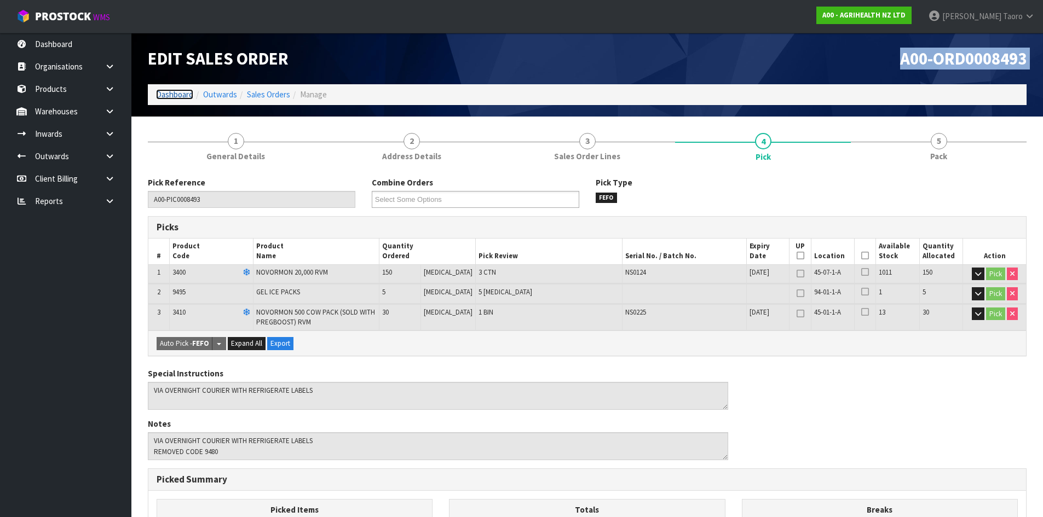
click at [170, 92] on link "Dashboard" at bounding box center [174, 94] width 37 height 10
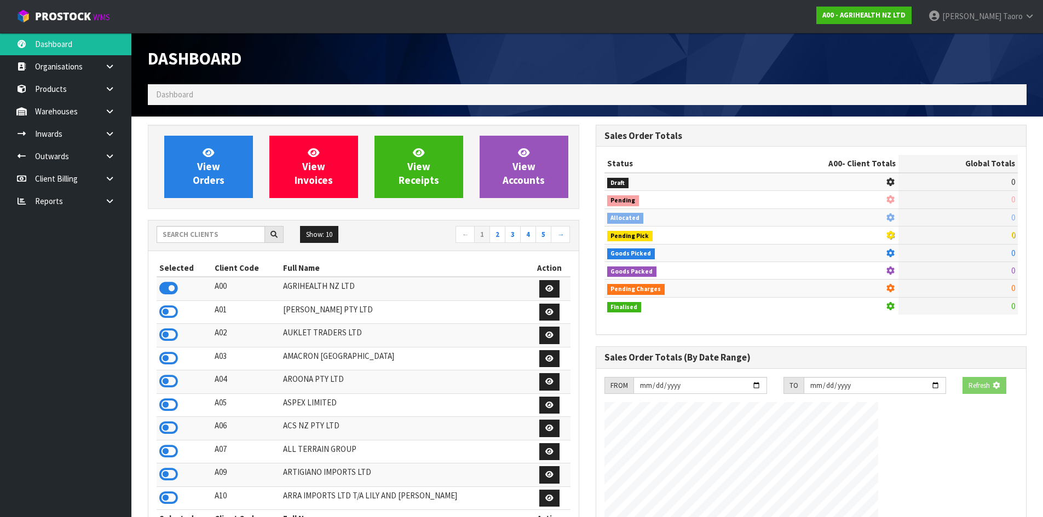
click at [828, 398] on div "FROM [DATE] TO [DATE] Refresh" at bounding box center [811, 390] width 430 height 26
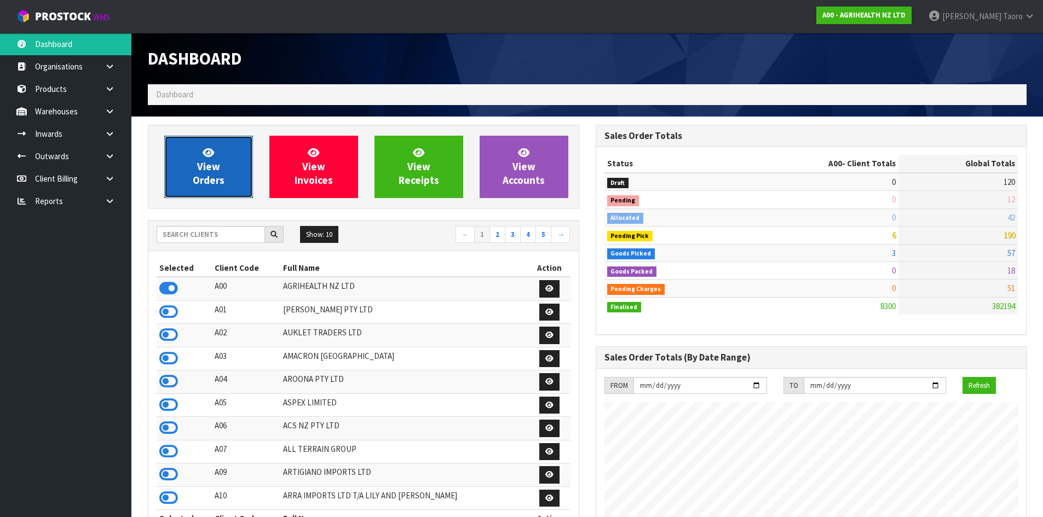
click at [221, 177] on span "View Orders" at bounding box center [209, 166] width 32 height 41
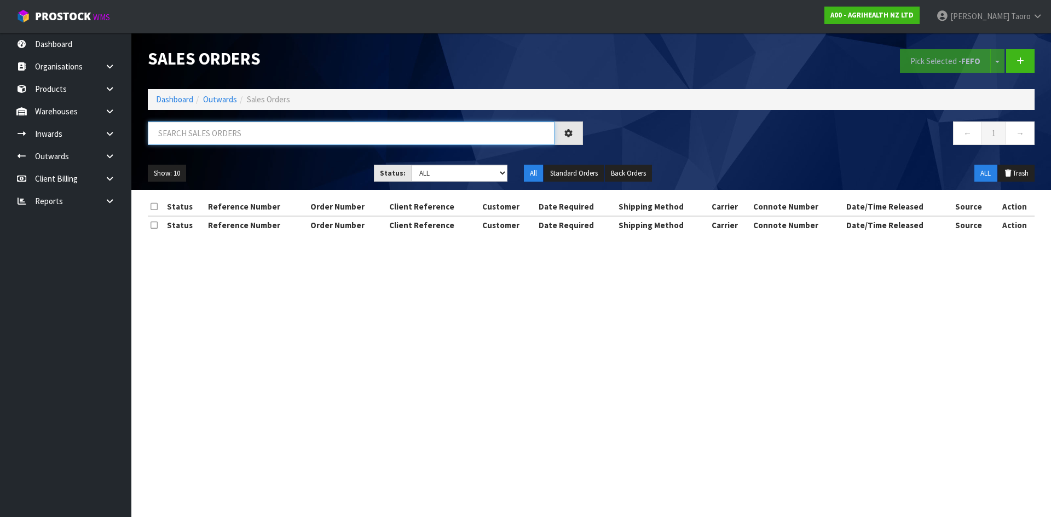
click at [300, 132] on input "text" at bounding box center [351, 134] width 407 height 24
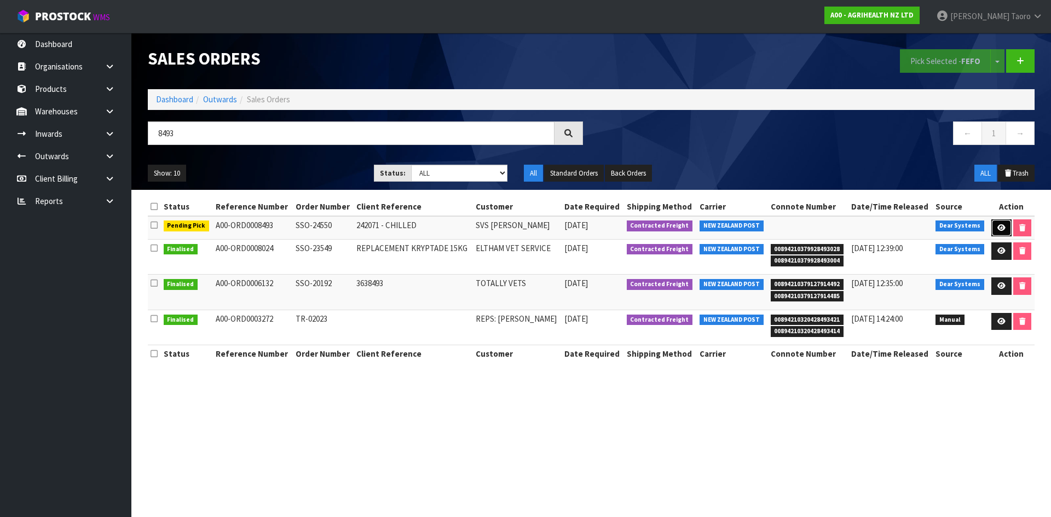
click at [997, 229] on icon at bounding box center [1001, 227] width 8 height 7
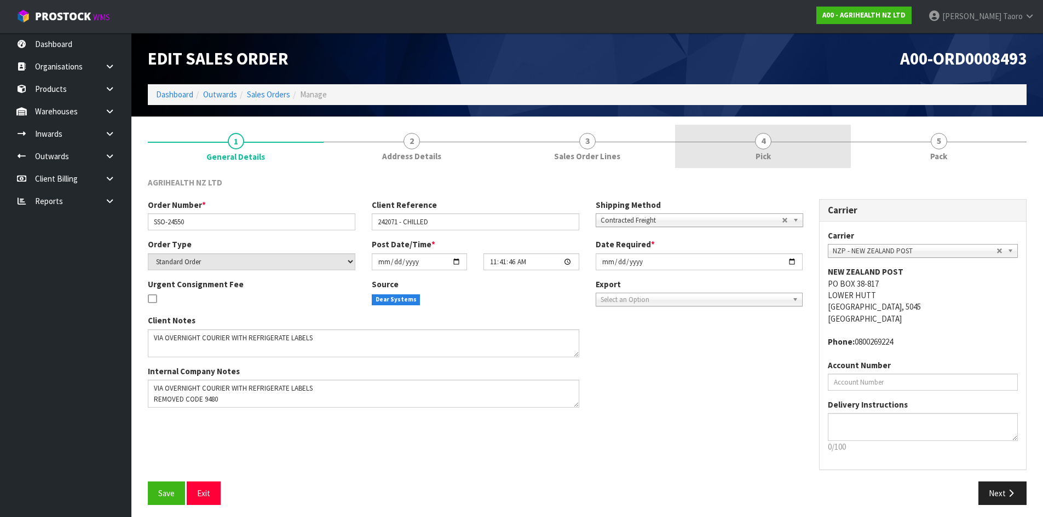
click at [776, 144] on link "4 Pick" at bounding box center [763, 146] width 176 height 43
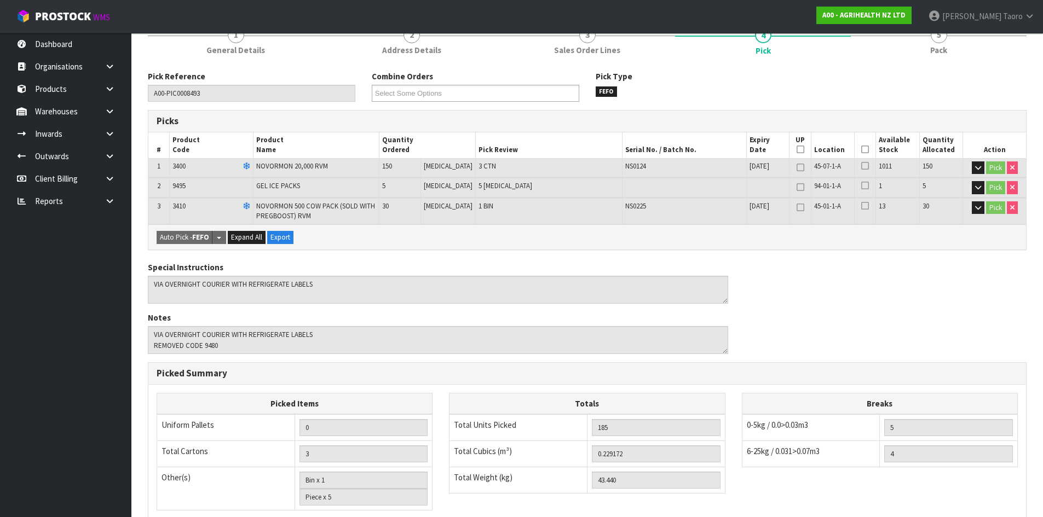
scroll to position [270, 0]
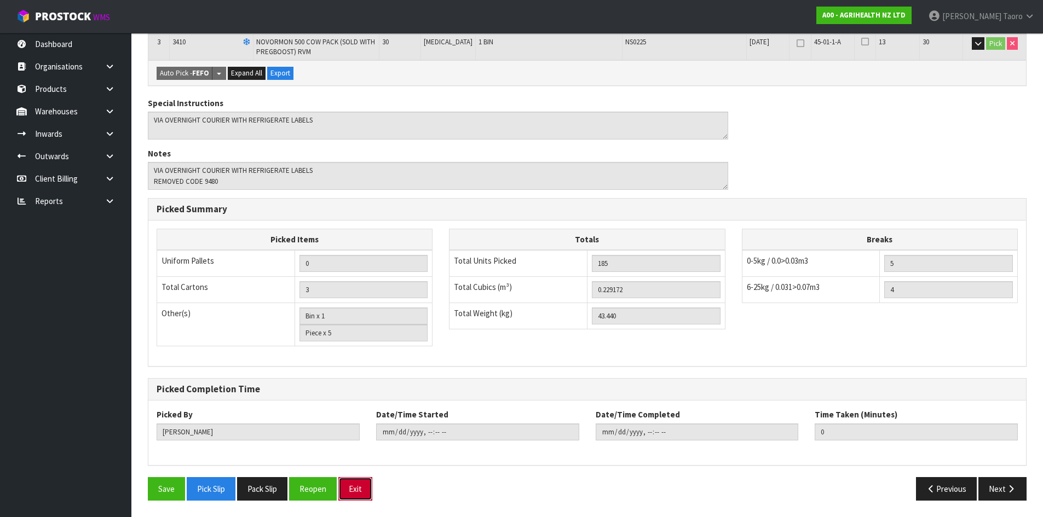
click at [358, 489] on button "Exit" at bounding box center [355, 489] width 34 height 24
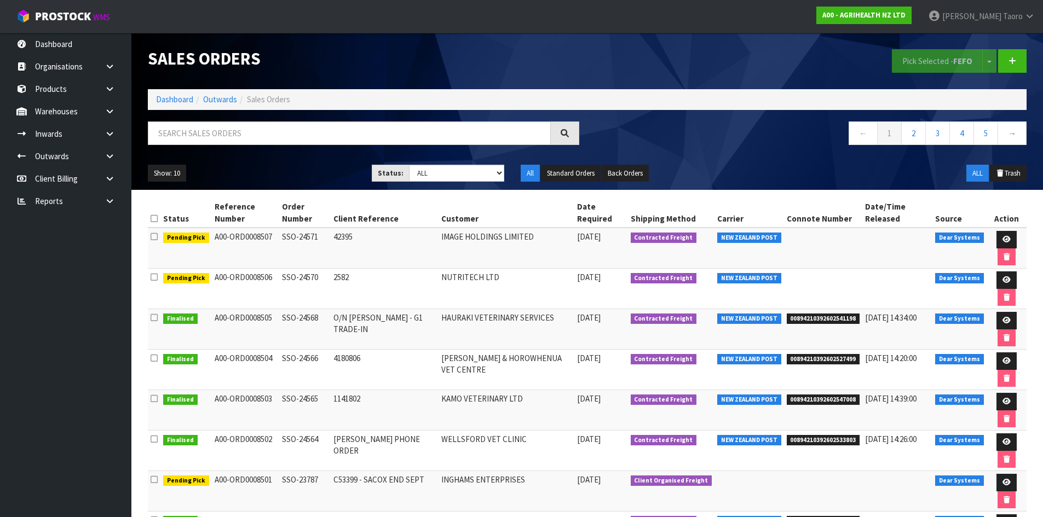
click at [638, 80] on div "Pick Selected - FEFO Split button! FIFO - First In First Out FEFO - First Expir…" at bounding box center [811, 61] width 448 height 56
click at [264, 133] on input "text" at bounding box center [349, 134] width 403 height 24
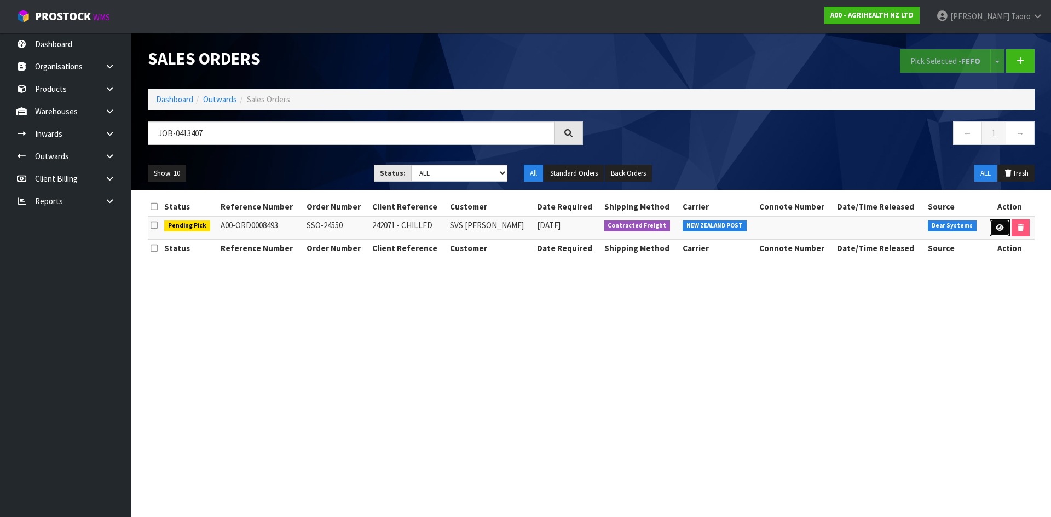
click at [996, 227] on icon at bounding box center [1000, 227] width 8 height 7
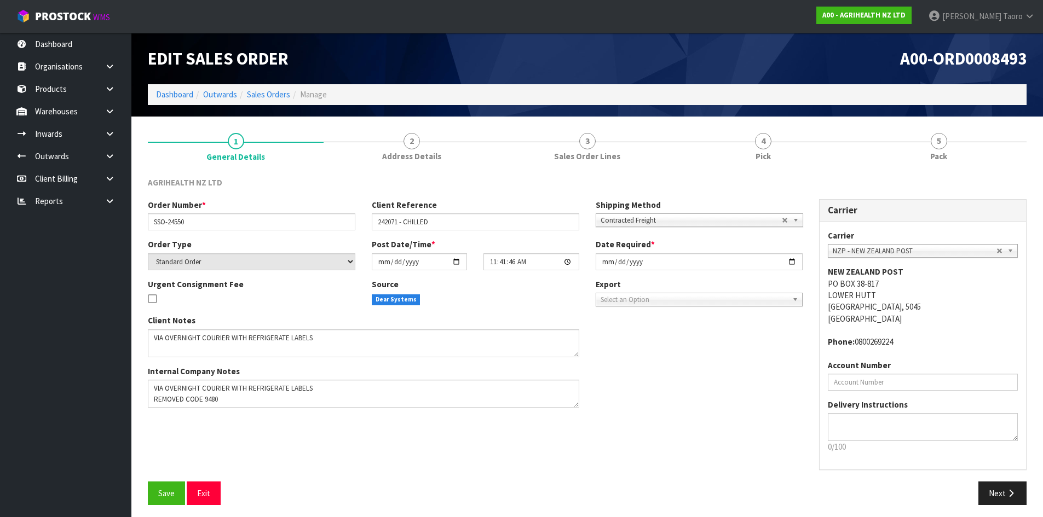
click at [796, 156] on link "4 Pick" at bounding box center [763, 146] width 176 height 43
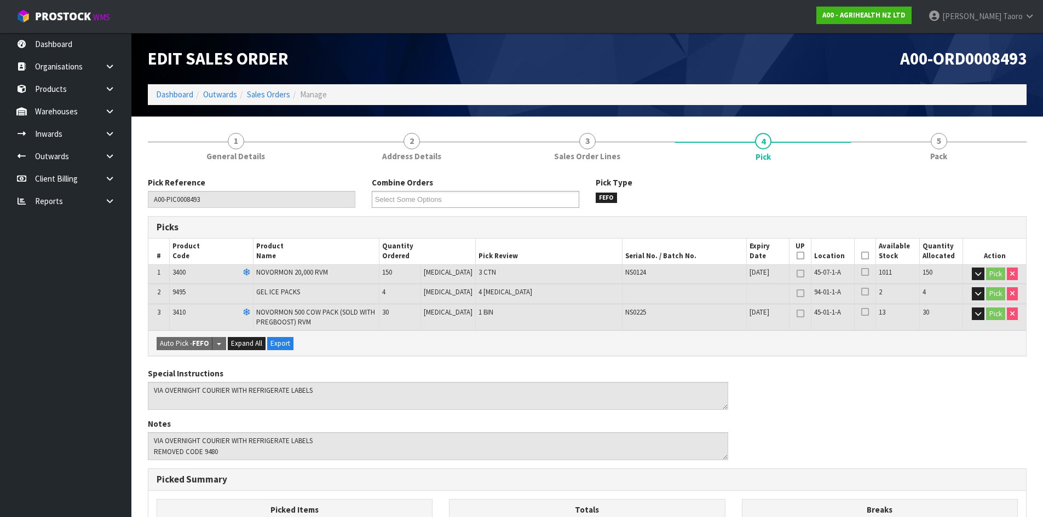
click at [864, 256] on icon at bounding box center [865, 256] width 8 height 1
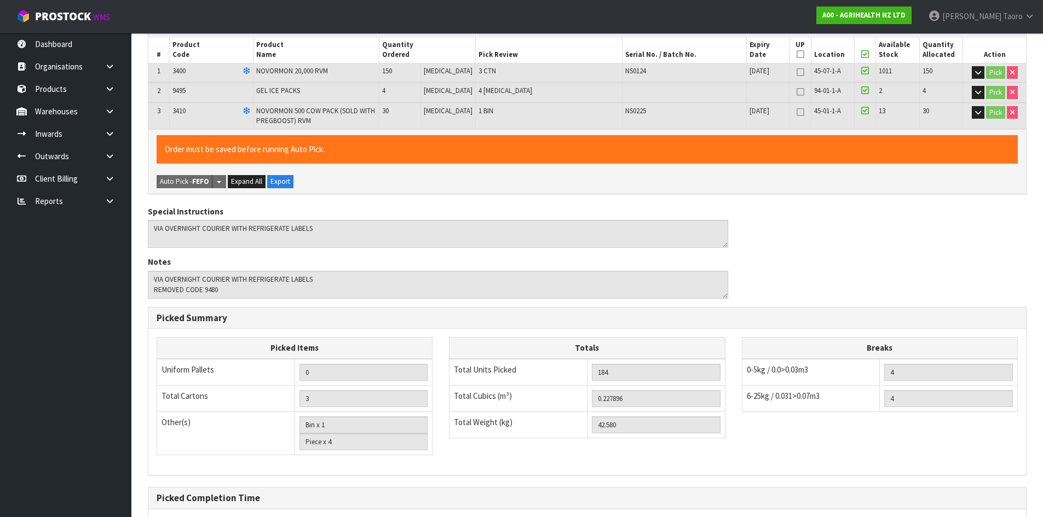
scroll to position [310, 0]
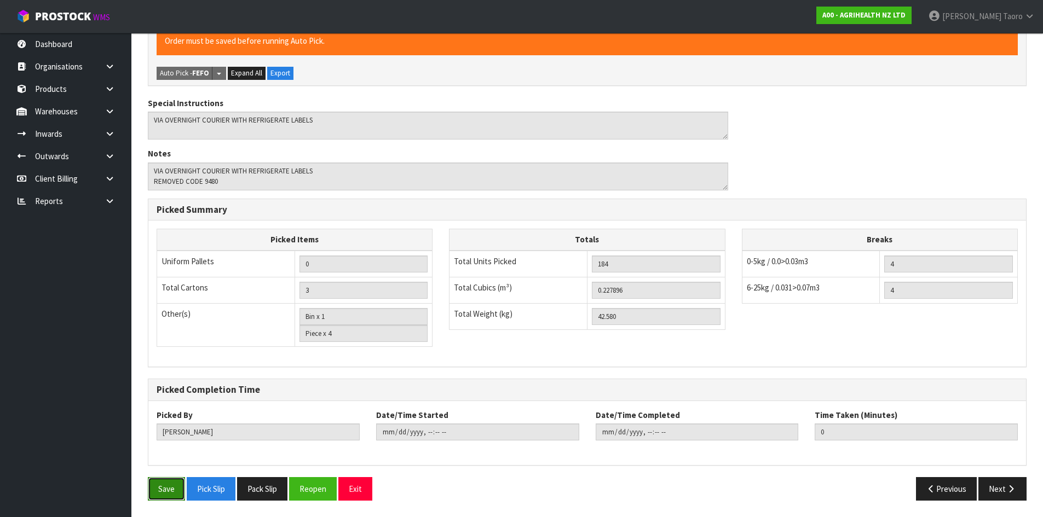
click at [164, 489] on button "Save" at bounding box center [166, 489] width 37 height 24
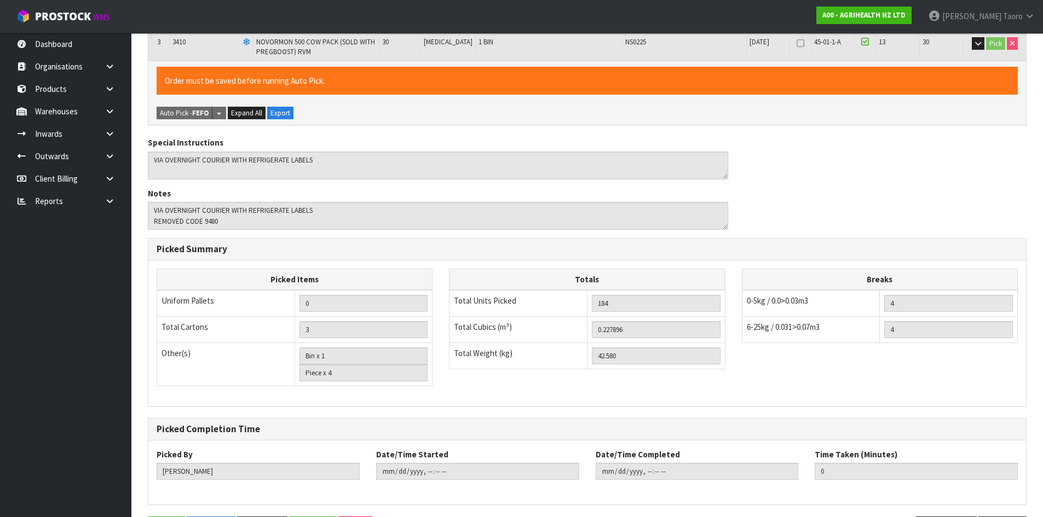
scroll to position [0, 0]
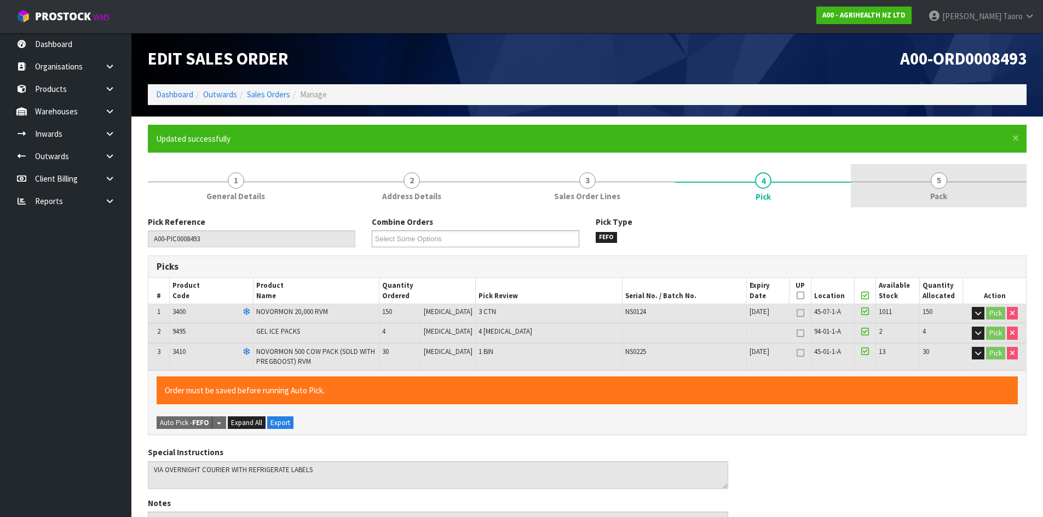
click at [961, 182] on div at bounding box center [939, 182] width 176 height 1
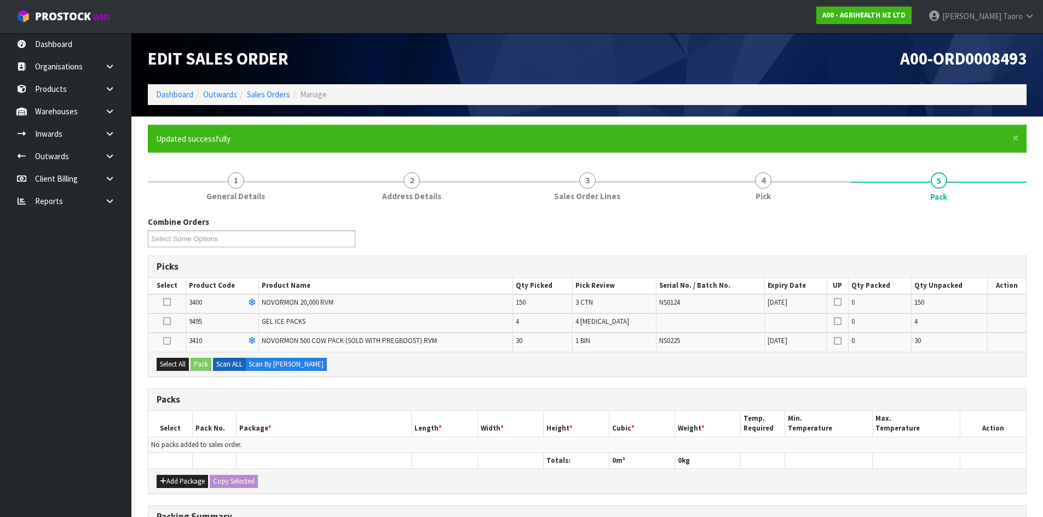
click at [168, 341] on icon at bounding box center [167, 341] width 8 height 1
click at [0, 0] on input "checkbox" at bounding box center [0, 0] width 0 height 0
click at [166, 321] on icon at bounding box center [167, 321] width 8 height 1
click at [0, 0] on input "checkbox" at bounding box center [0, 0] width 0 height 0
click at [177, 483] on button "Add Package" at bounding box center [182, 481] width 51 height 13
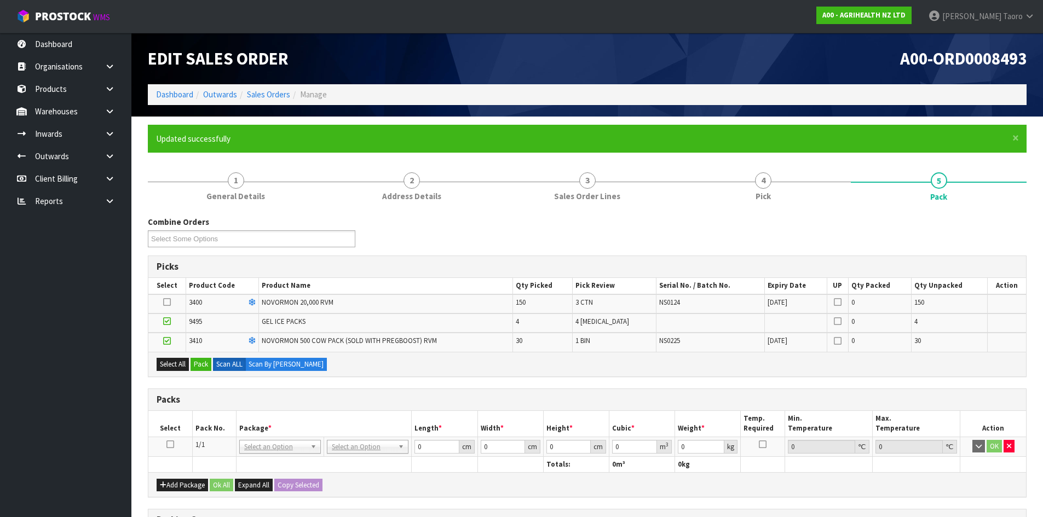
drag, startPoint x: 169, startPoint y: 446, endPoint x: 194, endPoint y: 399, distance: 52.9
click at [170, 445] on icon at bounding box center [170, 444] width 8 height 1
click at [204, 364] on button "Pack" at bounding box center [200, 364] width 21 height 13
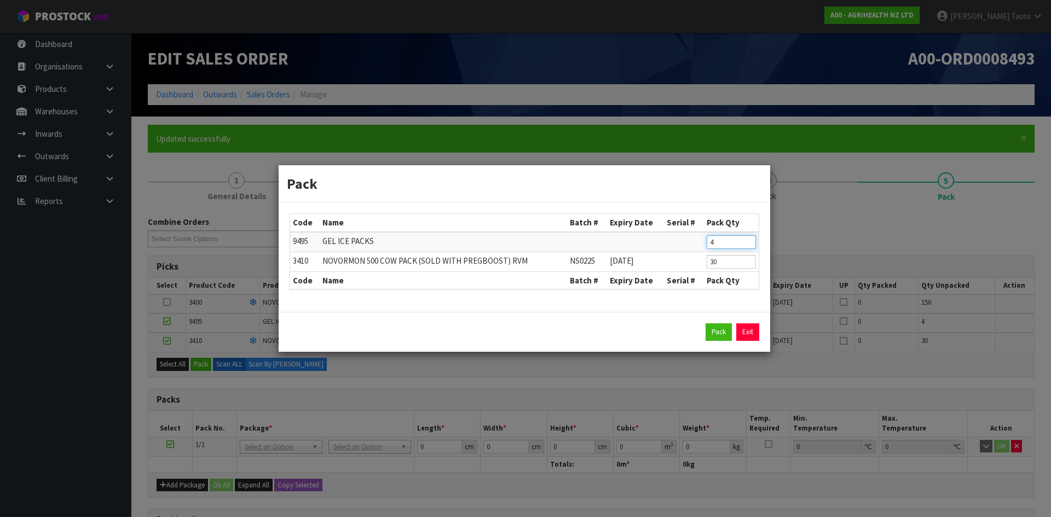
drag, startPoint x: 727, startPoint y: 242, endPoint x: 688, endPoint y: 241, distance: 38.9
click at [688, 241] on tr "9495 GEL ICE PACKS 4" at bounding box center [524, 242] width 469 height 20
click button "Pack" at bounding box center [719, 333] width 26 height 18
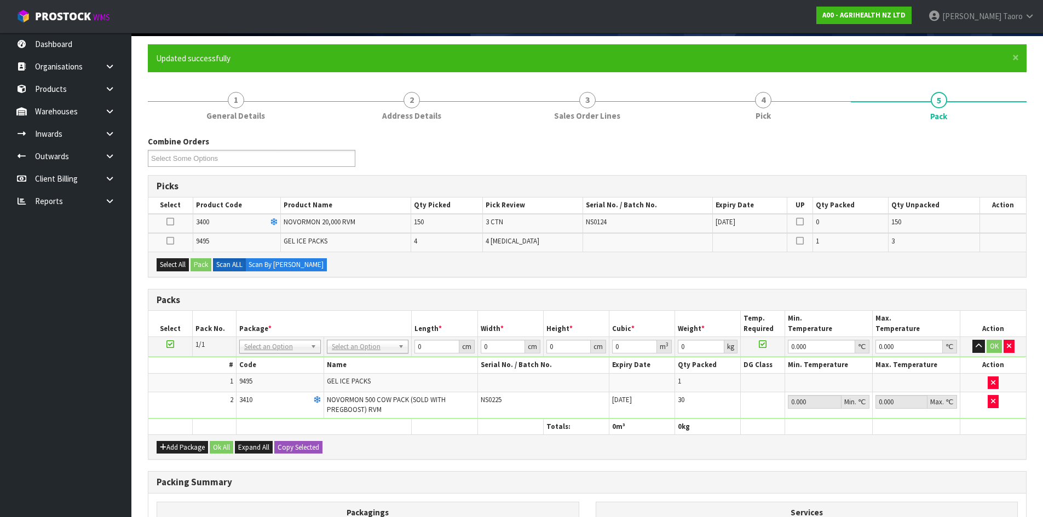
scroll to position [164, 0]
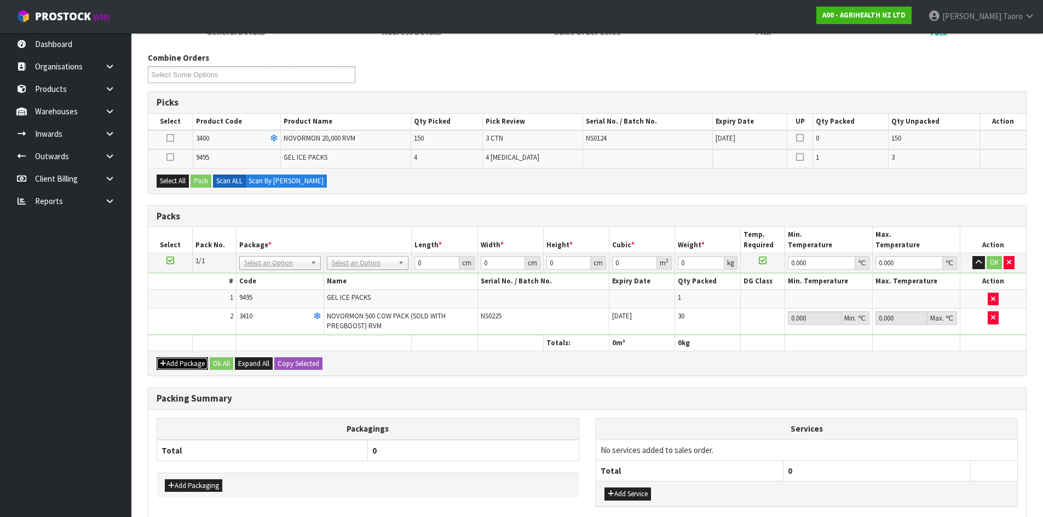
click at [175, 365] on button "Add Package" at bounding box center [182, 363] width 51 height 13
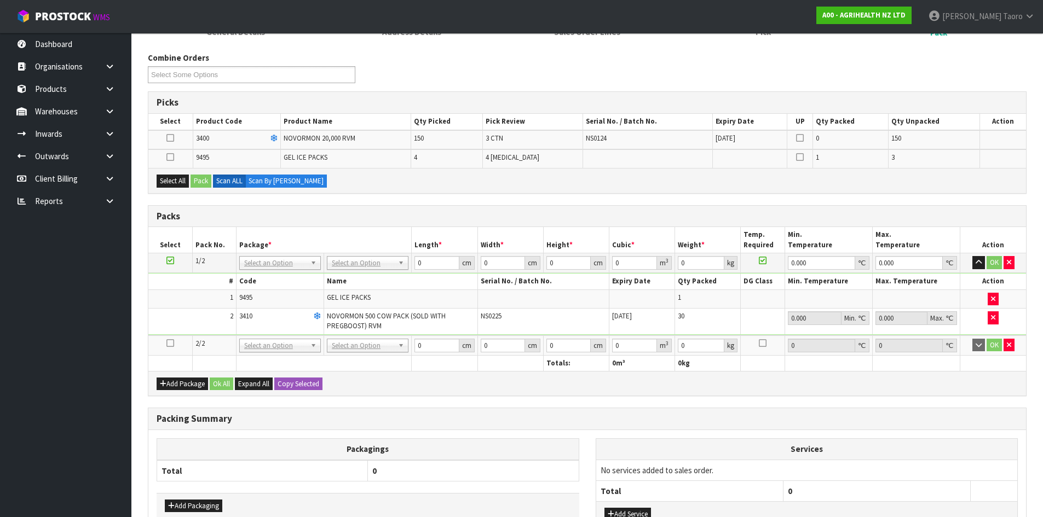
click at [170, 261] on icon at bounding box center [170, 261] width 8 height 1
click at [170, 344] on icon at bounding box center [170, 343] width 8 height 1
click at [184, 186] on button "Select All" at bounding box center [173, 181] width 32 height 13
click at [197, 182] on button "Pack" at bounding box center [200, 181] width 21 height 13
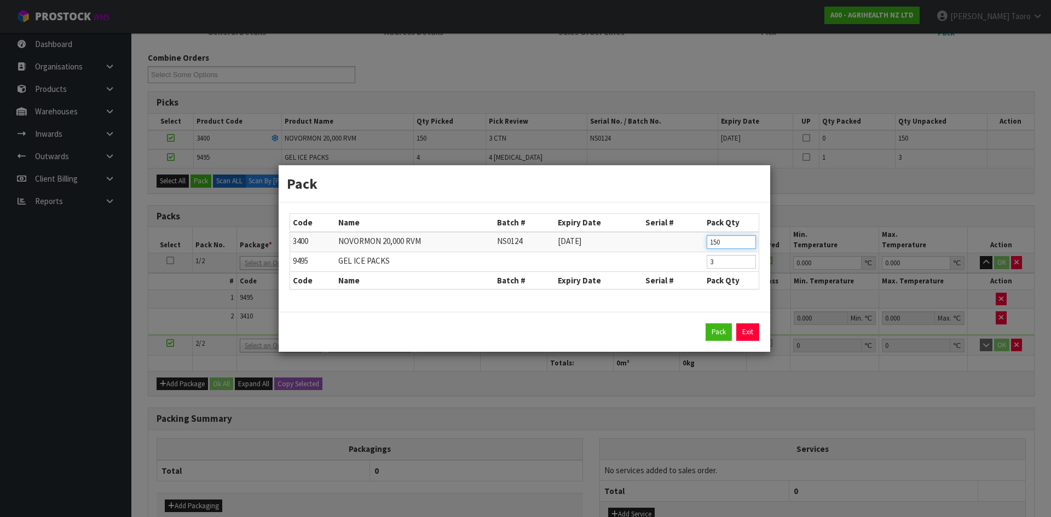
drag, startPoint x: 728, startPoint y: 241, endPoint x: 678, endPoint y: 238, distance: 50.0
click at [678, 238] on tr "3400 [GEOGRAPHIC_DATA] 20,000 RVM NS0124 [DATE] 150" at bounding box center [524, 242] width 469 height 20
click button "Pack" at bounding box center [719, 333] width 26 height 18
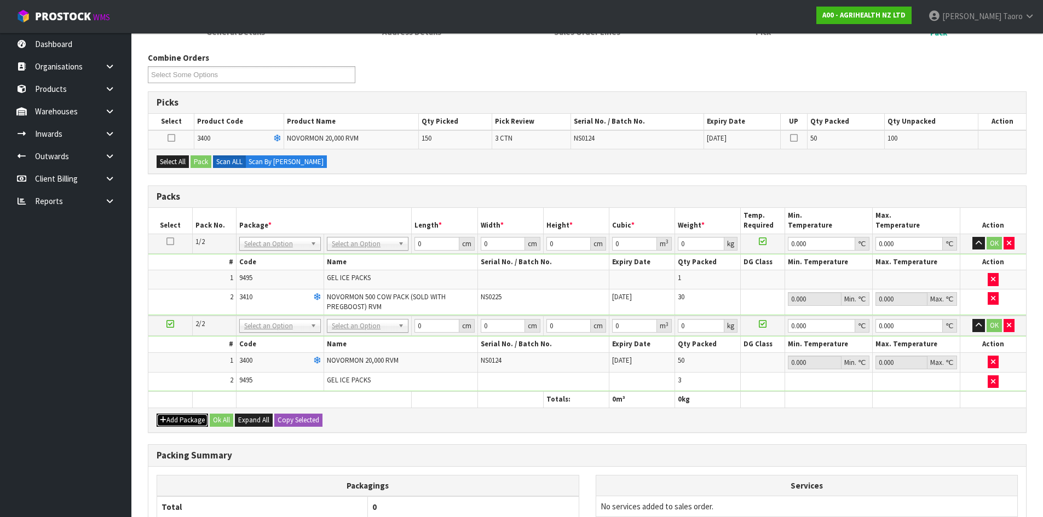
click at [164, 419] on icon "button" at bounding box center [163, 420] width 7 height 7
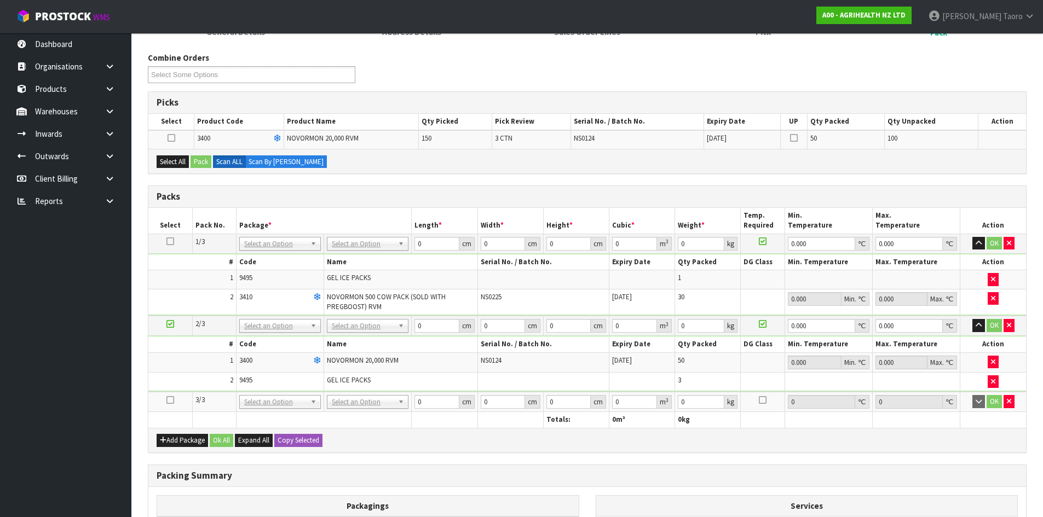
click at [167, 401] on icon at bounding box center [170, 400] width 8 height 1
drag, startPoint x: 992, startPoint y: 382, endPoint x: 505, endPoint y: 378, distance: 487.2
click at [992, 380] on icon "button" at bounding box center [993, 381] width 4 height 7
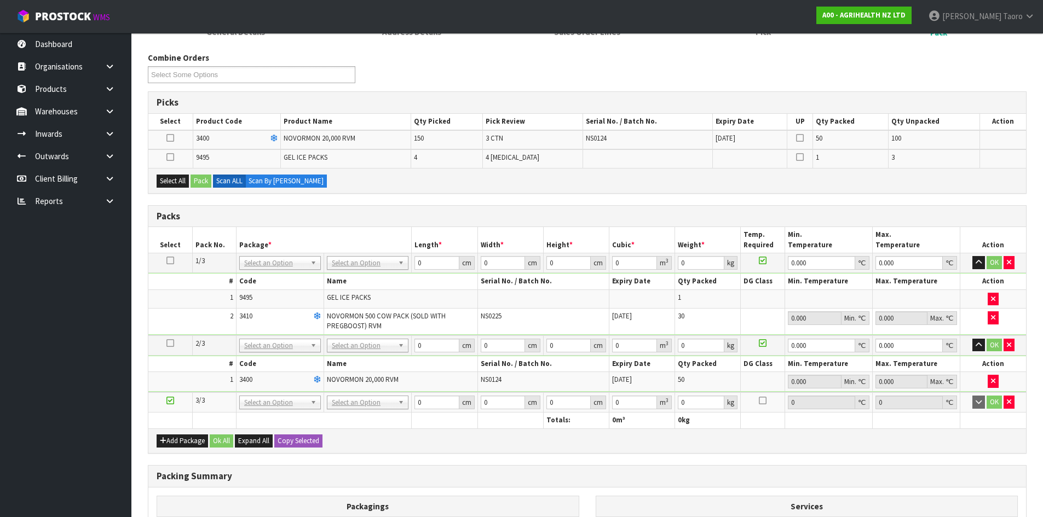
click at [171, 343] on icon at bounding box center [170, 343] width 8 height 1
click at [169, 157] on icon at bounding box center [170, 157] width 8 height 1
click at [0, 0] on input "checkbox" at bounding box center [0, 0] width 0 height 0
click at [201, 183] on button "Pack" at bounding box center [200, 181] width 21 height 13
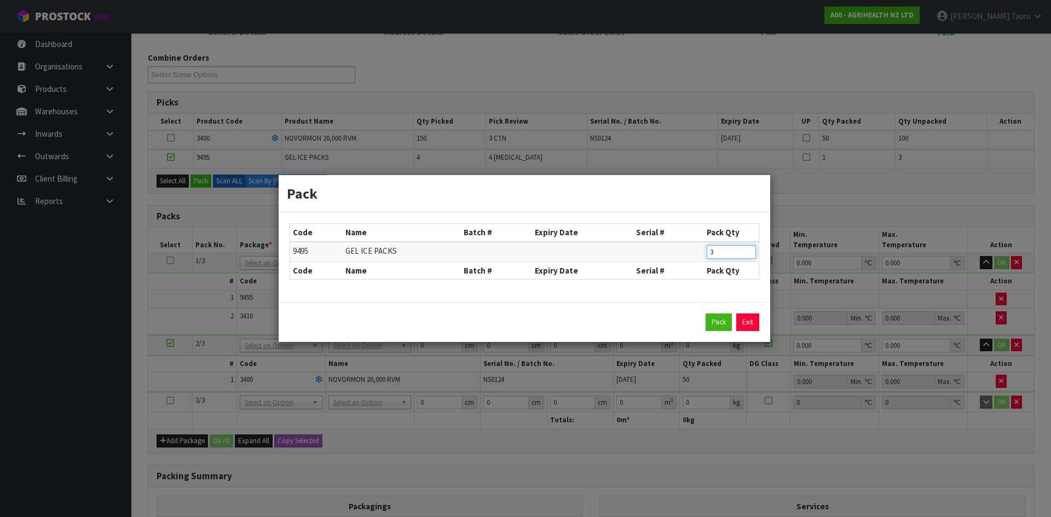
click at [661, 269] on table "Code Name Batch # Expiry Date Serial # Pack Qty 9495 GEL ICE PACKS 3 Code Name …" at bounding box center [524, 251] width 469 height 55
click button "Pack" at bounding box center [719, 323] width 26 height 18
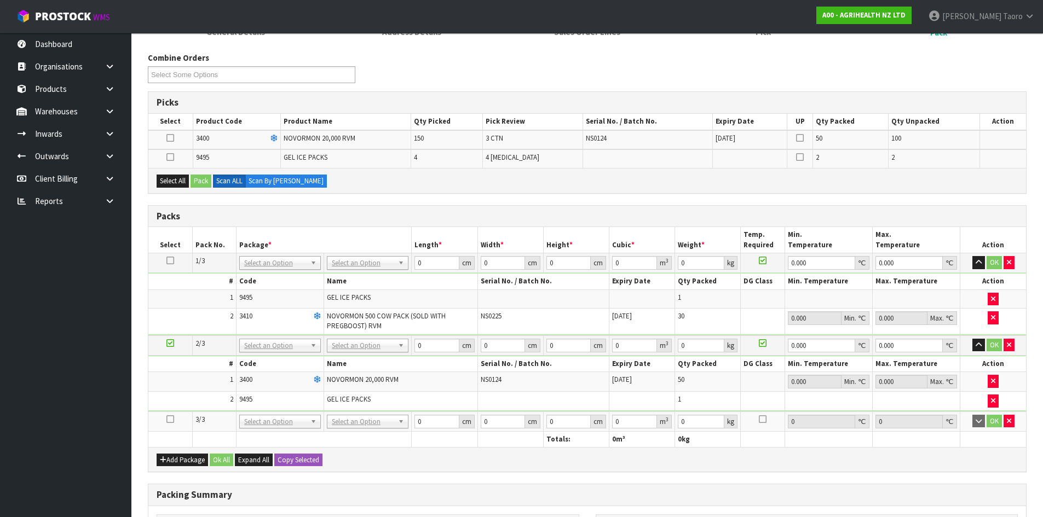
click at [171, 419] on icon at bounding box center [170, 419] width 8 height 1
drag, startPoint x: 181, startPoint y: 181, endPoint x: 195, endPoint y: 181, distance: 14.8
click at [185, 181] on button "Select All" at bounding box center [173, 181] width 32 height 13
click at [197, 181] on button "Pack" at bounding box center [200, 181] width 21 height 13
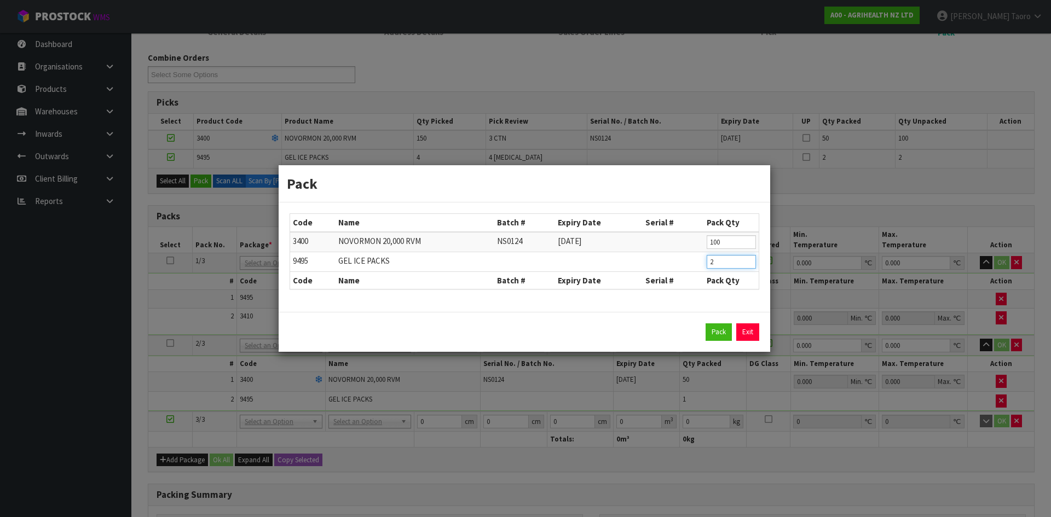
drag, startPoint x: 728, startPoint y: 261, endPoint x: 682, endPoint y: 275, distance: 48.1
click at [682, 275] on table "Code Name Batch # Expiry Date Serial # Pack Qty 3400 [GEOGRAPHIC_DATA] 20,000 R…" at bounding box center [524, 251] width 469 height 75
drag, startPoint x: 723, startPoint y: 235, endPoint x: 701, endPoint y: 239, distance: 22.2
click at [701, 239] on tr "3400 [GEOGRAPHIC_DATA] 20,000 RVM NS0124 [DATE] 100" at bounding box center [524, 242] width 469 height 20
click button "Pack" at bounding box center [719, 333] width 26 height 18
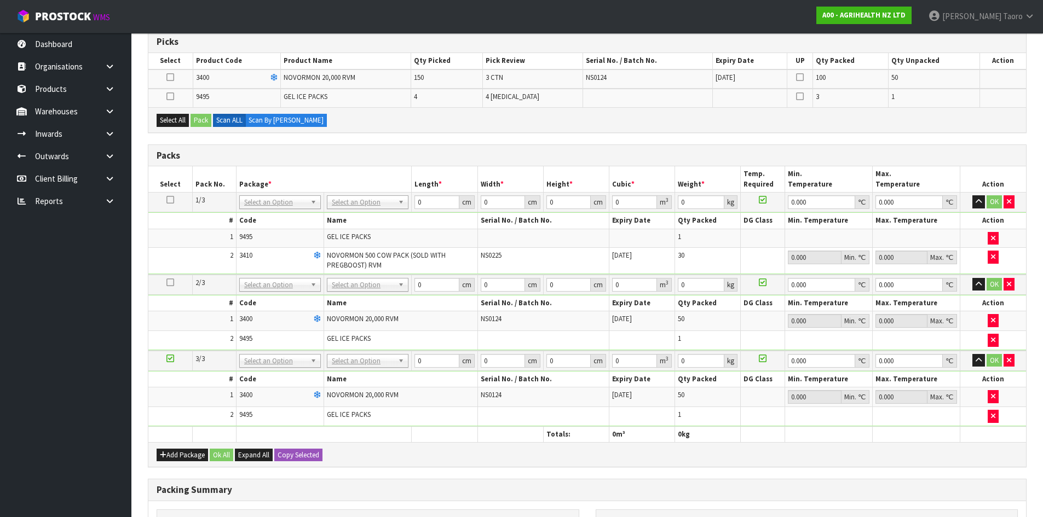
scroll to position [274, 0]
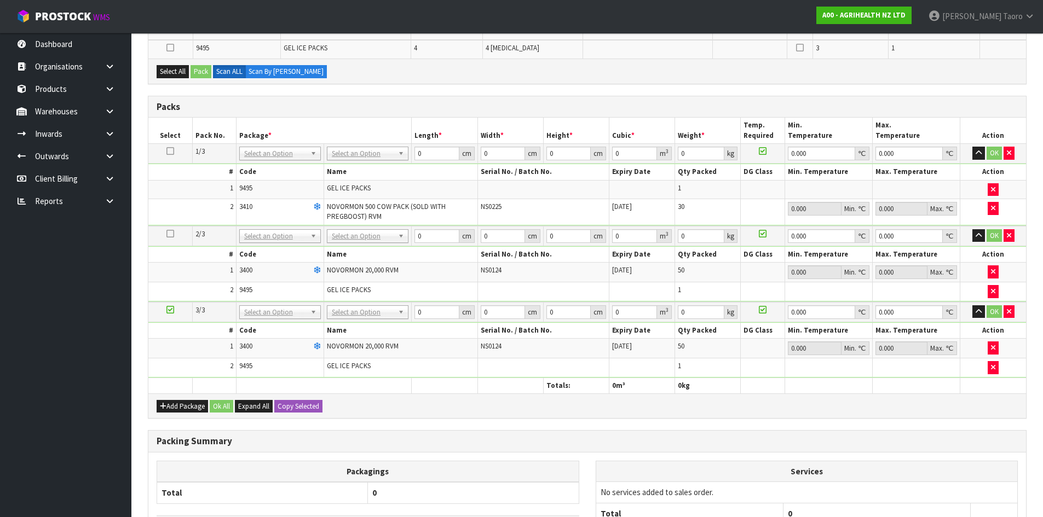
click at [168, 399] on div "Add Package Ok All Expand All Copy Selected" at bounding box center [586, 406] width 877 height 25
drag, startPoint x: 168, startPoint y: 409, endPoint x: 168, endPoint y: 403, distance: 6.0
click at [168, 407] on button "Add Package" at bounding box center [182, 406] width 51 height 13
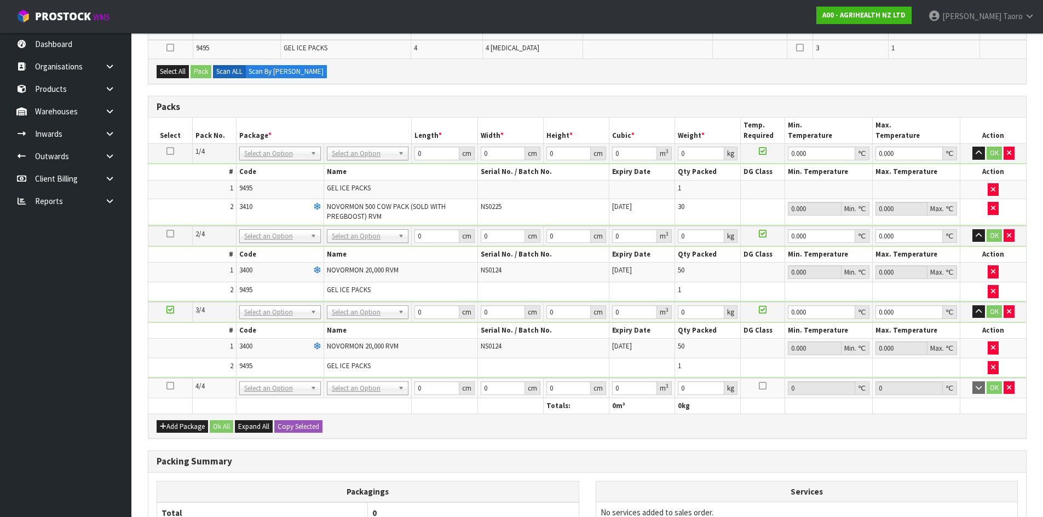
click at [173, 386] on icon at bounding box center [170, 386] width 8 height 1
click at [172, 77] on button "Select All" at bounding box center [173, 71] width 32 height 13
click at [203, 74] on button "Pack" at bounding box center [200, 71] width 21 height 13
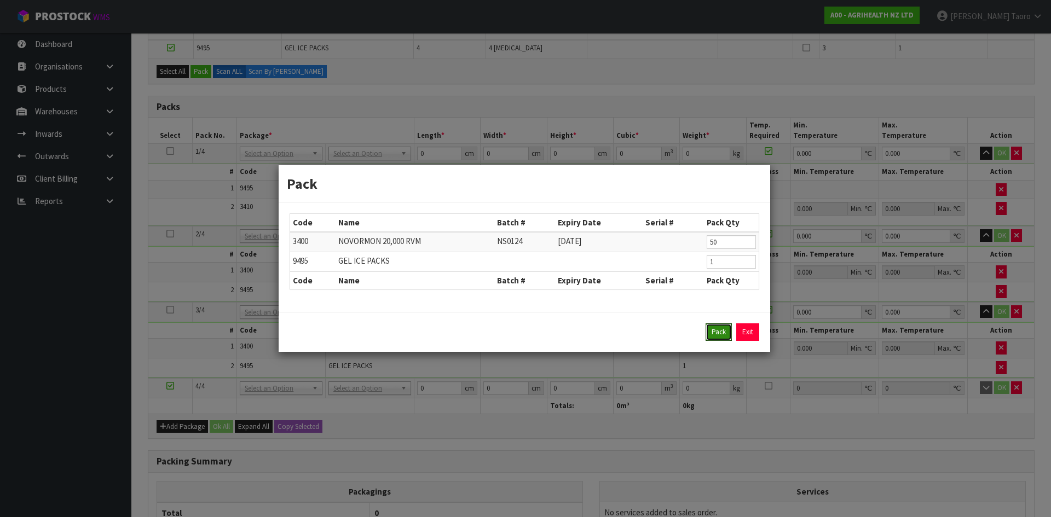
click at [719, 324] on button "Pack" at bounding box center [719, 333] width 26 height 18
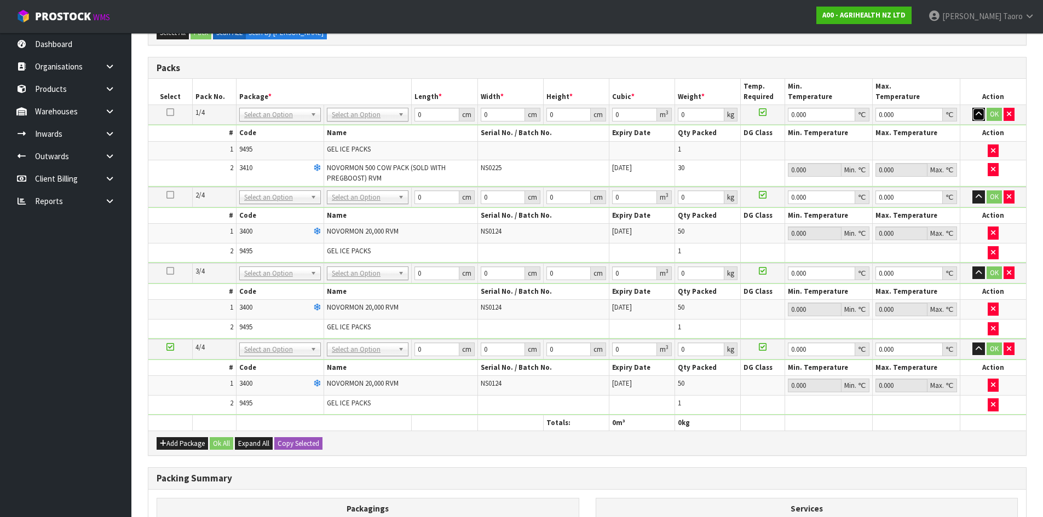
click at [977, 117] on icon "button" at bounding box center [978, 114] width 6 height 7
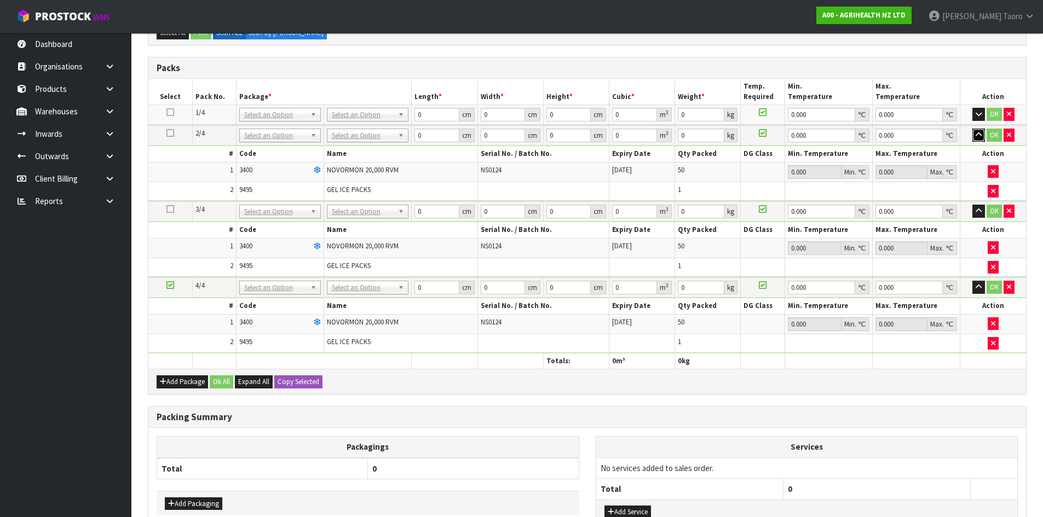
click at [981, 130] on button "button" at bounding box center [978, 135] width 13 height 13
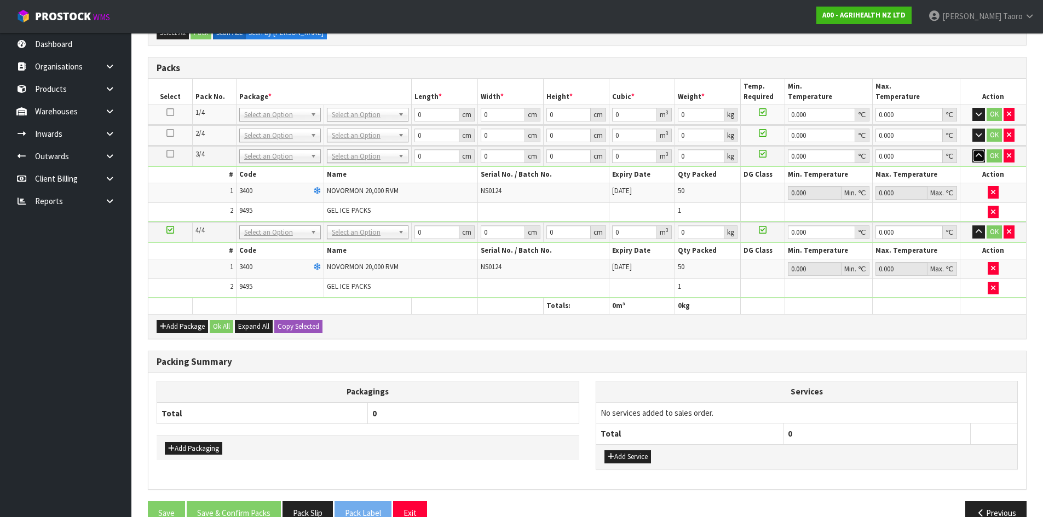
click at [981, 151] on button "button" at bounding box center [978, 155] width 13 height 13
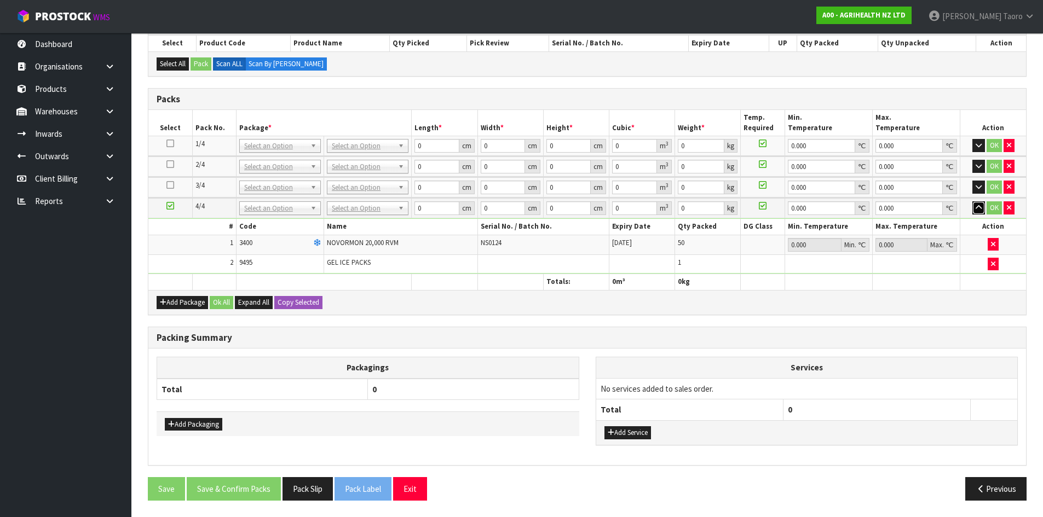
click at [977, 203] on button "button" at bounding box center [978, 207] width 13 height 13
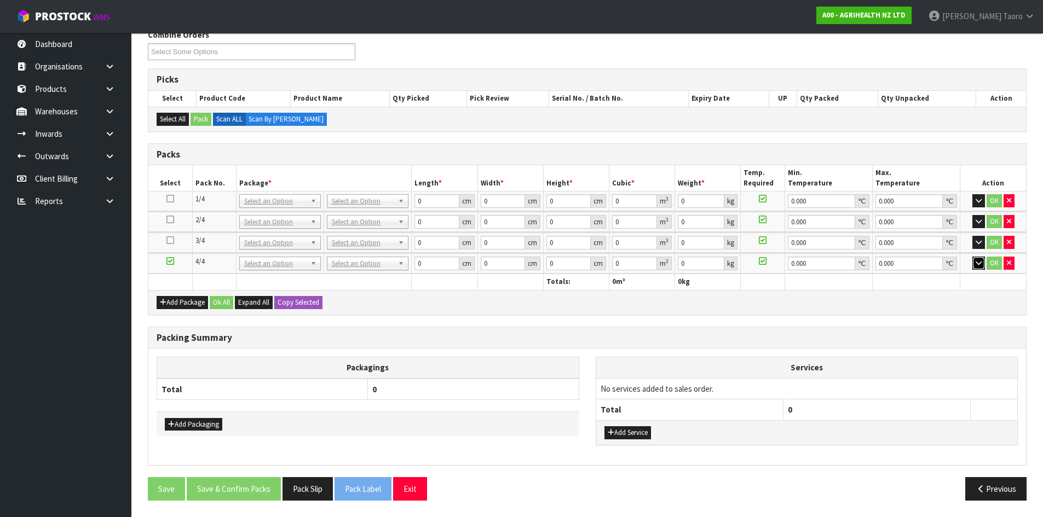
scroll to position [187, 0]
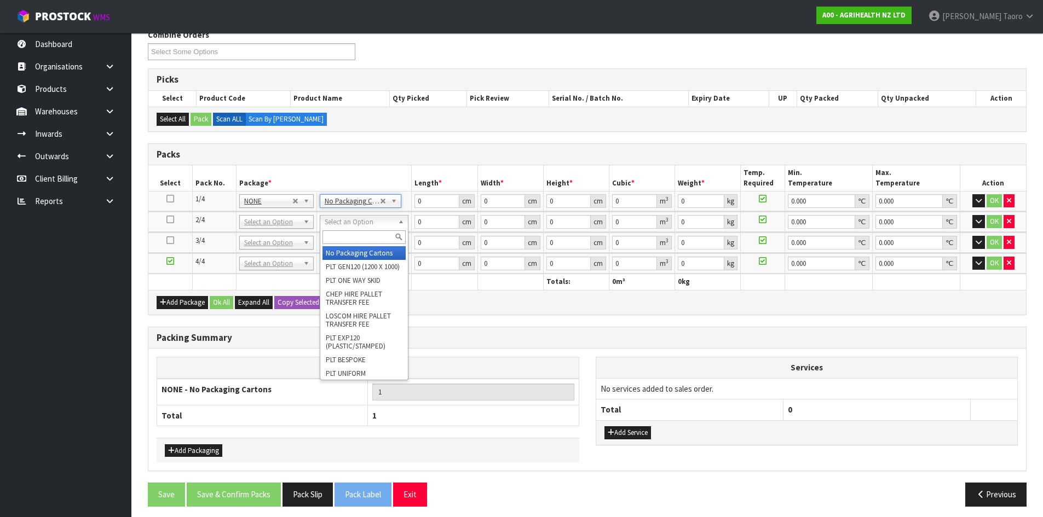
drag, startPoint x: 372, startPoint y: 221, endPoint x: 377, endPoint y: 243, distance: 23.0
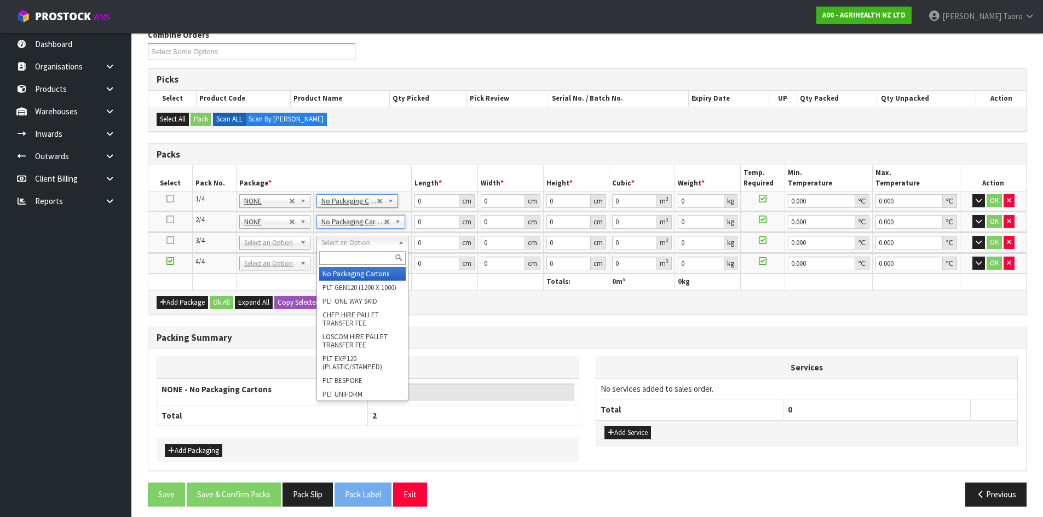
drag, startPoint x: 385, startPoint y: 273, endPoint x: 387, endPoint y: 263, distance: 10.0
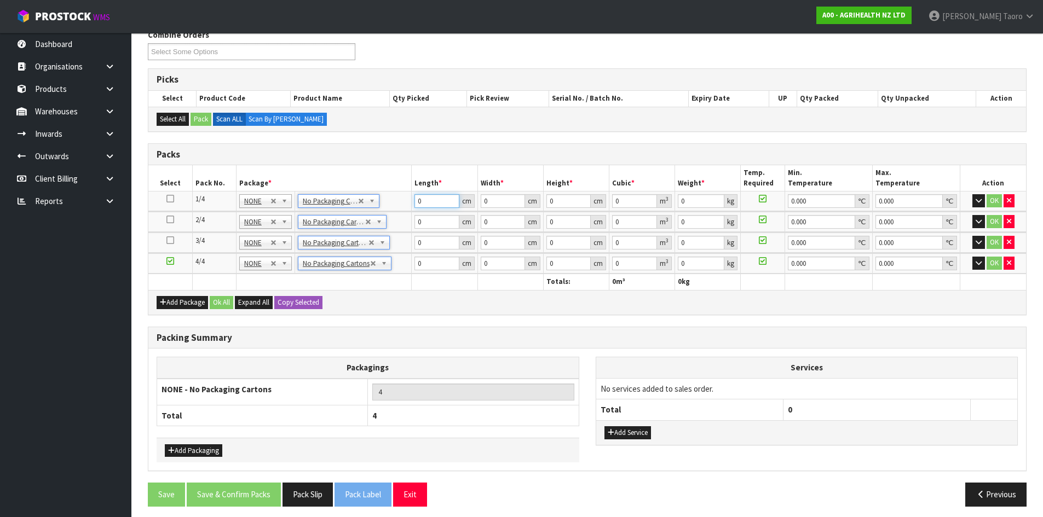
click at [425, 200] on input "0" at bounding box center [436, 201] width 44 height 14
drag, startPoint x: 498, startPoint y: 226, endPoint x: 476, endPoint y: 231, distance: 22.6
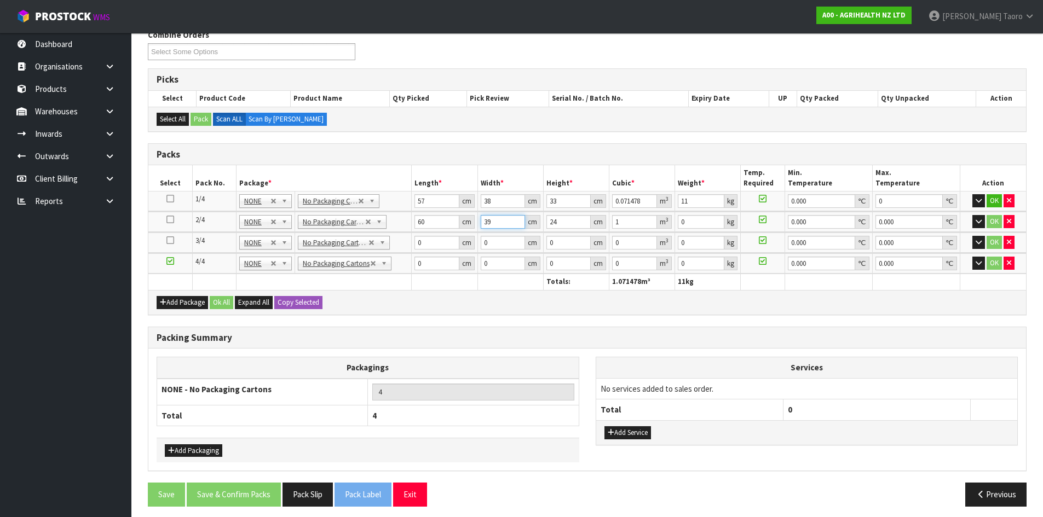
click at [476, 231] on tr "2/4 NONE 007-001 007-002 007-004 007-009 007-013 007-014 007-015 007-017 007-01…" at bounding box center [586, 222] width 877 height 20
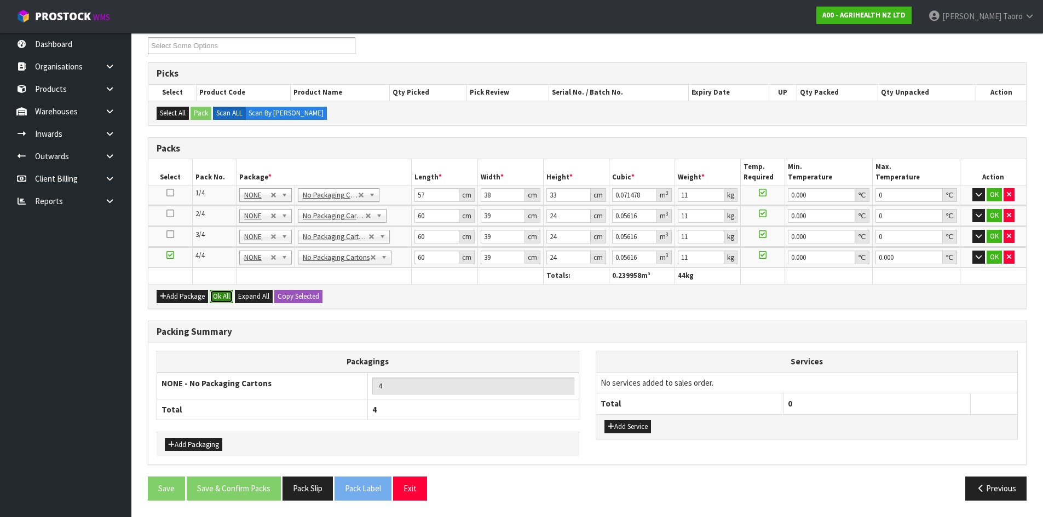
click at [222, 298] on button "Ok All" at bounding box center [222, 296] width 24 height 13
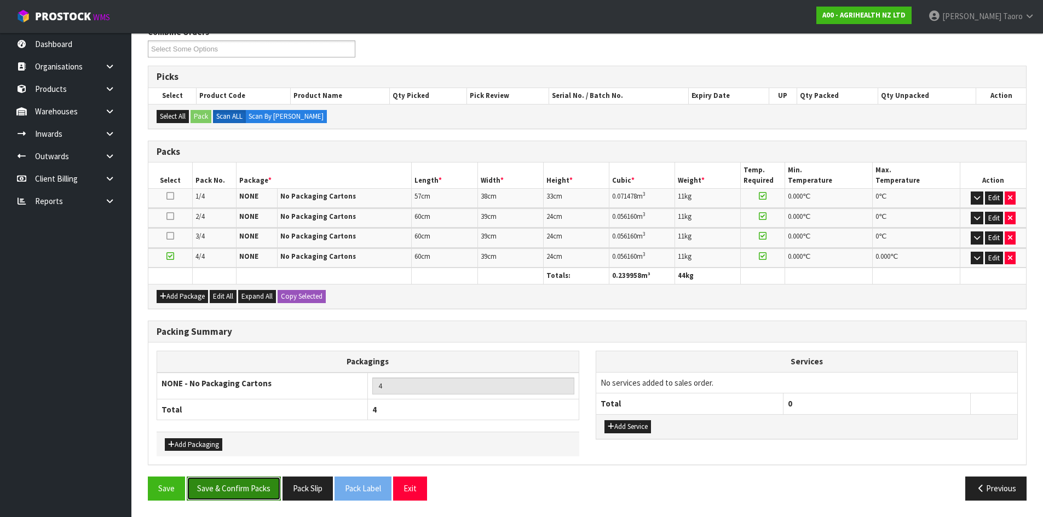
click at [262, 492] on button "Save & Confirm Packs" at bounding box center [234, 489] width 94 height 24
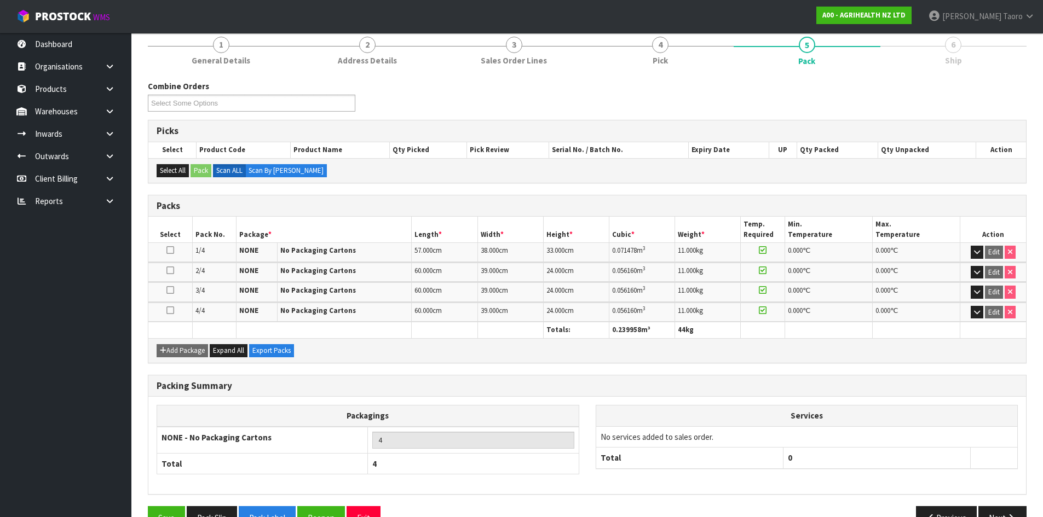
scroll to position [164, 0]
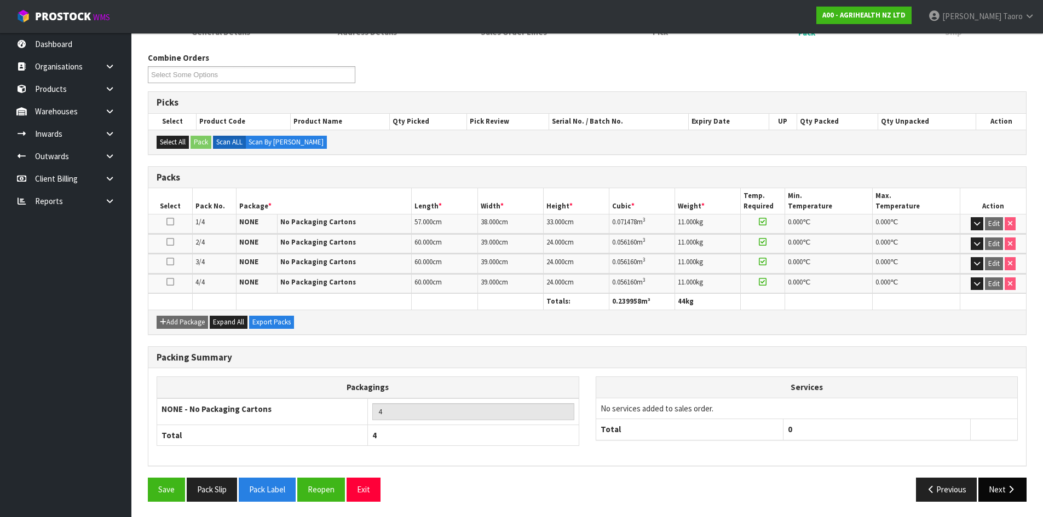
click at [994, 490] on button "Next" at bounding box center [1002, 490] width 48 height 24
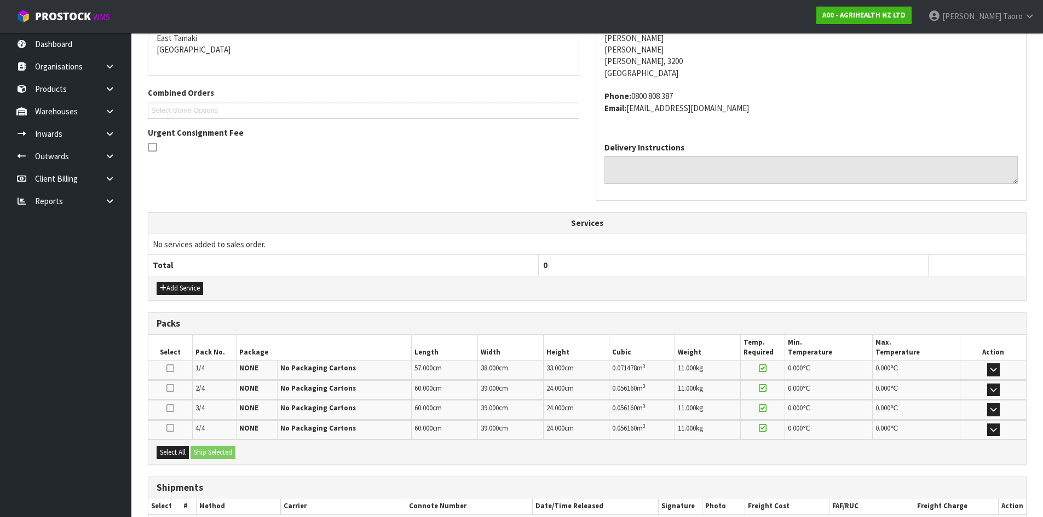
scroll to position [304, 0]
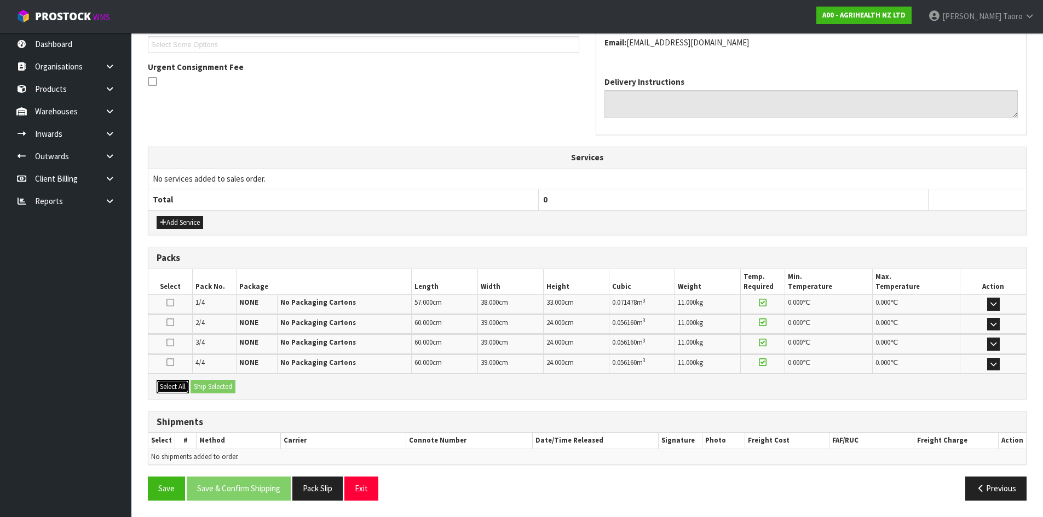
drag, startPoint x: 172, startPoint y: 389, endPoint x: 215, endPoint y: 394, distance: 43.0
click at [196, 396] on div "Select All Ship Selected" at bounding box center [586, 386] width 877 height 25
drag, startPoint x: 168, startPoint y: 389, endPoint x: 203, endPoint y: 389, distance: 35.0
click at [168, 388] on button "Select All" at bounding box center [173, 386] width 32 height 13
click at [204, 389] on button "Ship Selected" at bounding box center [212, 386] width 45 height 13
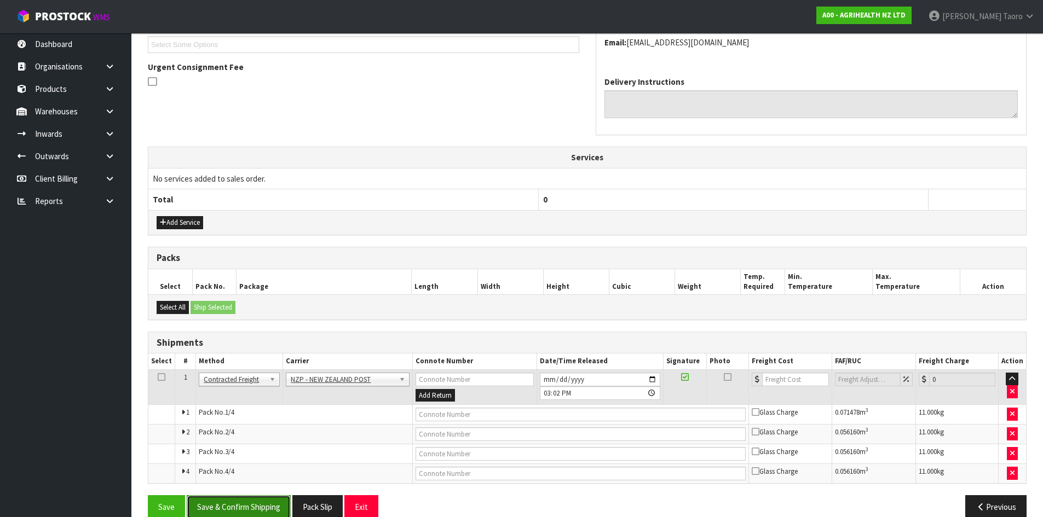
click at [247, 505] on button "Save & Confirm Shipping" at bounding box center [239, 507] width 104 height 24
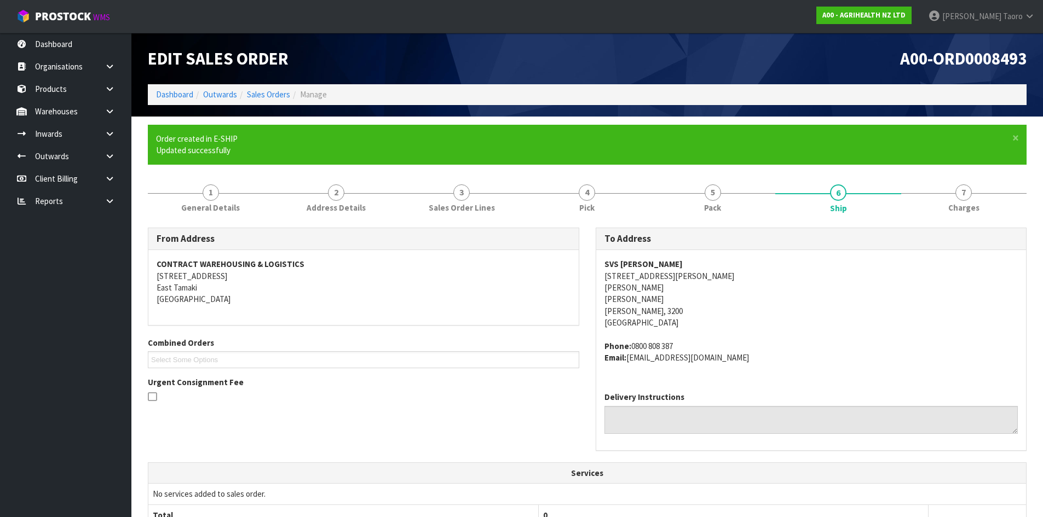
drag, startPoint x: 607, startPoint y: 19, endPoint x: 563, endPoint y: 96, distance: 89.5
click at [607, 19] on nav "Toggle navigation ProStock WMS A00 - AGRIHEALTH NZ LTD [PERSON_NAME] Logout" at bounding box center [521, 16] width 1043 height 33
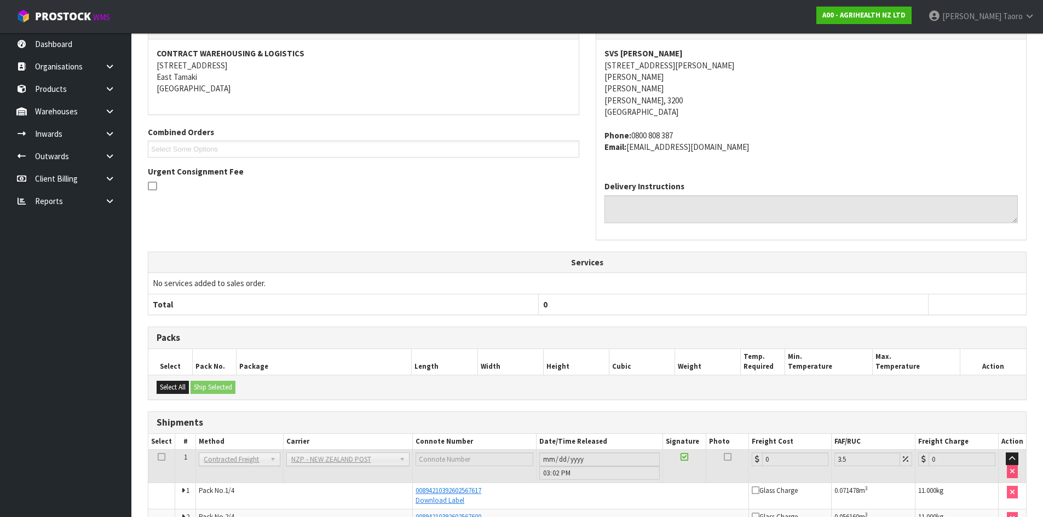
scroll to position [311, 0]
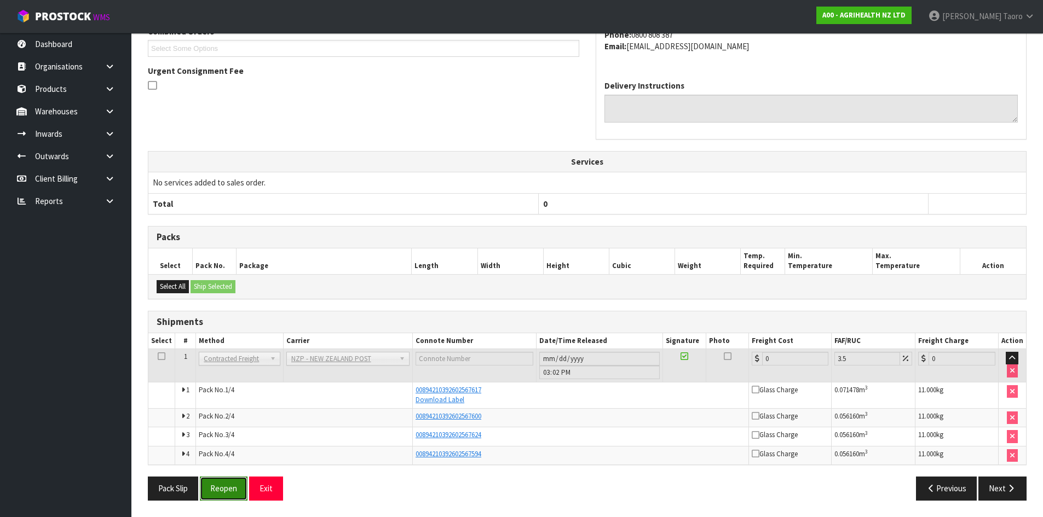
click at [219, 486] on button "Reopen" at bounding box center [224, 489] width 48 height 24
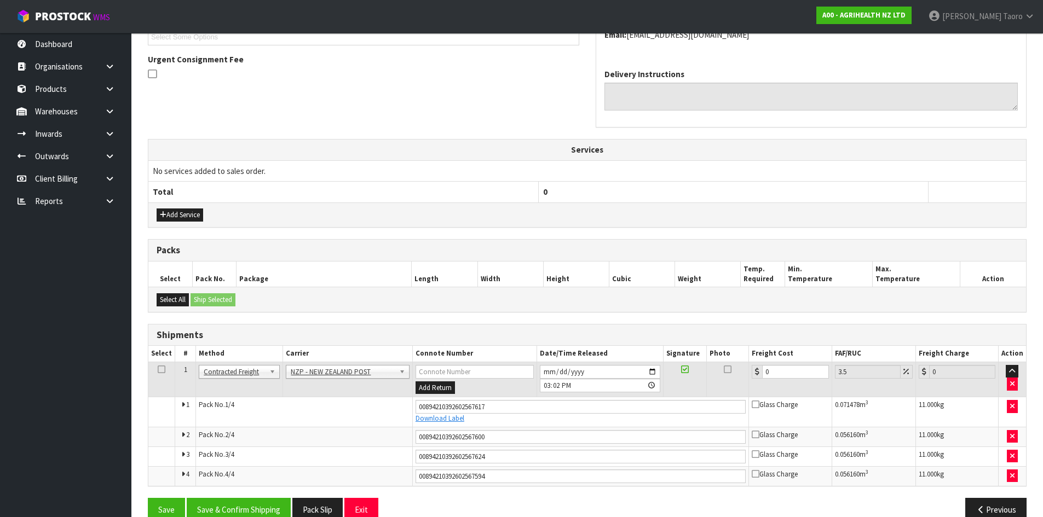
scroll to position [332, 0]
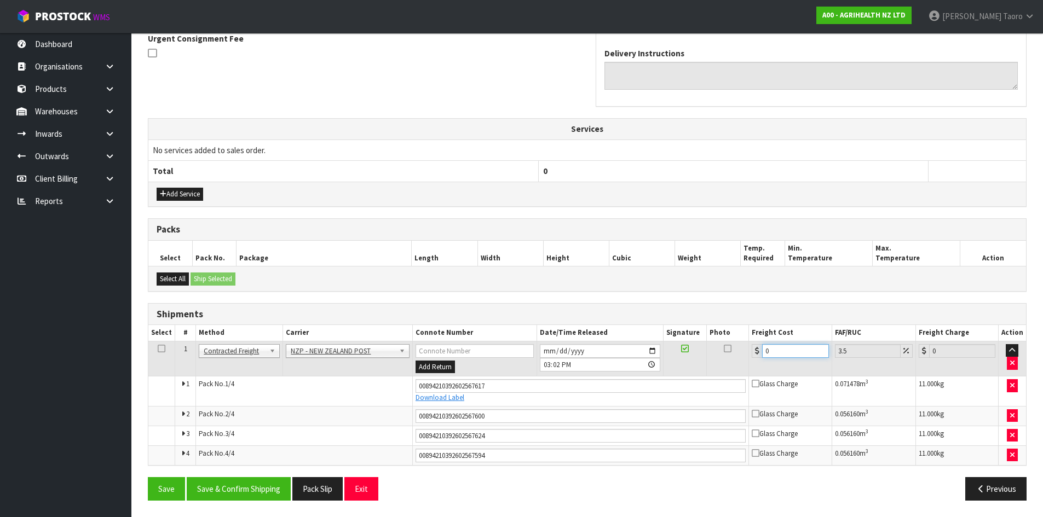
click at [773, 351] on input "0" at bounding box center [795, 351] width 66 height 14
click at [226, 488] on button "Save & Confirm Shipping" at bounding box center [239, 489] width 104 height 24
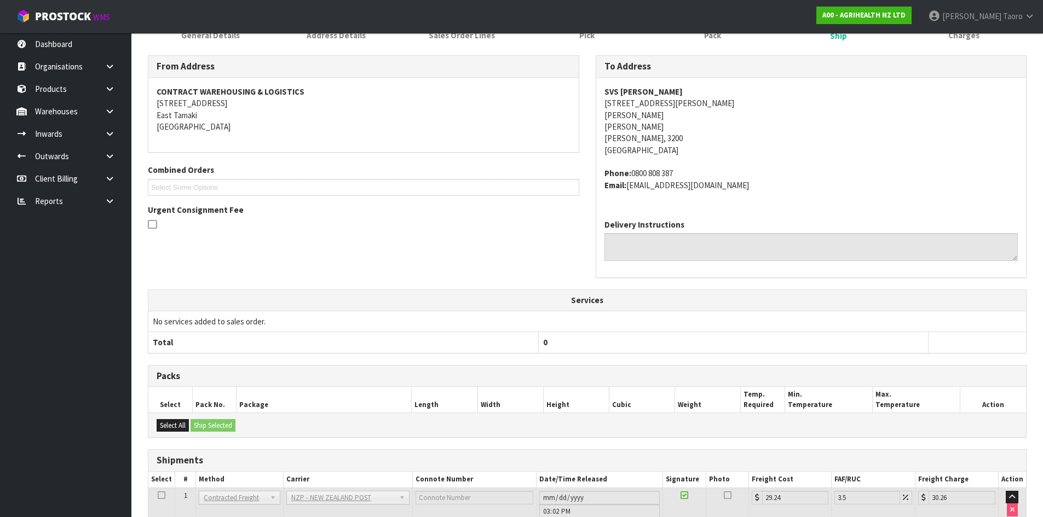
scroll to position [299, 0]
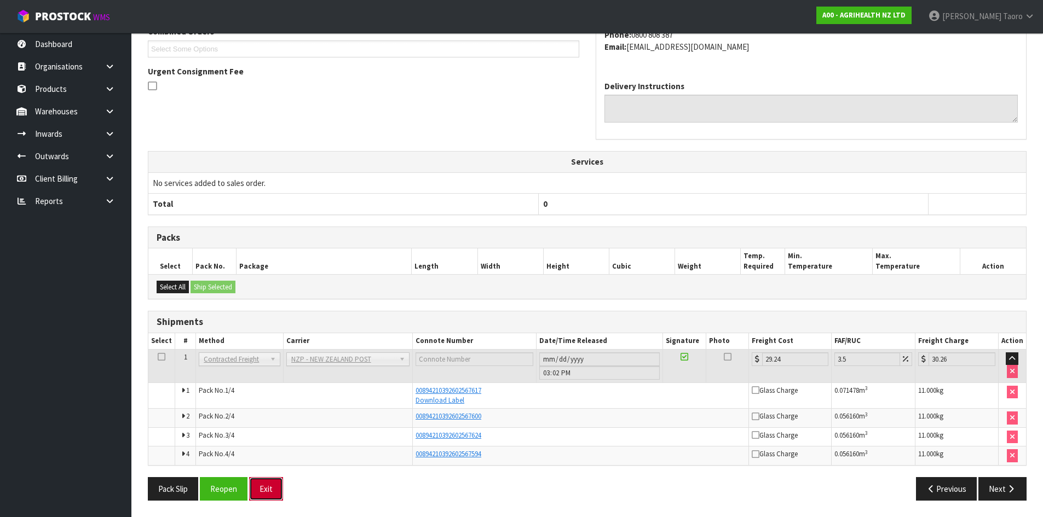
click at [270, 483] on button "Exit" at bounding box center [266, 489] width 34 height 24
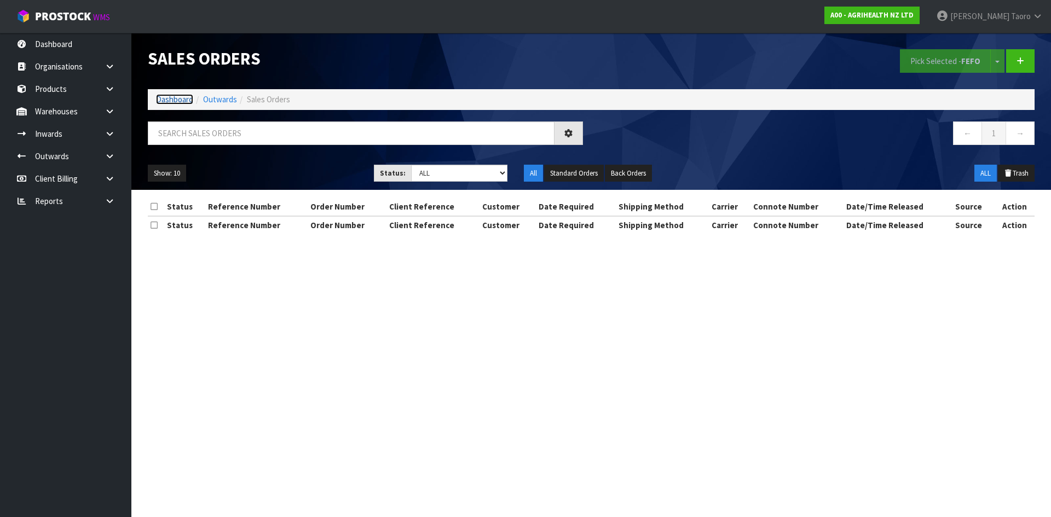
click at [182, 96] on link "Dashboard" at bounding box center [174, 99] width 37 height 10
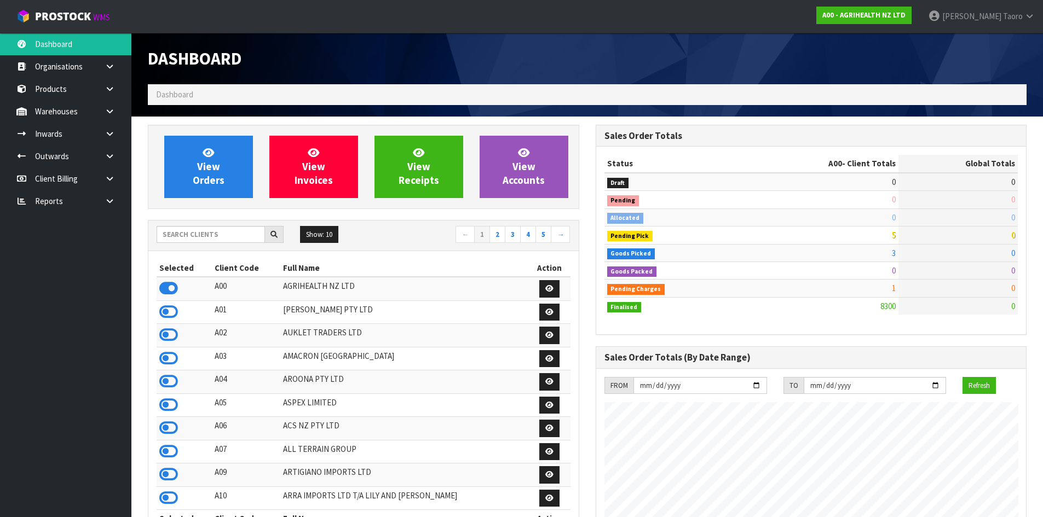
scroll to position [829, 447]
click at [383, 70] on div "Dashboard" at bounding box center [364, 58] width 448 height 51
click at [769, 239] on td "5" at bounding box center [820, 236] width 158 height 18
click at [202, 152] on link "View Orders" at bounding box center [208, 167] width 89 height 62
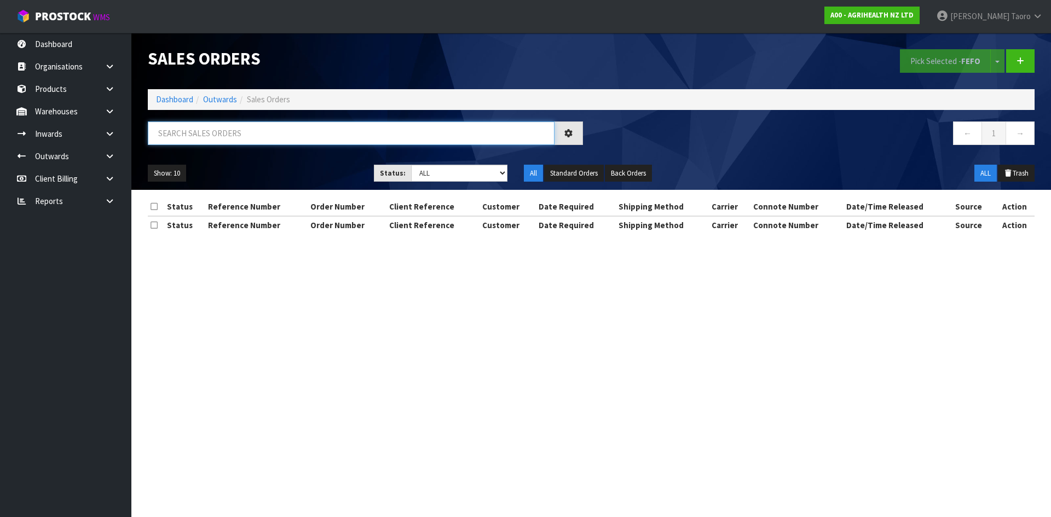
click at [206, 132] on input "text" at bounding box center [351, 134] width 407 height 24
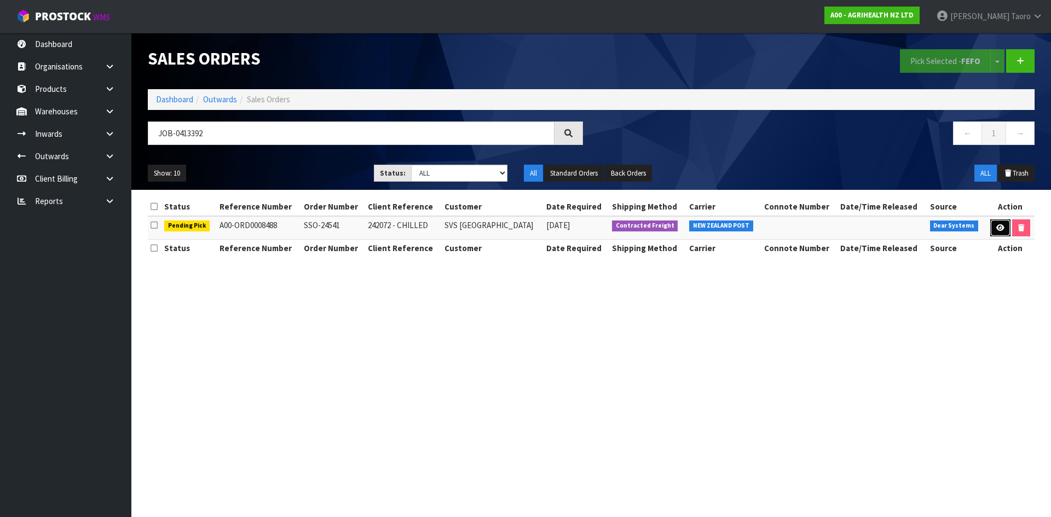
click at [990, 231] on link at bounding box center [1000, 229] width 20 height 18
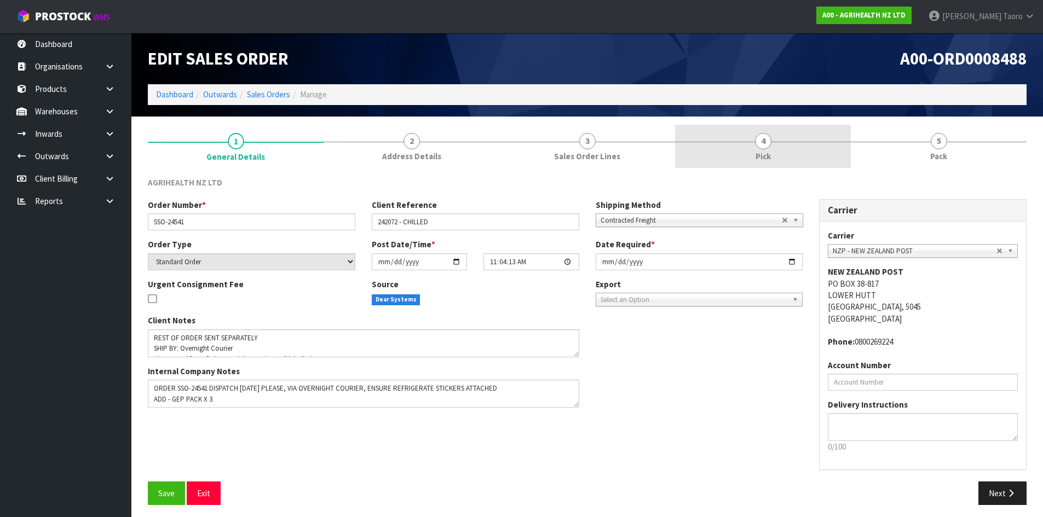
click at [768, 152] on span "Pick" at bounding box center [762, 156] width 15 height 11
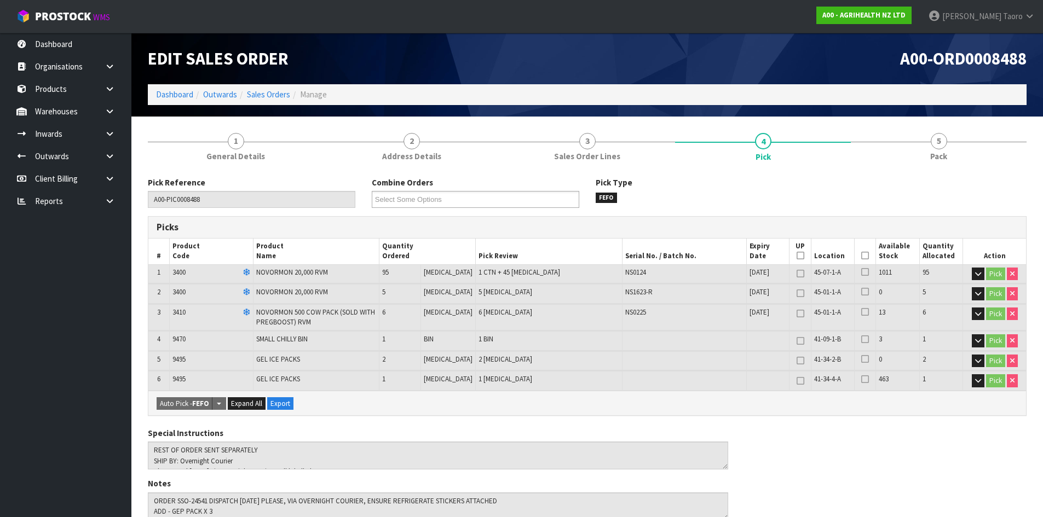
click at [861, 256] on icon at bounding box center [865, 256] width 8 height 1
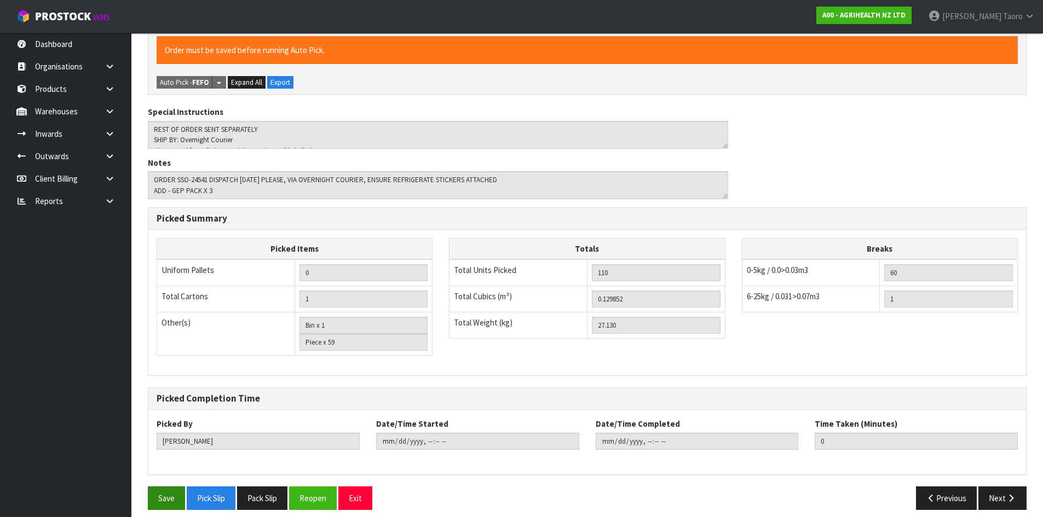
scroll to position [370, 0]
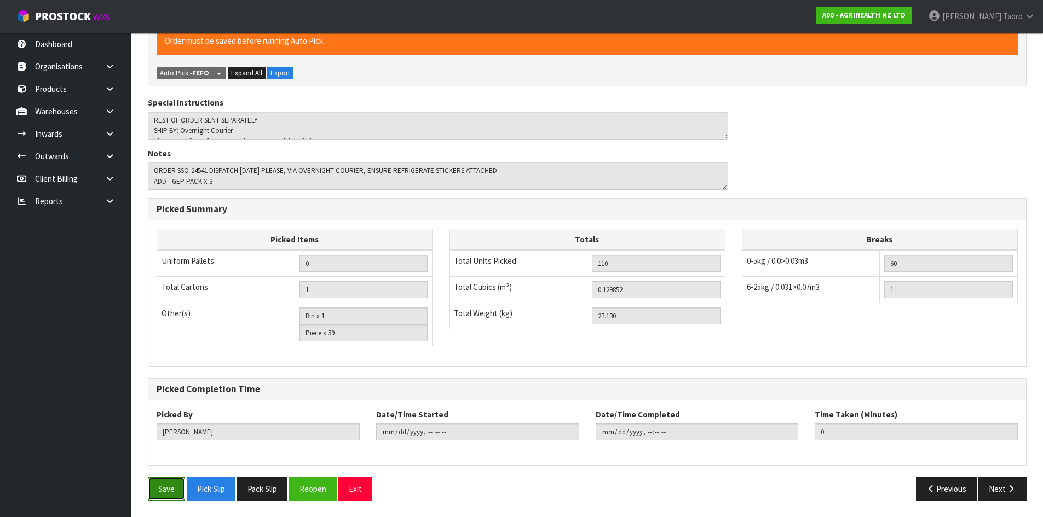
click at [170, 499] on button "Save" at bounding box center [166, 489] width 37 height 24
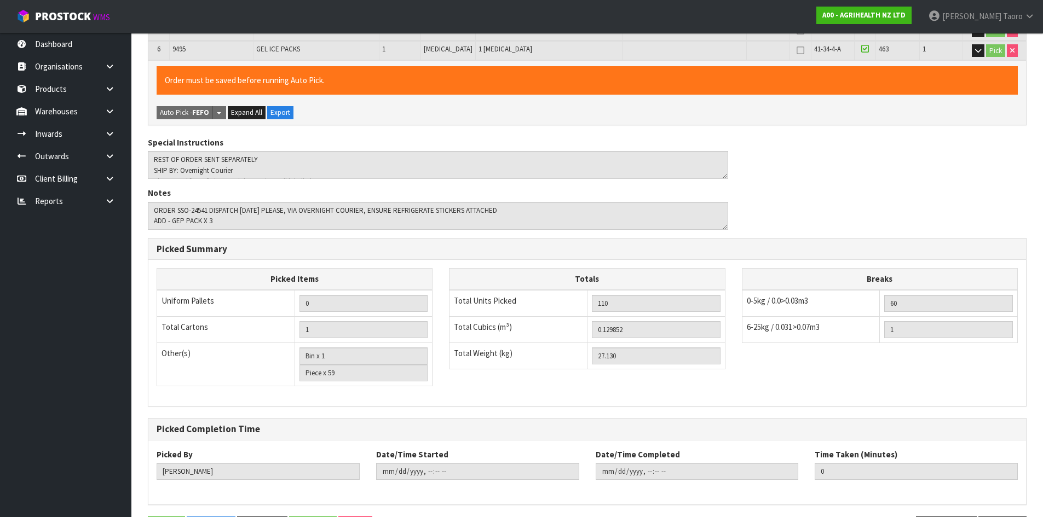
scroll to position [0, 0]
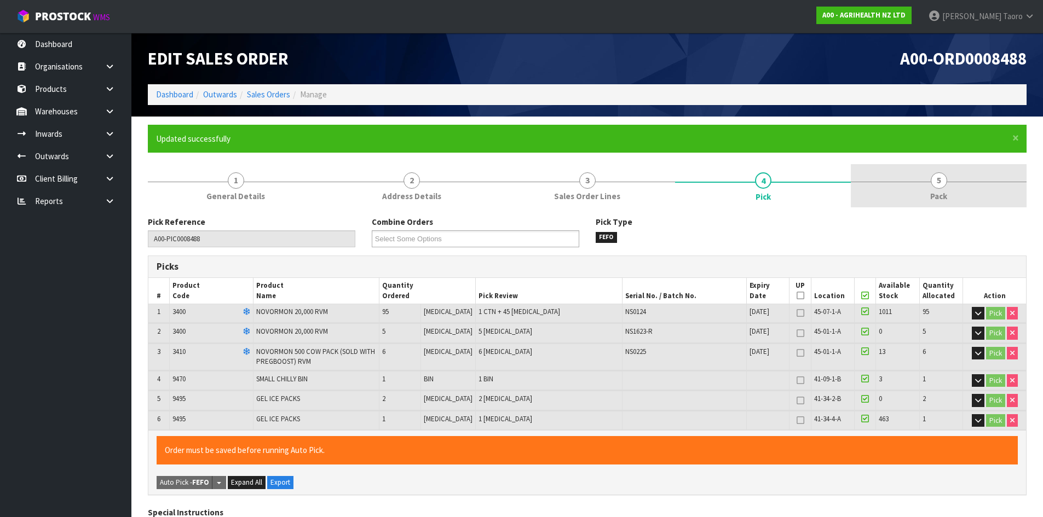
click at [928, 189] on link "5 Pack" at bounding box center [939, 185] width 176 height 43
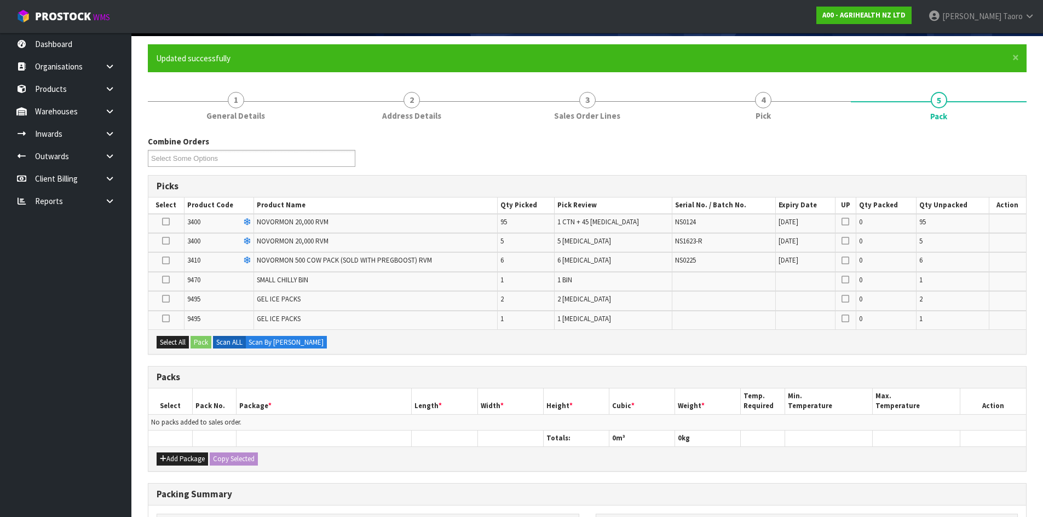
scroll to position [109, 0]
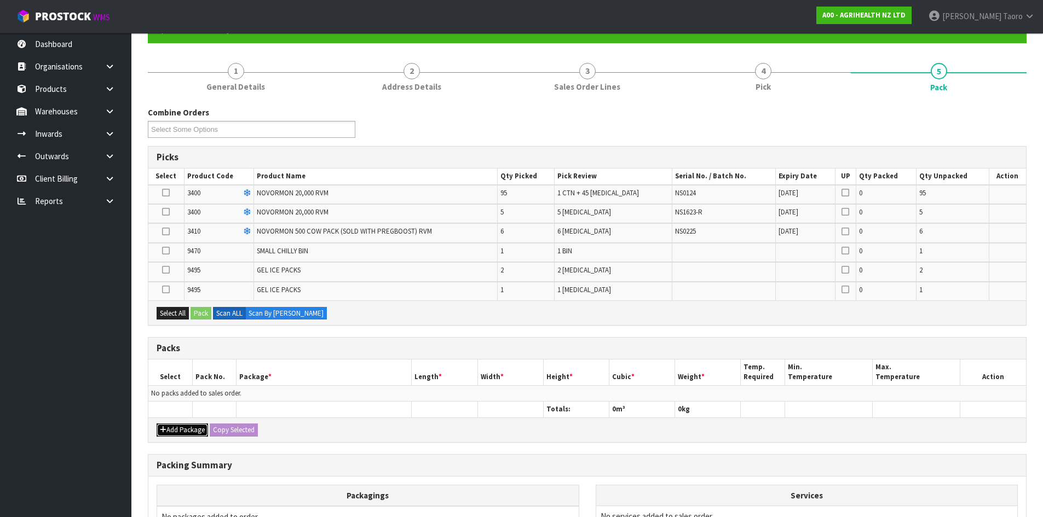
click at [178, 431] on button "Add Package" at bounding box center [182, 430] width 51 height 13
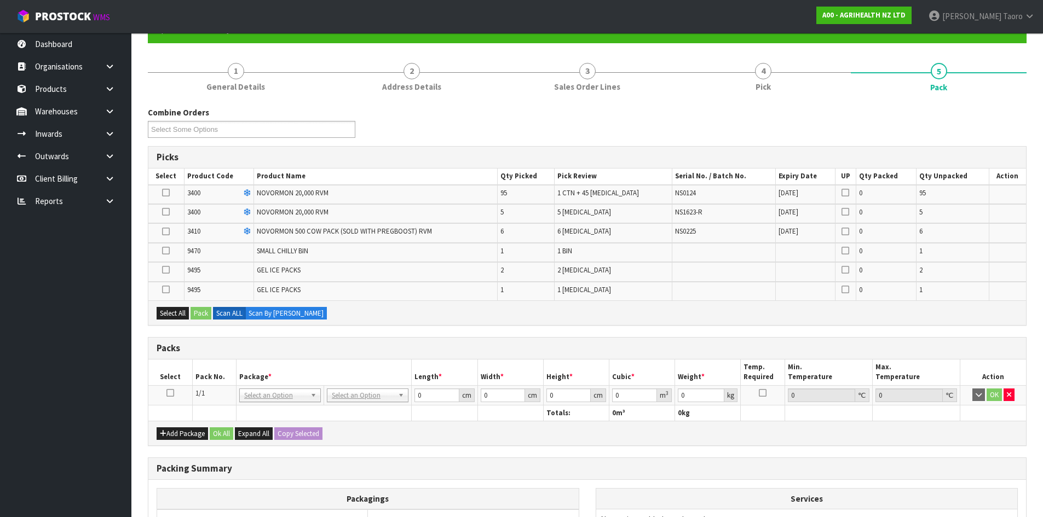
click at [170, 393] on icon at bounding box center [170, 393] width 8 height 1
click at [166, 290] on icon at bounding box center [166, 290] width 8 height 1
click at [0, 0] on input "checkbox" at bounding box center [0, 0] width 0 height 0
click at [166, 251] on icon at bounding box center [166, 251] width 8 height 1
click at [0, 0] on input "checkbox" at bounding box center [0, 0] width 0 height 0
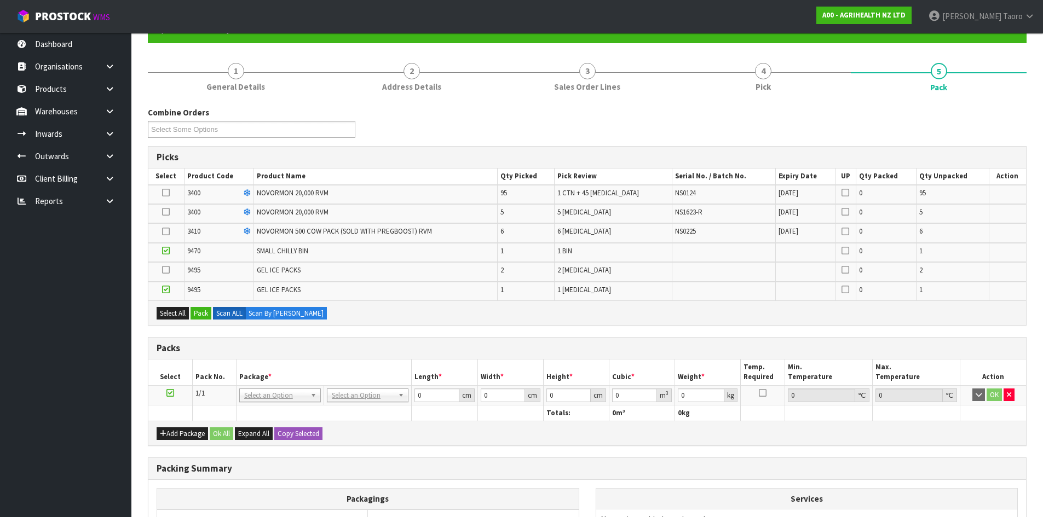
click at [169, 232] on icon at bounding box center [166, 232] width 8 height 1
click at [0, 0] on input "checkbox" at bounding box center [0, 0] width 0 height 0
click at [168, 212] on icon at bounding box center [166, 212] width 8 height 1
click at [0, 0] on input "checkbox" at bounding box center [0, 0] width 0 height 0
click at [205, 310] on button "Pack" at bounding box center [200, 313] width 21 height 13
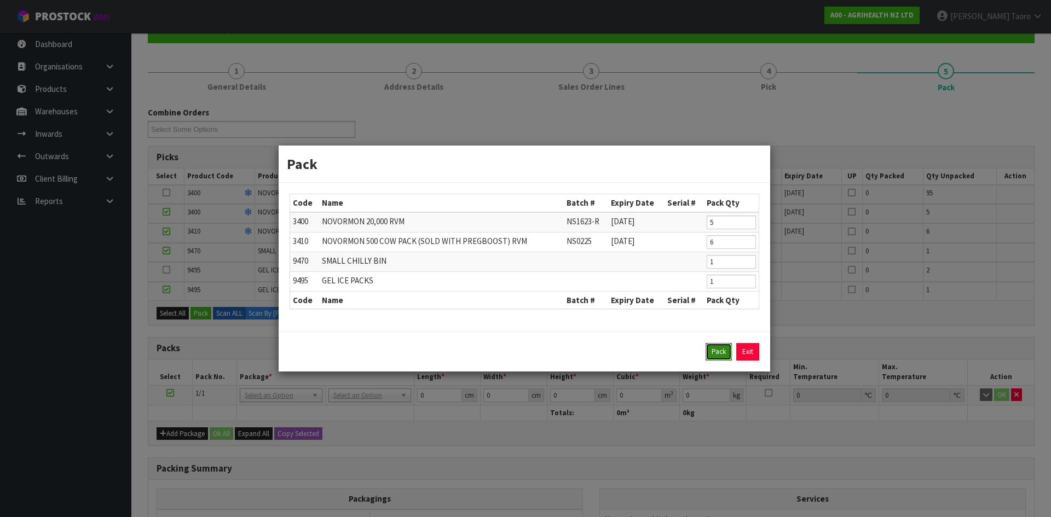
click at [707, 353] on button "Pack" at bounding box center [719, 352] width 26 height 18
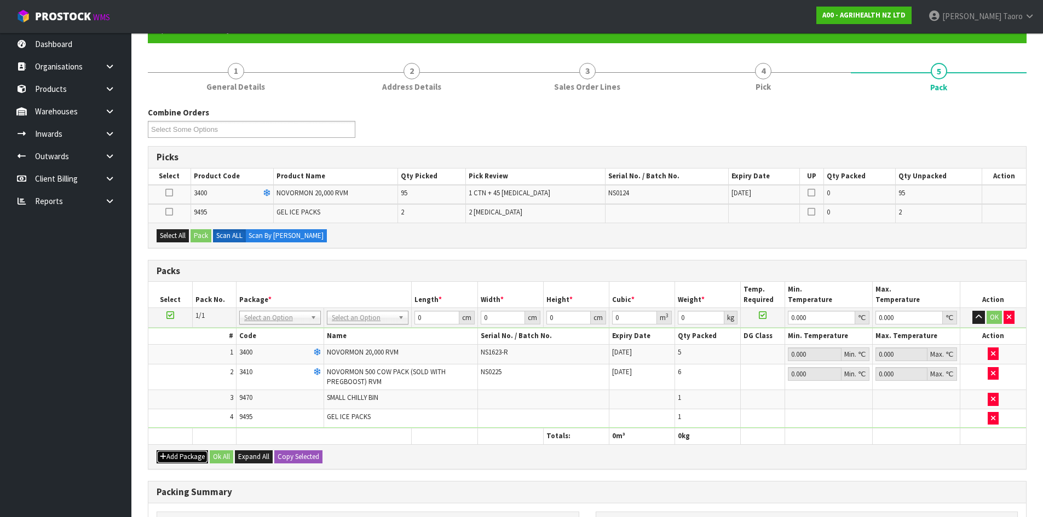
click at [165, 458] on icon "button" at bounding box center [163, 456] width 7 height 7
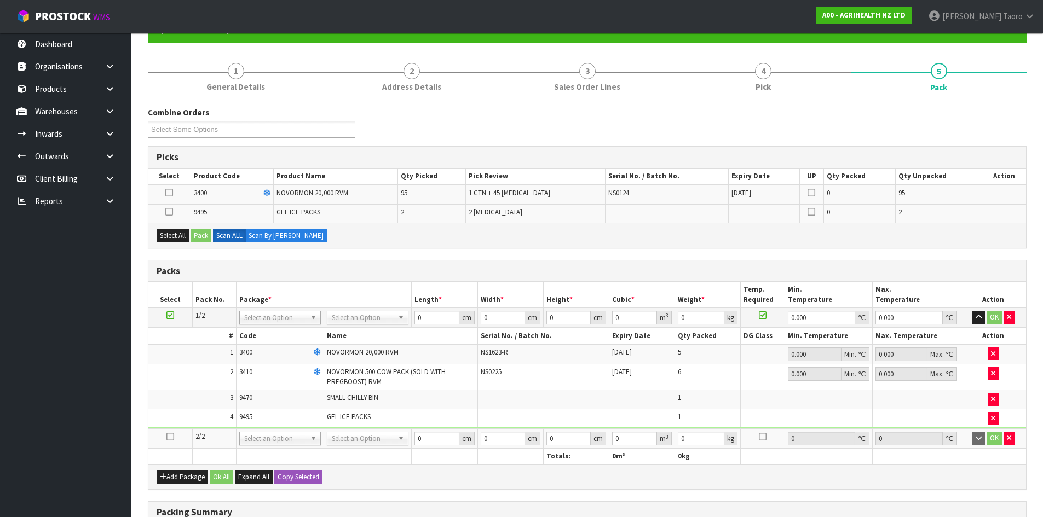
click at [168, 437] on icon at bounding box center [170, 437] width 8 height 1
drag, startPoint x: 170, startPoint y: 234, endPoint x: 186, endPoint y: 234, distance: 15.9
click at [171, 234] on button "Select All" at bounding box center [173, 235] width 32 height 13
click at [206, 233] on button "Pack" at bounding box center [200, 235] width 21 height 13
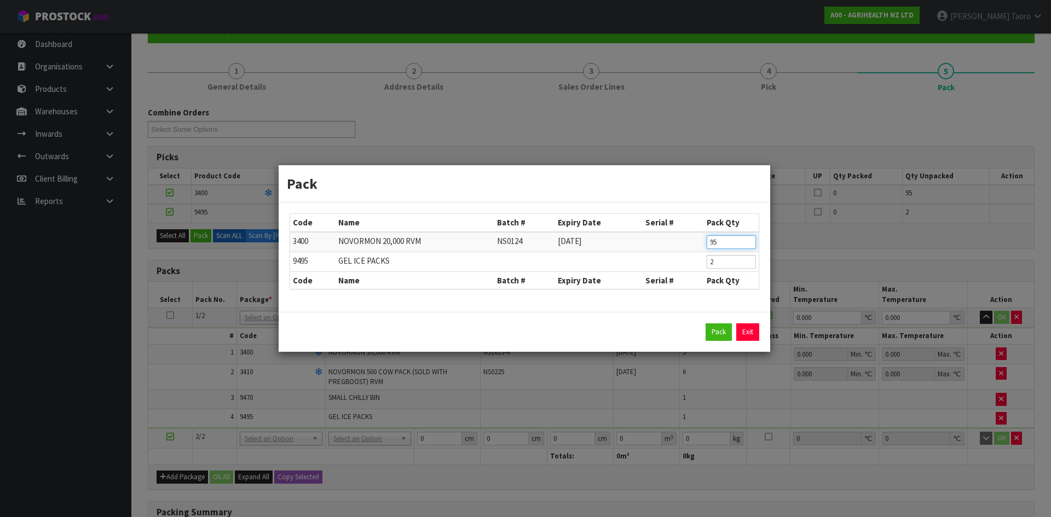
drag, startPoint x: 727, startPoint y: 241, endPoint x: 669, endPoint y: 249, distance: 58.6
click at [672, 249] on tr "3400 [GEOGRAPHIC_DATA] 20,000 RVM NS0124 [DATE] 95" at bounding box center [524, 242] width 469 height 20
drag, startPoint x: 725, startPoint y: 261, endPoint x: 689, endPoint y: 267, distance: 36.6
click at [689, 267] on tr "9495 GEL ICE PACKS 2" at bounding box center [524, 262] width 469 height 20
click button "Pack" at bounding box center [719, 333] width 26 height 18
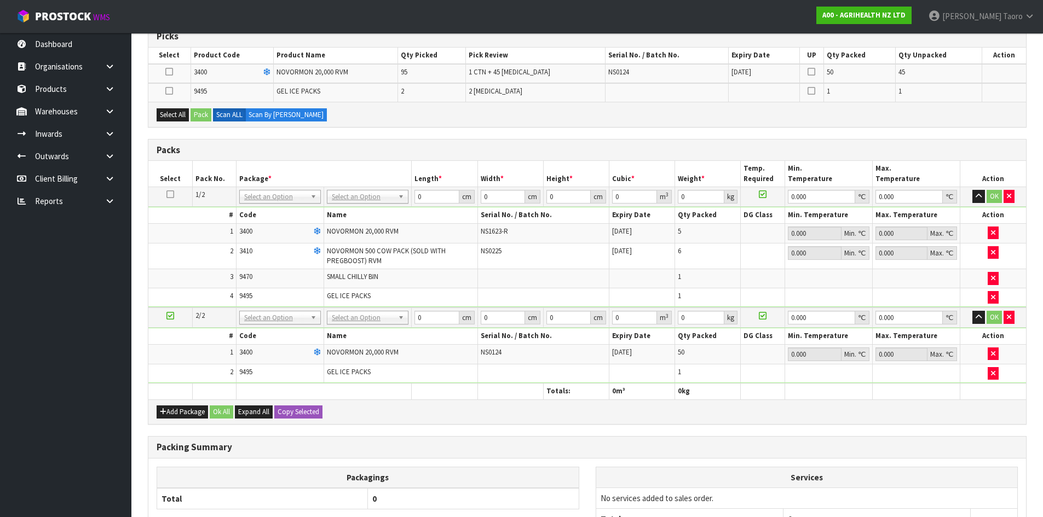
scroll to position [340, 0]
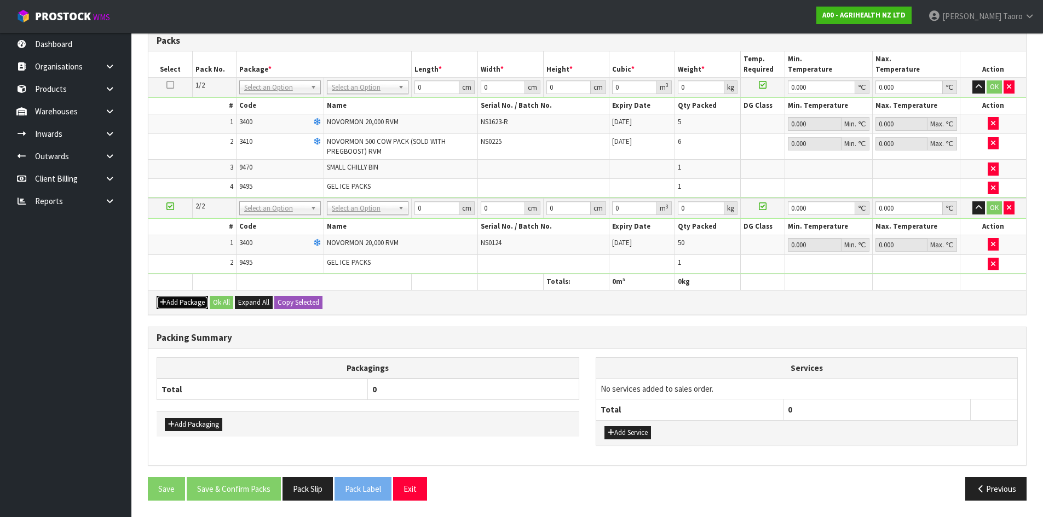
click at [164, 297] on button "Add Package" at bounding box center [182, 302] width 51 height 13
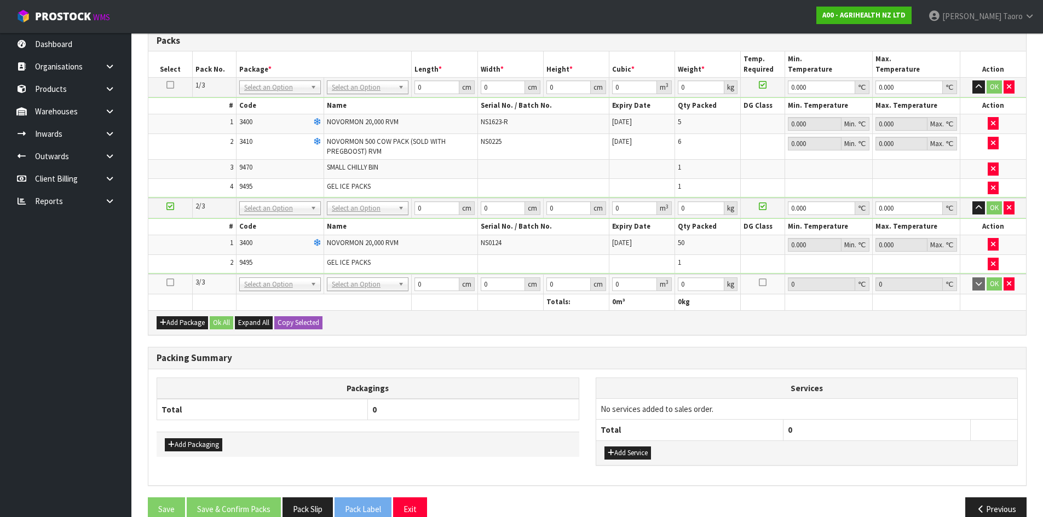
click at [171, 282] on icon at bounding box center [170, 282] width 8 height 1
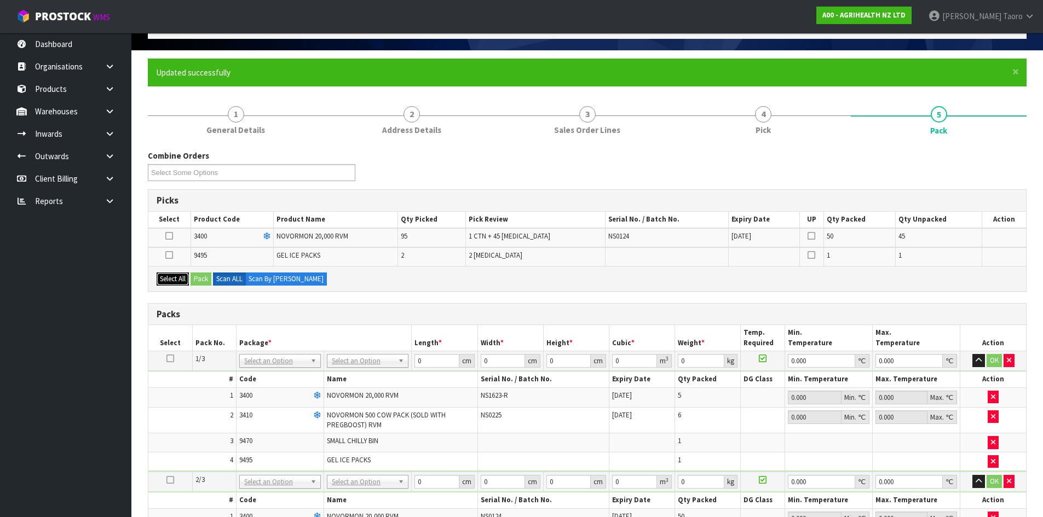
click at [181, 282] on button "Select All" at bounding box center [173, 279] width 32 height 13
click at [200, 278] on button "Pack" at bounding box center [200, 279] width 21 height 13
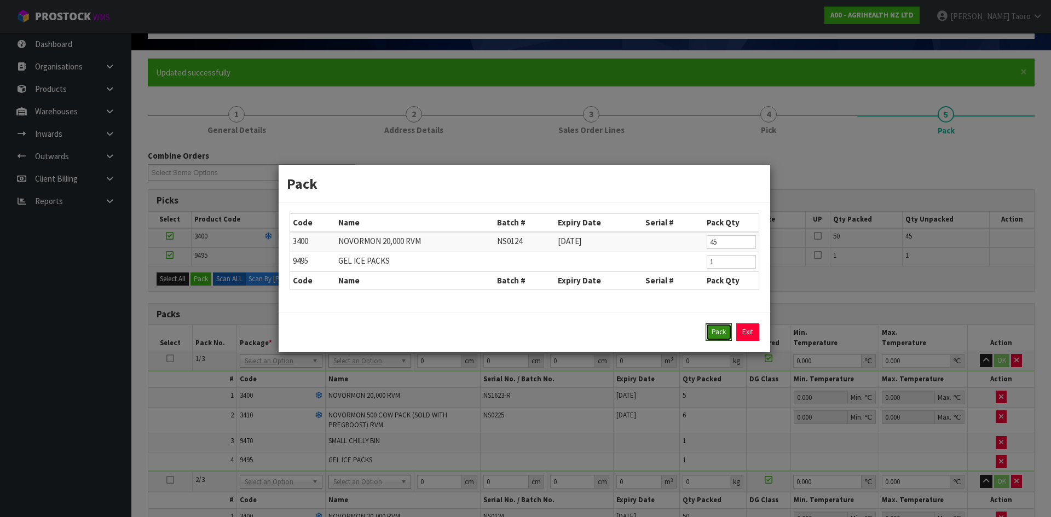
click at [713, 332] on button "Pack" at bounding box center [719, 333] width 26 height 18
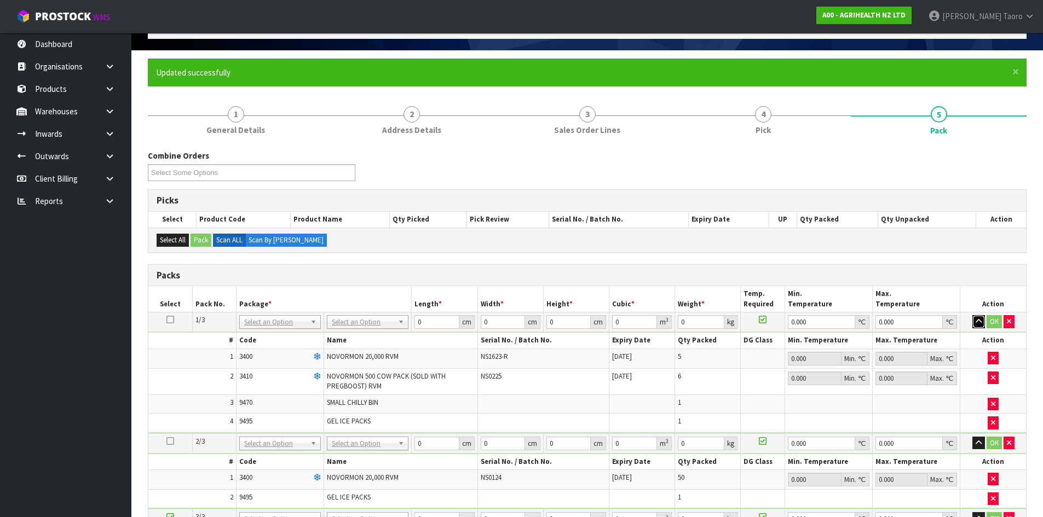
click at [979, 322] on icon "button" at bounding box center [978, 321] width 6 height 7
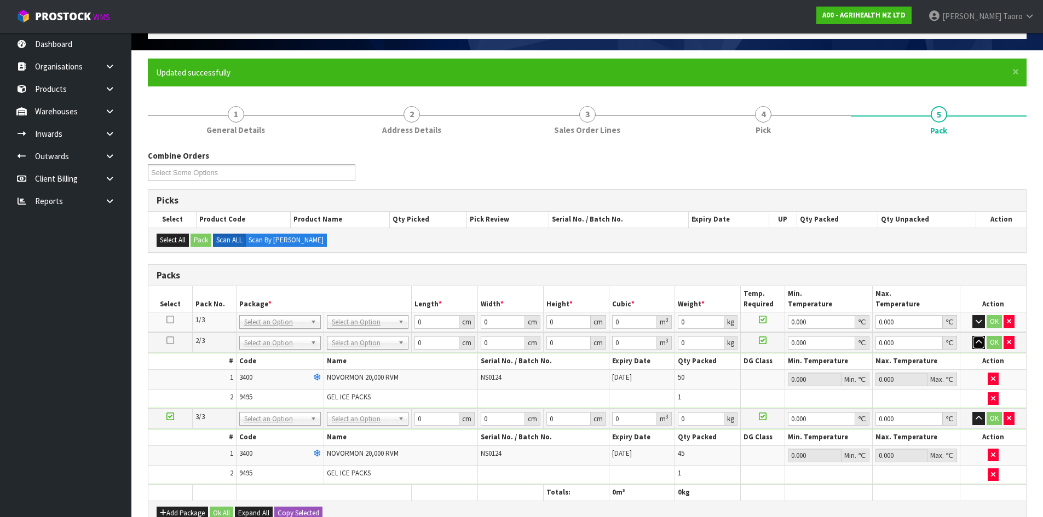
click at [975, 348] on button "button" at bounding box center [978, 342] width 13 height 13
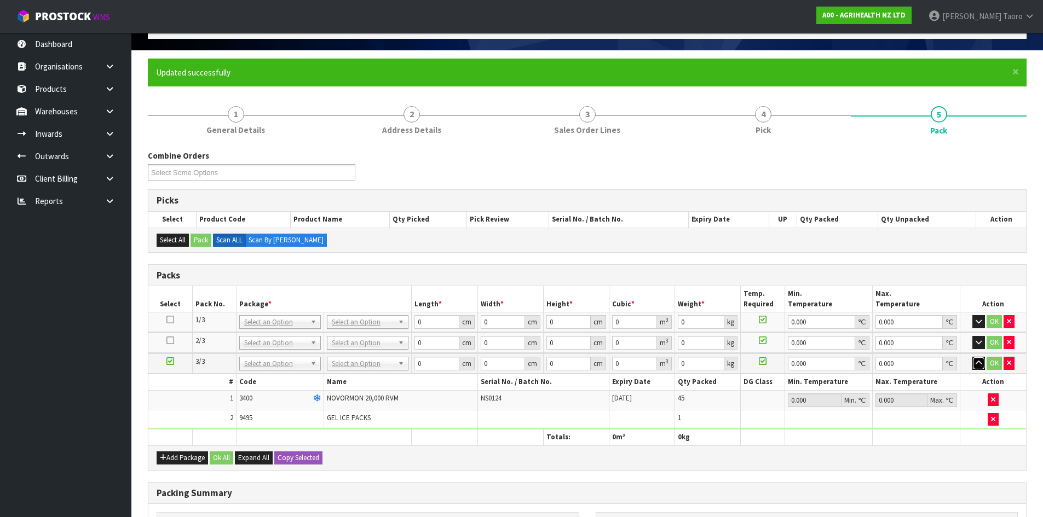
click at [977, 361] on icon "button" at bounding box center [978, 363] width 6 height 7
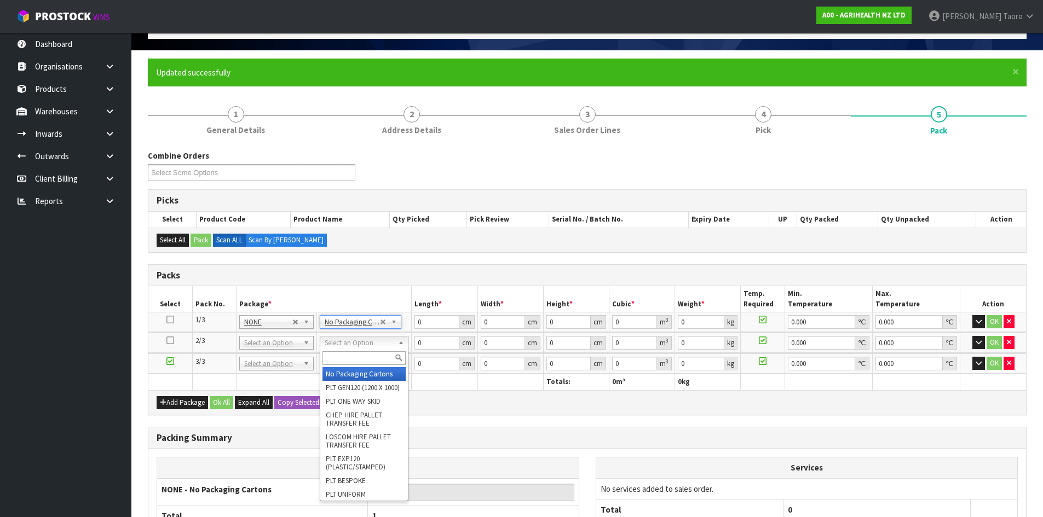
drag, startPoint x: 381, startPoint y: 376, endPoint x: 382, endPoint y: 367, distance: 9.4
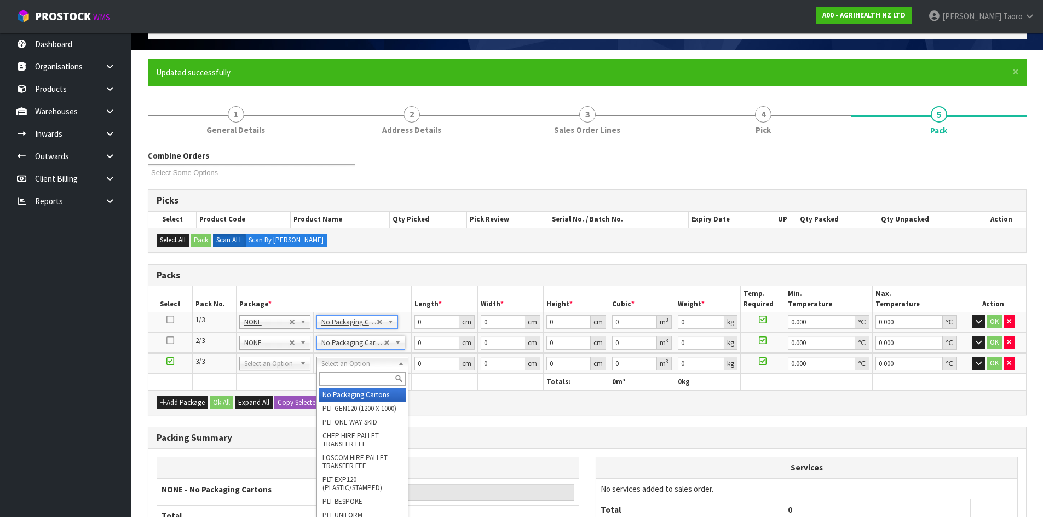
drag, startPoint x: 383, startPoint y: 393, endPoint x: 388, endPoint y: 382, distance: 12.0
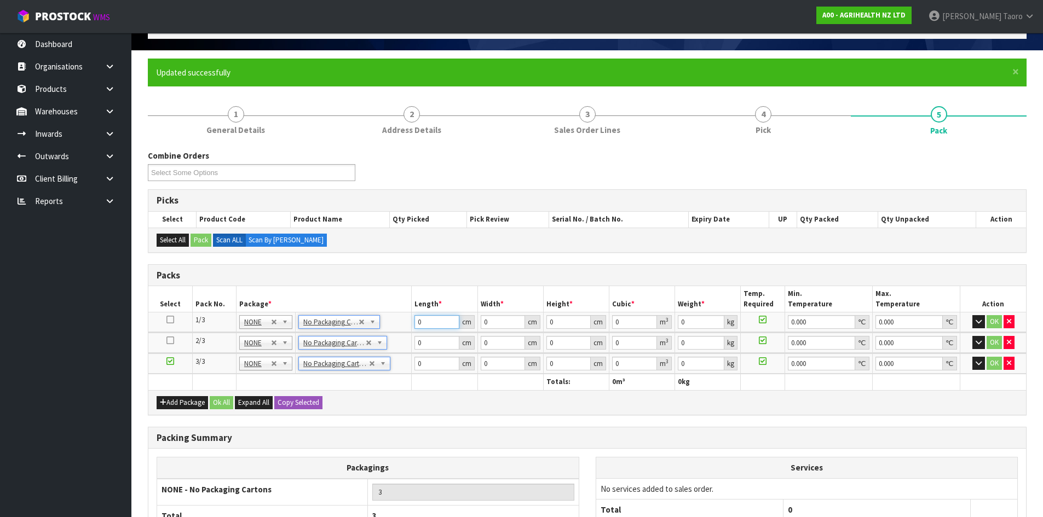
click at [424, 321] on input "0" at bounding box center [436, 322] width 44 height 14
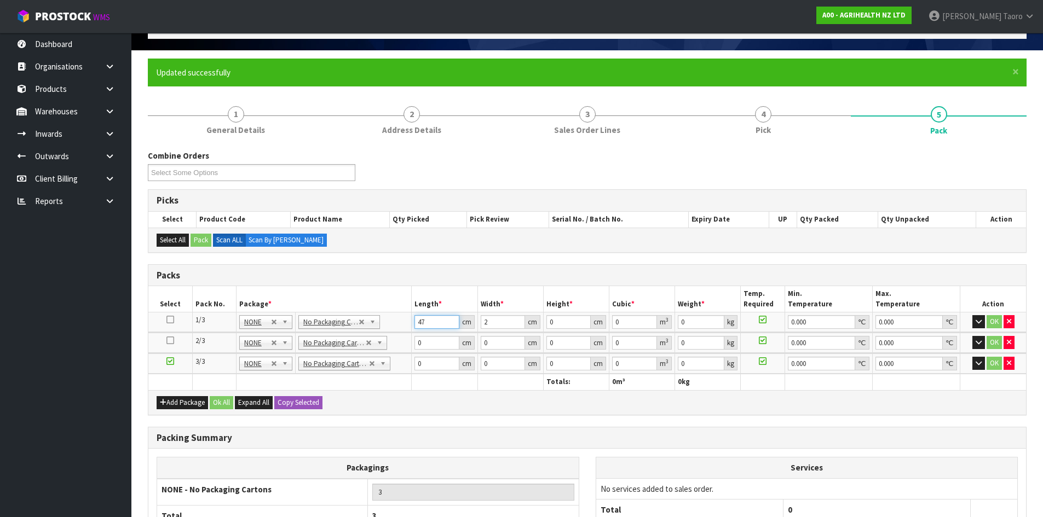
click at [428, 328] on input "47" at bounding box center [436, 322] width 44 height 14
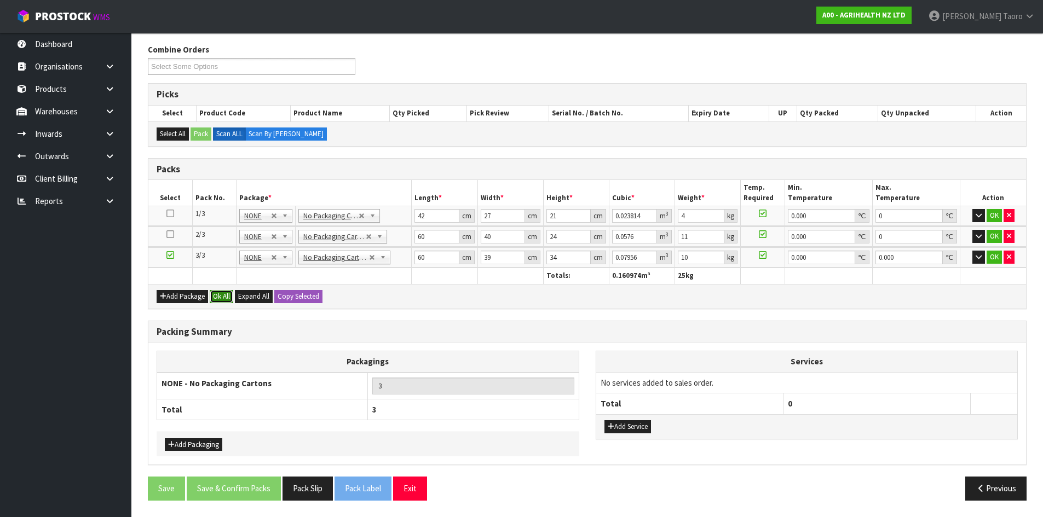
click at [223, 292] on button "Ok All" at bounding box center [222, 296] width 24 height 13
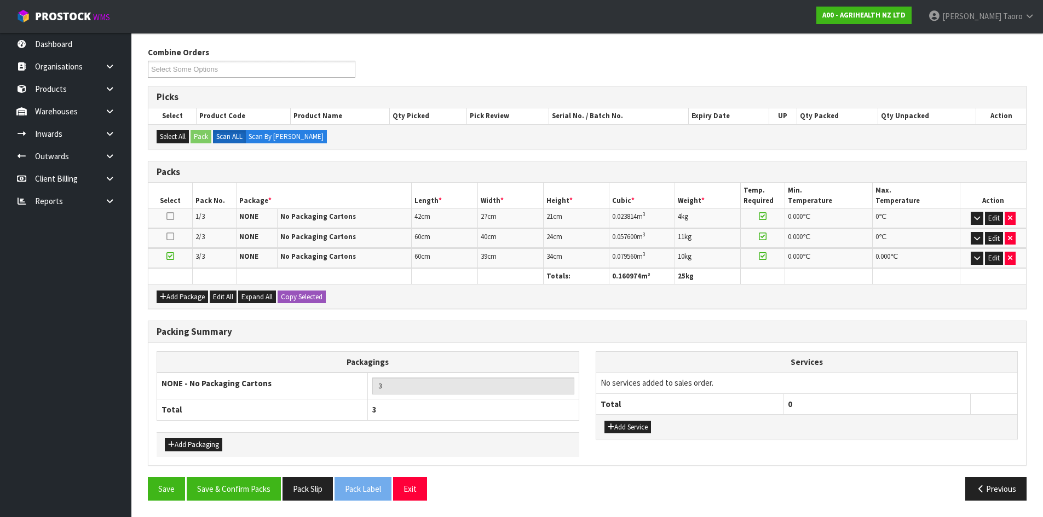
scroll to position [170, 0]
click at [261, 493] on button "Save & Confirm Packs" at bounding box center [234, 489] width 94 height 24
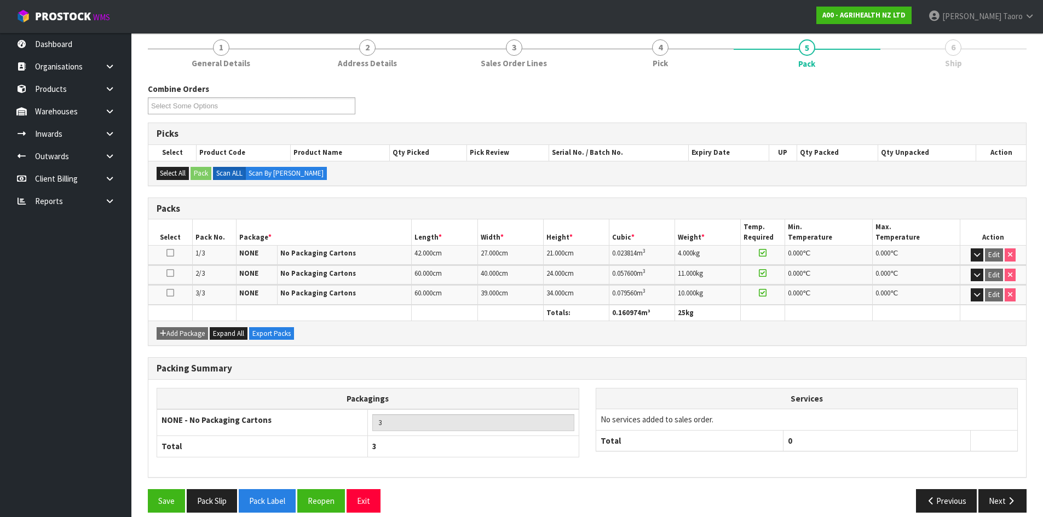
scroll to position [145, 0]
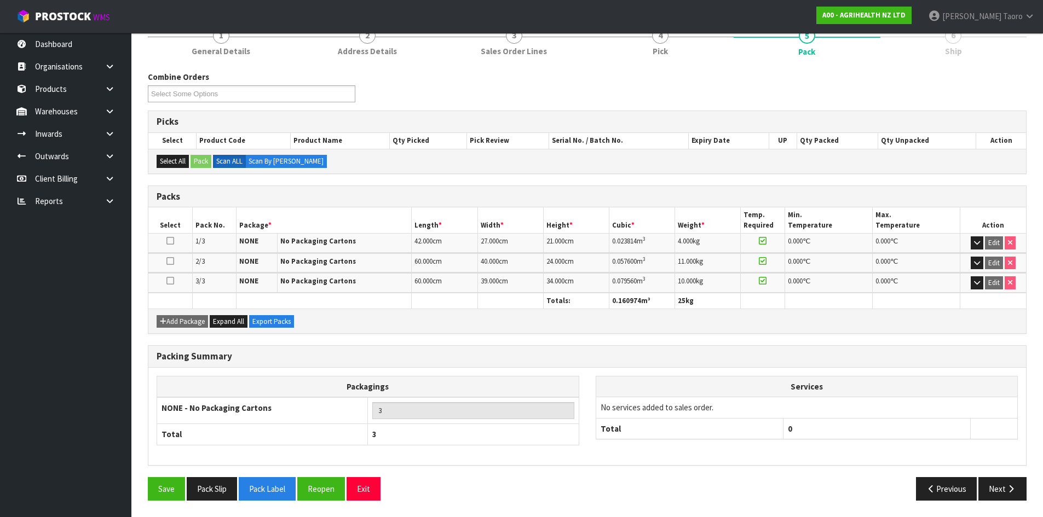
drag, startPoint x: 926, startPoint y: 385, endPoint x: 957, endPoint y: 426, distance: 50.8
click at [926, 385] on th "Services" at bounding box center [806, 387] width 421 height 21
drag, startPoint x: 1005, startPoint y: 496, endPoint x: 998, endPoint y: 493, distance: 8.1
click at [998, 493] on button "Next" at bounding box center [1002, 489] width 48 height 24
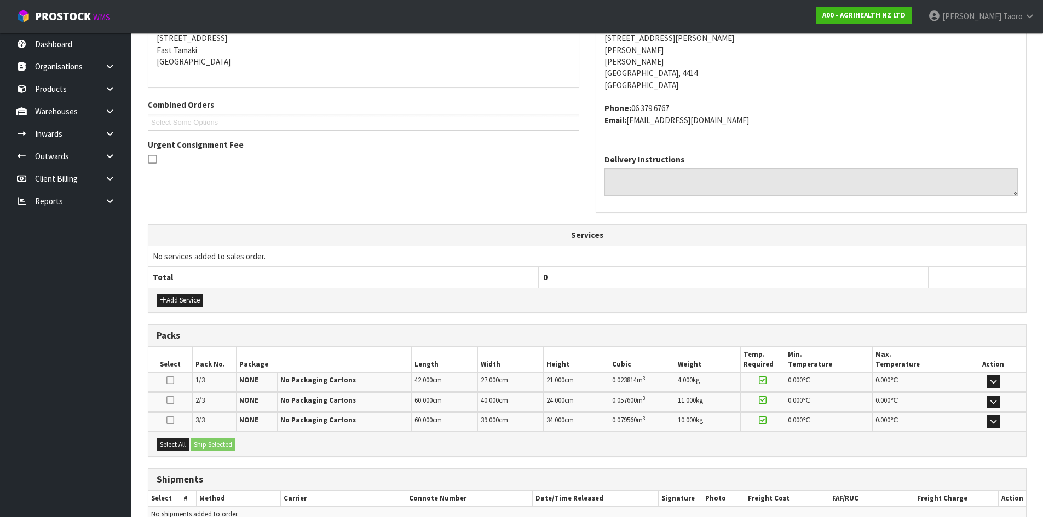
scroll to position [284, 0]
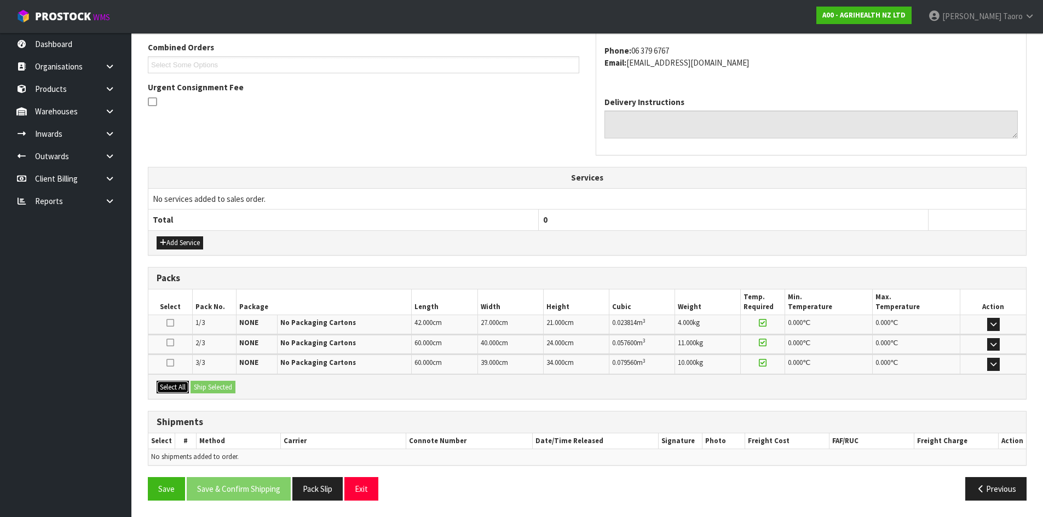
click at [185, 383] on button "Select All" at bounding box center [173, 387] width 32 height 13
click at [201, 383] on button "Ship Selected" at bounding box center [212, 387] width 45 height 13
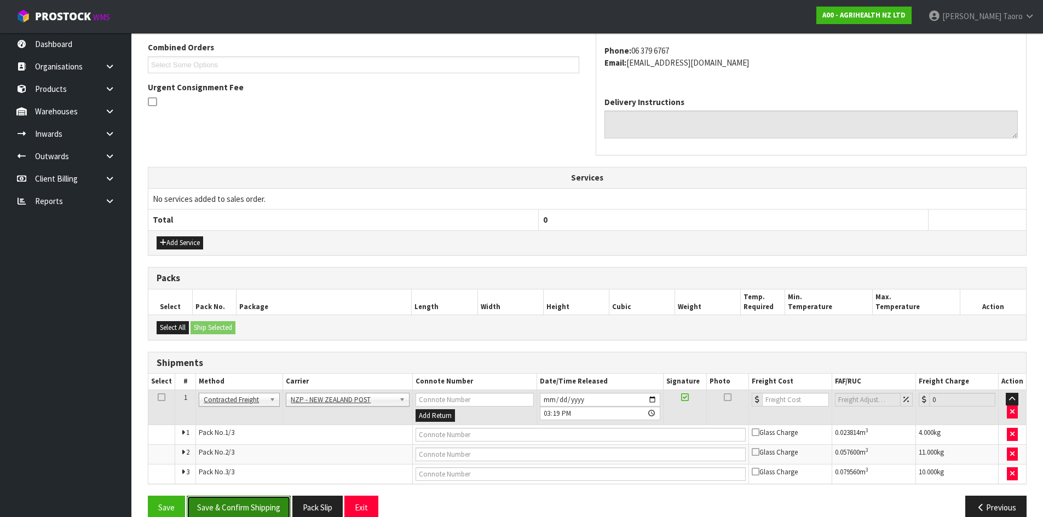
click at [268, 498] on button "Save & Confirm Shipping" at bounding box center [239, 508] width 104 height 24
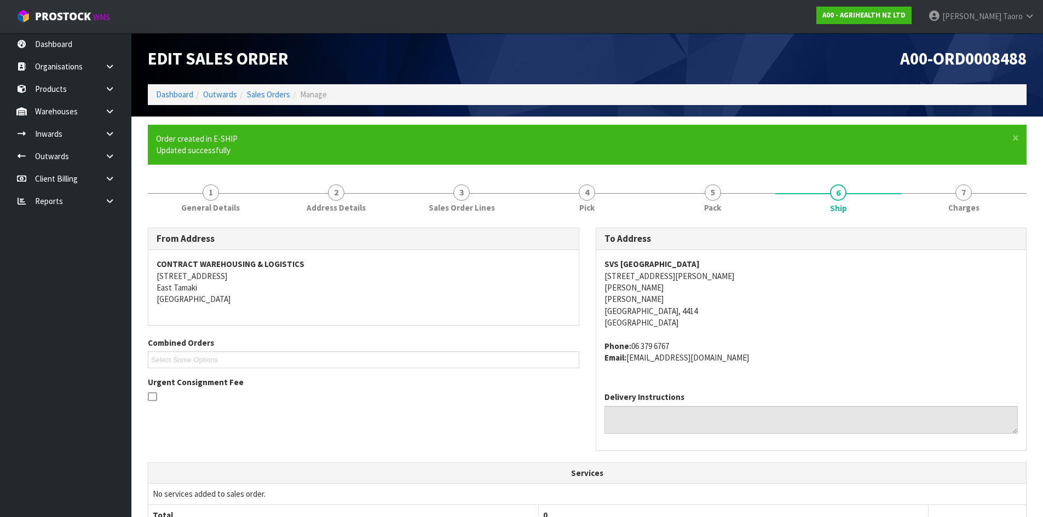
drag, startPoint x: 715, startPoint y: 47, endPoint x: 513, endPoint y: 257, distance: 291.5
click at [715, 47] on div "A00-ORD0008488" at bounding box center [811, 58] width 448 height 51
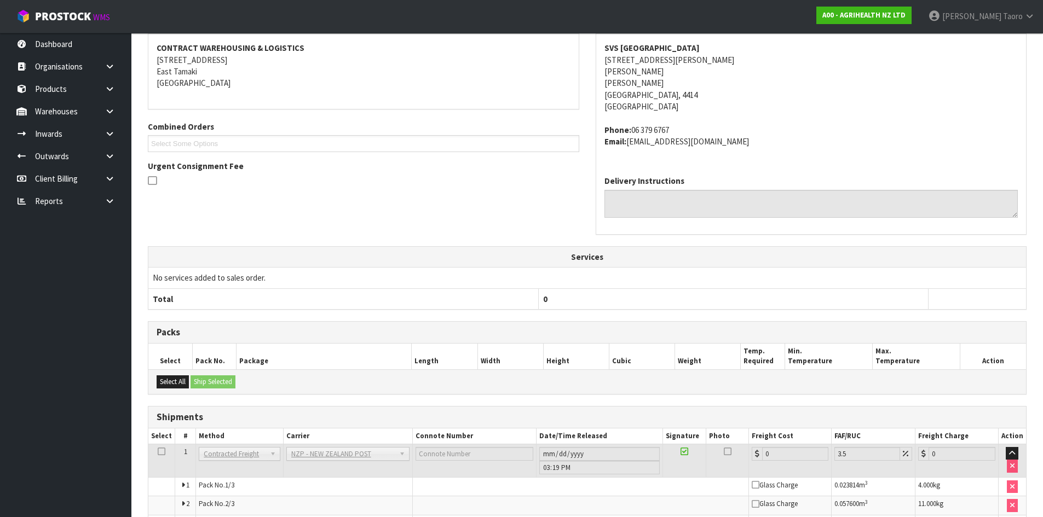
scroll to position [285, 0]
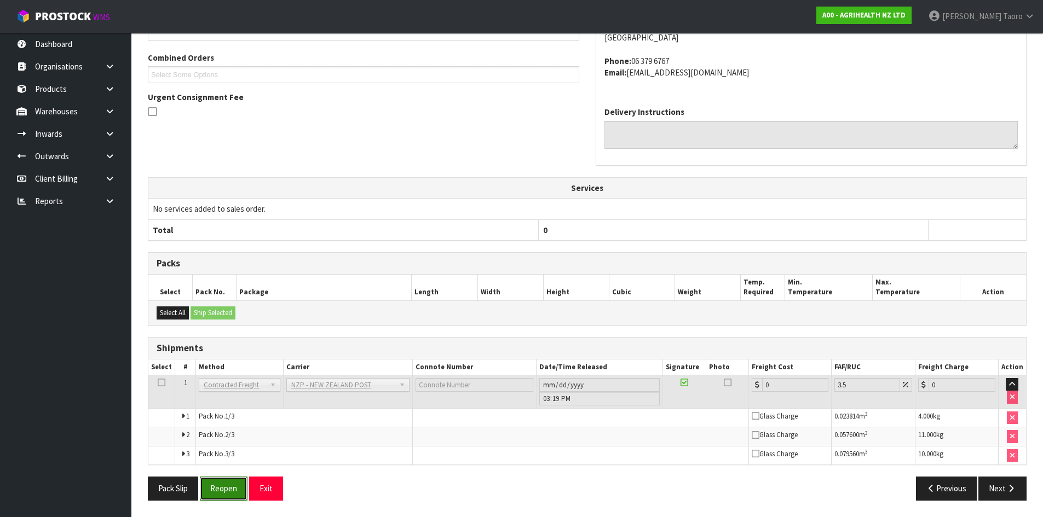
click at [222, 482] on button "Reopen" at bounding box center [224, 489] width 48 height 24
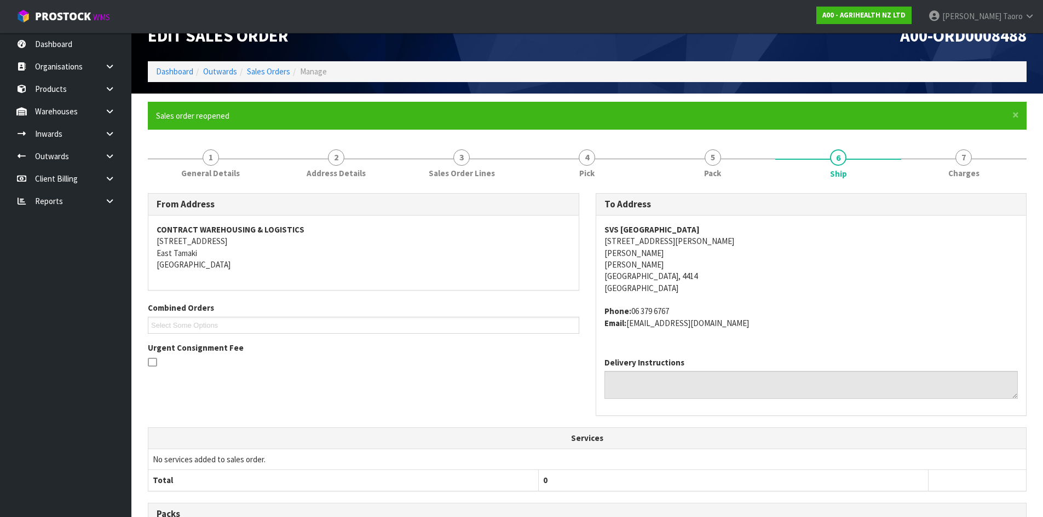
scroll to position [273, 0]
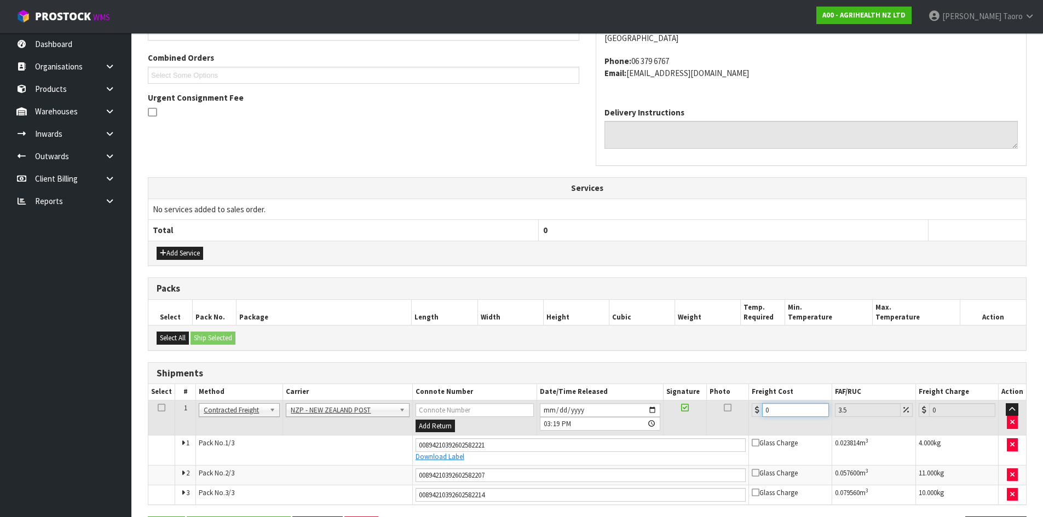
click at [788, 412] on input "0" at bounding box center [795, 410] width 66 height 14
click at [794, 425] on td "0" at bounding box center [790, 418] width 83 height 36
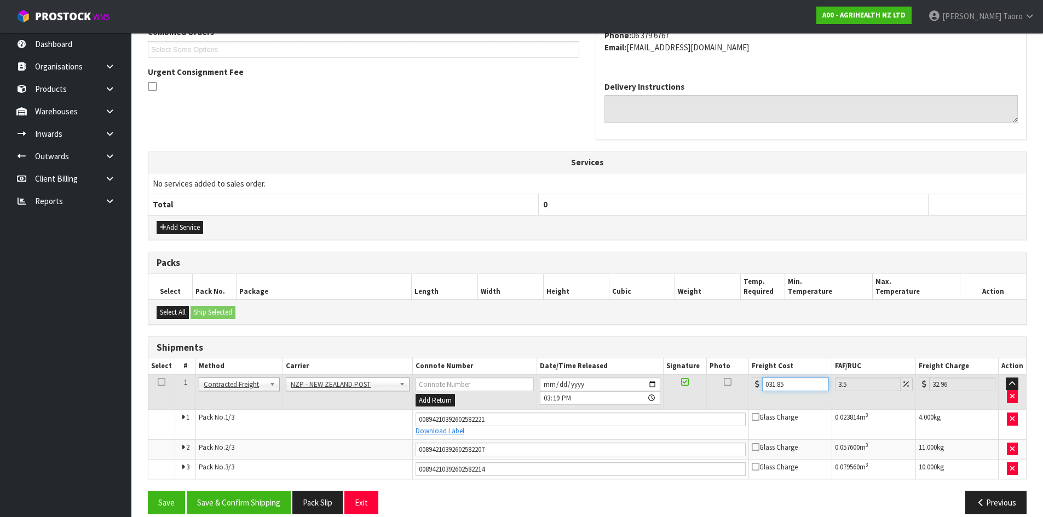
scroll to position [313, 0]
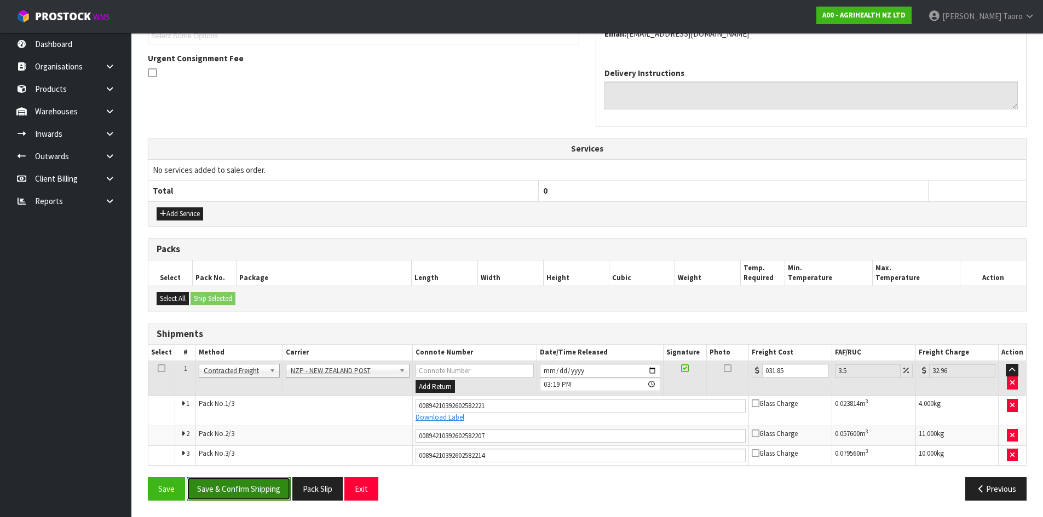
click at [249, 498] on button "Save & Confirm Shipping" at bounding box center [239, 489] width 104 height 24
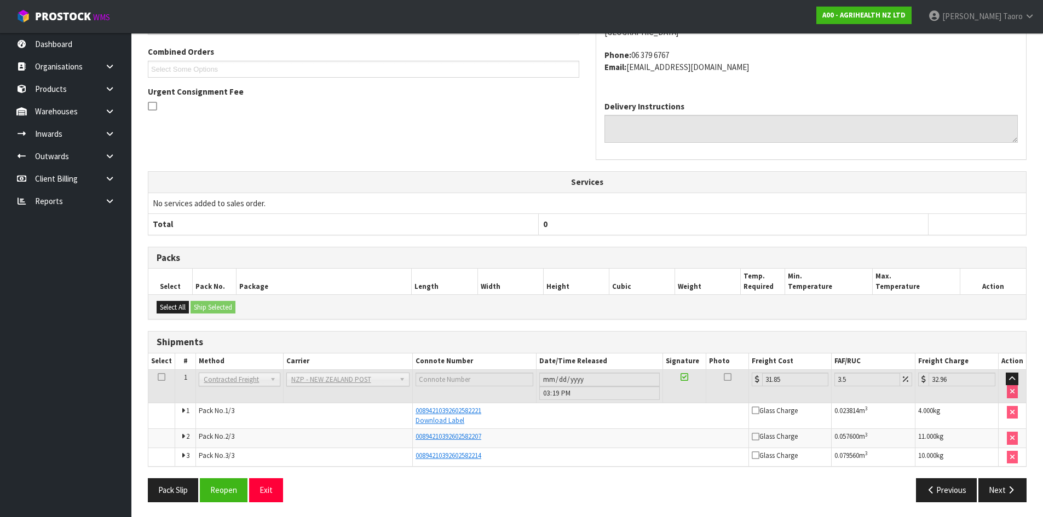
scroll to position [281, 0]
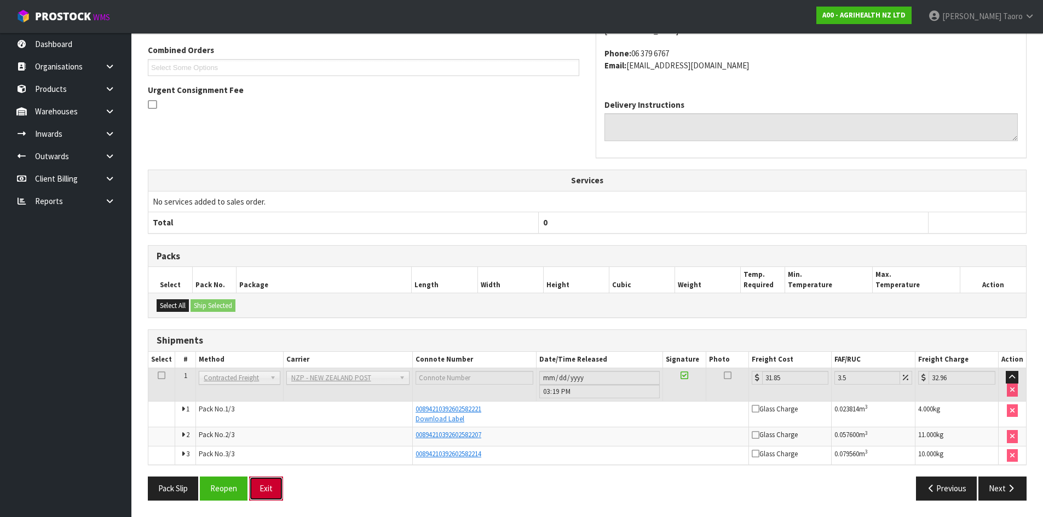
click at [269, 483] on button "Exit" at bounding box center [266, 489] width 34 height 24
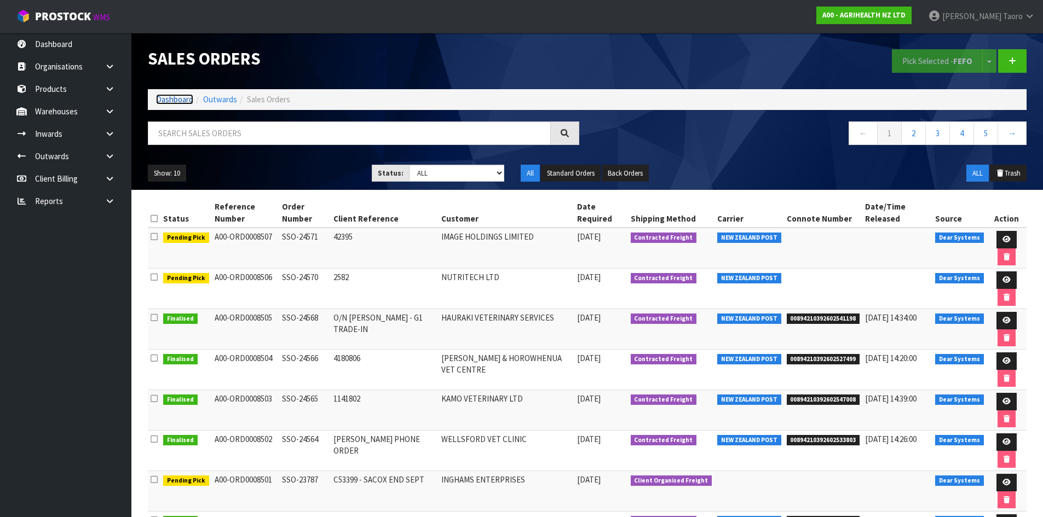
click at [176, 98] on link "Dashboard" at bounding box center [174, 99] width 37 height 10
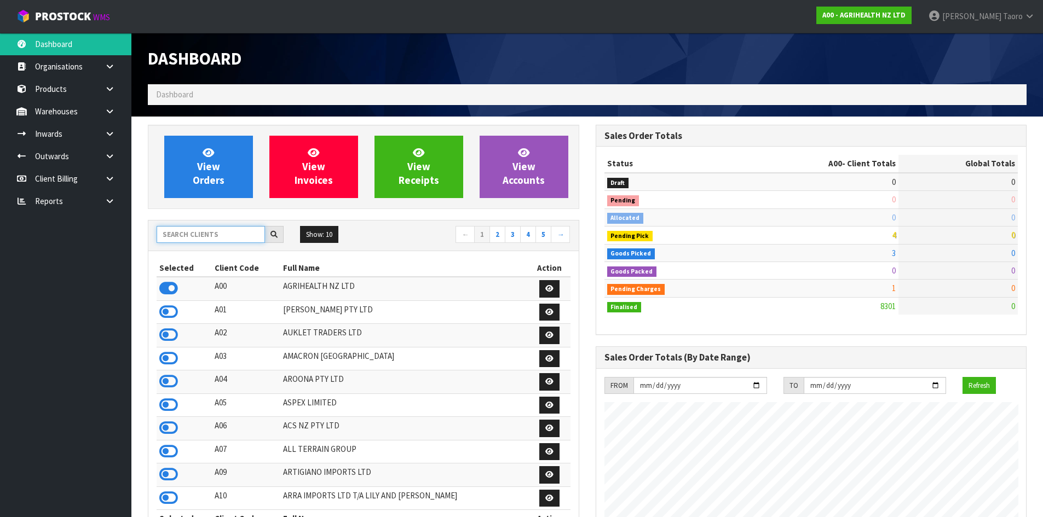
scroll to position [829, 447]
click at [205, 232] on input "text" at bounding box center [211, 234] width 108 height 17
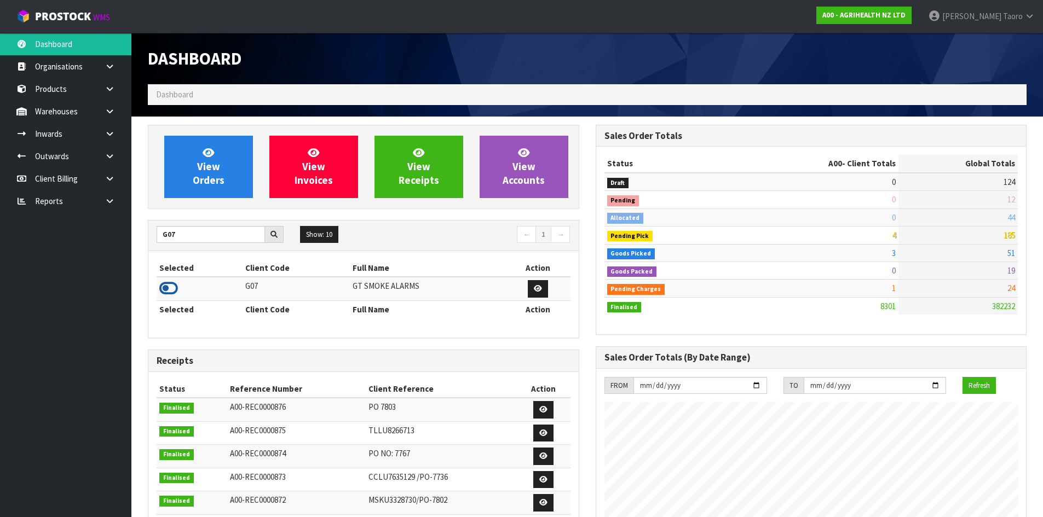
drag, startPoint x: 172, startPoint y: 292, endPoint x: 172, endPoint y: 285, distance: 6.6
click at [172, 288] on icon at bounding box center [168, 288] width 19 height 16
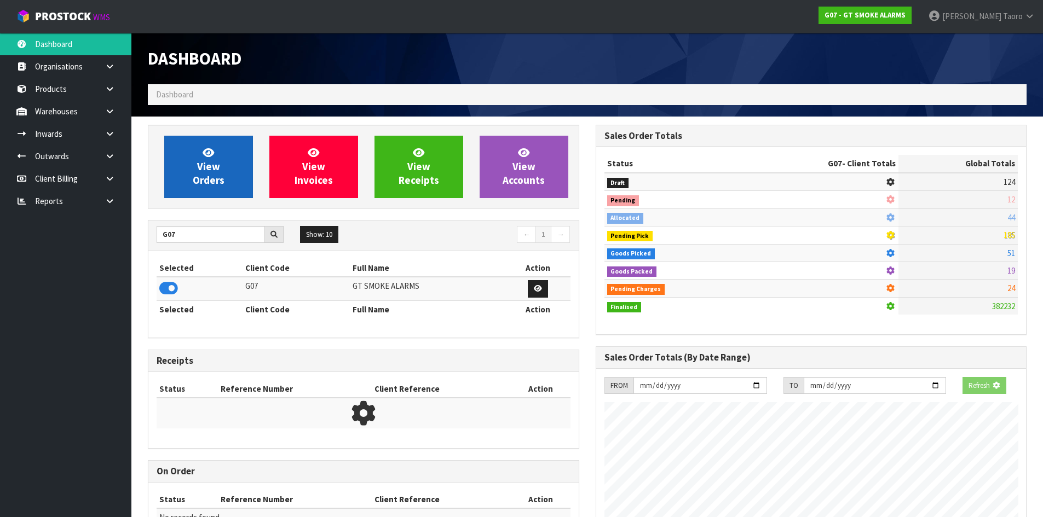
scroll to position [687, 447]
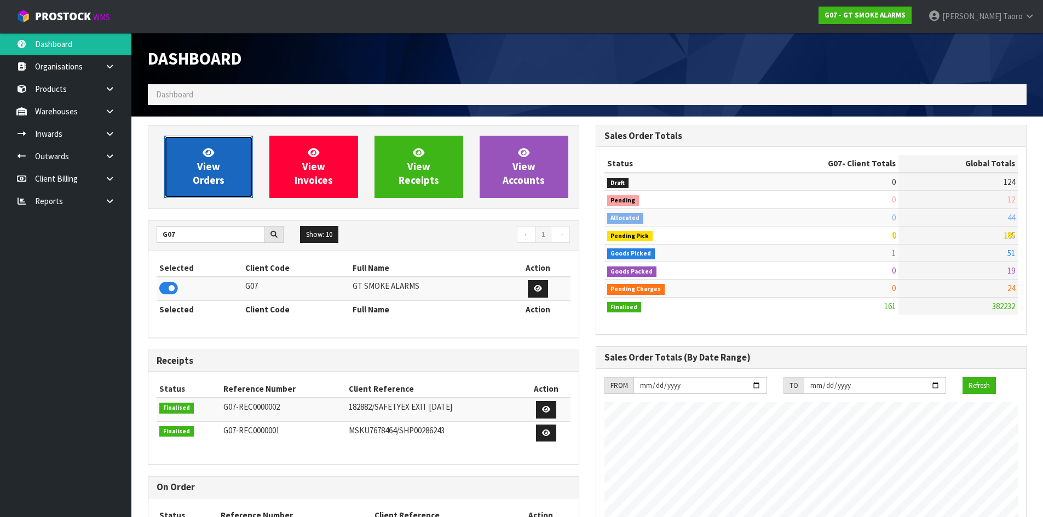
click at [199, 170] on span "View Orders" at bounding box center [209, 166] width 32 height 41
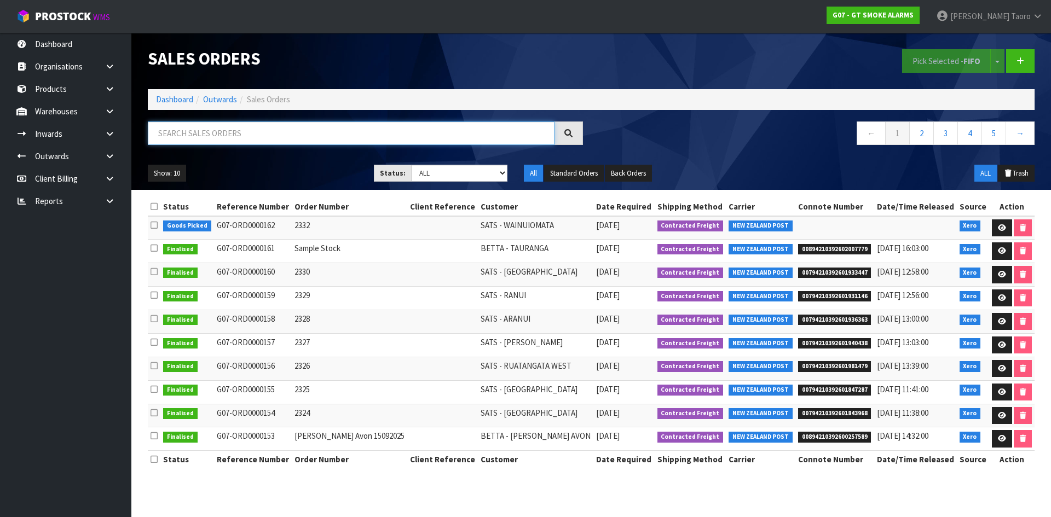
click at [464, 134] on input "text" at bounding box center [351, 134] width 407 height 24
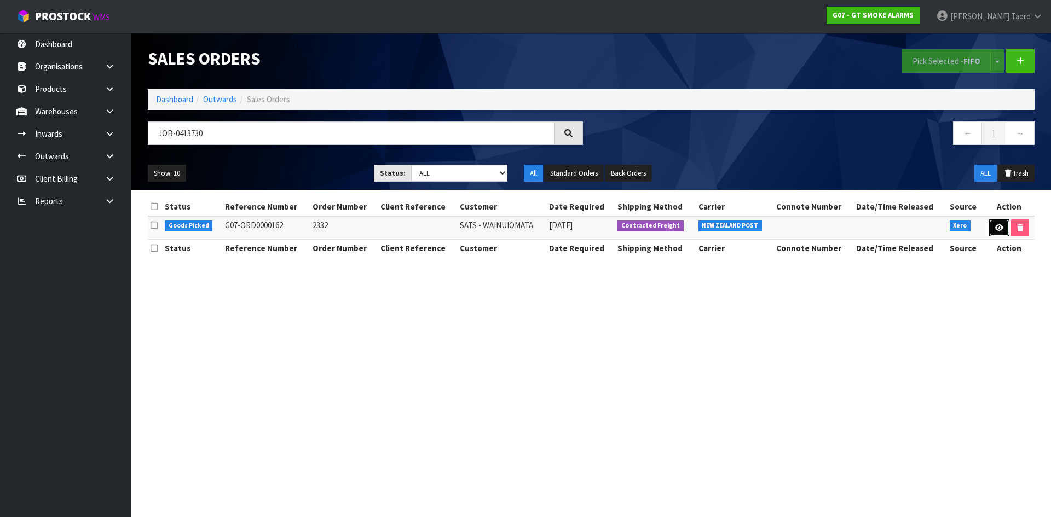
click at [999, 224] on icon at bounding box center [999, 227] width 8 height 7
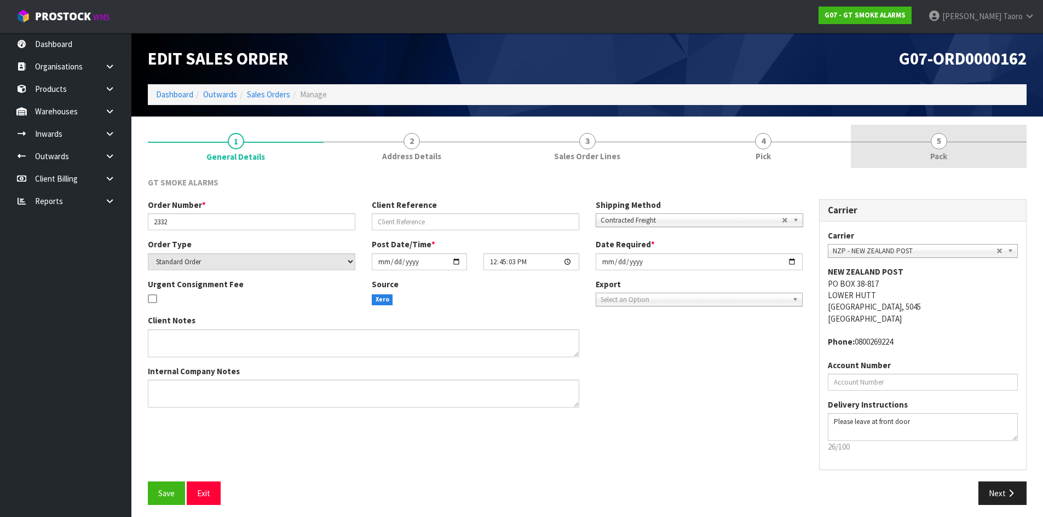
drag, startPoint x: 933, startPoint y: 155, endPoint x: 903, endPoint y: 157, distance: 30.7
click at [932, 154] on span "Pack" at bounding box center [938, 156] width 17 height 11
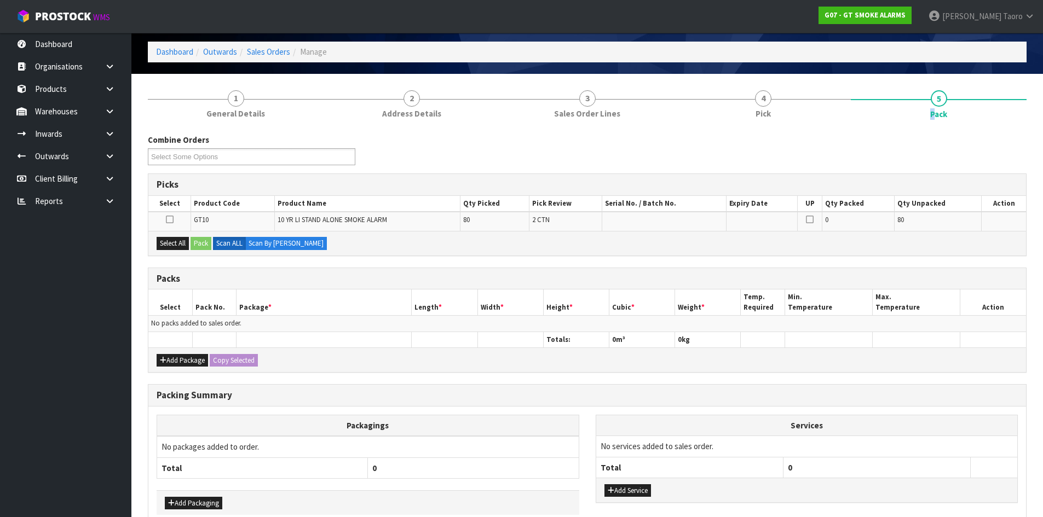
scroll to position [101, 0]
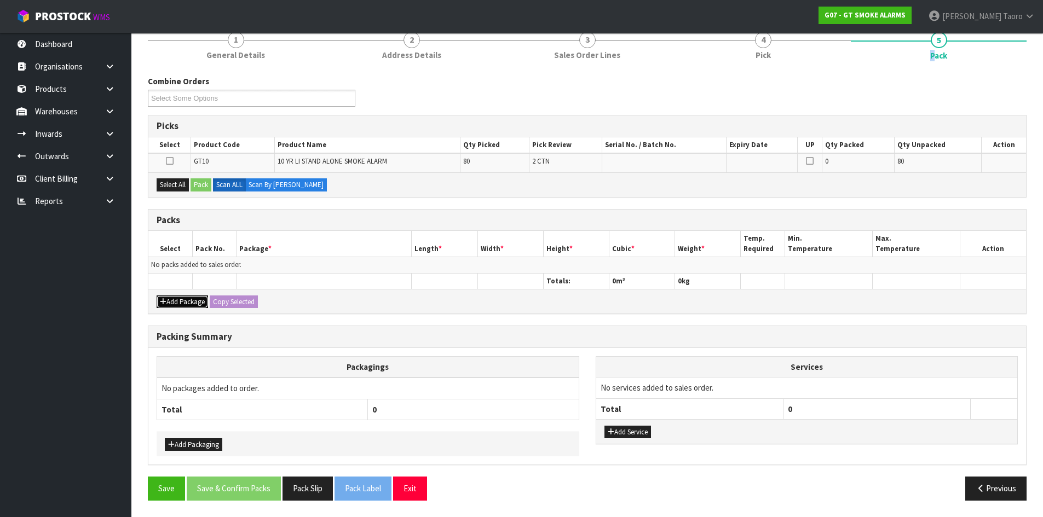
click at [171, 301] on button "Add Package" at bounding box center [182, 302] width 51 height 13
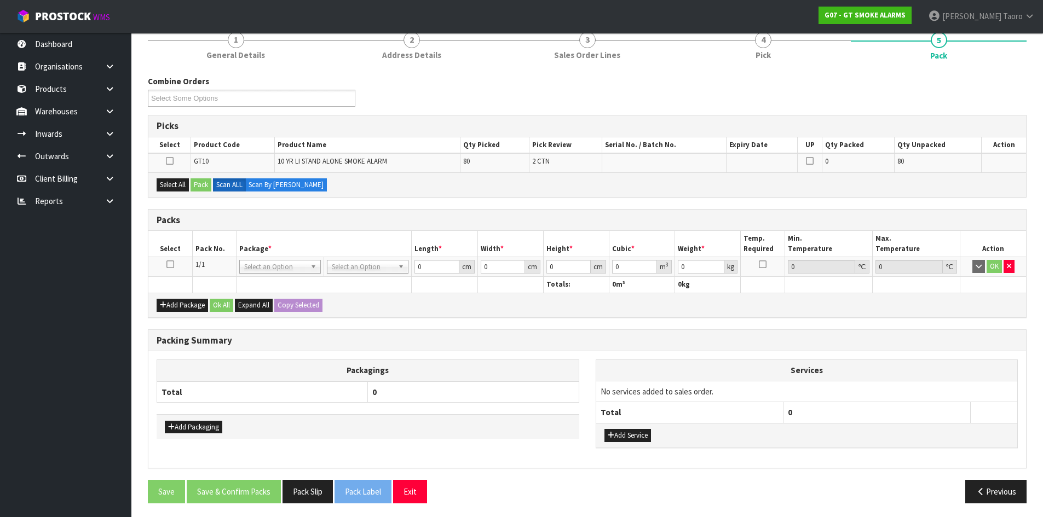
drag, startPoint x: 167, startPoint y: 263, endPoint x: 197, endPoint y: 250, distance: 32.8
click at [169, 264] on icon at bounding box center [170, 264] width 8 height 1
click at [198, 249] on th "Pack No." at bounding box center [214, 244] width 44 height 26
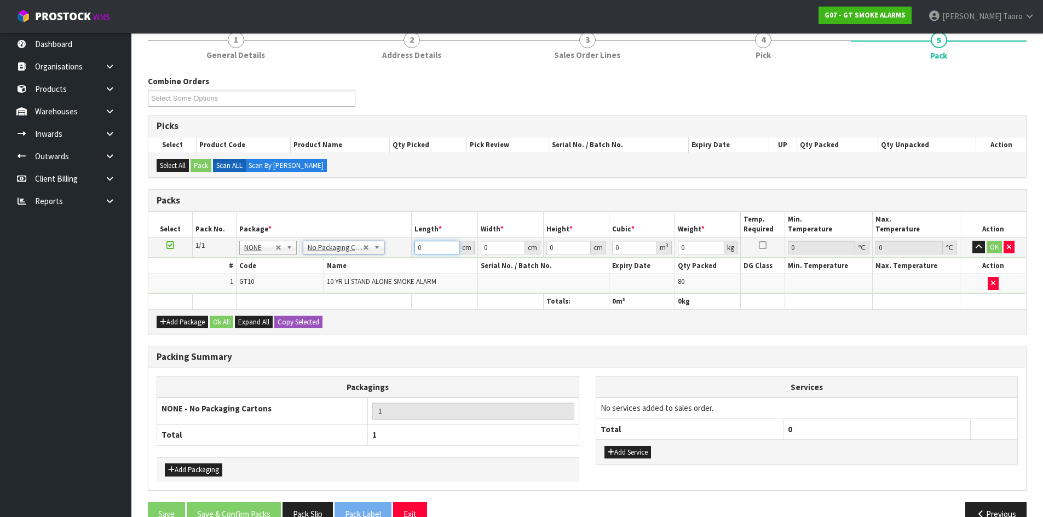
click at [433, 251] on input "0" at bounding box center [436, 248] width 44 height 14
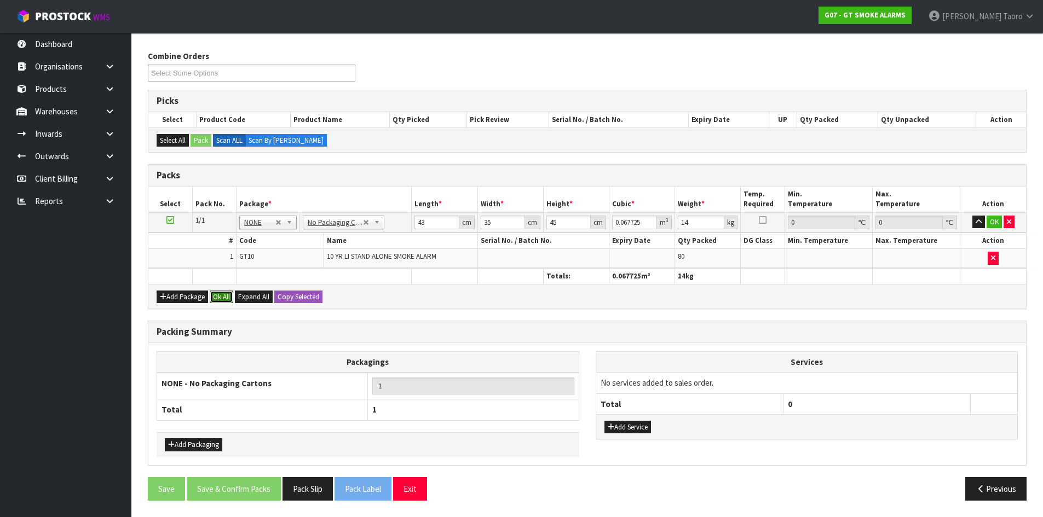
click at [222, 297] on button "Ok All" at bounding box center [222, 297] width 24 height 13
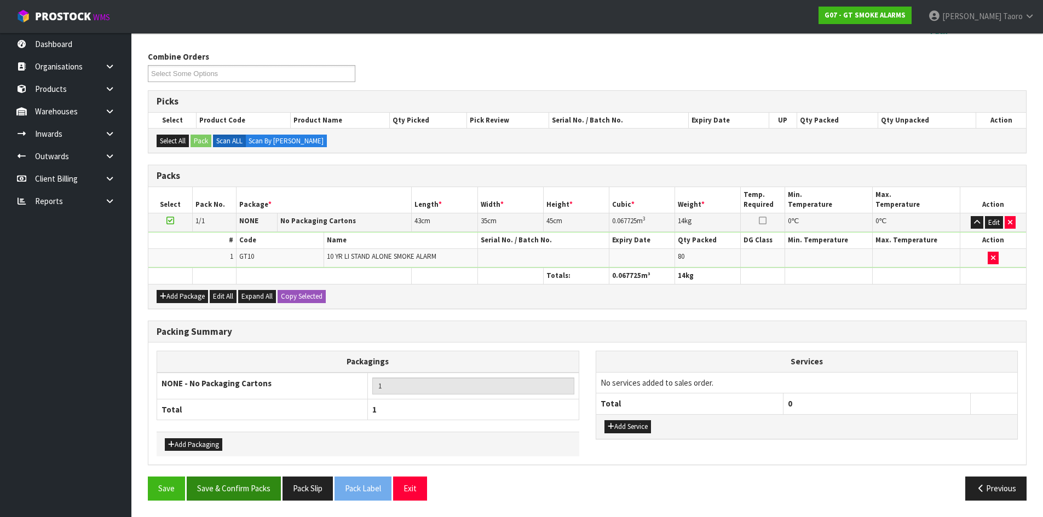
scroll to position [126, 0]
click at [272, 493] on button "Save & Confirm Packs" at bounding box center [234, 489] width 94 height 24
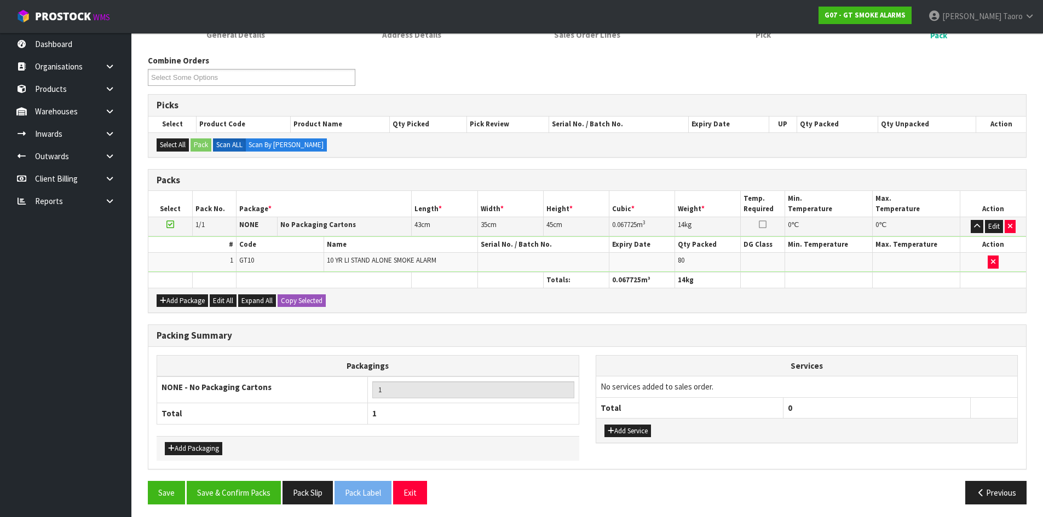
scroll to position [105, 0]
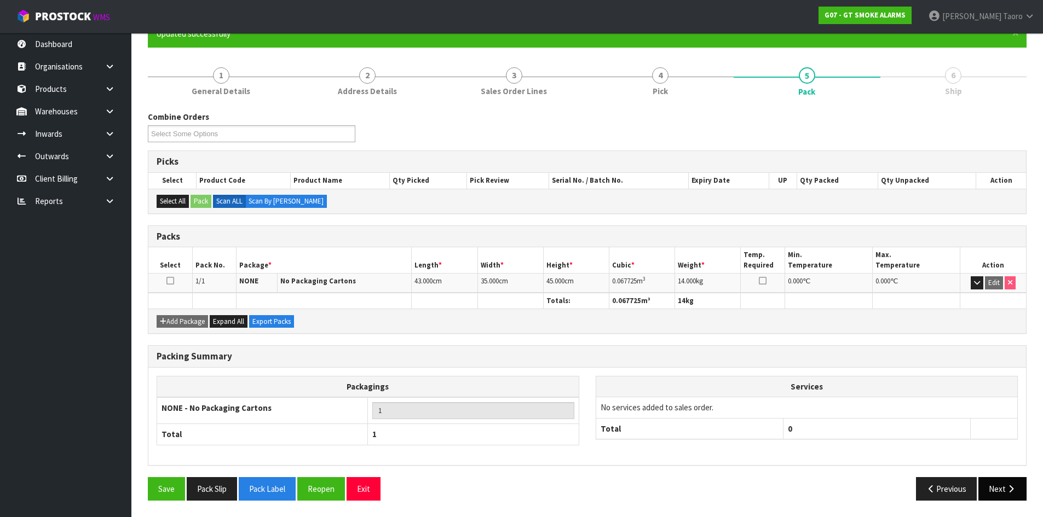
click at [1003, 490] on button "Next" at bounding box center [1002, 489] width 48 height 24
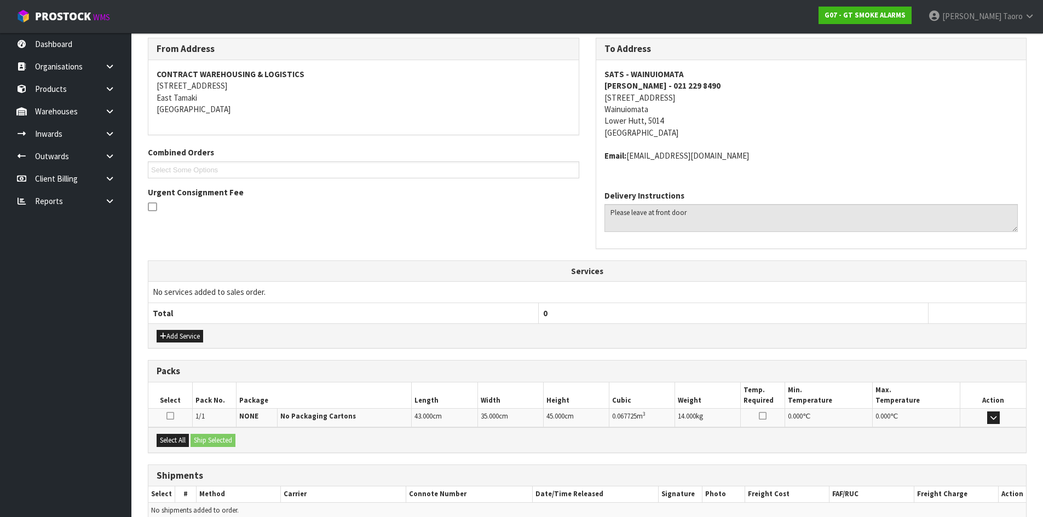
scroll to position [232, 0]
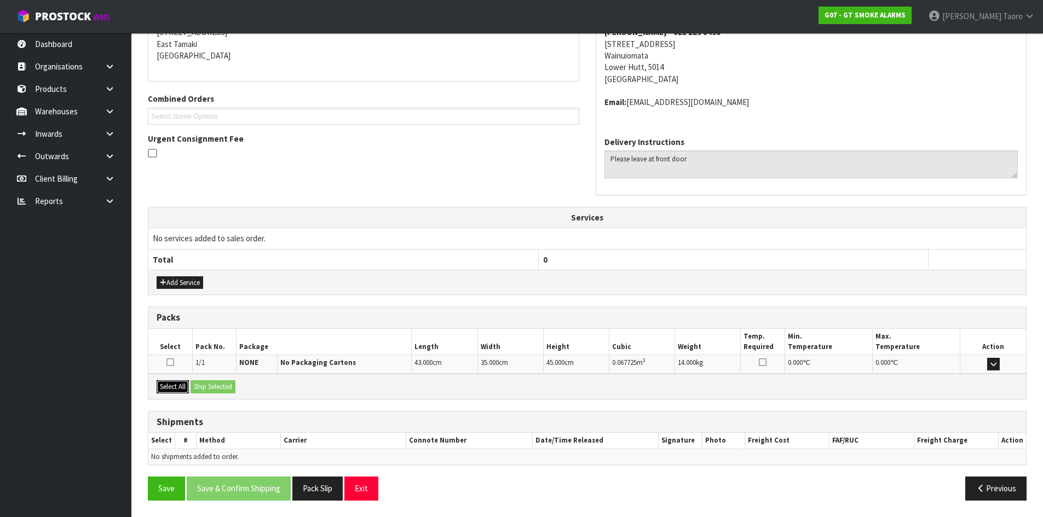
click at [181, 383] on button "Select All" at bounding box center [173, 386] width 32 height 13
drag, startPoint x: 208, startPoint y: 385, endPoint x: 245, endPoint y: 410, distance: 44.2
click at [210, 385] on button "Ship Selected" at bounding box center [212, 386] width 45 height 13
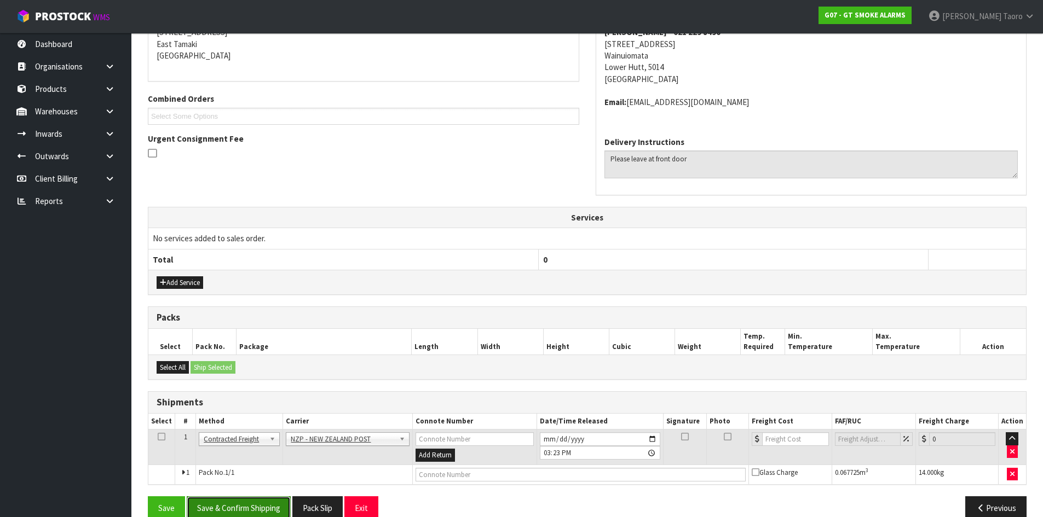
click at [284, 510] on button "Save & Confirm Shipping" at bounding box center [239, 508] width 104 height 24
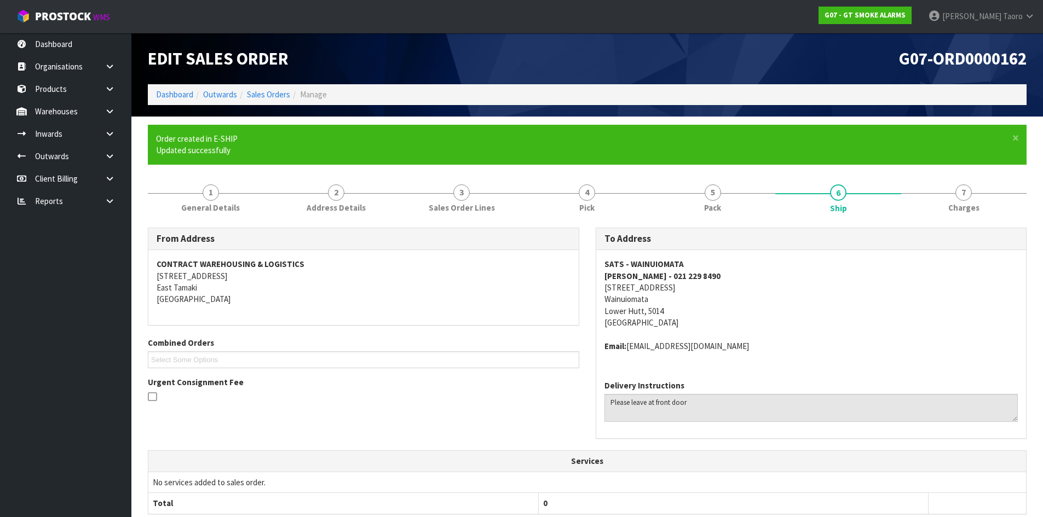
click at [673, 77] on div "G07-ORD0000162" at bounding box center [811, 58] width 448 height 51
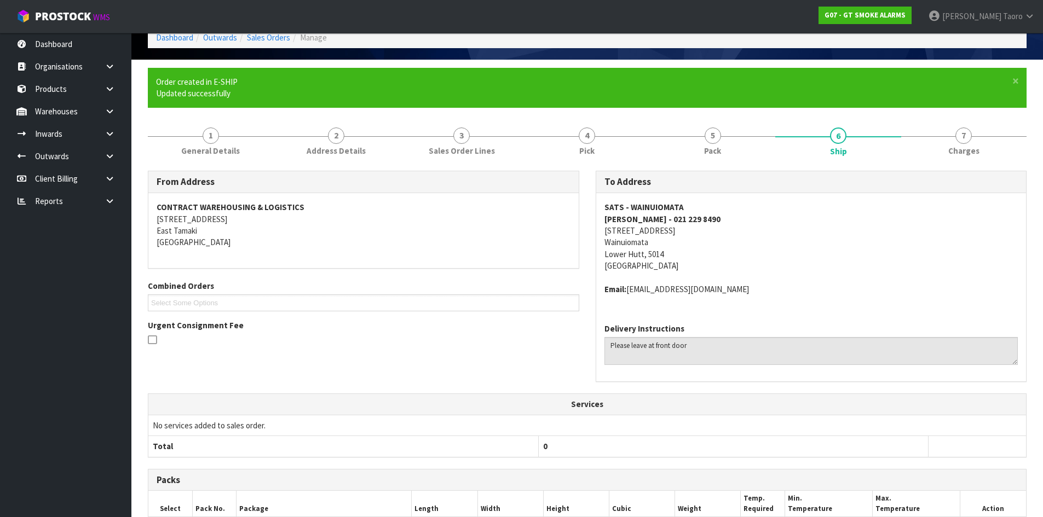
scroll to position [235, 0]
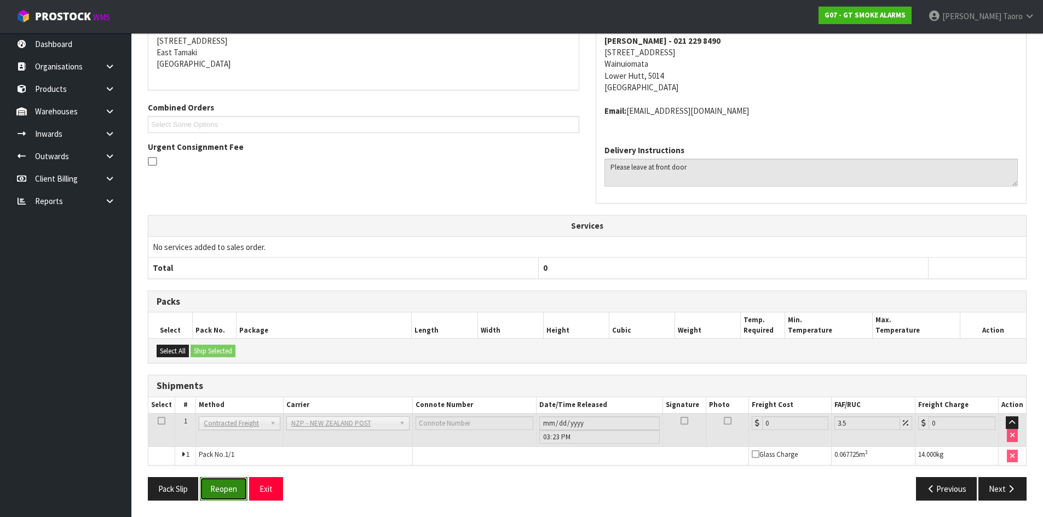
click at [235, 496] on button "Reopen" at bounding box center [224, 489] width 48 height 24
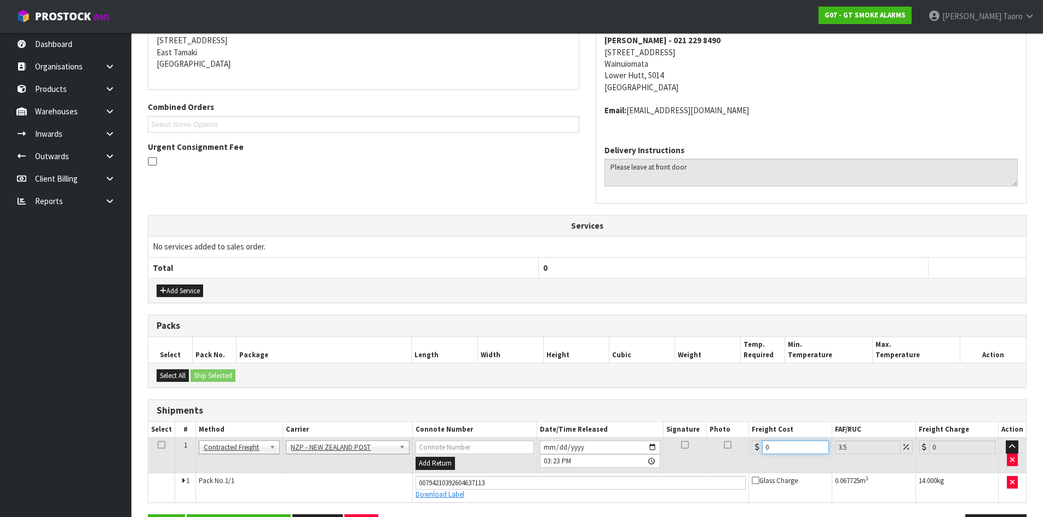
click at [774, 447] on input "0" at bounding box center [795, 448] width 66 height 14
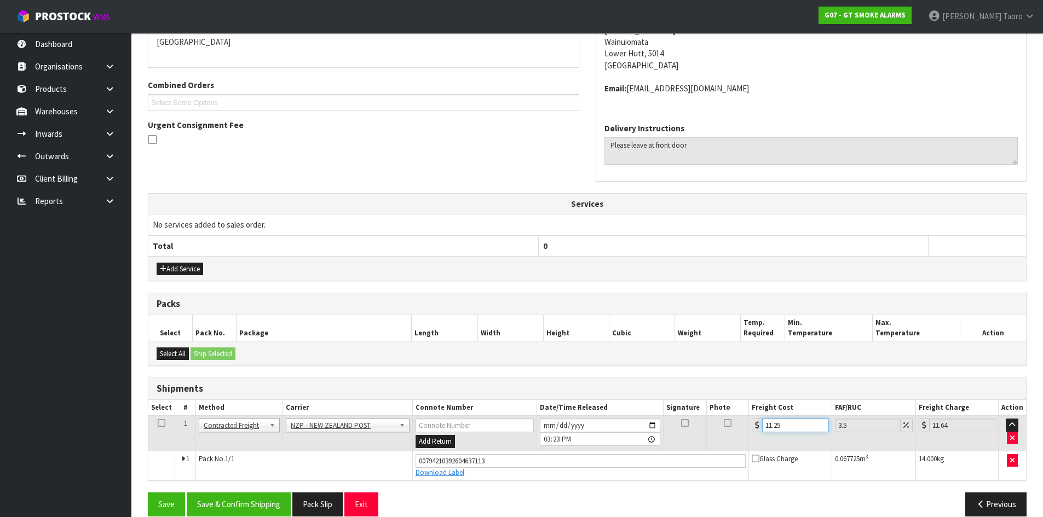
scroll to position [262, 0]
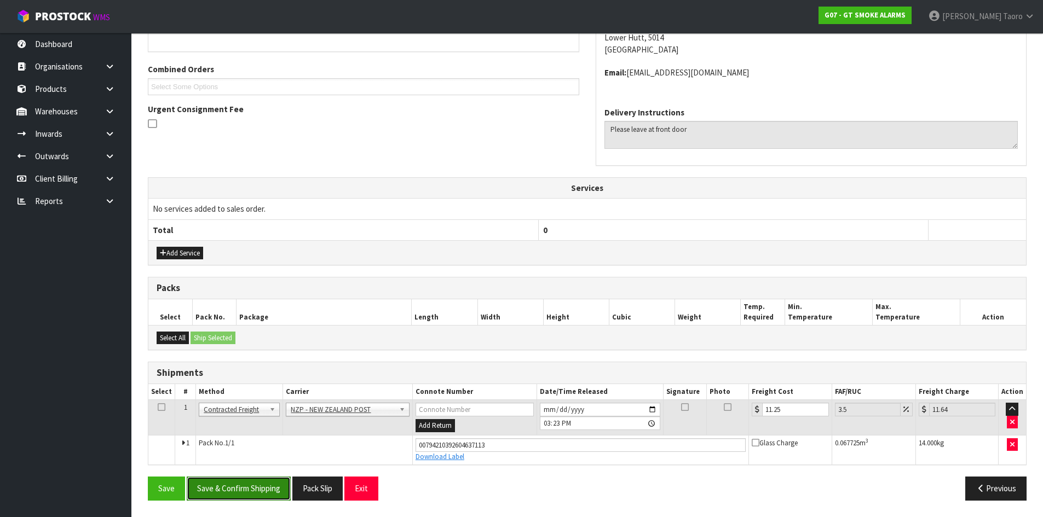
click at [253, 486] on button "Save & Confirm Shipping" at bounding box center [239, 489] width 104 height 24
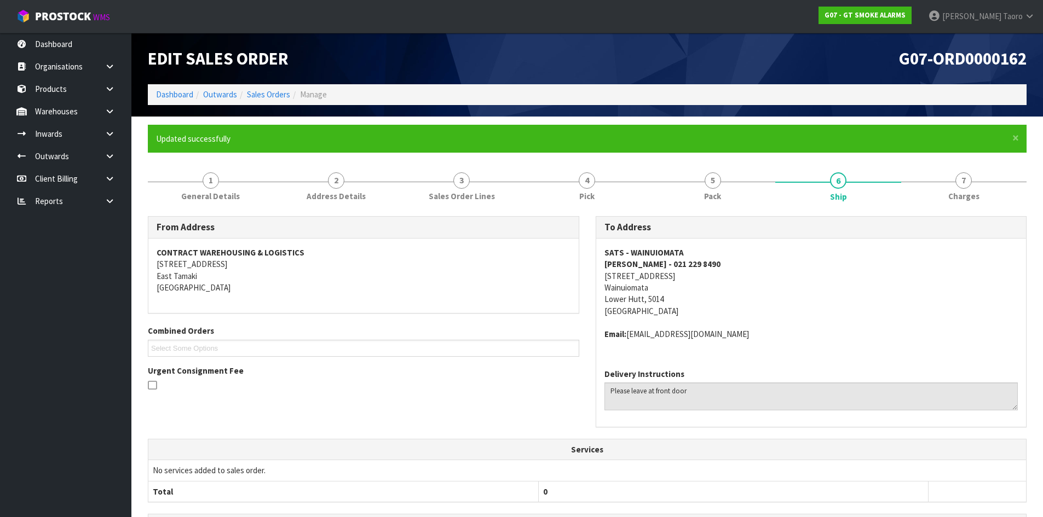
scroll to position [231, 0]
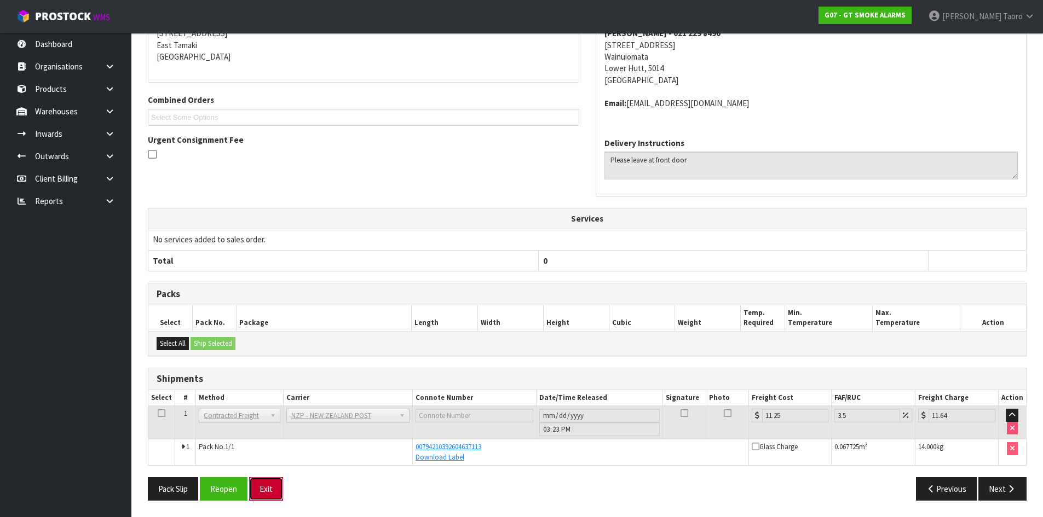
click at [264, 492] on button "Exit" at bounding box center [266, 489] width 34 height 24
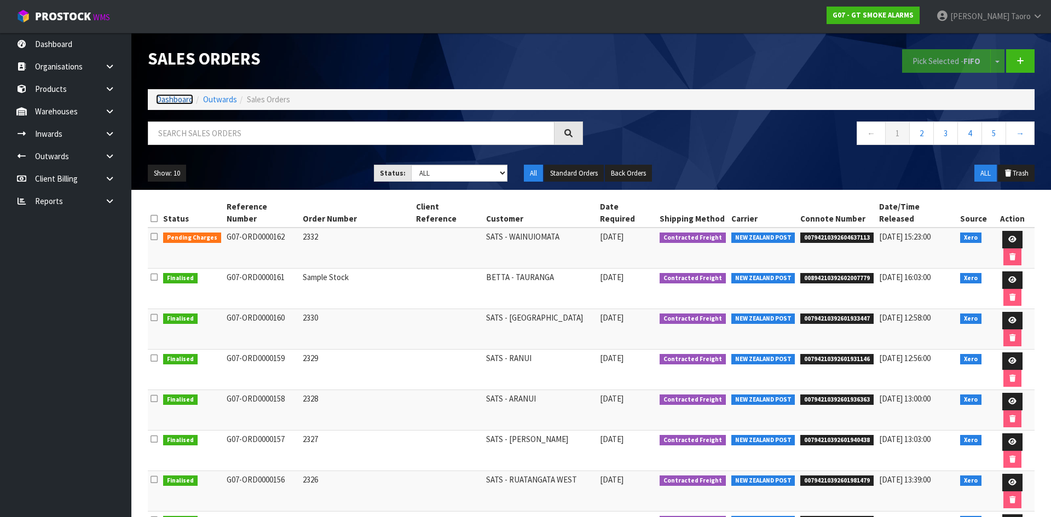
click at [176, 100] on link "Dashboard" at bounding box center [174, 99] width 37 height 10
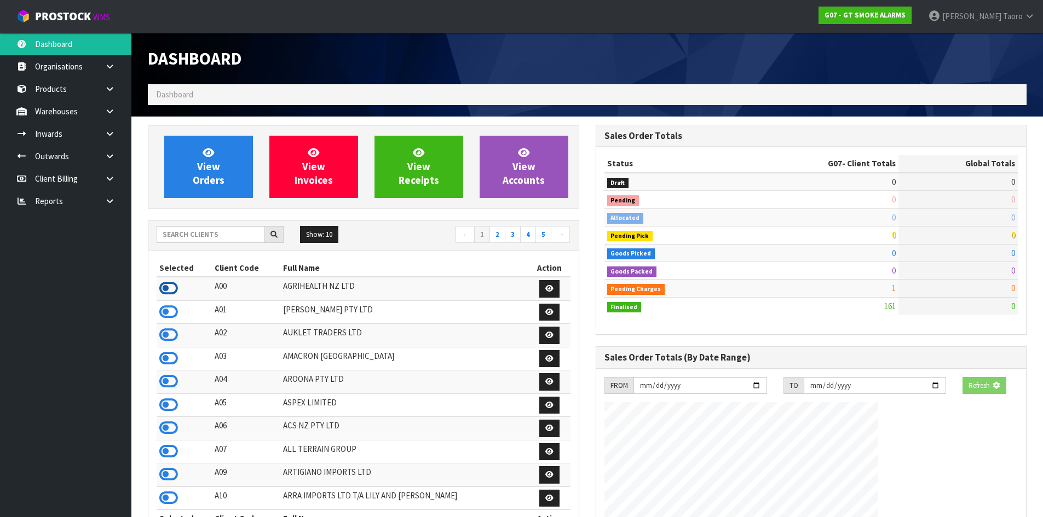
click at [170, 283] on icon at bounding box center [168, 288] width 19 height 16
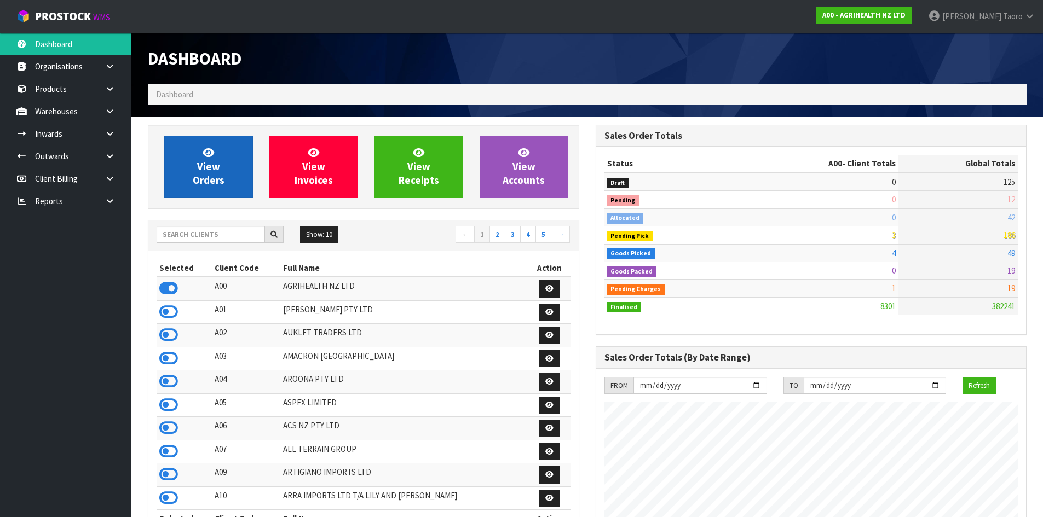
scroll to position [829, 447]
click at [223, 182] on span "View Orders" at bounding box center [209, 166] width 32 height 41
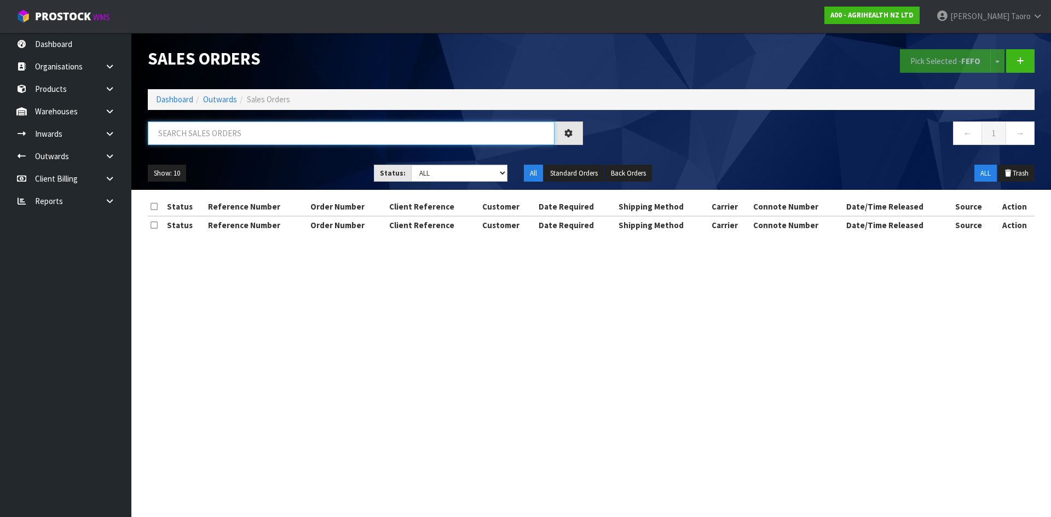
click at [232, 136] on input "text" at bounding box center [351, 134] width 407 height 24
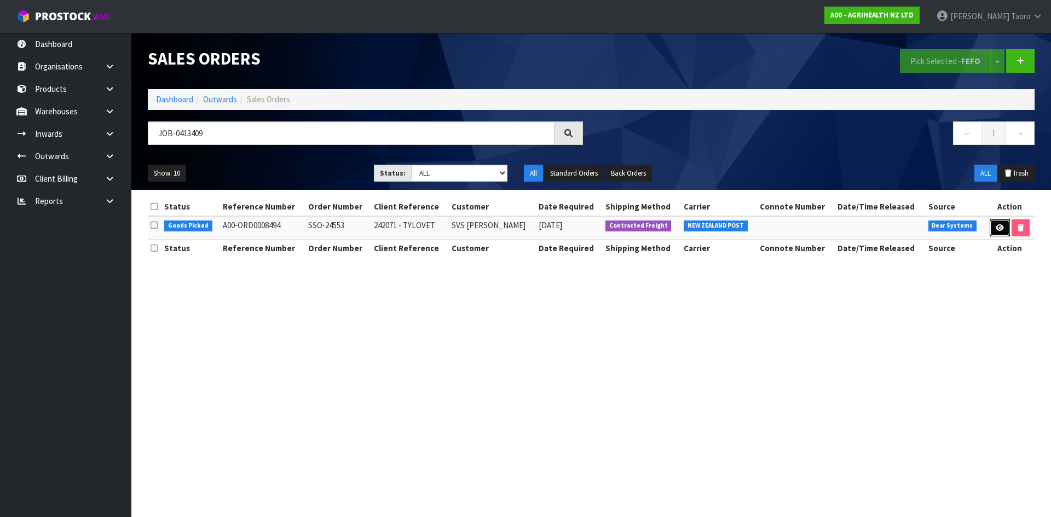
click at [996, 227] on icon at bounding box center [1000, 227] width 8 height 7
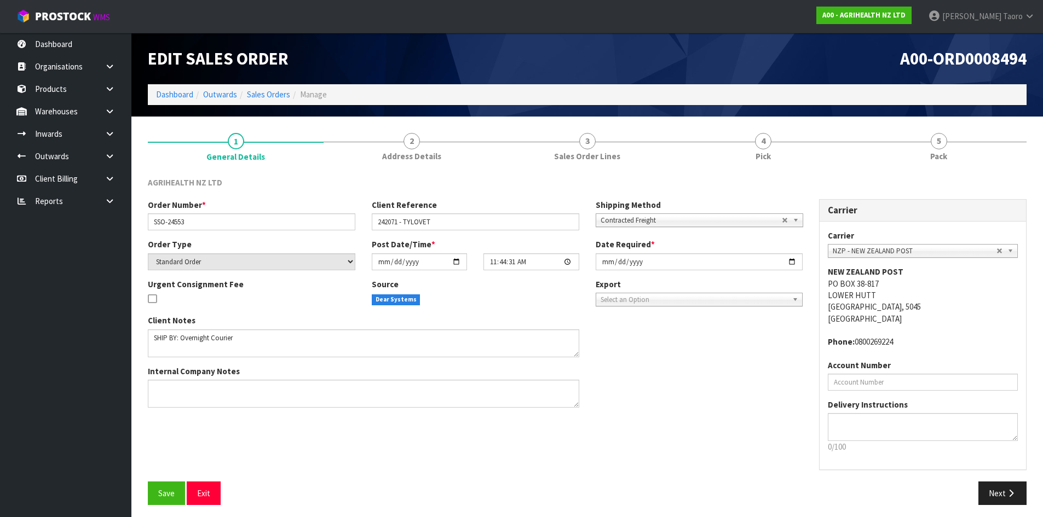
click at [968, 141] on link "5 Pack" at bounding box center [939, 146] width 176 height 43
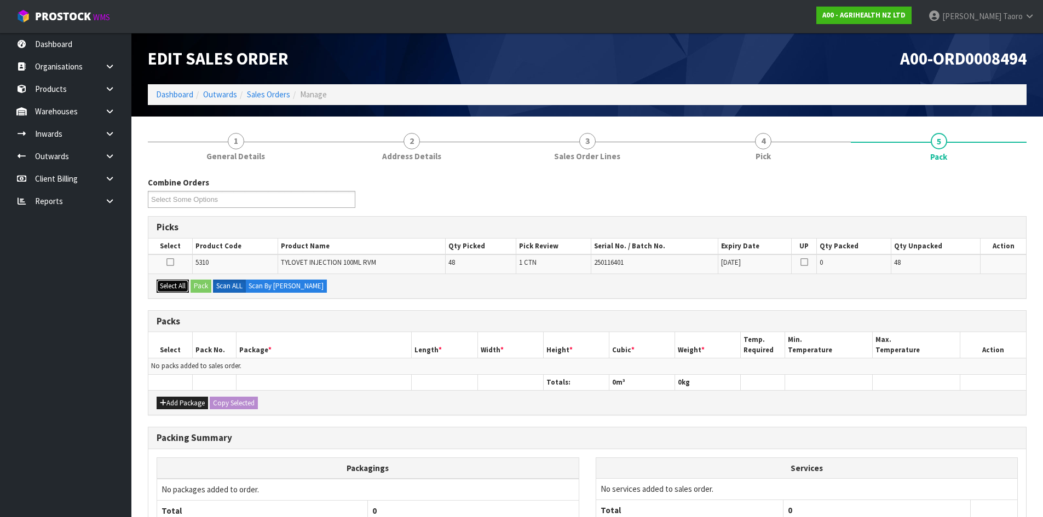
click at [177, 284] on button "Select All" at bounding box center [173, 286] width 32 height 13
click at [201, 290] on button "Pack" at bounding box center [200, 286] width 21 height 13
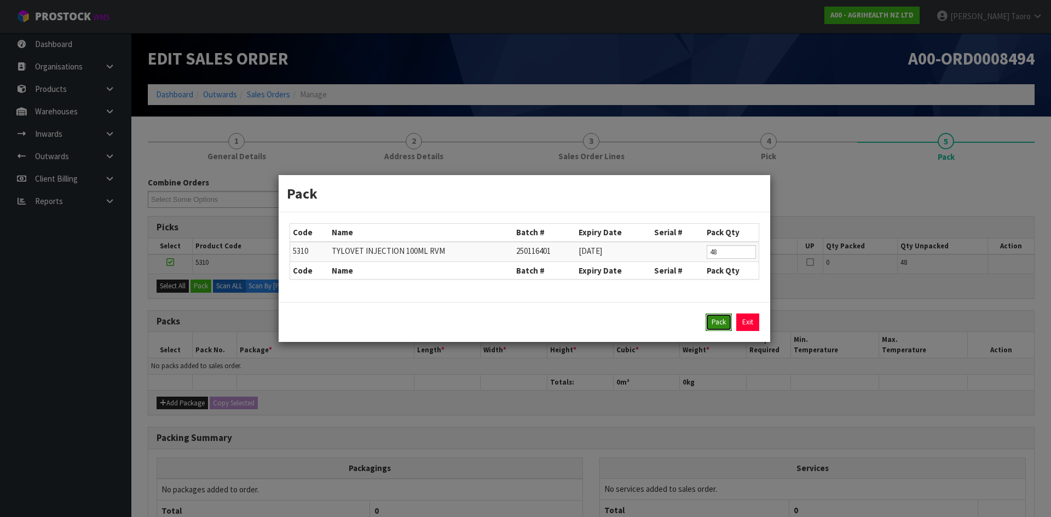
click at [723, 318] on button "Pack" at bounding box center [719, 323] width 26 height 18
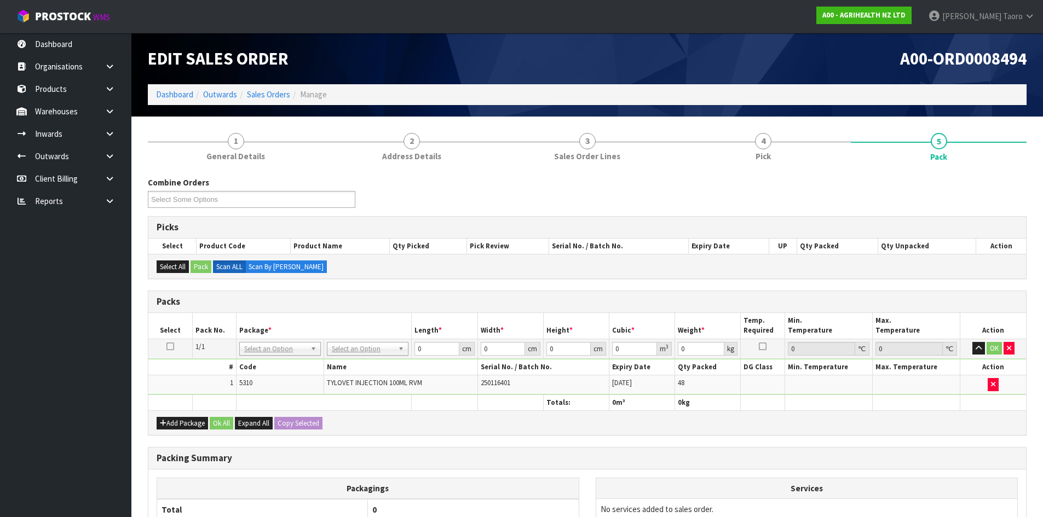
drag, startPoint x: 353, startPoint y: 350, endPoint x: 360, endPoint y: 360, distance: 11.7
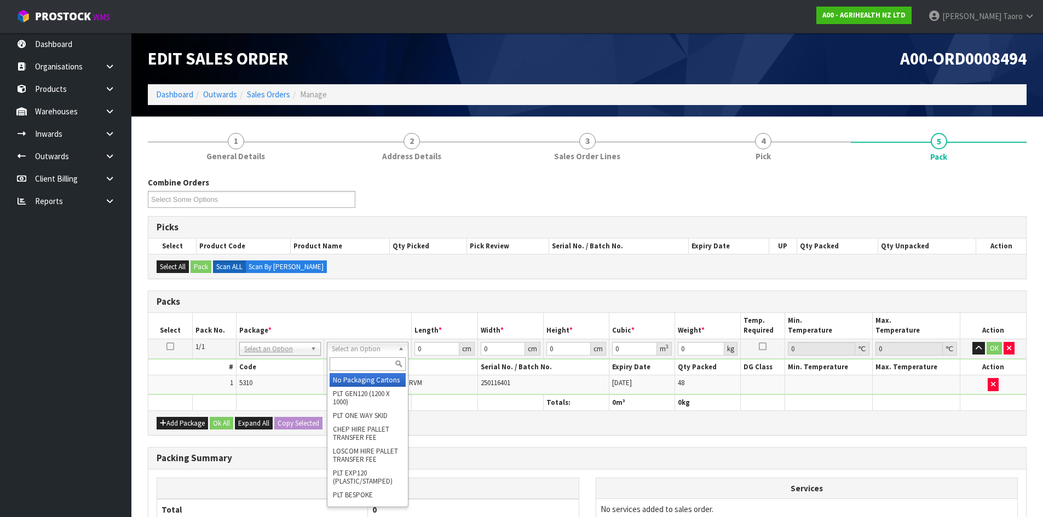
drag, startPoint x: 364, startPoint y: 377, endPoint x: 469, endPoint y: 365, distance: 105.3
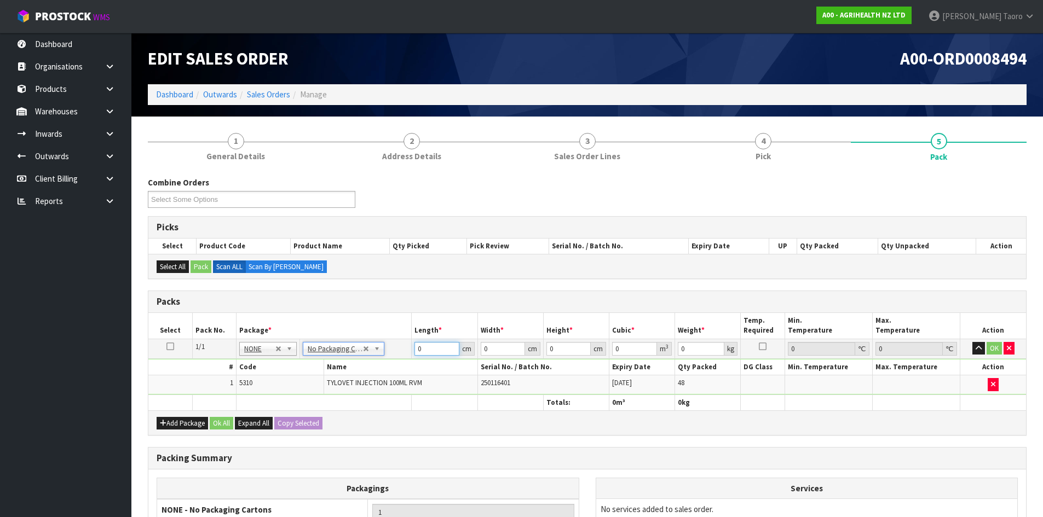
click at [440, 349] on input "0" at bounding box center [436, 349] width 44 height 14
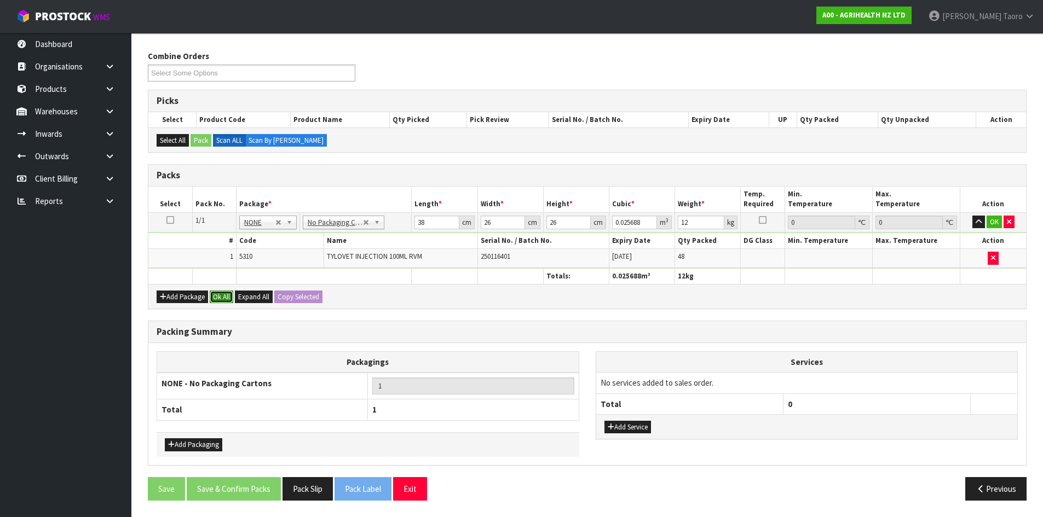
click at [221, 291] on button "Ok All" at bounding box center [222, 297] width 24 height 13
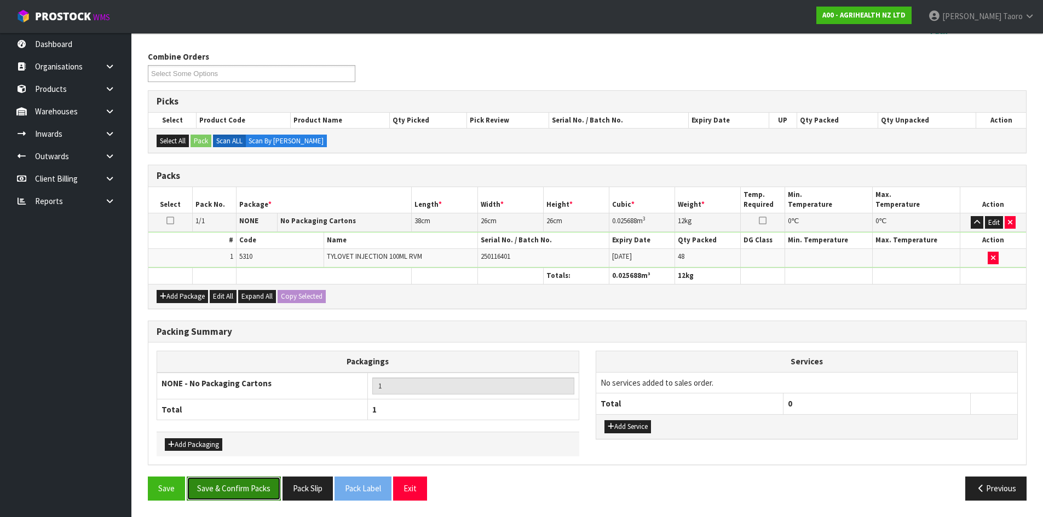
drag, startPoint x: 247, startPoint y: 498, endPoint x: 252, endPoint y: 493, distance: 7.0
click at [248, 498] on button "Save & Confirm Packs" at bounding box center [234, 489] width 94 height 24
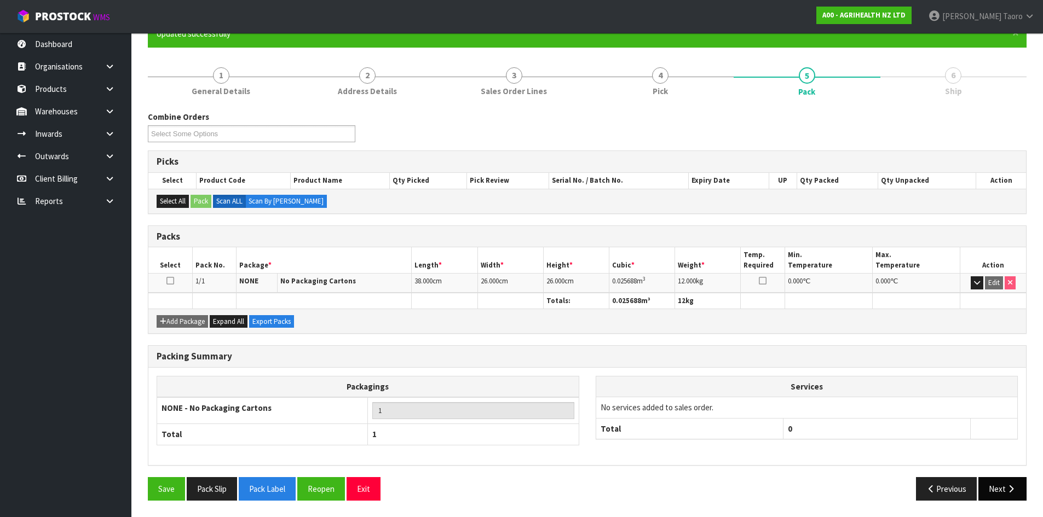
click at [987, 487] on button "Next" at bounding box center [1002, 489] width 48 height 24
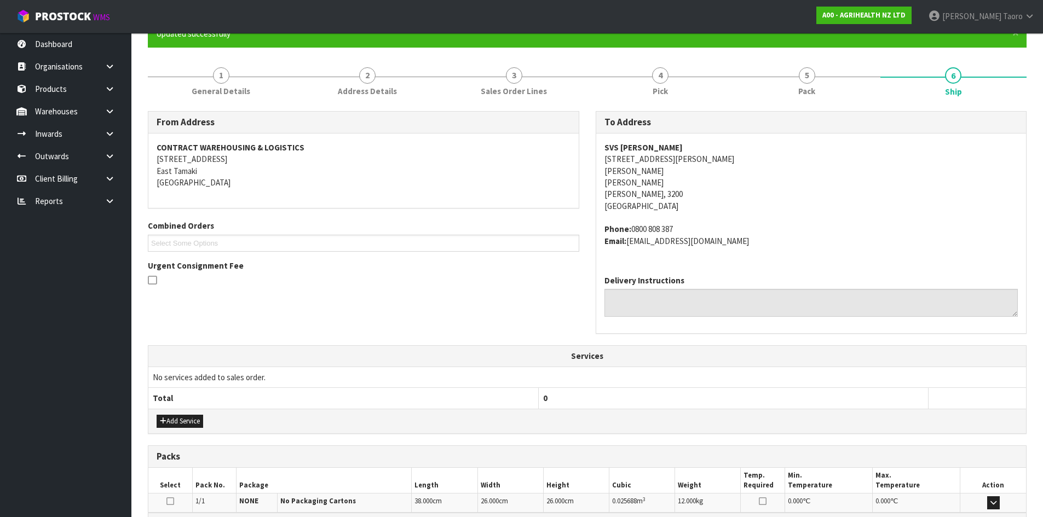
scroll to position [244, 0]
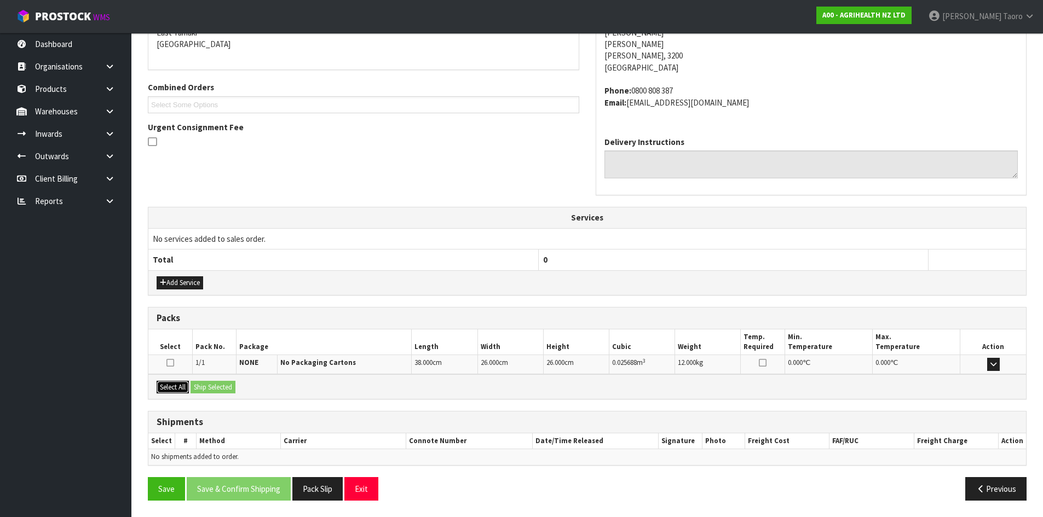
drag, startPoint x: 176, startPoint y: 391, endPoint x: 195, endPoint y: 388, distance: 19.4
click at [177, 390] on button "Select All" at bounding box center [173, 387] width 32 height 13
drag, startPoint x: 196, startPoint y: 388, endPoint x: 215, endPoint y: 392, distance: 19.8
click at [197, 388] on button "Ship Selected" at bounding box center [212, 387] width 45 height 13
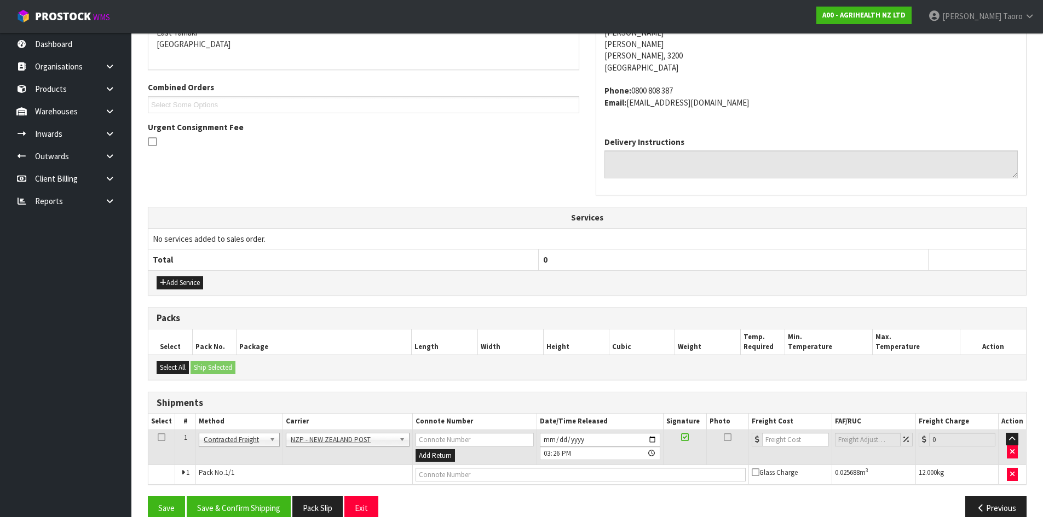
click at [286, 493] on div "From Address CONTRACT WAREHOUSING & LOGISTICS [STREET_ADDRESS] Combined Orders …" at bounding box center [587, 251] width 879 height 556
click at [279, 499] on button "Save & Confirm Shipping" at bounding box center [239, 508] width 104 height 24
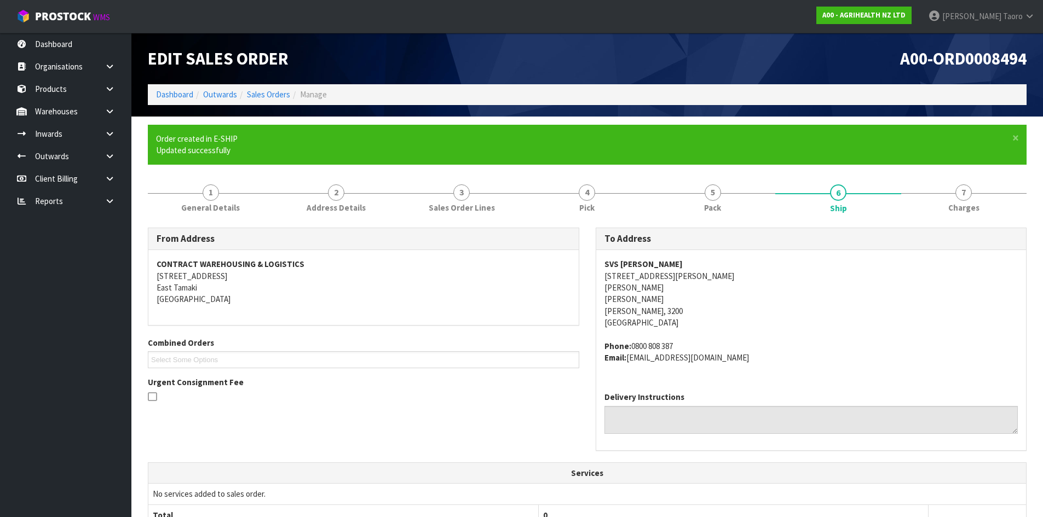
click at [627, 46] on div "A00-ORD0008494" at bounding box center [811, 58] width 448 height 51
click at [1015, 137] on span "×" at bounding box center [1015, 137] width 7 height 15
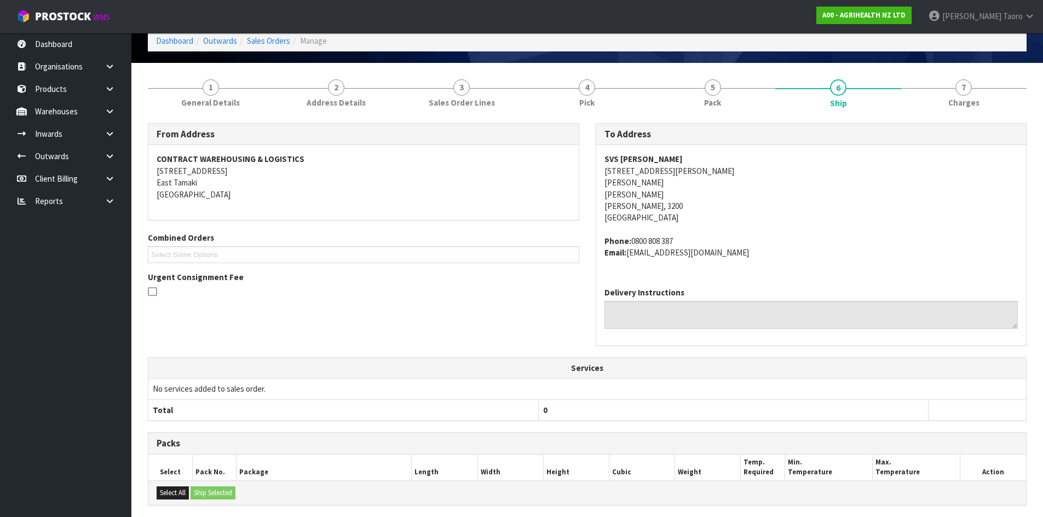
scroll to position [196, 0]
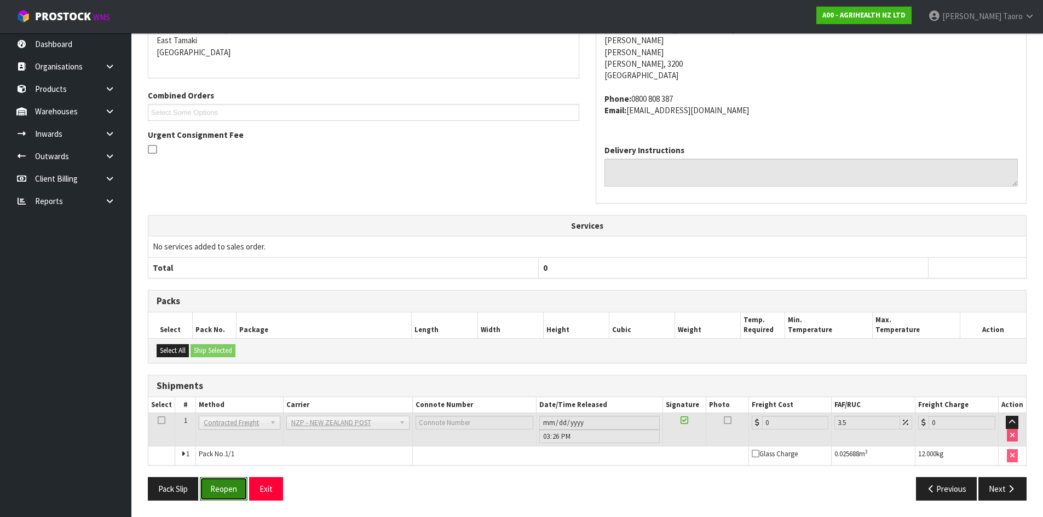
click at [241, 483] on button "Reopen" at bounding box center [224, 489] width 48 height 24
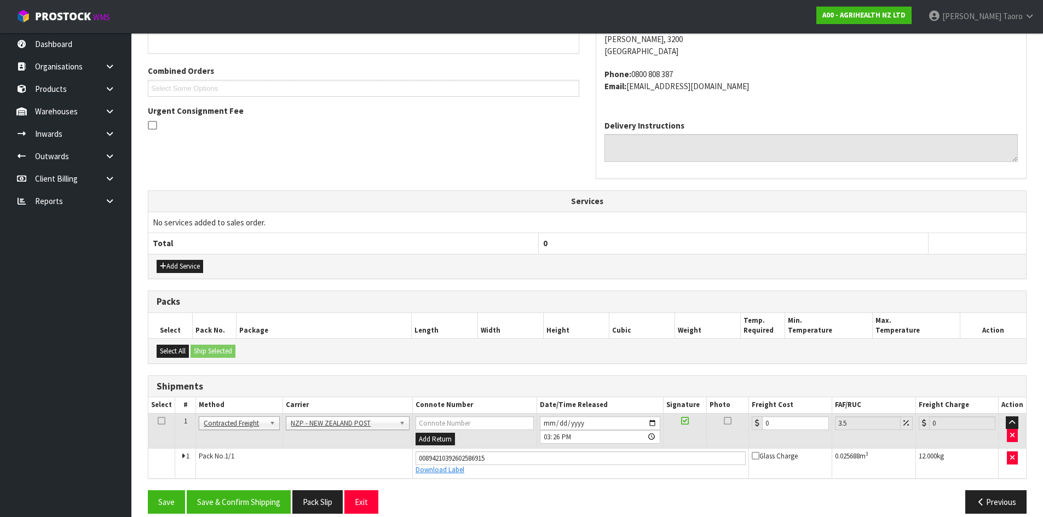
scroll to position [273, 0]
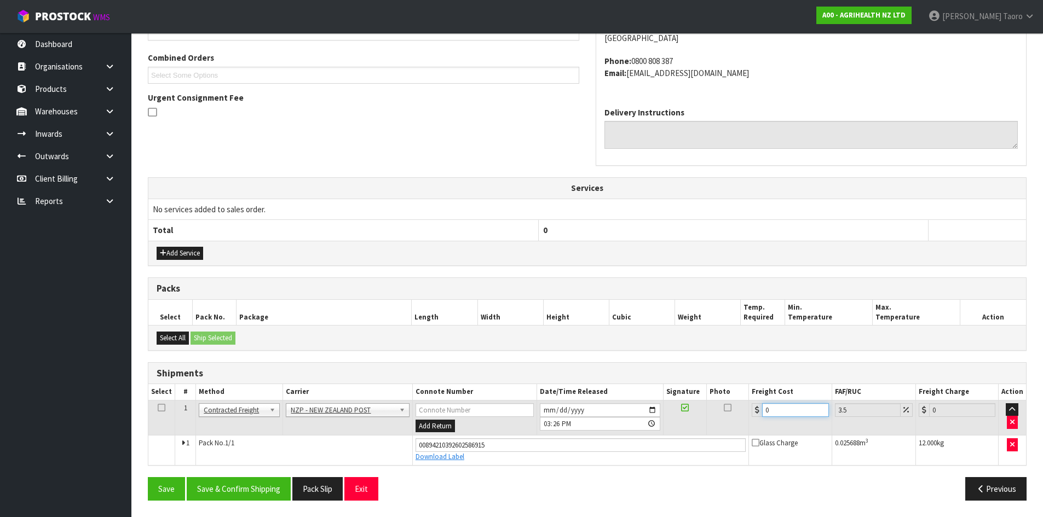
click at [773, 411] on input "0" at bounding box center [795, 410] width 66 height 14
click at [773, 410] on input "0" at bounding box center [795, 410] width 66 height 14
click at [258, 482] on button "Save & Confirm Shipping" at bounding box center [239, 489] width 104 height 24
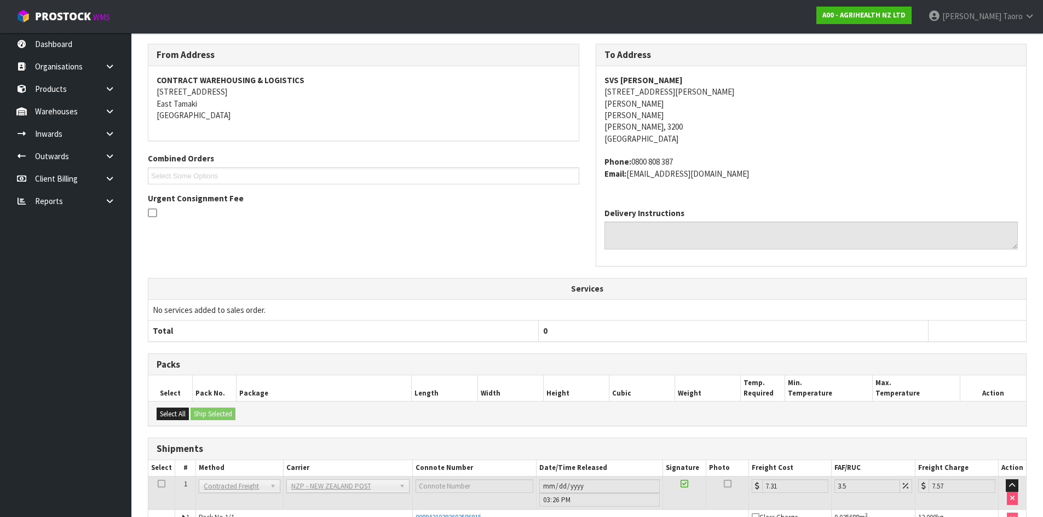
scroll to position [243, 0]
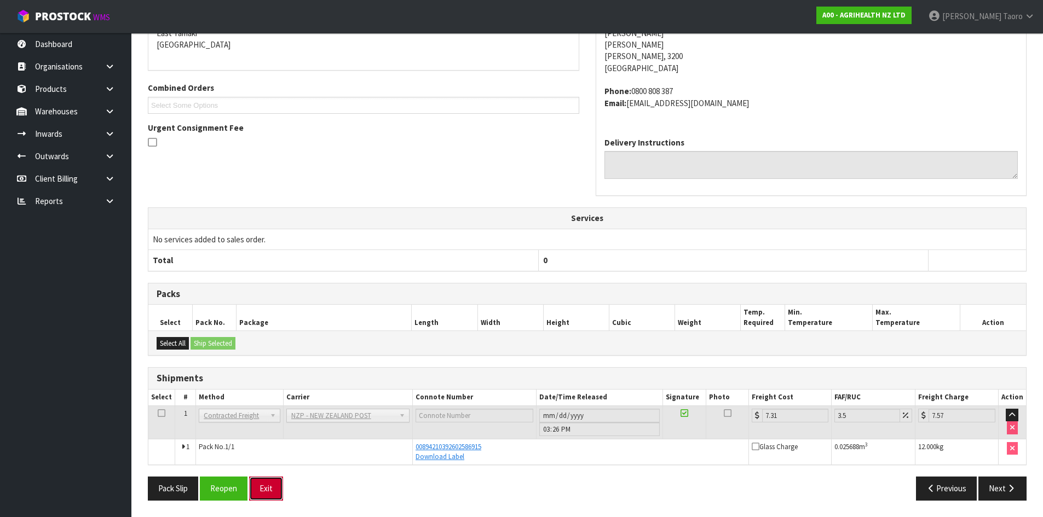
click at [270, 482] on button "Exit" at bounding box center [266, 489] width 34 height 24
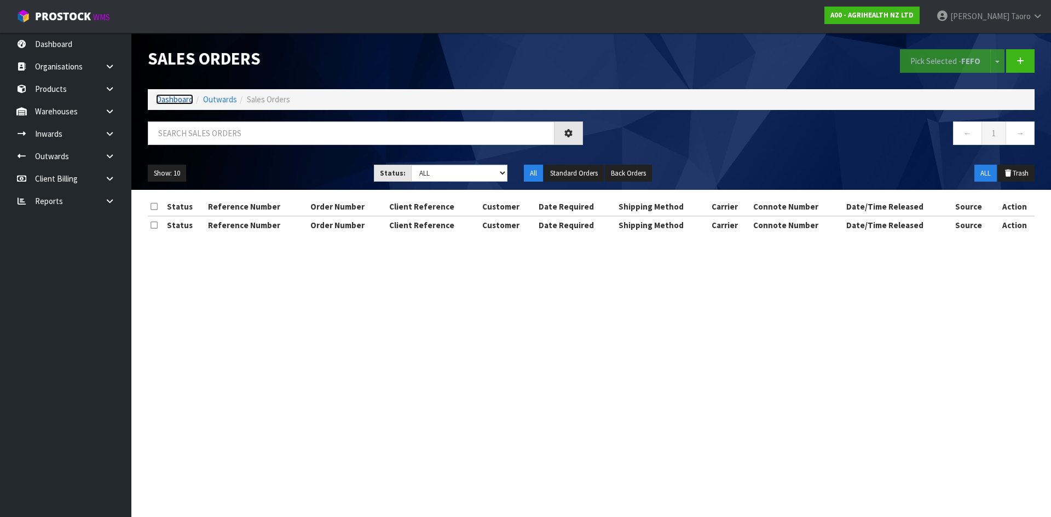
click at [167, 102] on link "Dashboard" at bounding box center [174, 99] width 37 height 10
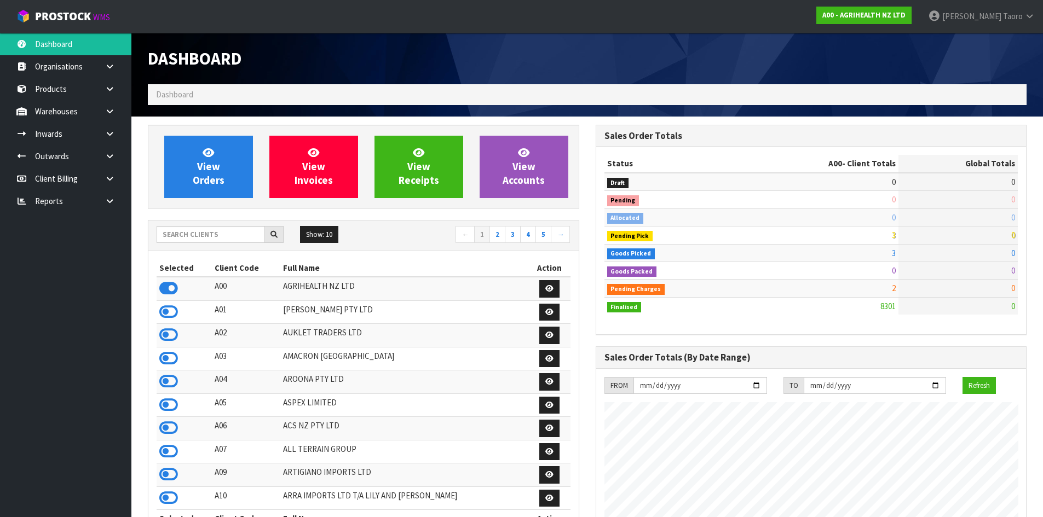
scroll to position [829, 447]
click at [245, 232] on input "text" at bounding box center [211, 234] width 108 height 17
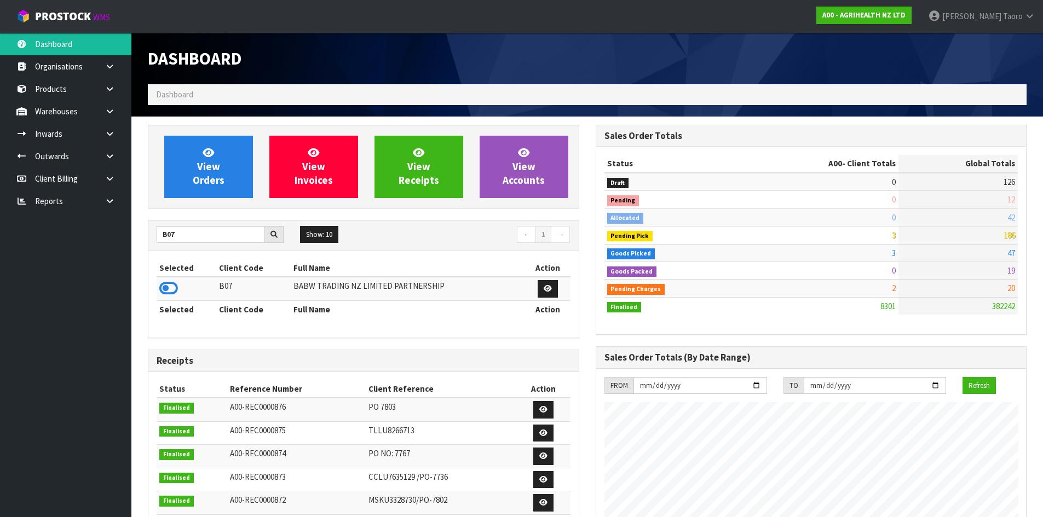
drag, startPoint x: 174, startPoint y: 289, endPoint x: 196, endPoint y: 224, distance: 68.4
click at [174, 285] on icon at bounding box center [168, 288] width 19 height 16
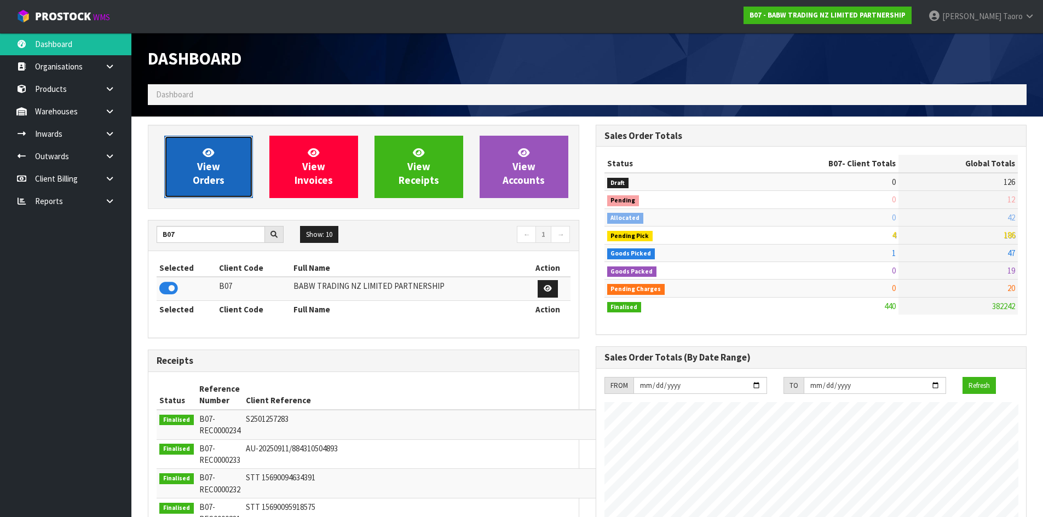
click at [209, 170] on span "View Orders" at bounding box center [209, 166] width 32 height 41
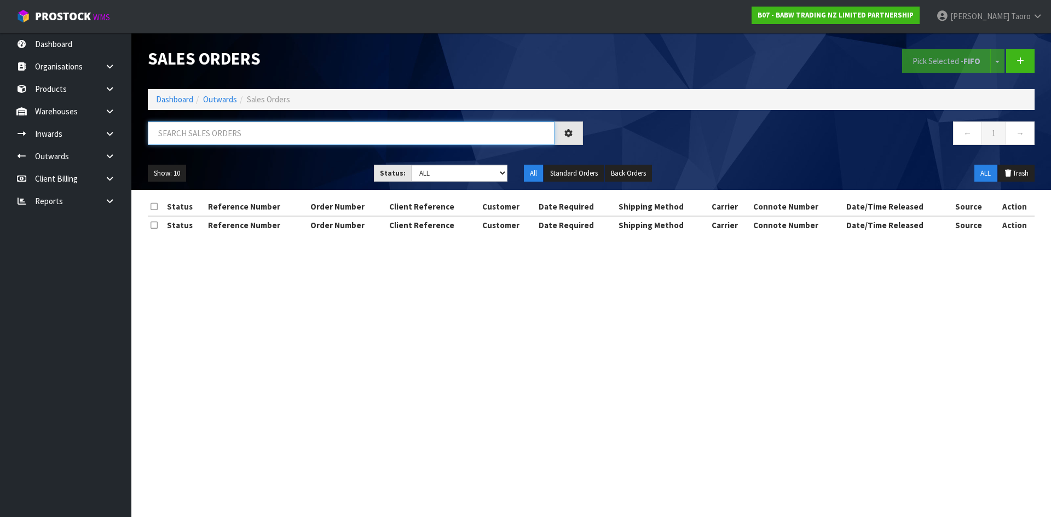
click at [218, 135] on input "text" at bounding box center [351, 134] width 407 height 24
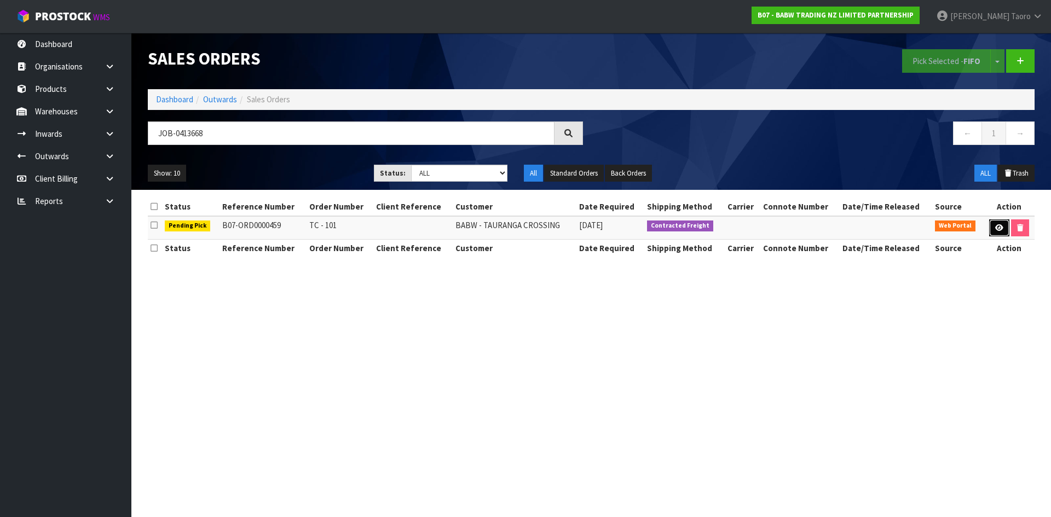
click at [994, 230] on link at bounding box center [999, 229] width 20 height 18
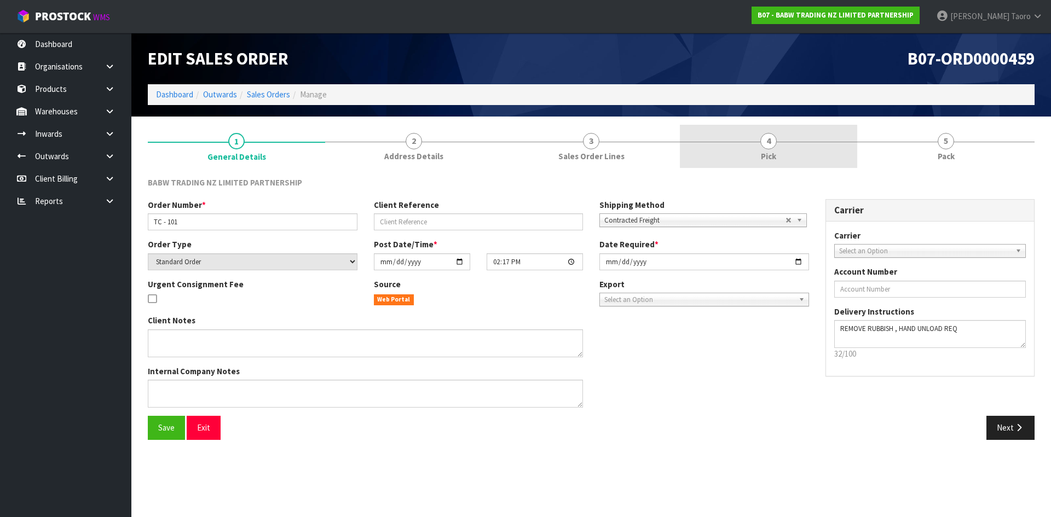
click at [802, 148] on link "4 Pick" at bounding box center [768, 146] width 177 height 43
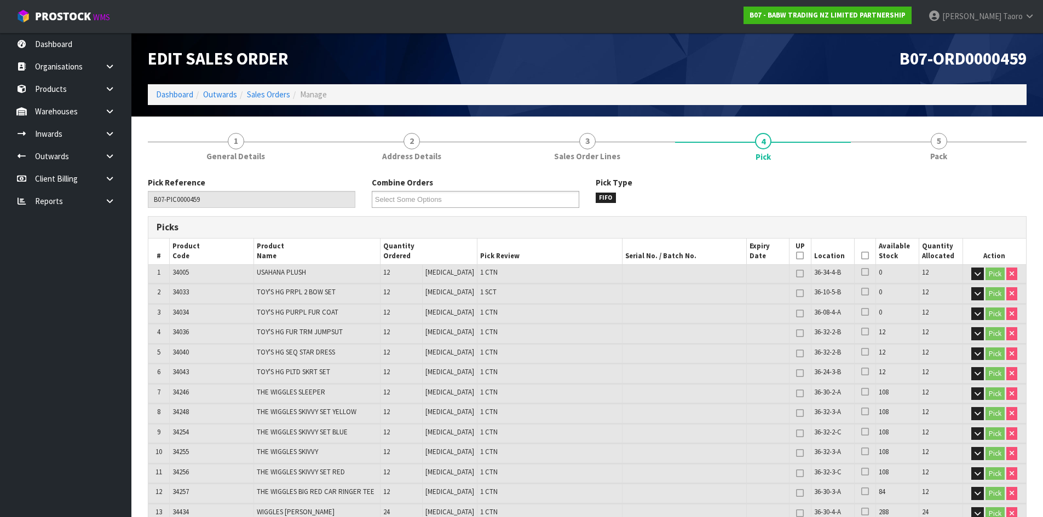
click at [861, 256] on icon at bounding box center [865, 256] width 8 height 1
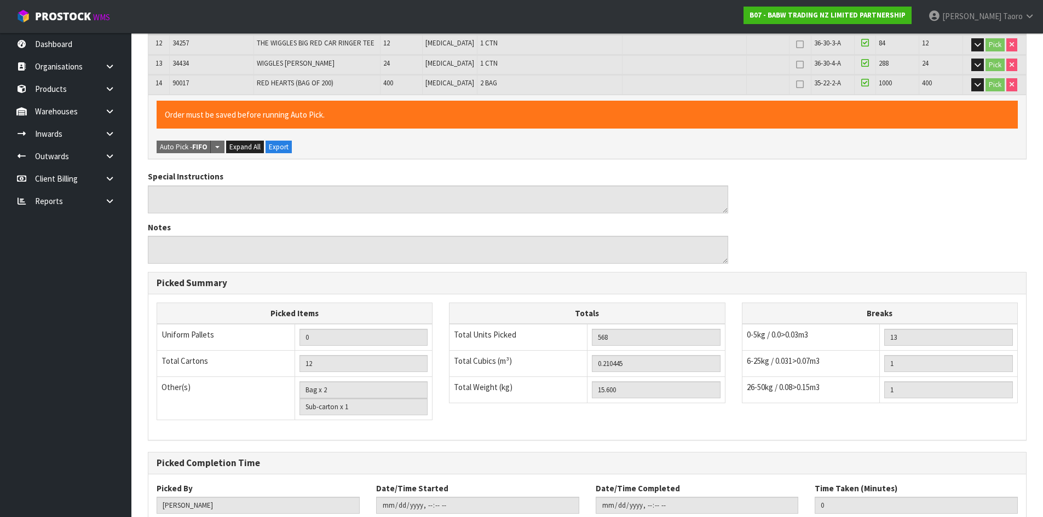
scroll to position [523, 0]
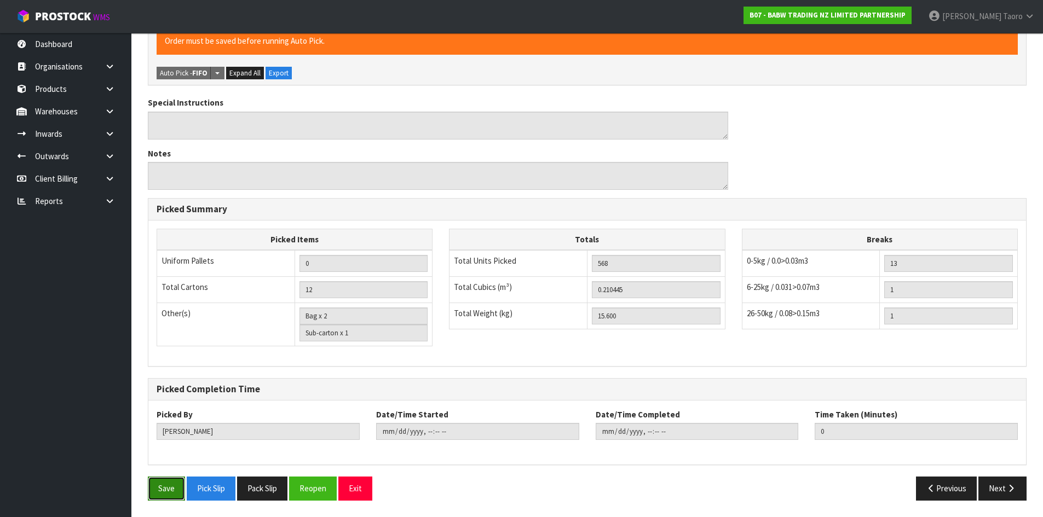
click at [171, 487] on button "Save" at bounding box center [166, 489] width 37 height 24
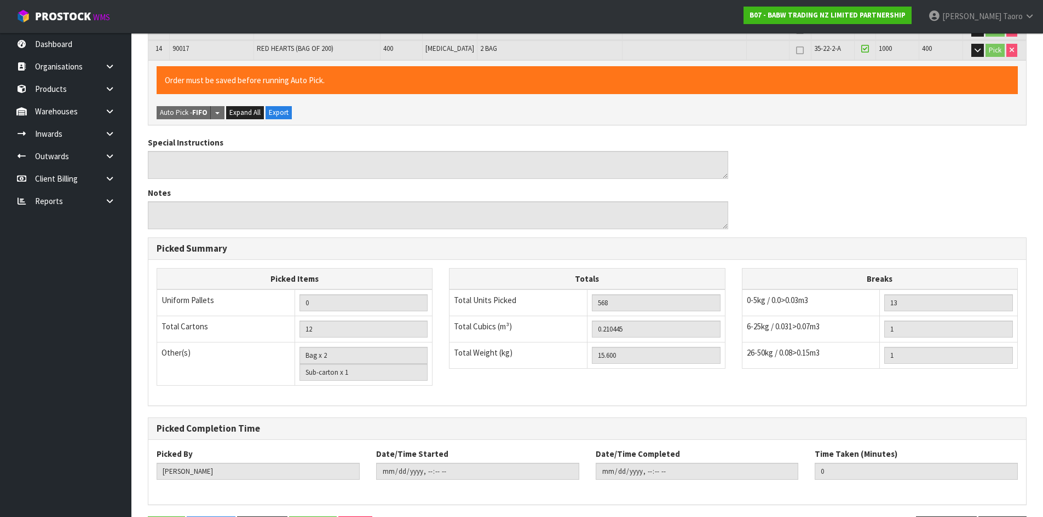
scroll to position [0, 0]
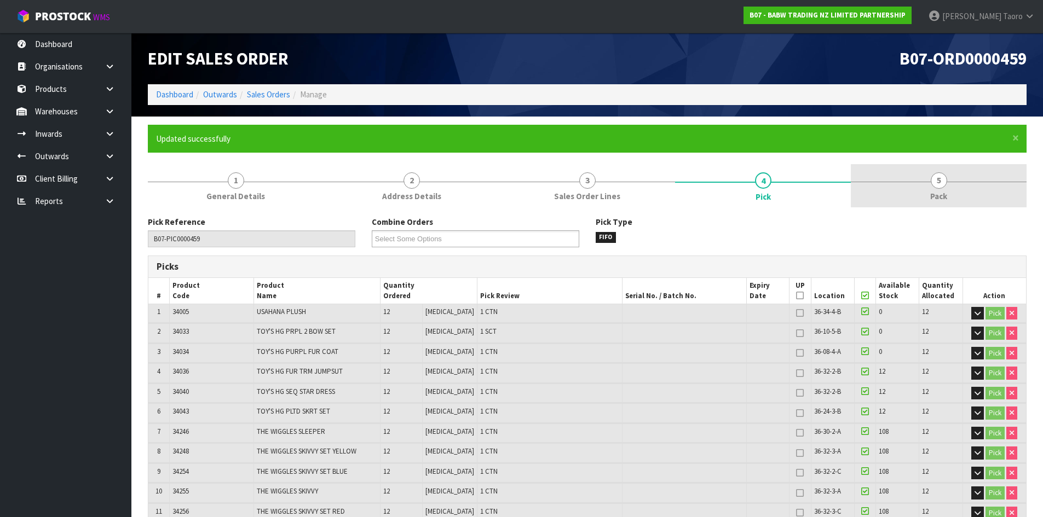
click at [986, 187] on link "5 Pack" at bounding box center [939, 185] width 176 height 43
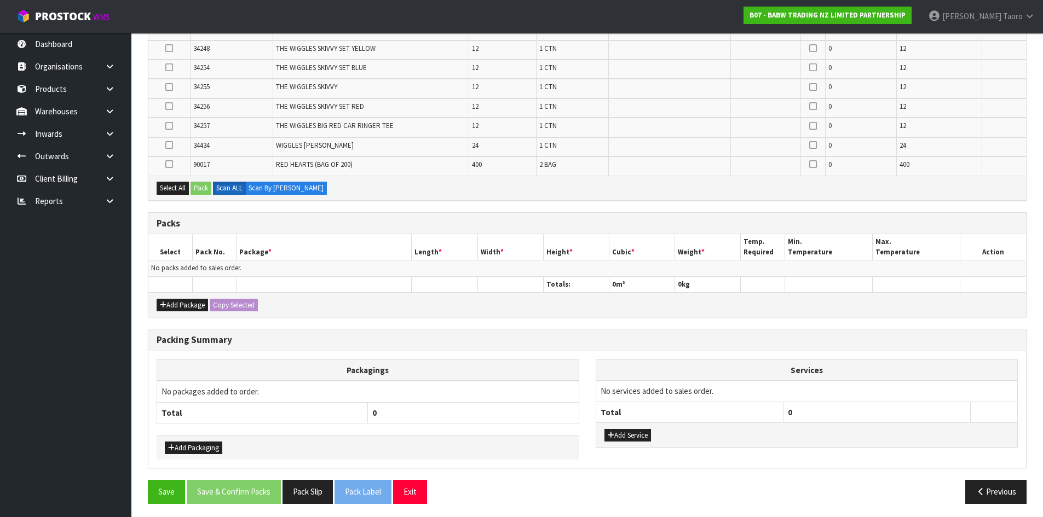
scroll to position [393, 0]
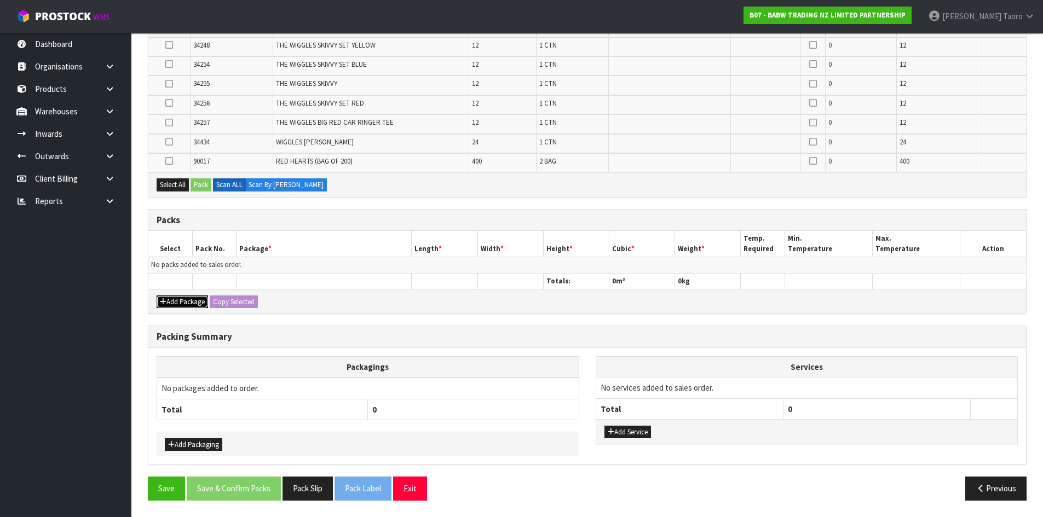
drag, startPoint x: 192, startPoint y: 301, endPoint x: 173, endPoint y: 284, distance: 24.8
click at [188, 298] on button "Add Package" at bounding box center [182, 302] width 51 height 13
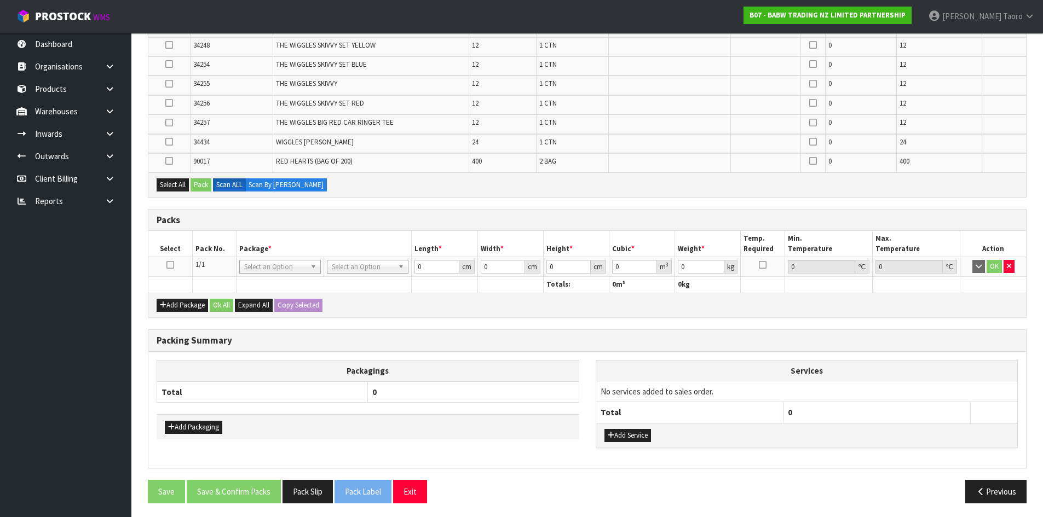
drag, startPoint x: 169, startPoint y: 264, endPoint x: 200, endPoint y: 244, distance: 37.2
click at [170, 265] on icon at bounding box center [170, 265] width 8 height 1
click at [200, 244] on th "Pack No." at bounding box center [214, 244] width 44 height 26
click at [552, 189] on div "Select All Pack Scan ALL Scan By [PERSON_NAME]" at bounding box center [586, 184] width 877 height 25
click at [168, 45] on icon at bounding box center [169, 45] width 8 height 1
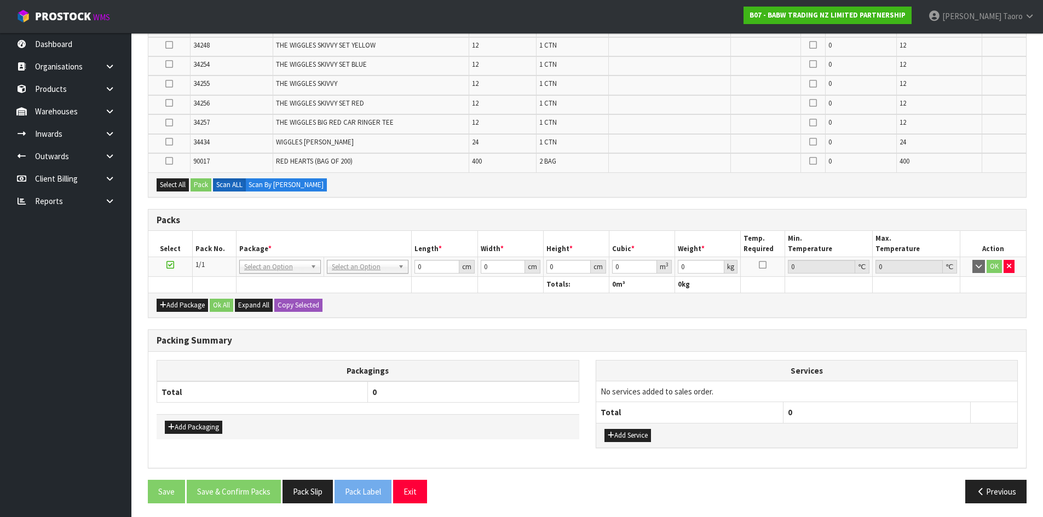
click at [0, 0] on input "checkbox" at bounding box center [0, 0] width 0 height 0
drag, startPoint x: 169, startPoint y: 82, endPoint x: 608, endPoint y: 74, distance: 439.1
click at [171, 84] on icon at bounding box center [169, 84] width 8 height 1
click at [0, 0] on input "checkbox" at bounding box center [0, 0] width 0 height 0
drag, startPoint x: 167, startPoint y: 105, endPoint x: 427, endPoint y: 48, distance: 266.1
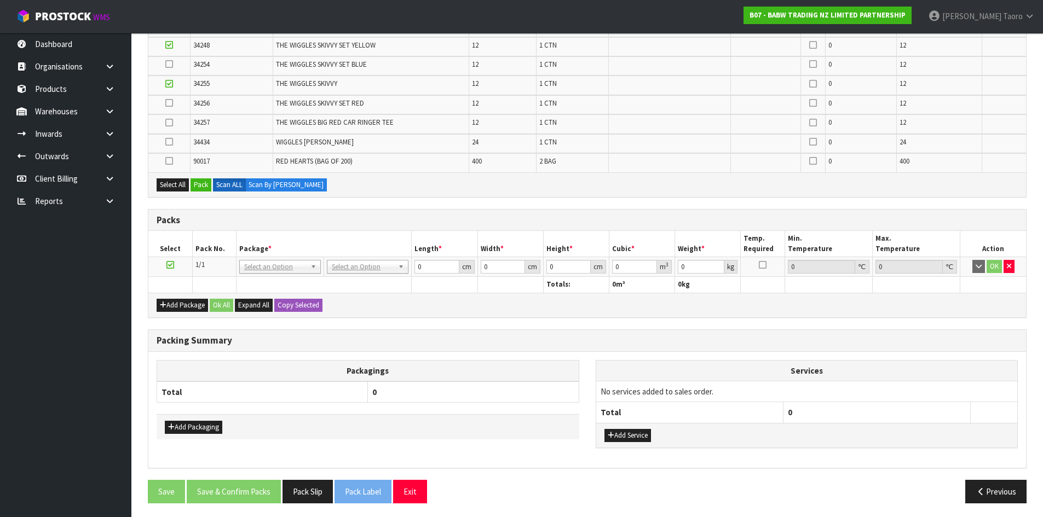
click at [170, 103] on icon at bounding box center [169, 103] width 8 height 1
click at [0, 0] on input "checkbox" at bounding box center [0, 0] width 0 height 0
click at [169, 65] on icon at bounding box center [169, 64] width 8 height 1
click at [0, 0] on input "checkbox" at bounding box center [0, 0] width 0 height 0
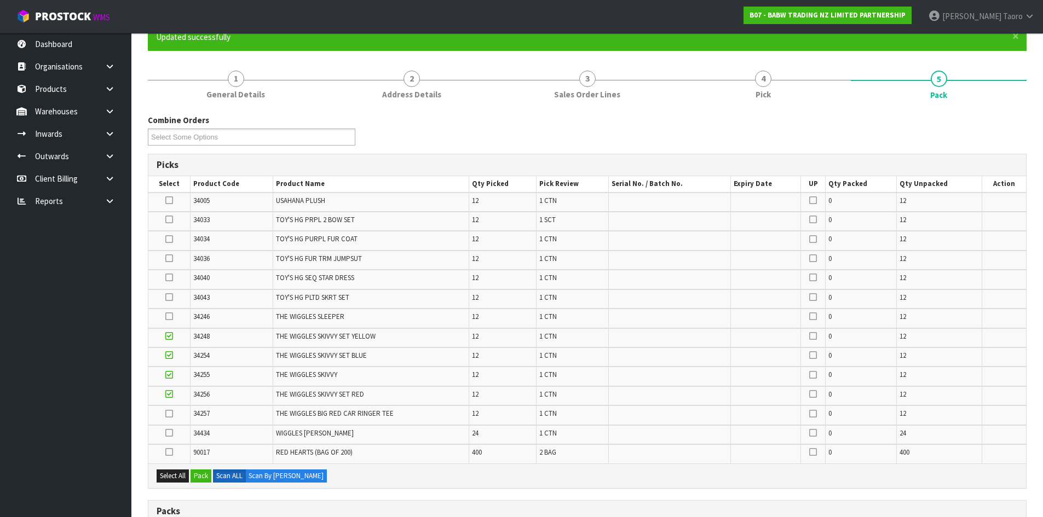
click at [170, 259] on icon at bounding box center [169, 258] width 8 height 1
click at [0, 0] on input "checkbox" at bounding box center [0, 0] width 0 height 0
click at [170, 453] on icon at bounding box center [169, 452] width 8 height 1
click at [0, 0] on input "checkbox" at bounding box center [0, 0] width 0 height 0
click at [165, 239] on icon at bounding box center [169, 239] width 8 height 1
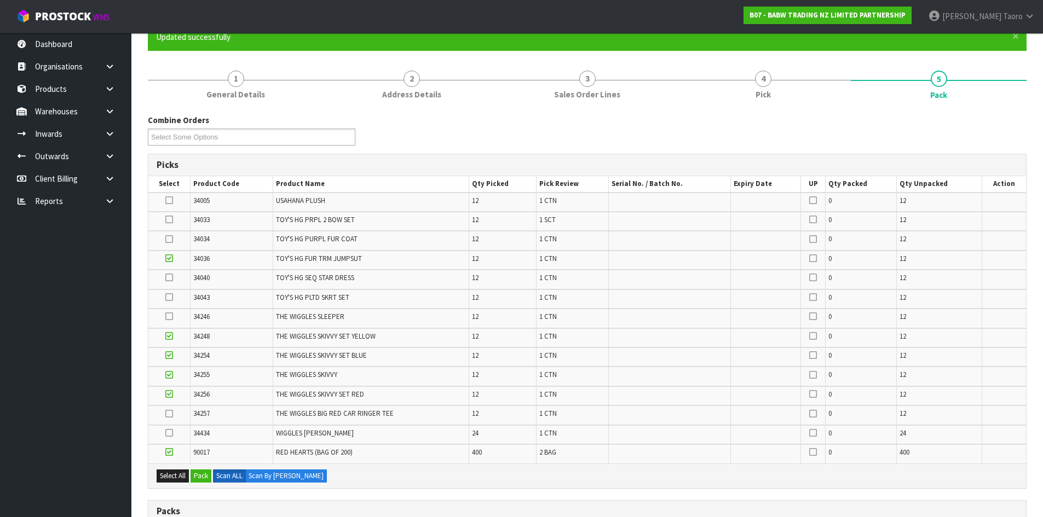
click at [0, 0] on input "checkbox" at bounding box center [0, 0] width 0 height 0
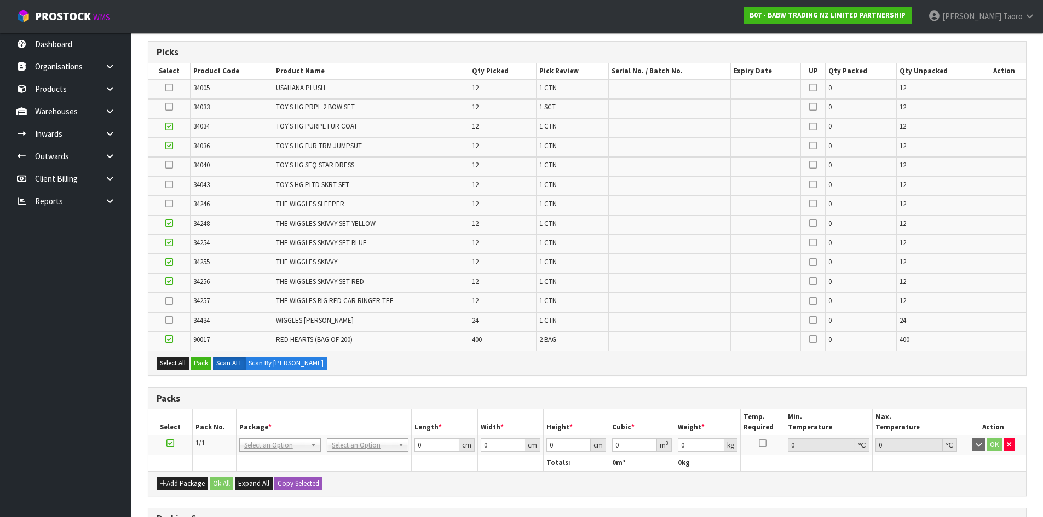
scroll to position [321, 0]
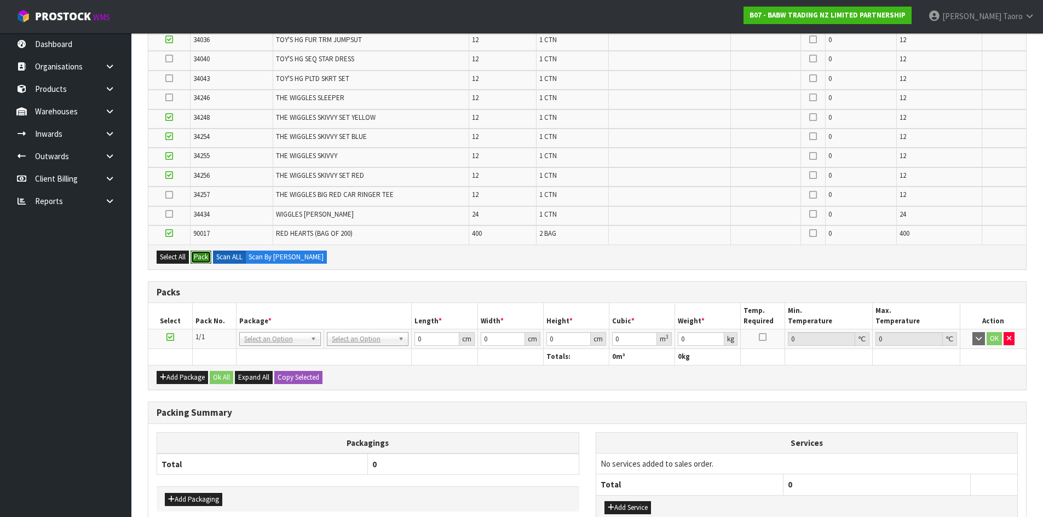
click at [204, 256] on button "Pack" at bounding box center [200, 257] width 21 height 13
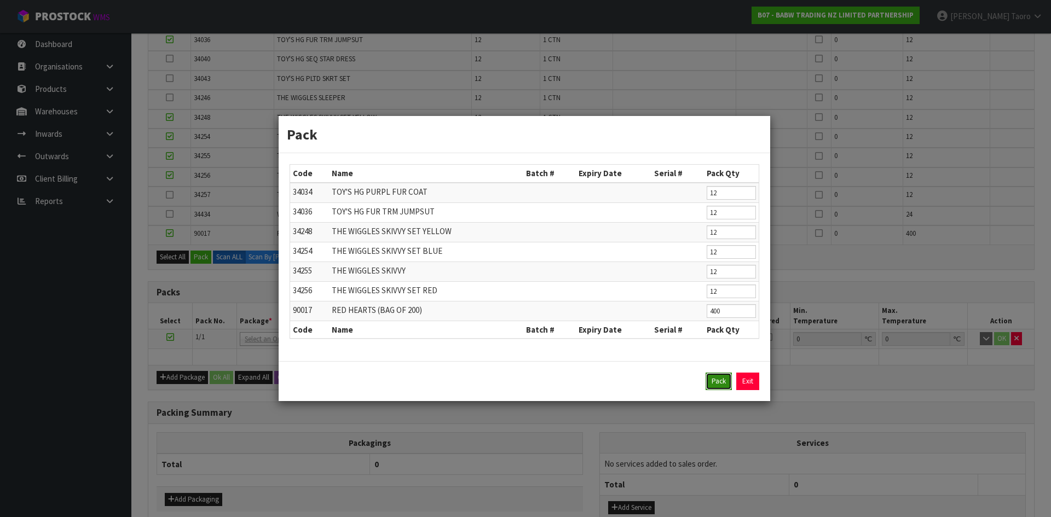
click at [710, 374] on button "Pack" at bounding box center [719, 382] width 26 height 18
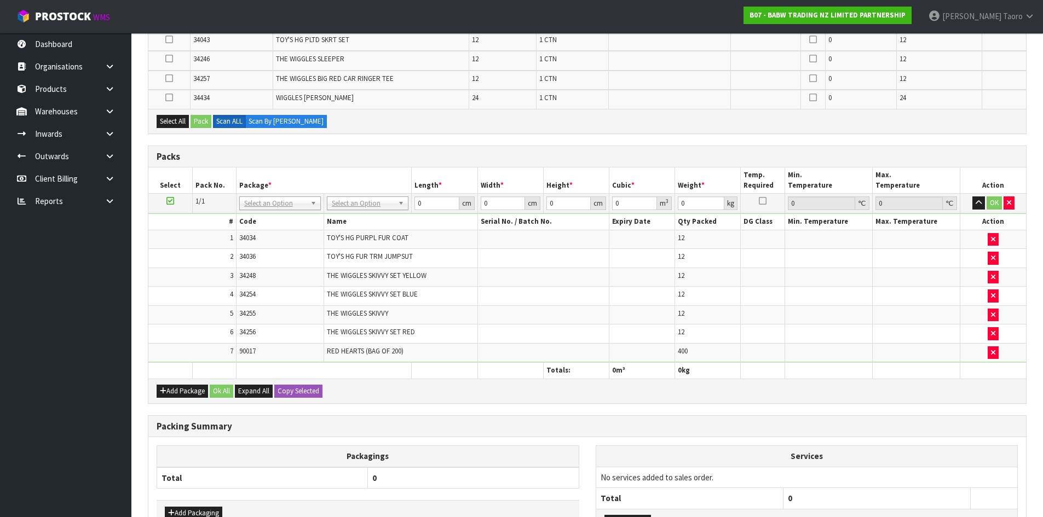
click at [179, 382] on div "Add Package Ok All Expand All Copy Selected" at bounding box center [586, 391] width 877 height 25
click at [172, 387] on button "Add Package" at bounding box center [182, 391] width 51 height 13
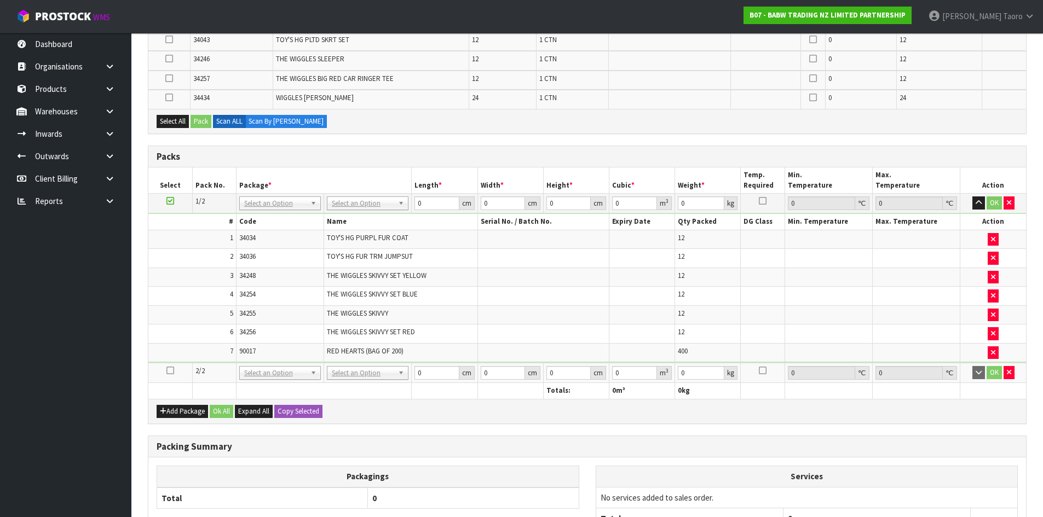
click at [169, 371] on icon at bounding box center [170, 371] width 8 height 1
click at [983, 199] on button "button" at bounding box center [978, 203] width 13 height 13
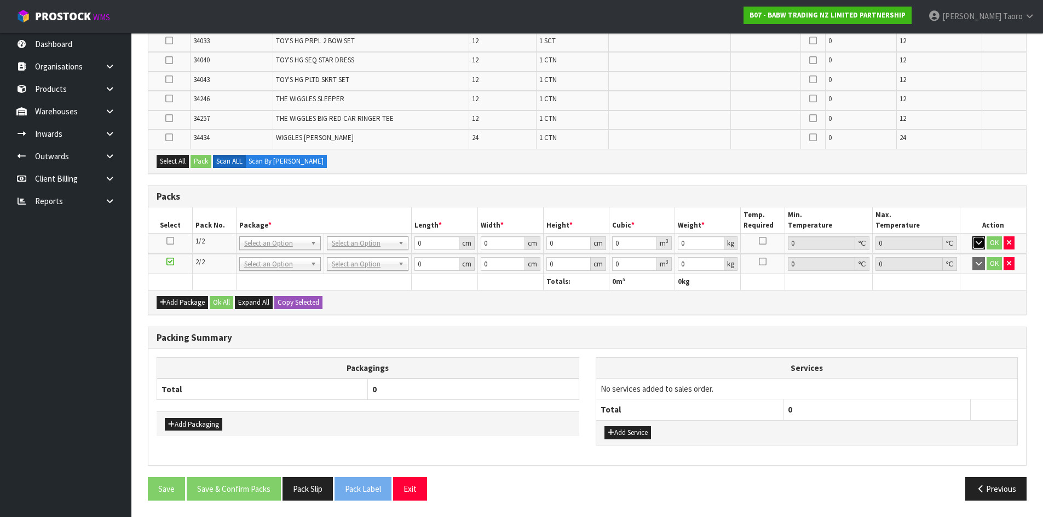
scroll to position [281, 0]
click at [166, 41] on icon at bounding box center [169, 41] width 8 height 1
click at [0, 0] on input "checkbox" at bounding box center [0, 0] width 0 height 0
click at [169, 80] on icon at bounding box center [169, 79] width 8 height 1
click at [0, 0] on input "checkbox" at bounding box center [0, 0] width 0 height 0
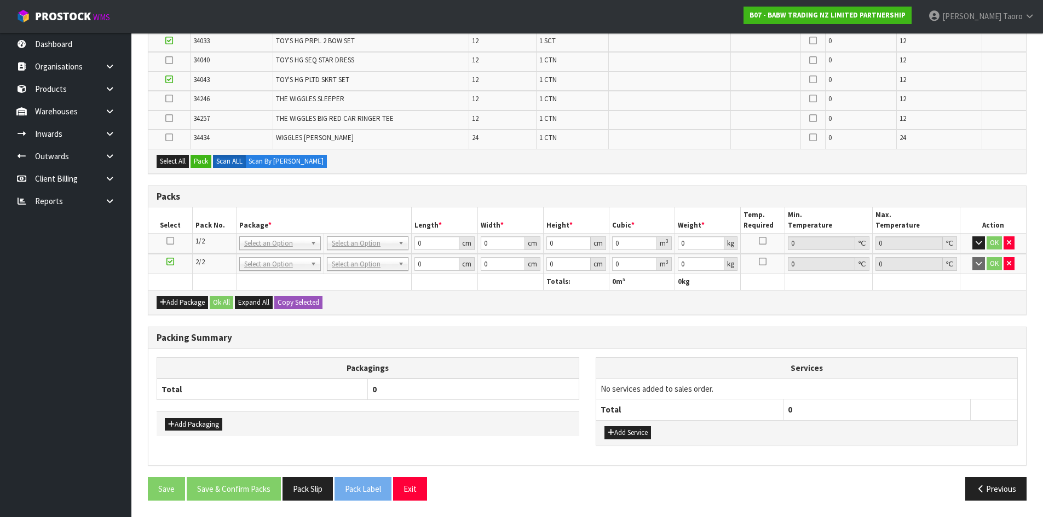
click at [170, 99] on icon at bounding box center [169, 99] width 8 height 1
click at [0, 0] on input "checkbox" at bounding box center [0, 0] width 0 height 0
click at [166, 118] on icon at bounding box center [169, 118] width 8 height 1
click at [0, 0] on input "checkbox" at bounding box center [0, 0] width 0 height 0
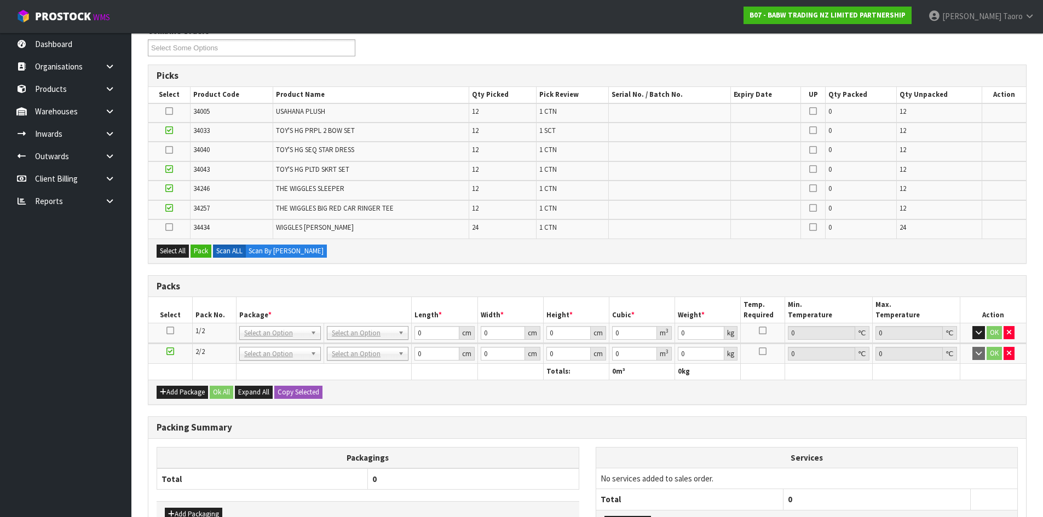
scroll to position [171, 0]
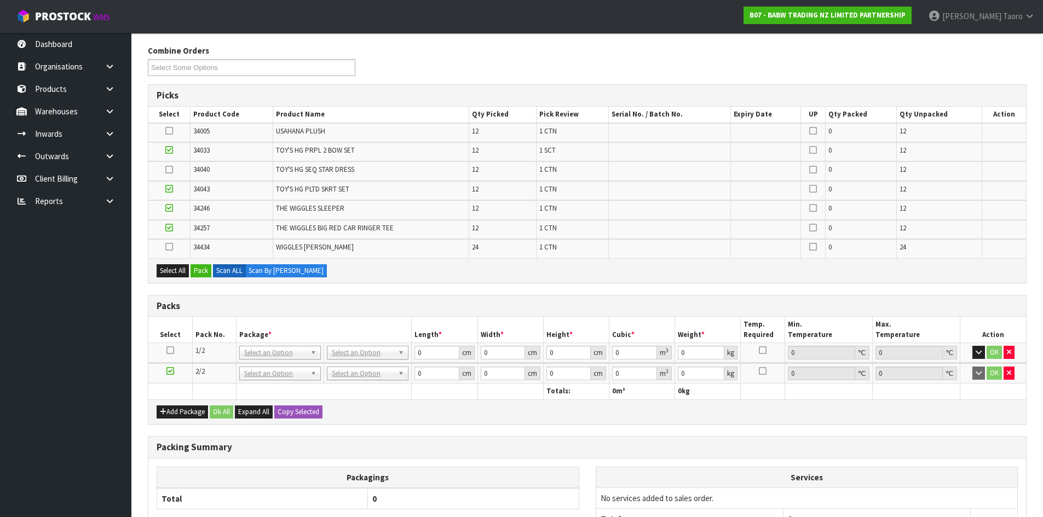
click at [169, 170] on icon at bounding box center [169, 170] width 8 height 1
click at [0, 0] on input "checkbox" at bounding box center [0, 0] width 0 height 0
click at [206, 274] on button "Pack" at bounding box center [200, 270] width 21 height 13
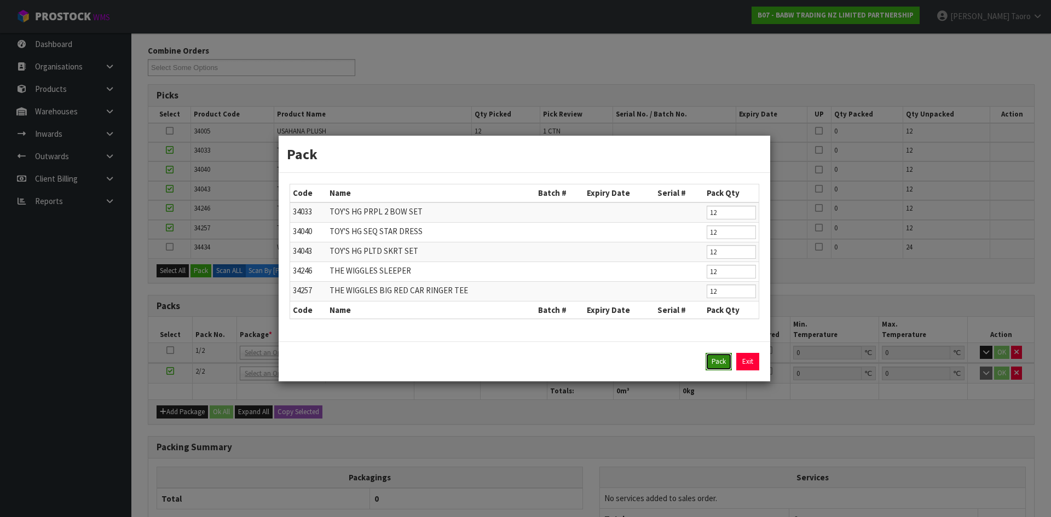
click at [721, 359] on button "Pack" at bounding box center [719, 362] width 26 height 18
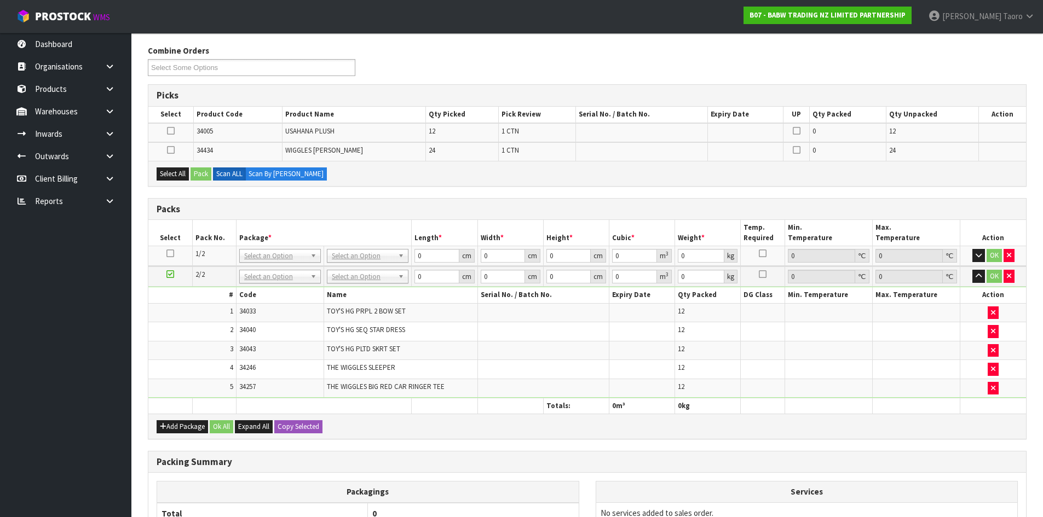
click at [171, 275] on icon at bounding box center [170, 274] width 8 height 1
click at [975, 278] on icon "button" at bounding box center [978, 276] width 6 height 7
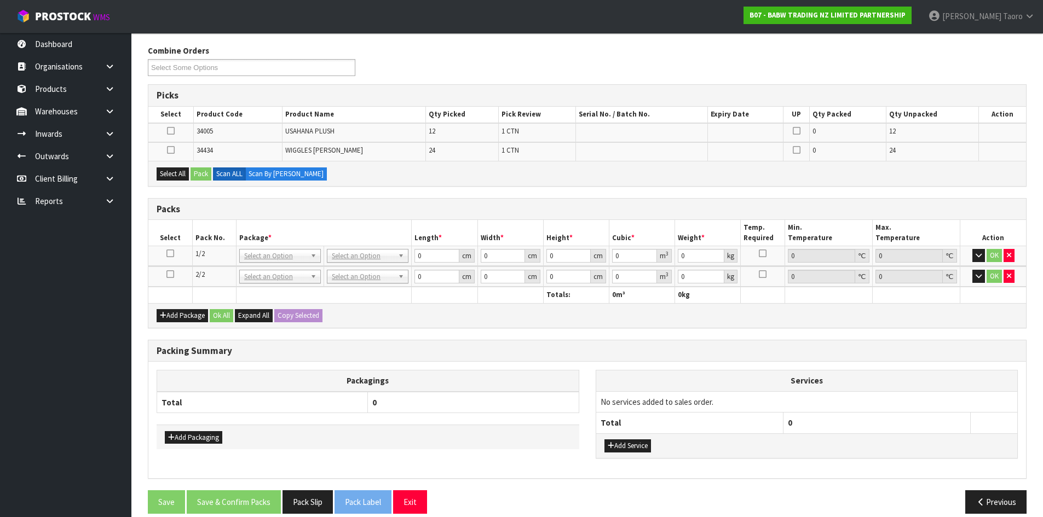
click at [173, 150] on icon at bounding box center [171, 150] width 8 height 1
click at [0, 0] on input "checkbox" at bounding box center [0, 0] width 0 height 0
click at [206, 173] on button "Pack" at bounding box center [200, 174] width 21 height 13
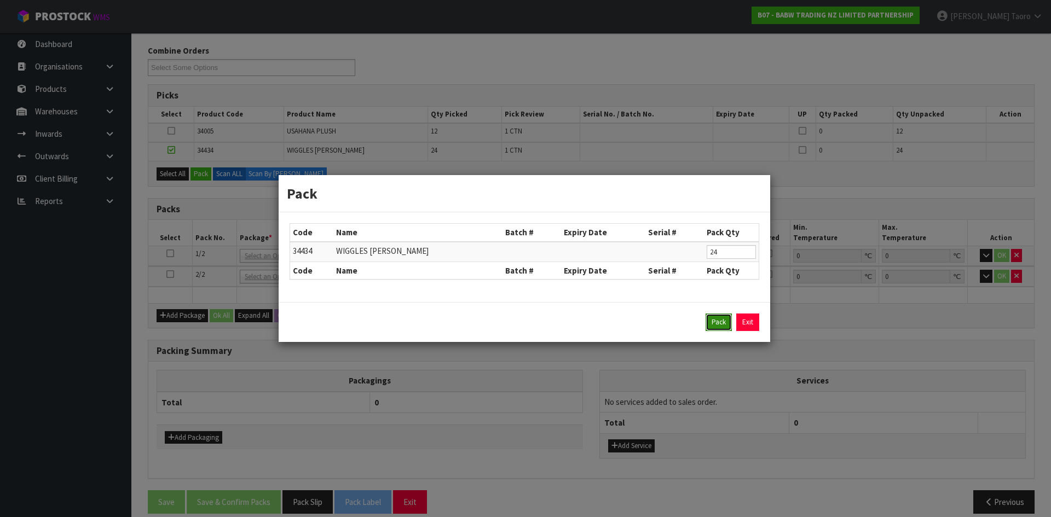
click at [718, 321] on button "Pack" at bounding box center [719, 323] width 26 height 18
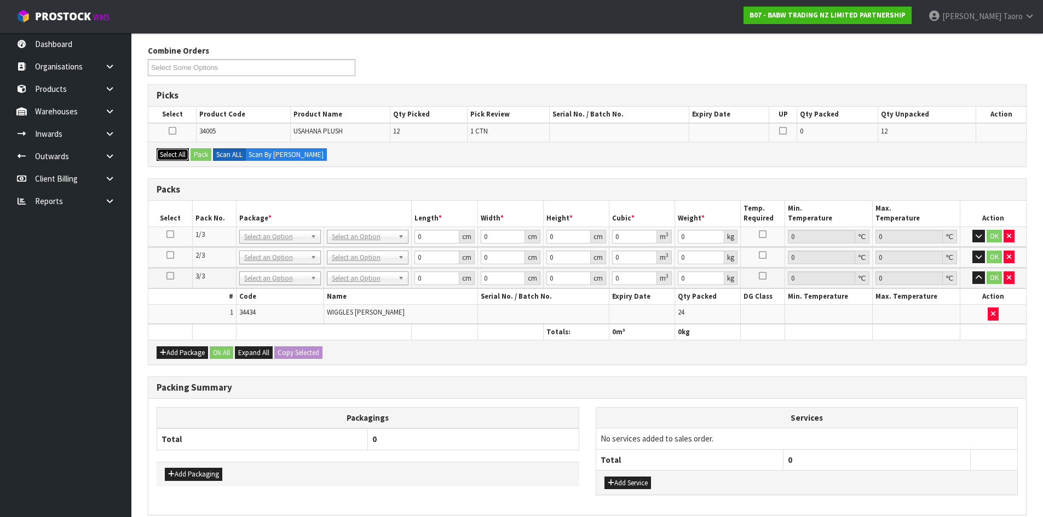
click at [176, 157] on button "Select All" at bounding box center [173, 154] width 32 height 13
click at [195, 154] on button "Pack" at bounding box center [200, 154] width 21 height 13
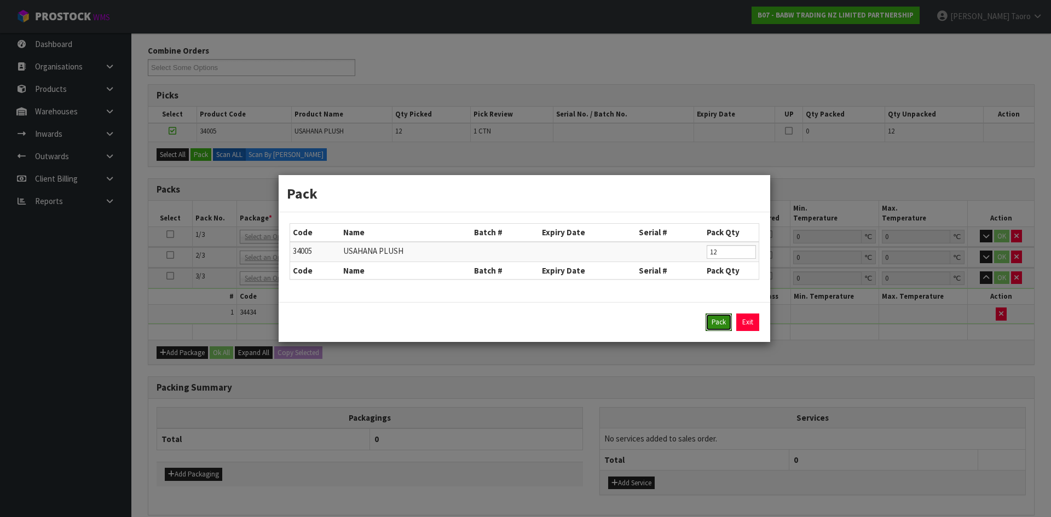
drag, startPoint x: 710, startPoint y: 319, endPoint x: 910, endPoint y: 283, distance: 203.0
click at [711, 320] on button "Pack" at bounding box center [719, 323] width 26 height 18
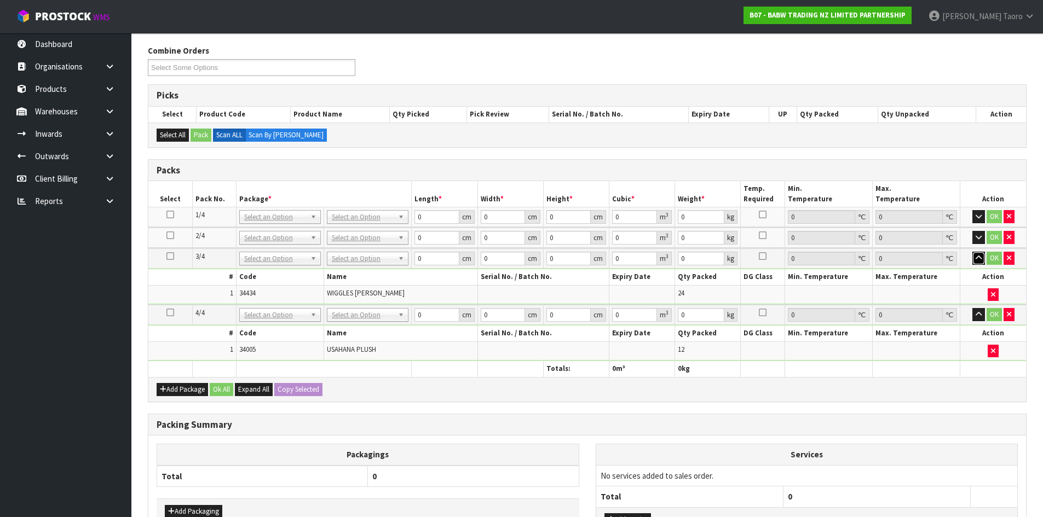
click at [979, 260] on icon "button" at bounding box center [978, 258] width 6 height 7
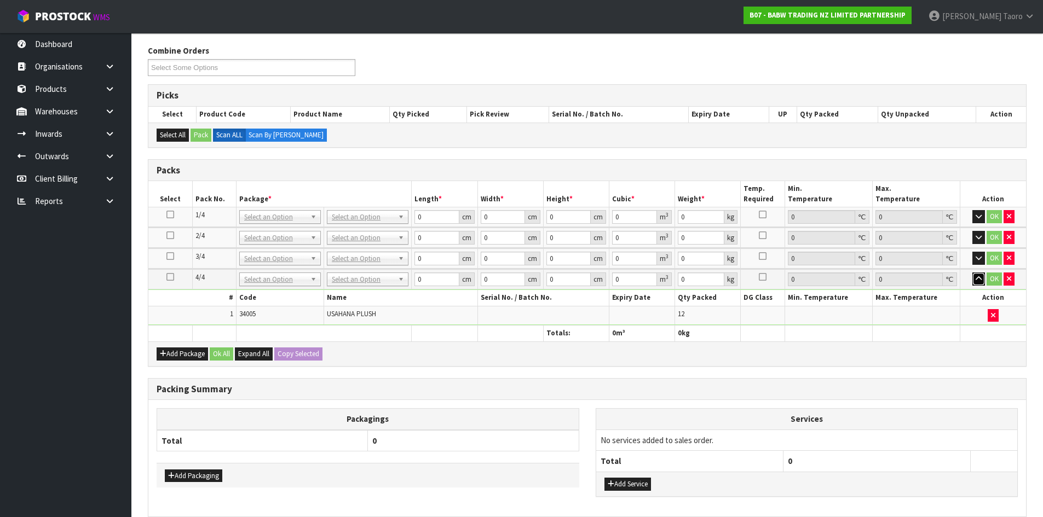
drag, startPoint x: 979, startPoint y: 279, endPoint x: 504, endPoint y: 281, distance: 474.6
click at [978, 280] on icon "button" at bounding box center [978, 278] width 6 height 7
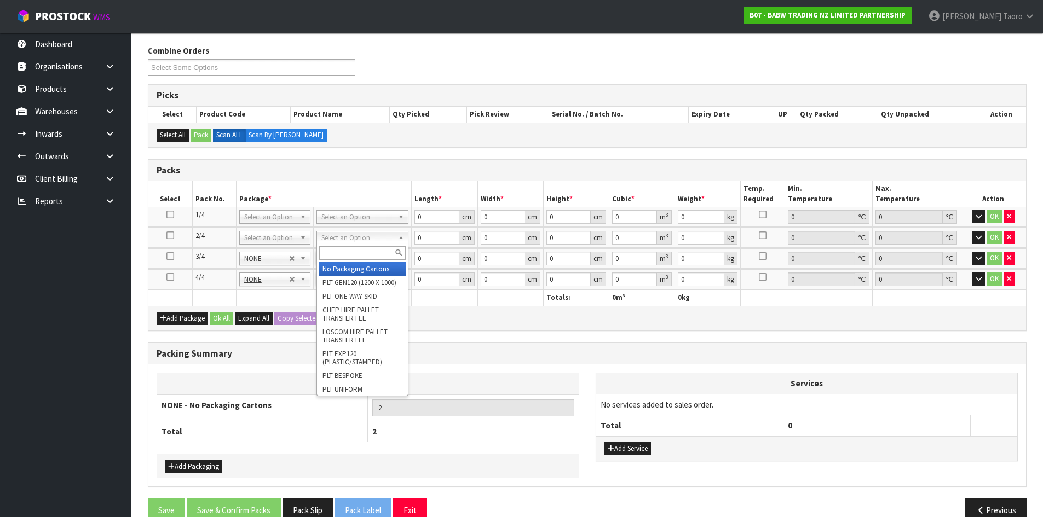
click at [370, 258] on input "text" at bounding box center [362, 253] width 86 height 14
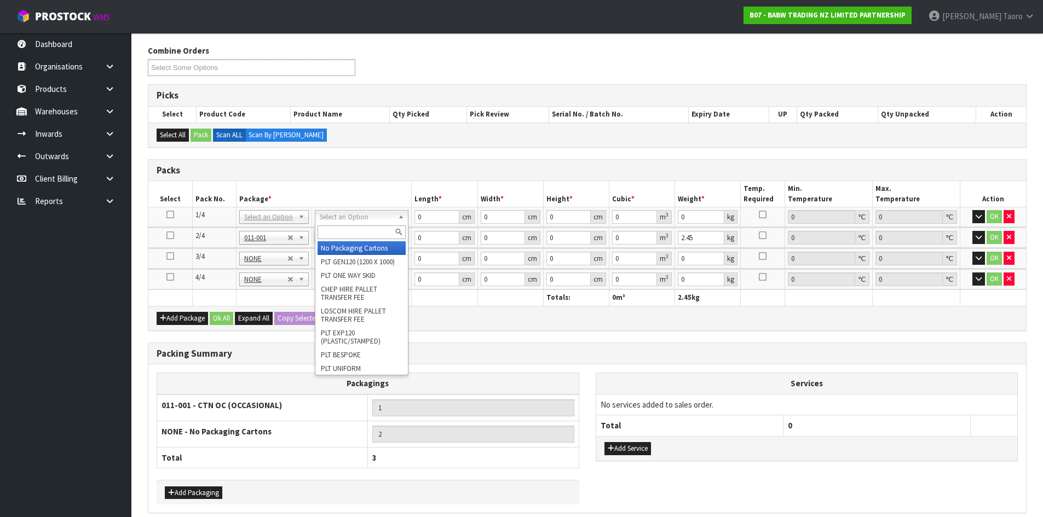
drag, startPoint x: 377, startPoint y: 218, endPoint x: 373, endPoint y: 232, distance: 14.2
click at [373, 232] on input "text" at bounding box center [361, 233] width 88 height 14
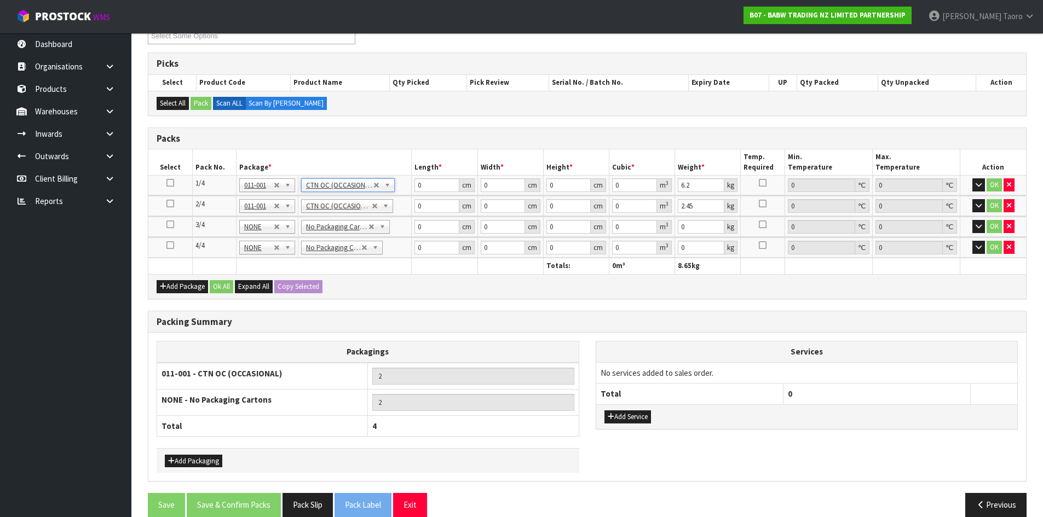
scroll to position [220, 0]
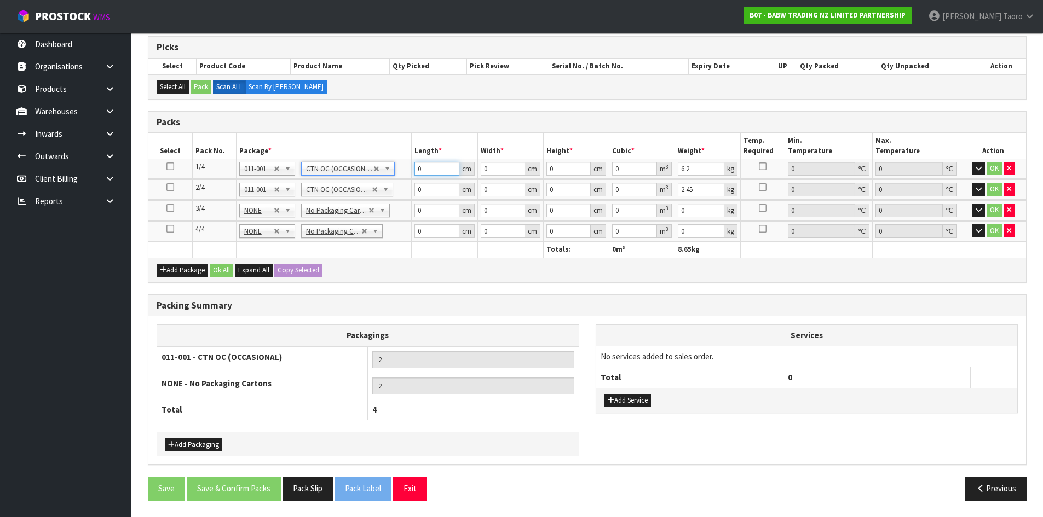
click at [430, 174] on input "0" at bounding box center [436, 169] width 44 height 14
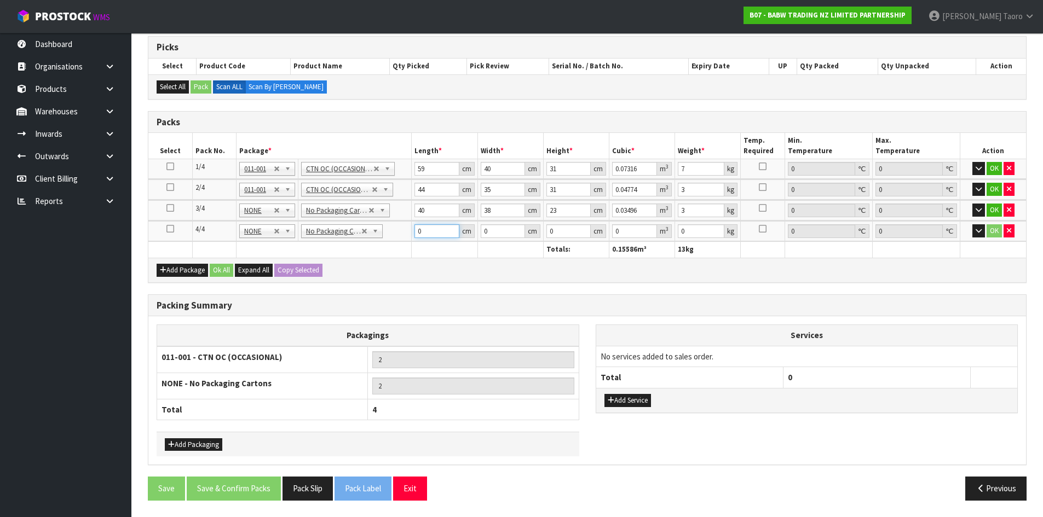
click at [428, 229] on input "0" at bounding box center [436, 231] width 44 height 14
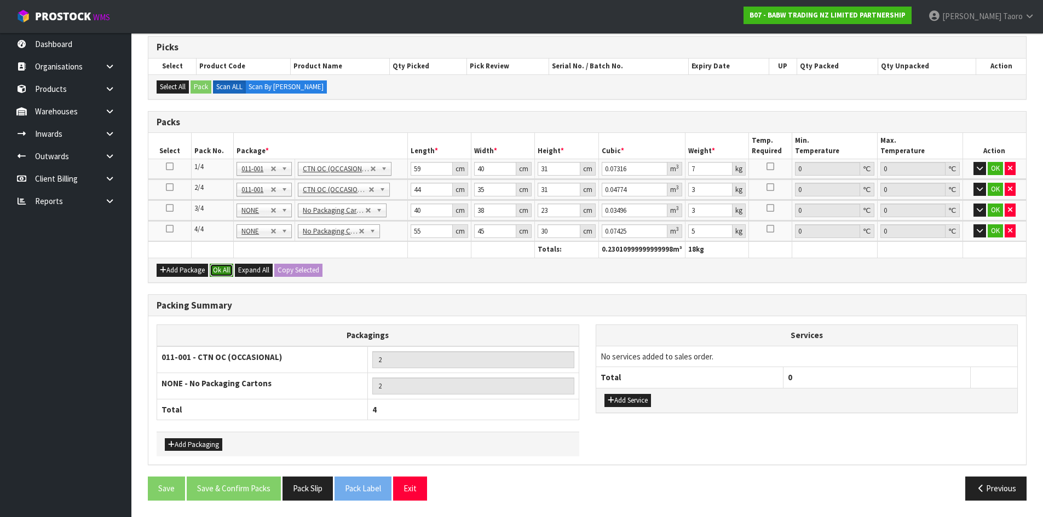
click at [228, 266] on button "Ok All" at bounding box center [222, 270] width 24 height 13
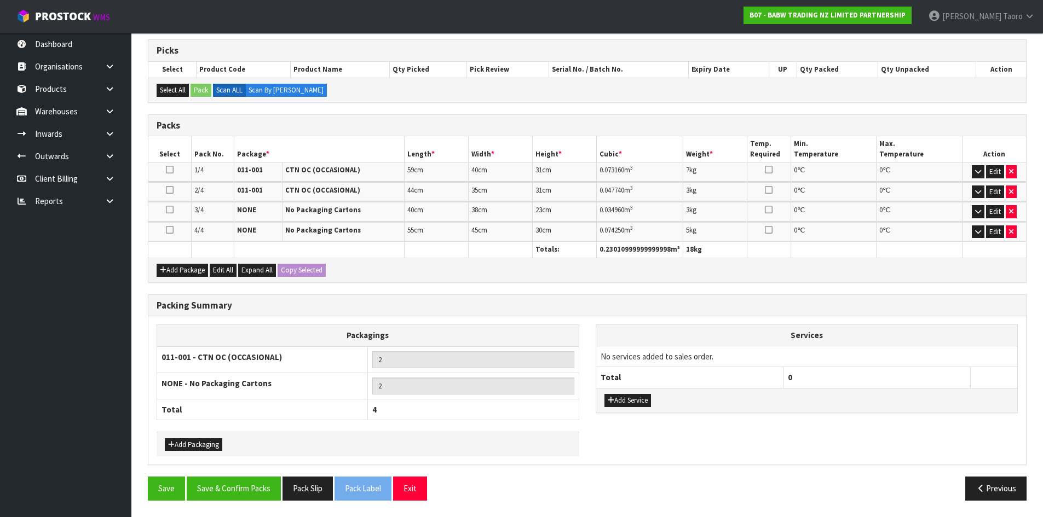
scroll to position [216, 0]
click at [245, 483] on button "Save & Confirm Packs" at bounding box center [234, 489] width 94 height 24
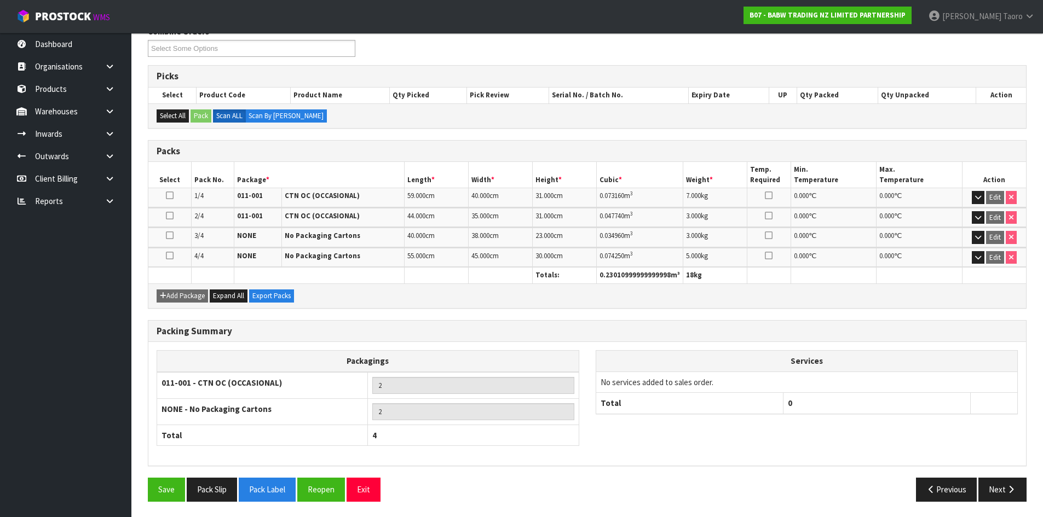
scroll to position [192, 0]
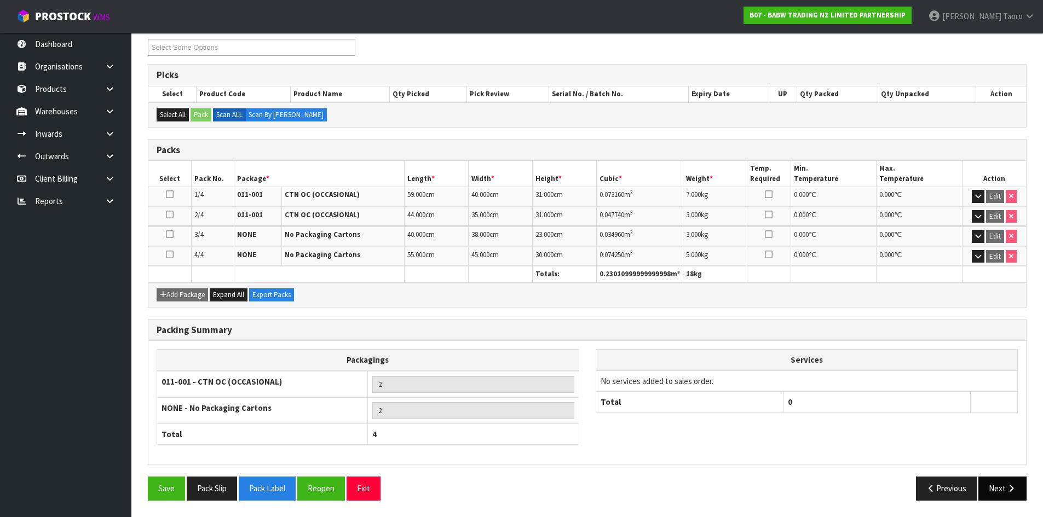
click at [997, 486] on button "Next" at bounding box center [1002, 489] width 48 height 24
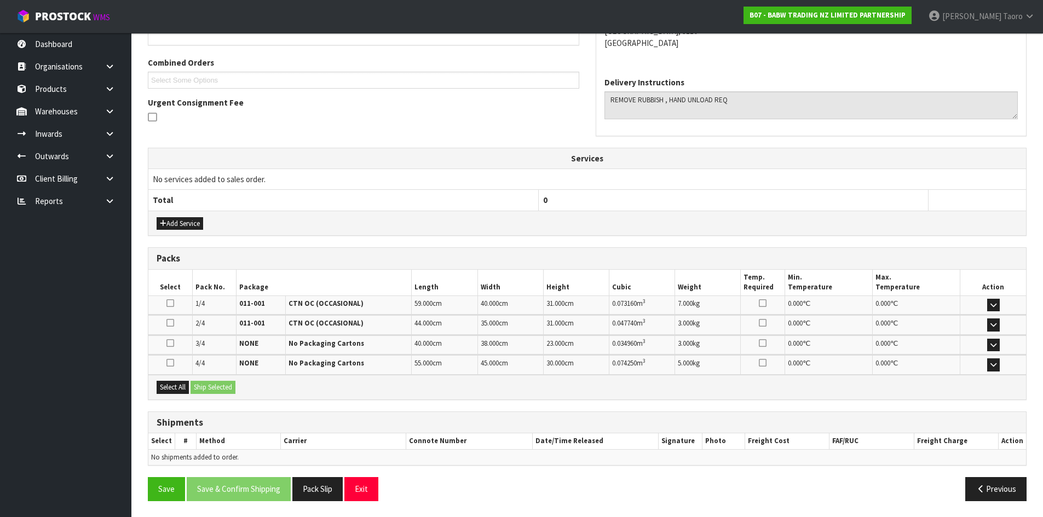
scroll to position [269, 0]
click at [166, 379] on div "Select All Ship Selected" at bounding box center [586, 386] width 877 height 25
drag, startPoint x: 168, startPoint y: 382, endPoint x: 203, endPoint y: 395, distance: 37.4
click at [170, 384] on button "Select All" at bounding box center [173, 386] width 32 height 13
drag, startPoint x: 211, startPoint y: 390, endPoint x: 217, endPoint y: 389, distance: 6.0
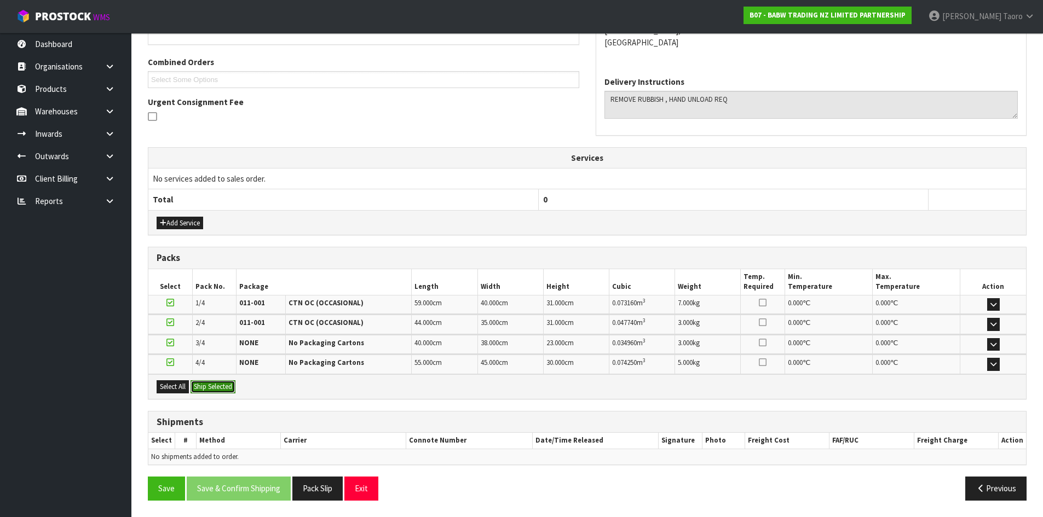
click at [211, 389] on button "Ship Selected" at bounding box center [212, 386] width 45 height 13
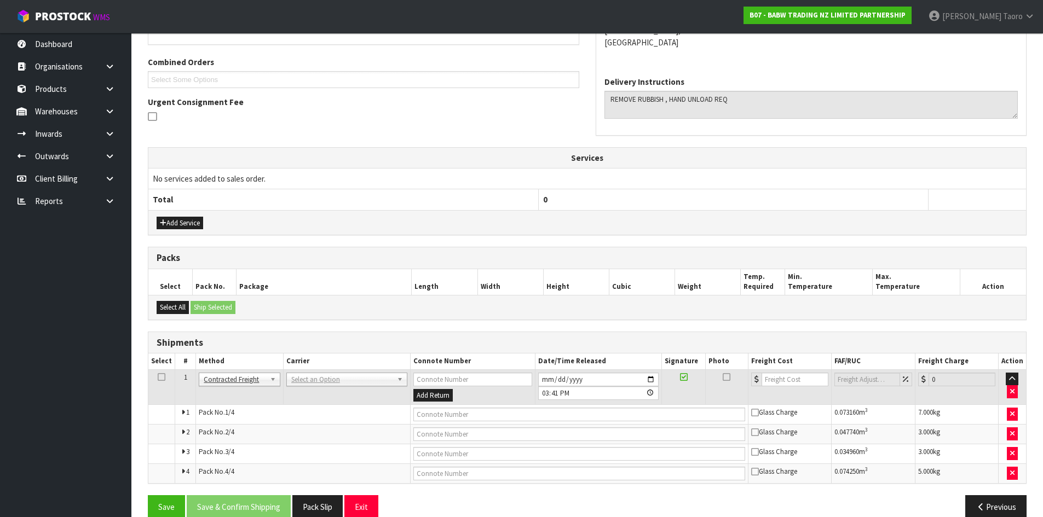
click at [320, 386] on td "ANGEL - ANGEL TRANSPORT [PERSON_NAME] REMOVALS DEAEXPAKL - DEADLINE EXPRESS COU…" at bounding box center [346, 387] width 127 height 36
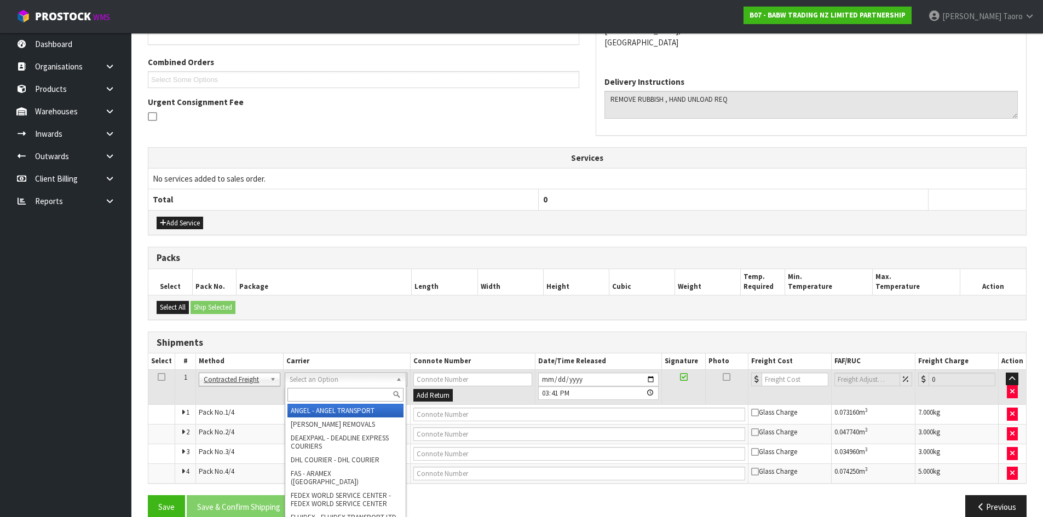
click at [331, 392] on input "text" at bounding box center [345, 395] width 116 height 14
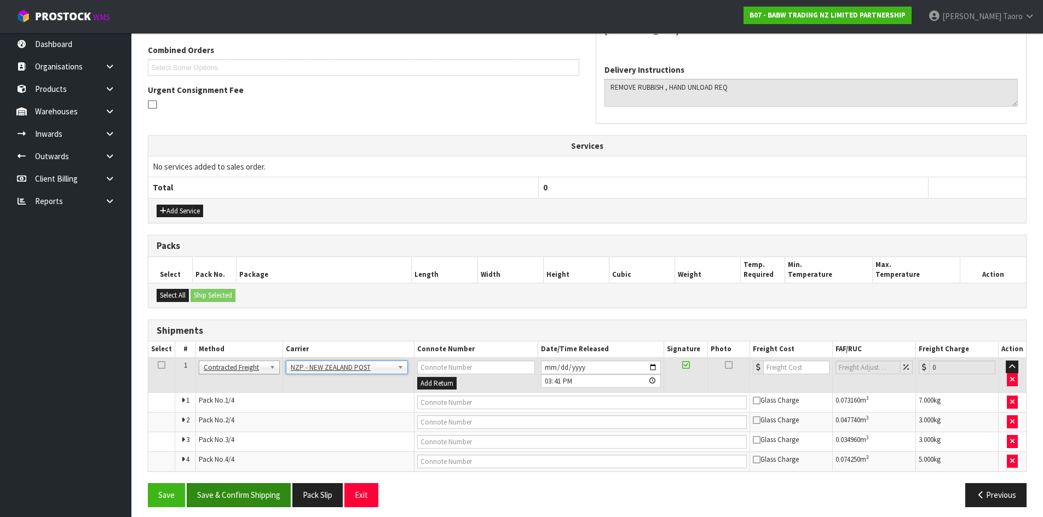
scroll to position [287, 0]
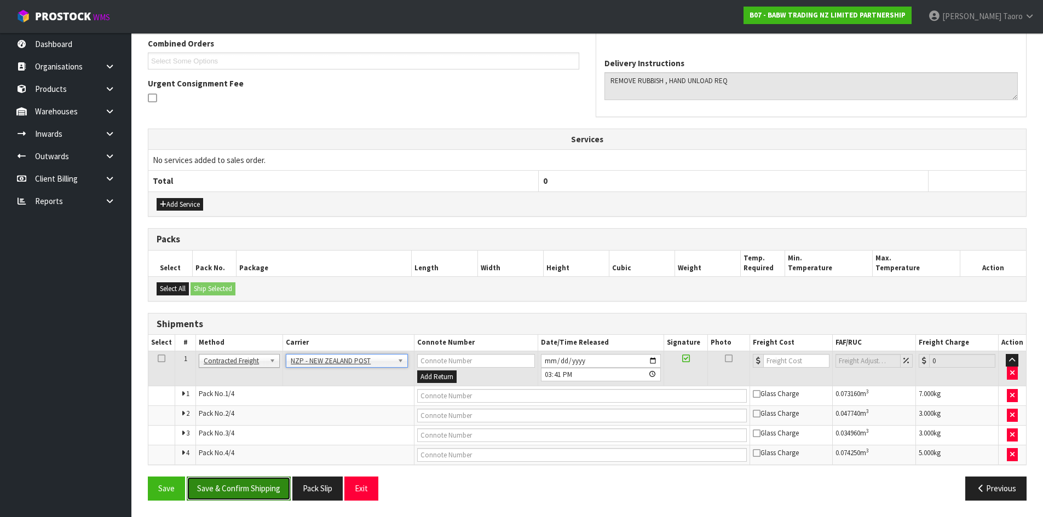
click at [274, 488] on button "Save & Confirm Shipping" at bounding box center [239, 489] width 104 height 24
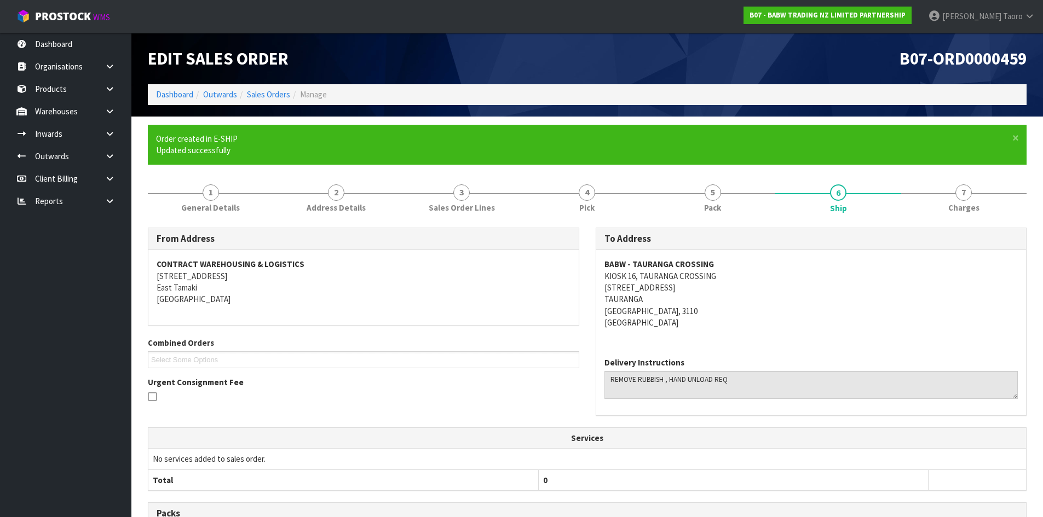
click at [625, 65] on h1 "B07-ORD0000459" at bounding box center [811, 58] width 431 height 19
click at [729, 192] on link "5 Pack" at bounding box center [712, 197] width 125 height 43
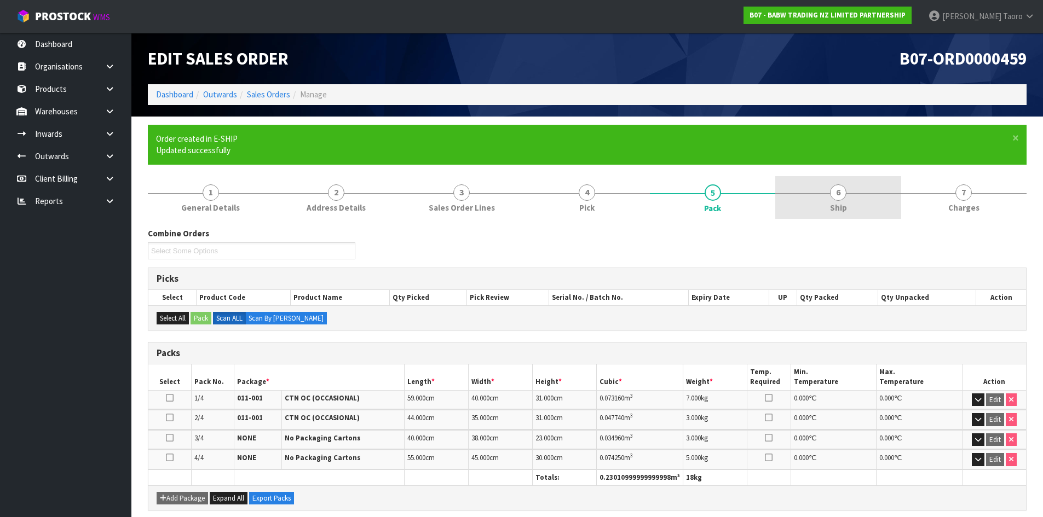
drag, startPoint x: 843, startPoint y: 197, endPoint x: 789, endPoint y: 215, distance: 57.1
click at [842, 197] on span "6" at bounding box center [838, 192] width 16 height 16
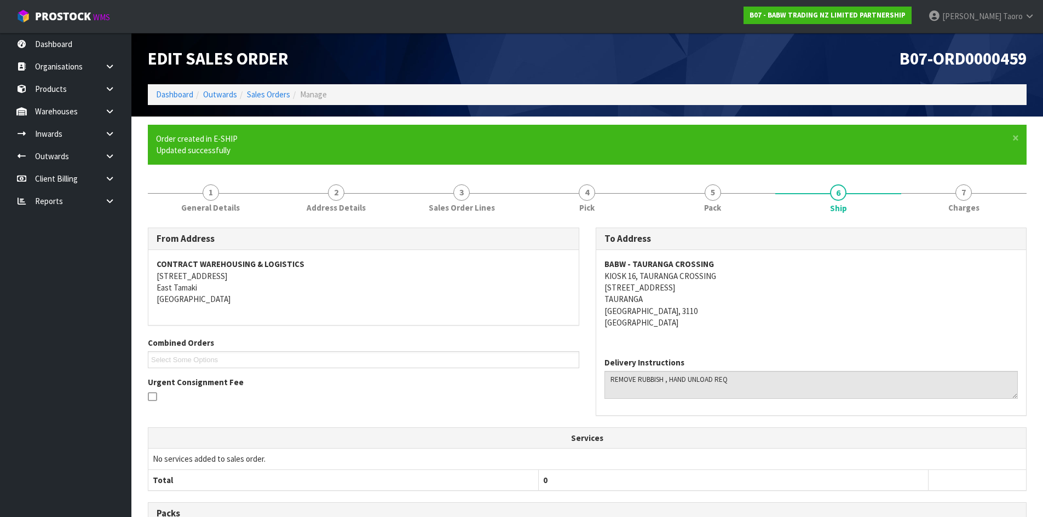
scroll to position [269, 0]
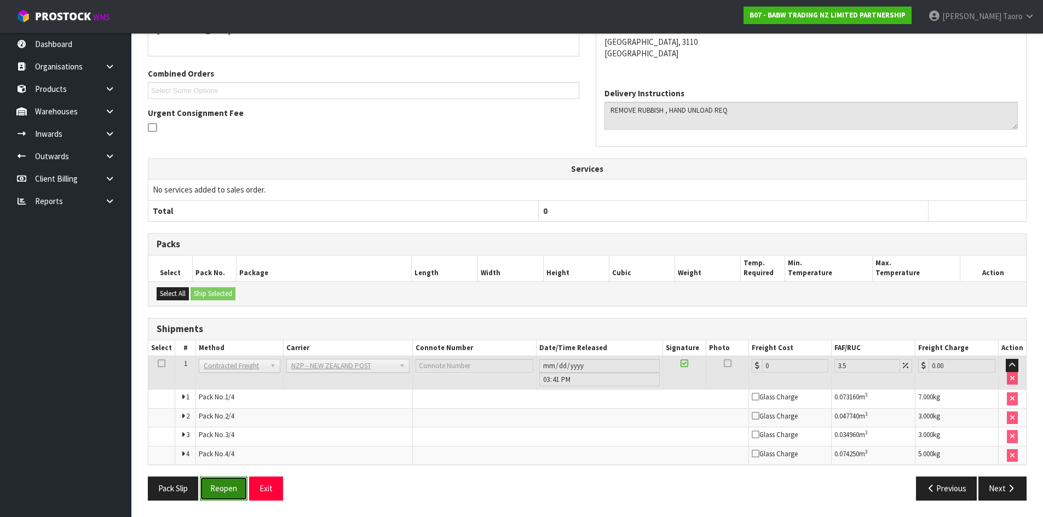
click at [220, 487] on button "Reopen" at bounding box center [224, 489] width 48 height 24
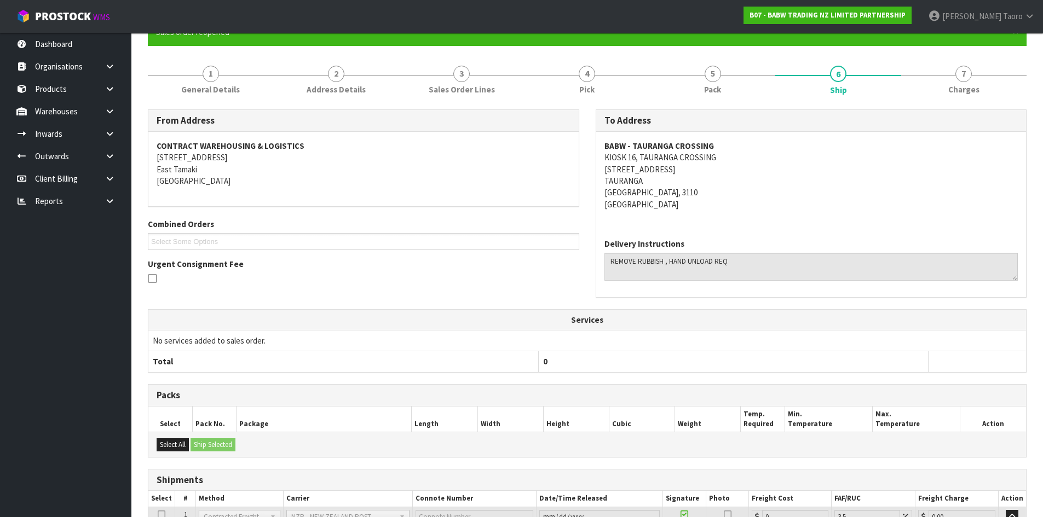
scroll to position [257, 0]
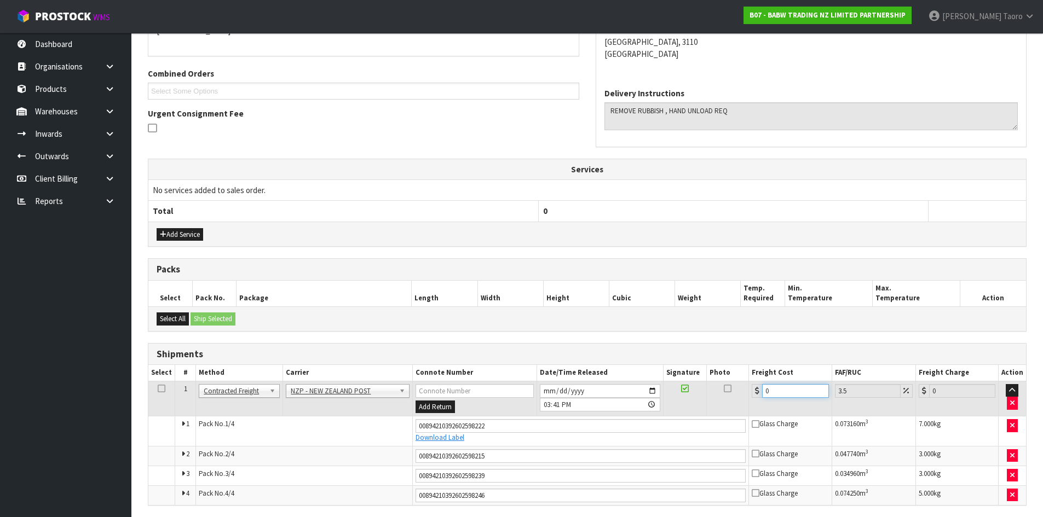
click at [776, 390] on input "0" at bounding box center [795, 391] width 66 height 14
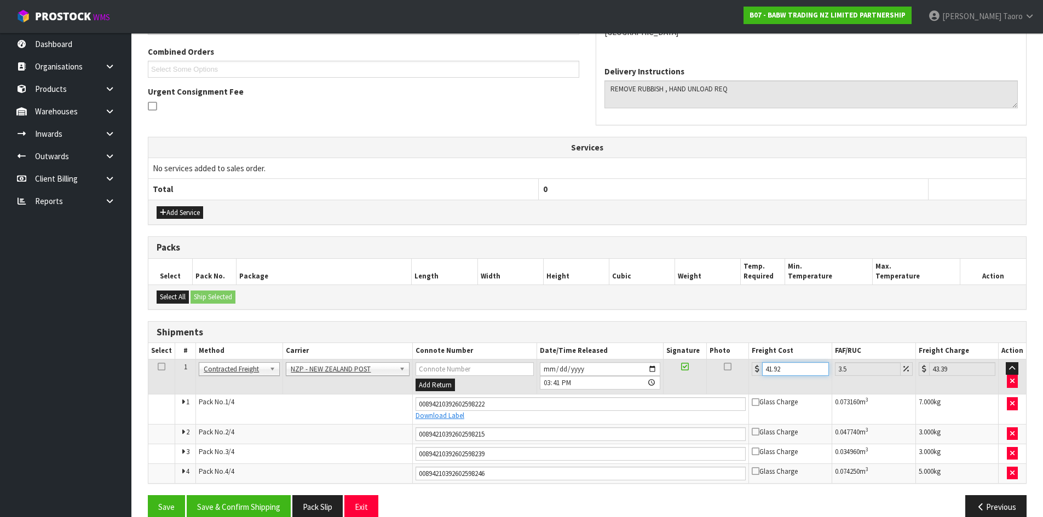
scroll to position [297, 0]
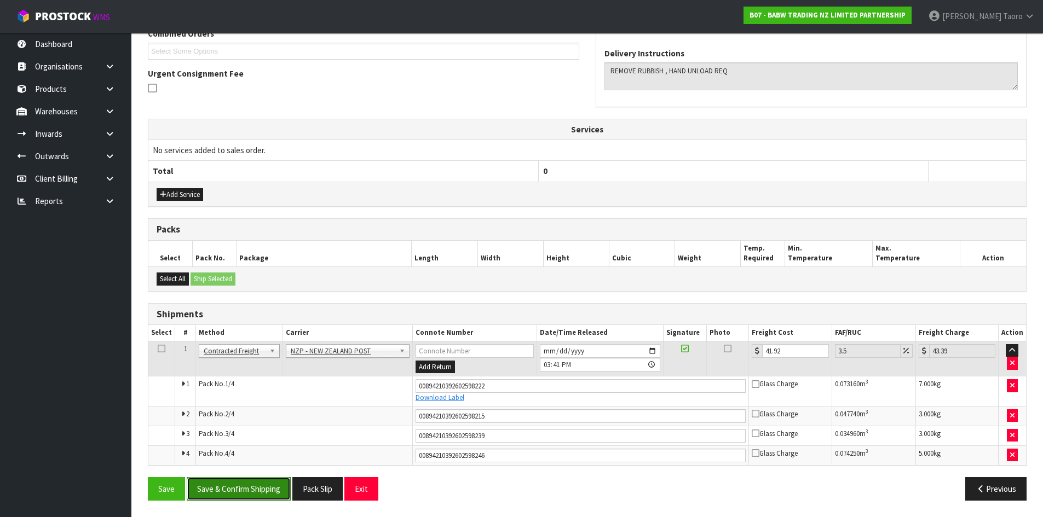
click at [271, 484] on button "Save & Confirm Shipping" at bounding box center [239, 489] width 104 height 24
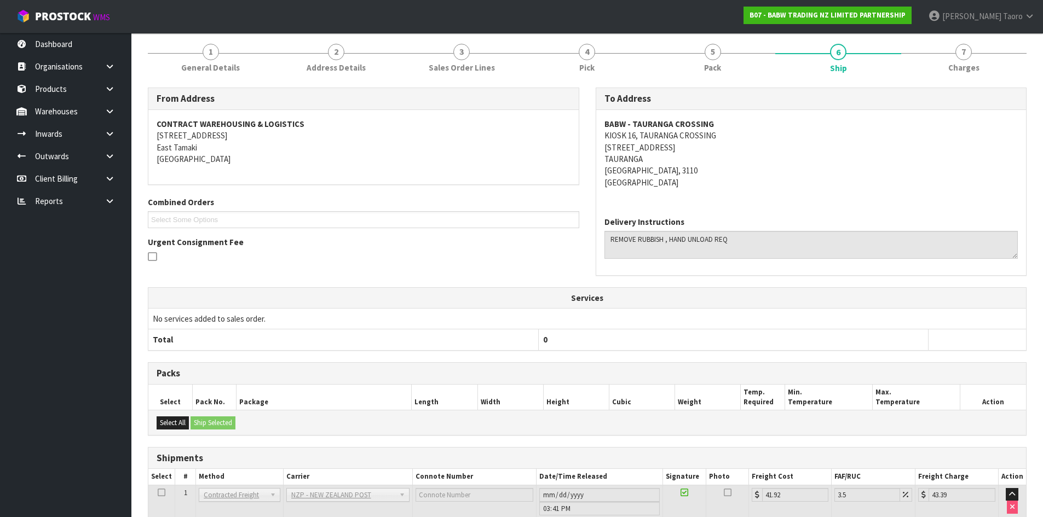
scroll to position [264, 0]
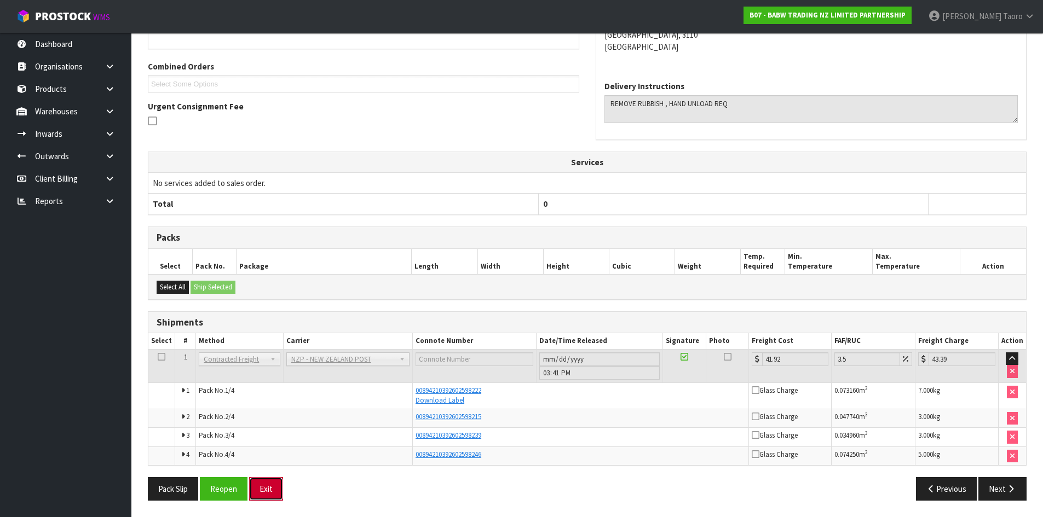
click at [264, 492] on button "Exit" at bounding box center [266, 489] width 34 height 24
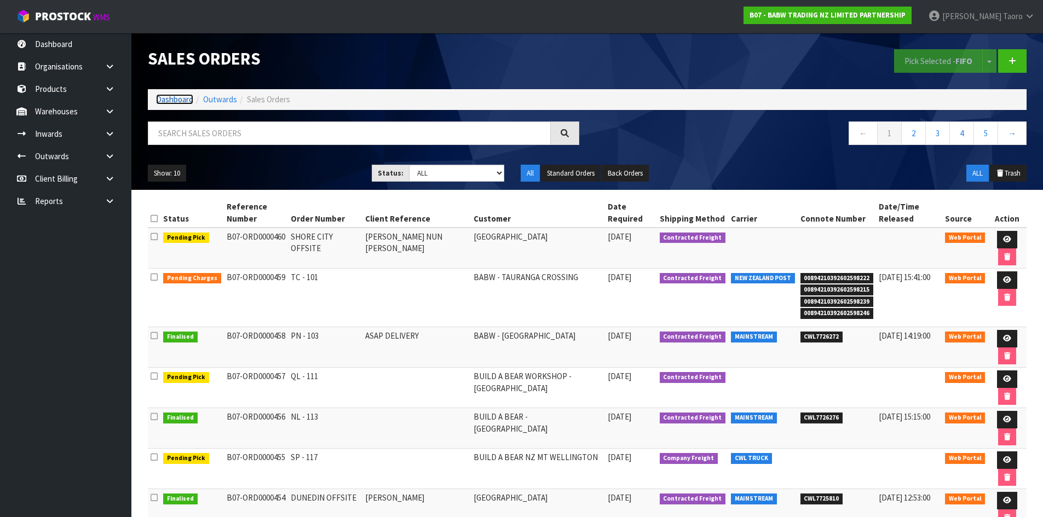
click at [174, 100] on link "Dashboard" at bounding box center [174, 99] width 37 height 10
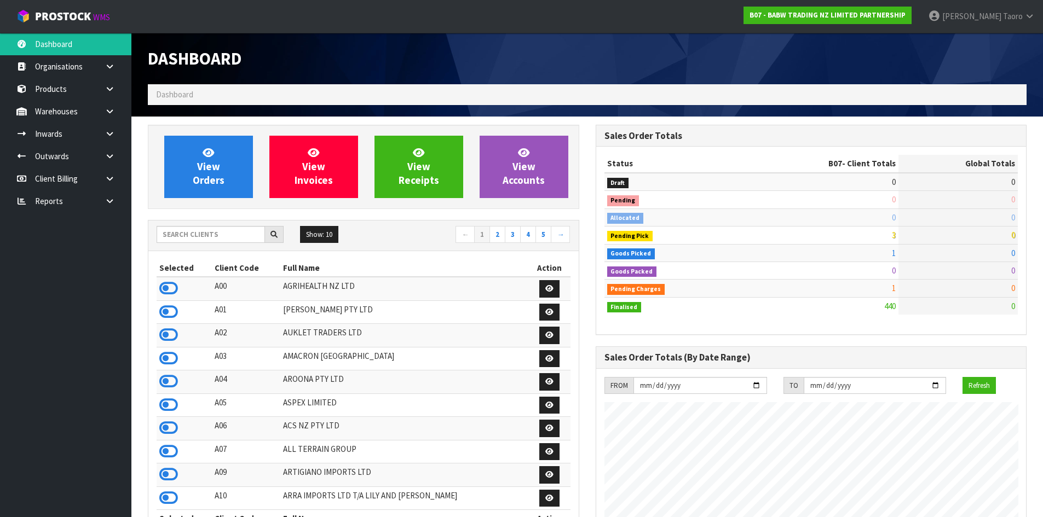
click at [315, 67] on h1 "Dashboard" at bounding box center [363, 58] width 431 height 19
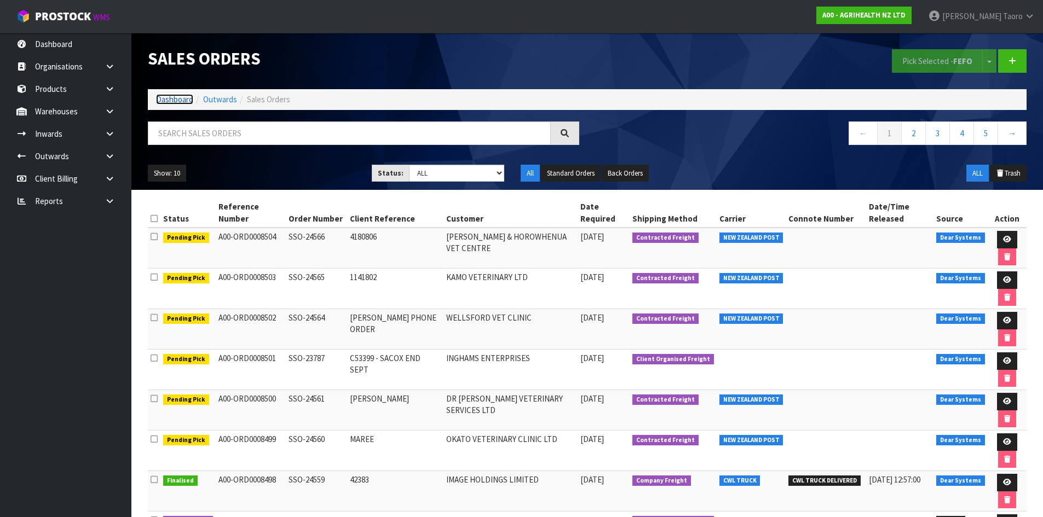
click at [176, 100] on link "Dashboard" at bounding box center [174, 99] width 37 height 10
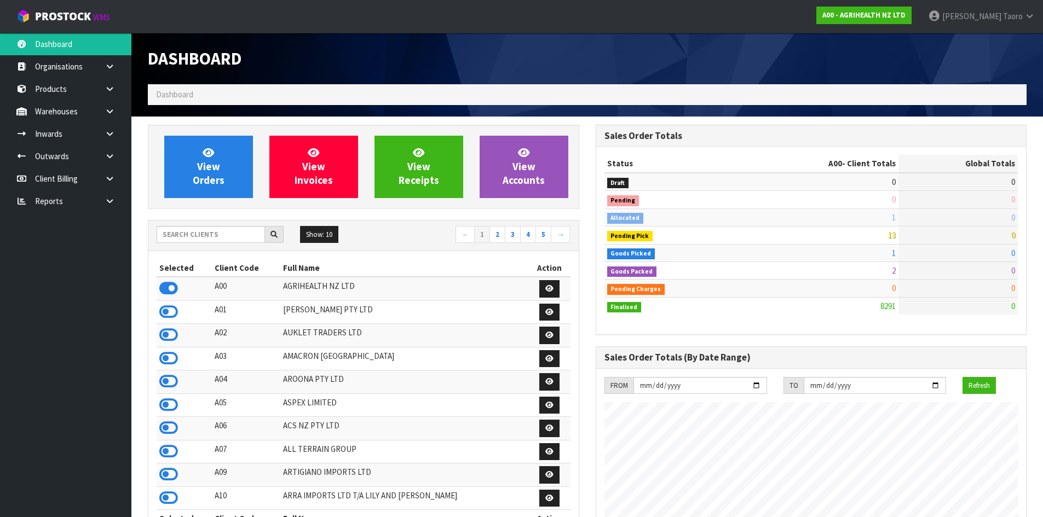
scroll to position [829, 447]
